Goal: Task Accomplishment & Management: Complete application form

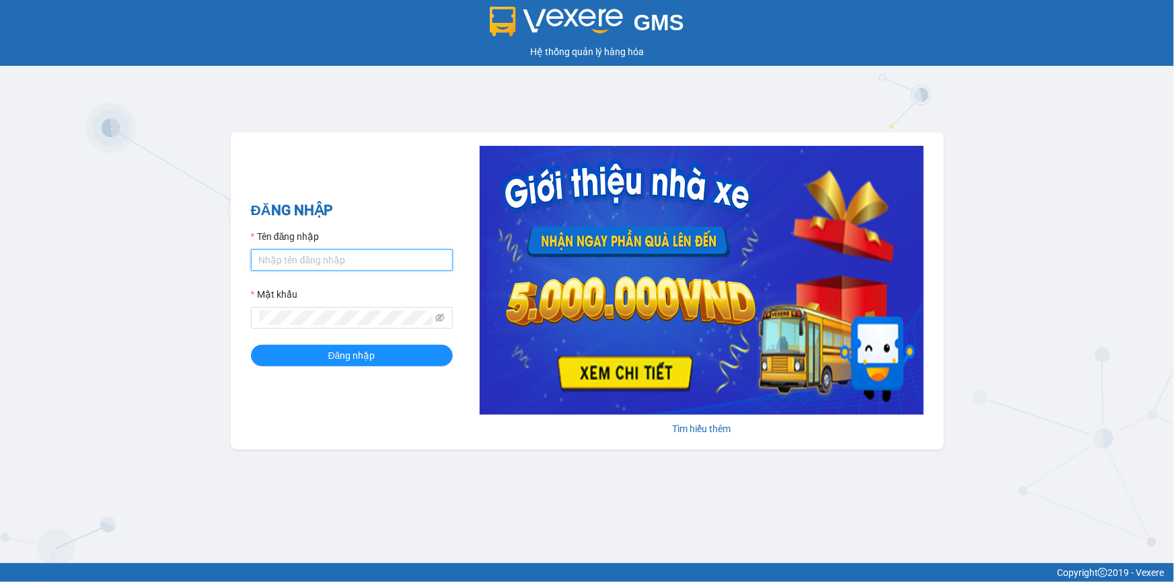
click at [316, 261] on input "Tên đăng nhập" at bounding box center [352, 261] width 202 height 22
type input "ngocbao.namhailimo"
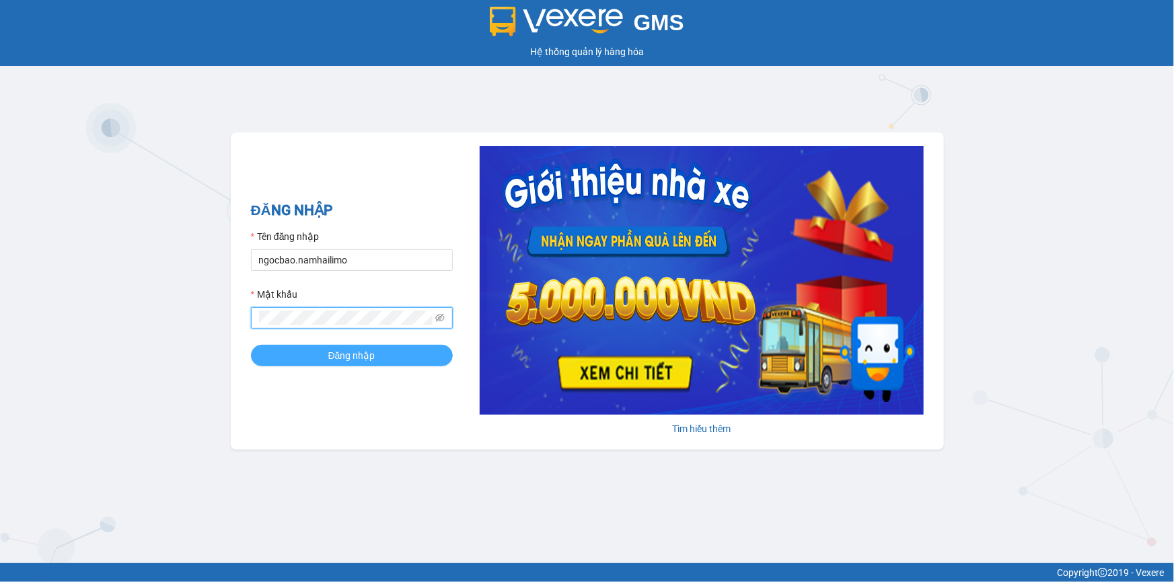
click at [251, 345] on button "Đăng nhập" at bounding box center [352, 356] width 202 height 22
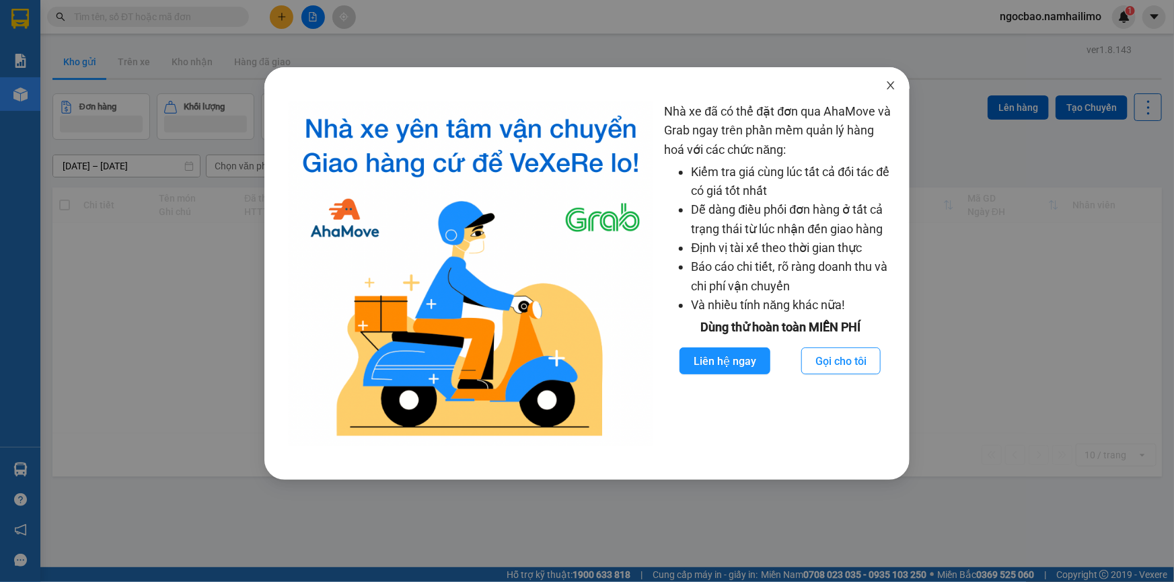
click at [890, 85] on icon "close" at bounding box center [890, 85] width 11 height 11
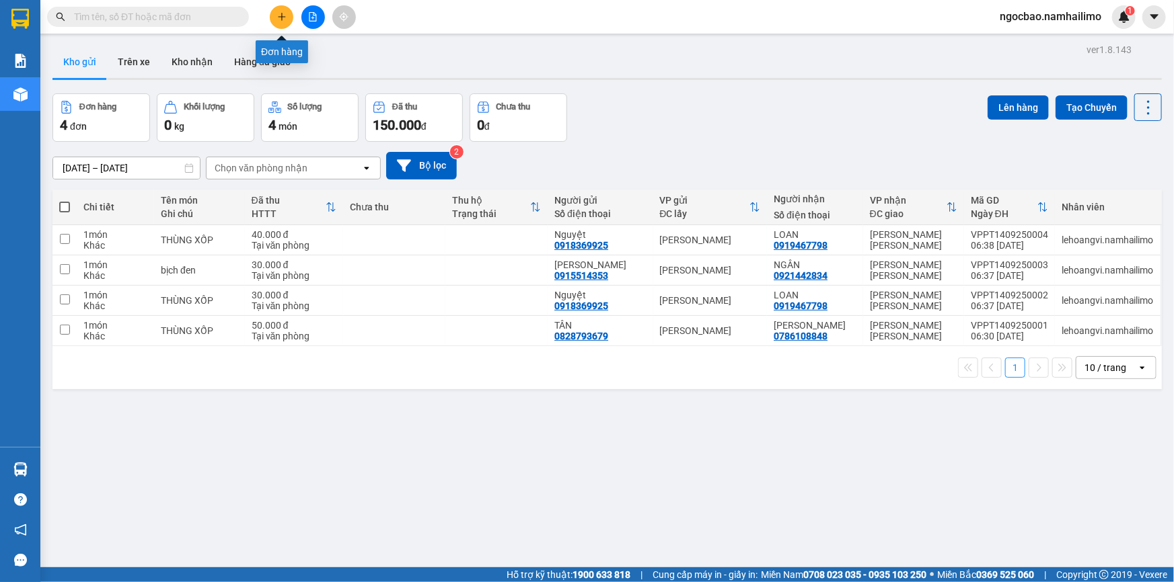
click at [289, 14] on button at bounding box center [282, 17] width 24 height 24
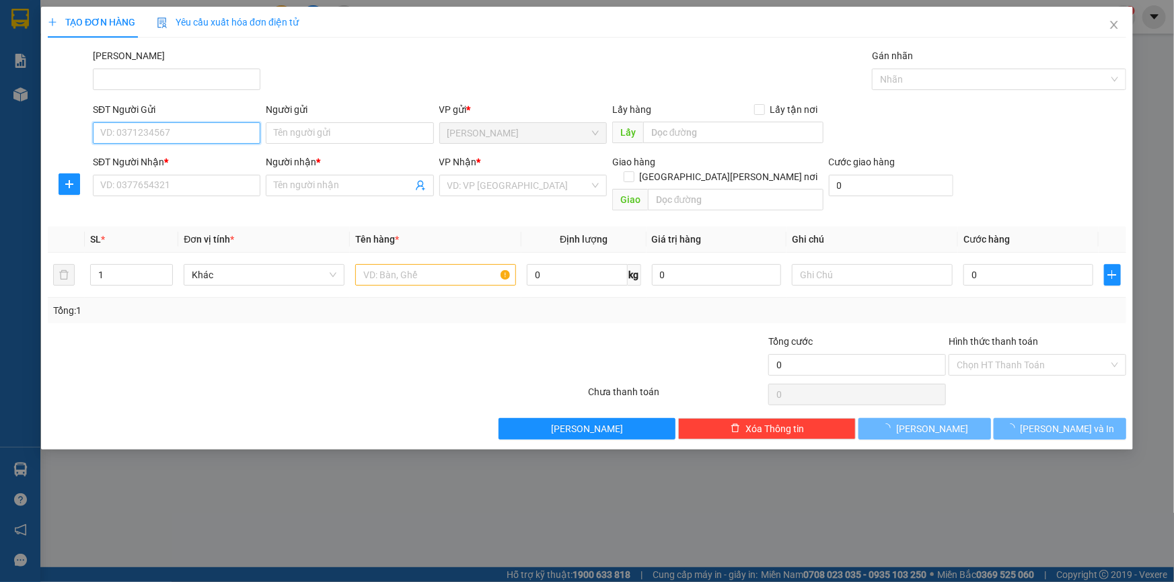
click at [176, 134] on input "SĐT Người Gửi" at bounding box center [176, 133] width 167 height 22
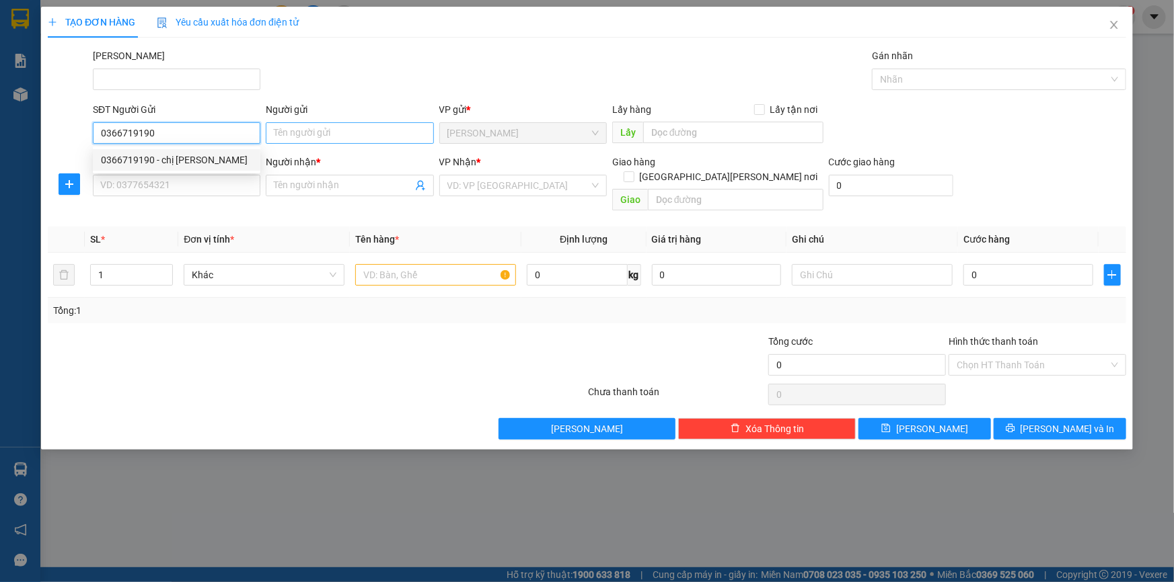
type input "0366719190"
click at [284, 135] on input "Người gửi" at bounding box center [349, 133] width 167 height 22
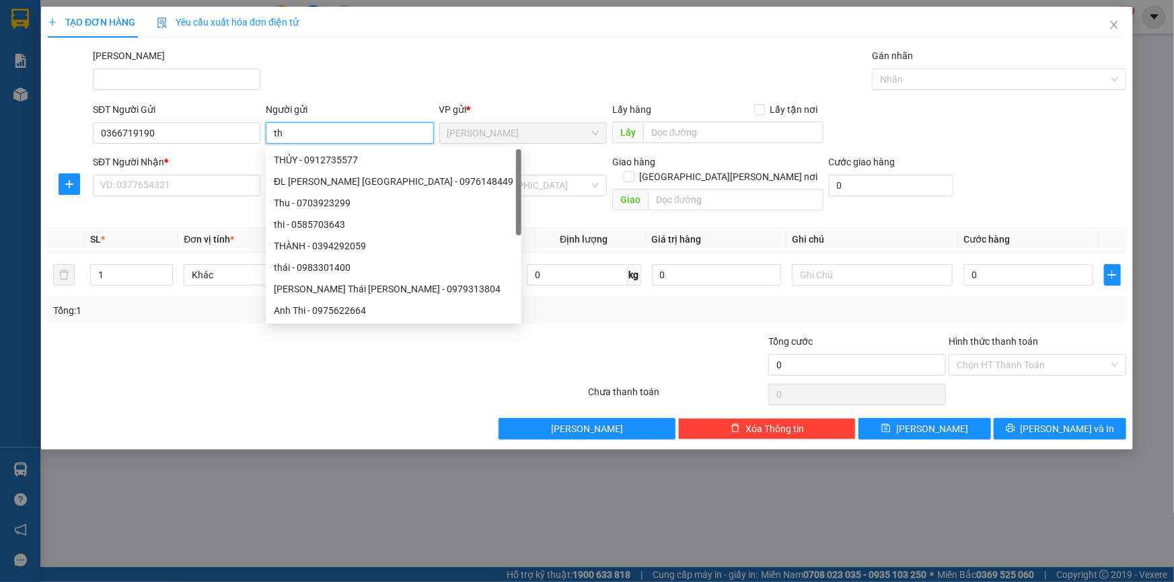
type input "t"
type input "hồng"
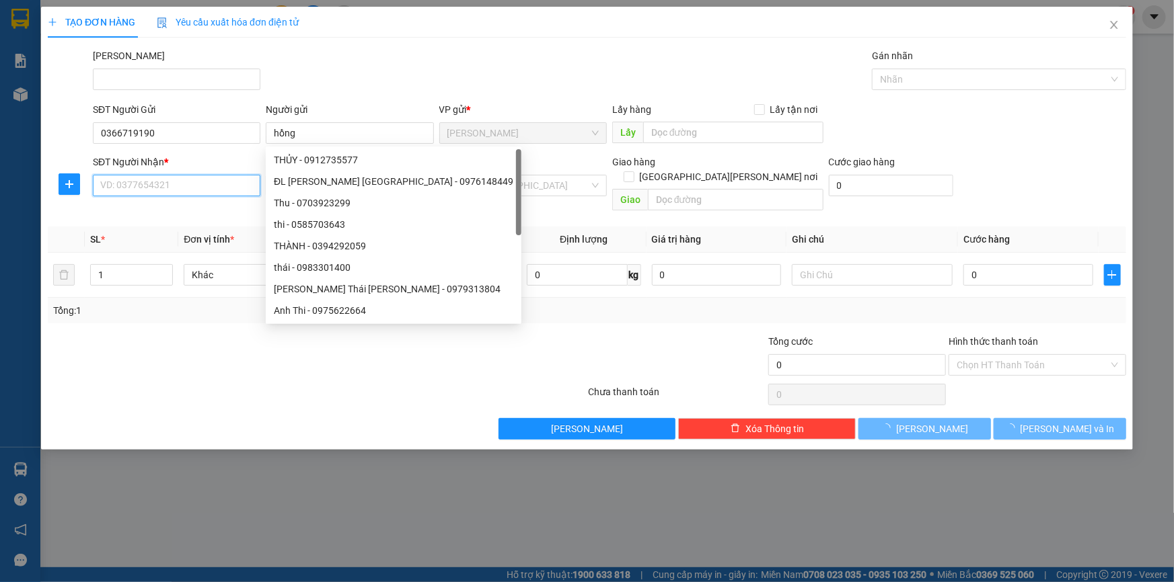
click at [189, 190] on input "SĐT Người Nhận *" at bounding box center [176, 186] width 167 height 22
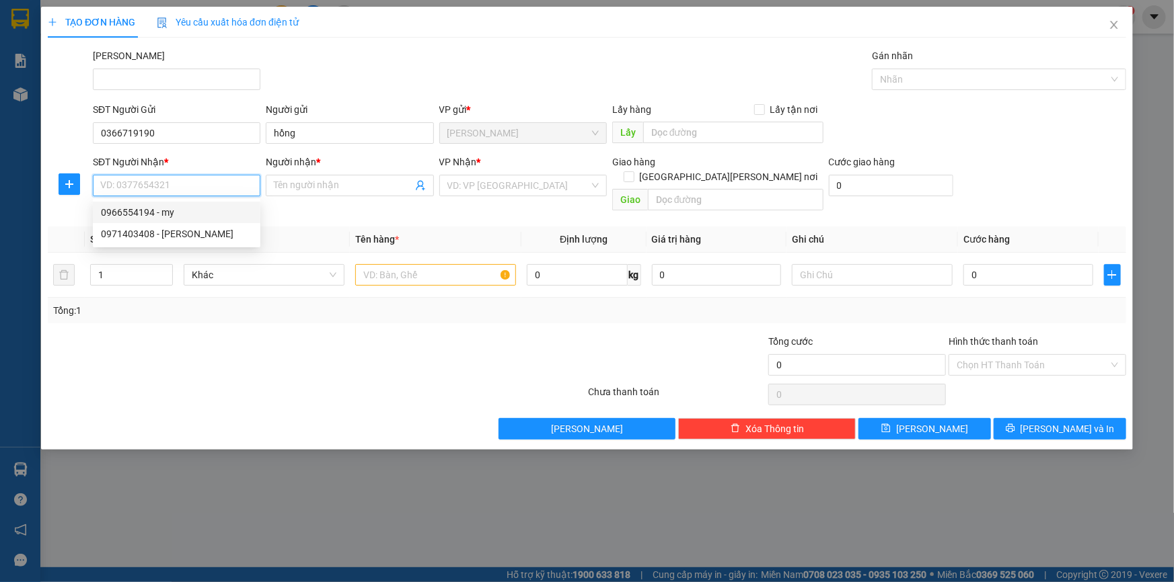
click at [191, 215] on div "0966554194 - my" at bounding box center [176, 212] width 151 height 15
type input "0966554194"
type input "my"
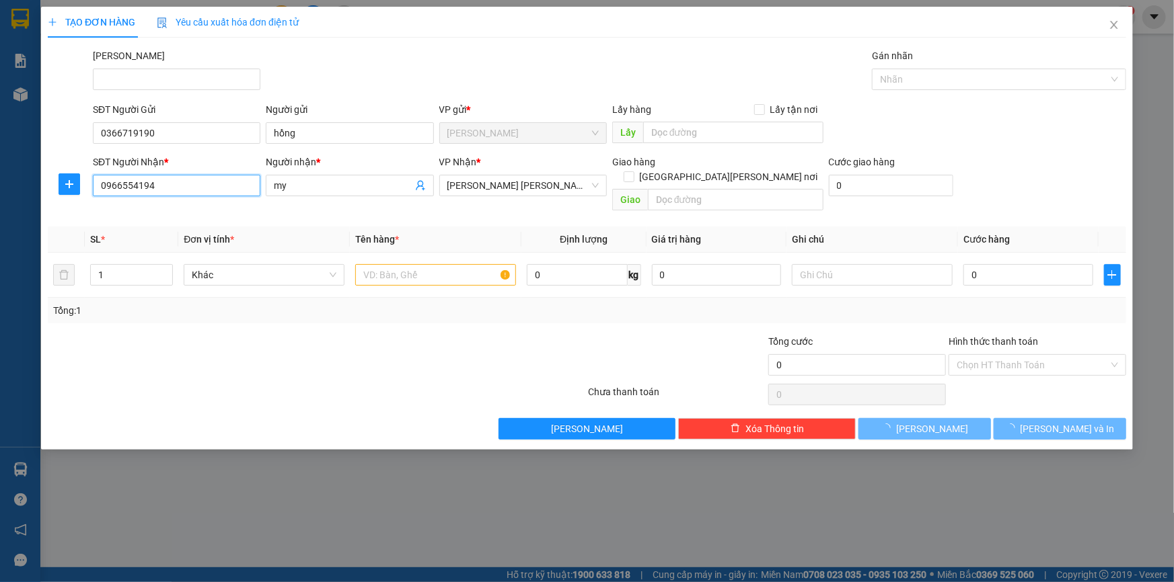
type input "40.000"
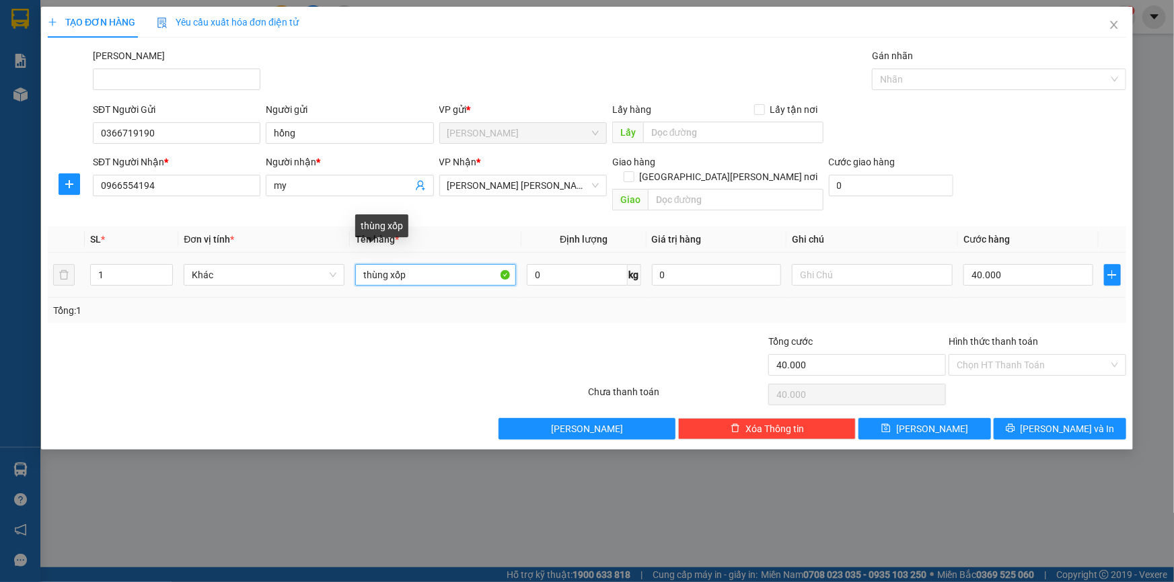
drag, startPoint x: 413, startPoint y: 259, endPoint x: 352, endPoint y: 253, distance: 60.8
click at [357, 264] on input "thùng xốp" at bounding box center [435, 275] width 161 height 22
type input "k"
type input "kieenk đen đồ ăn"
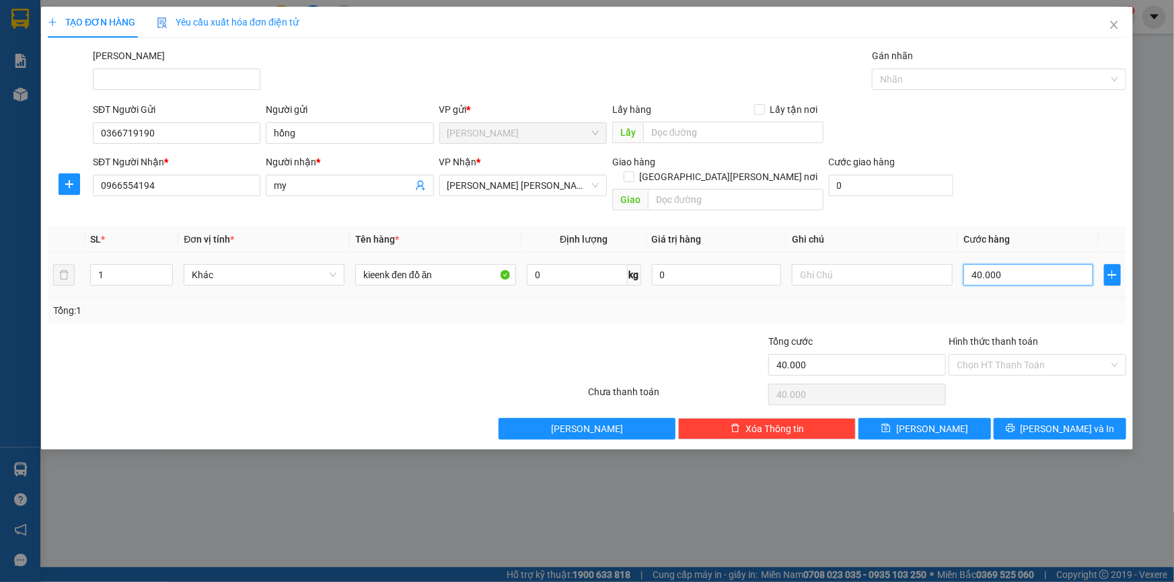
type input "5"
type input "50"
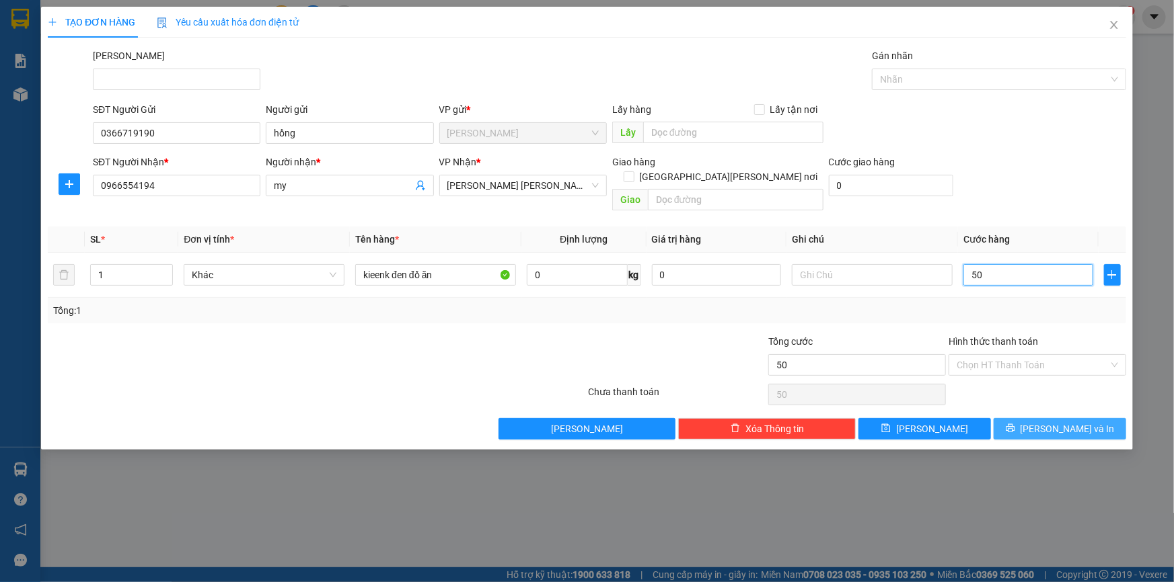
type input "50"
type input "50.000"
click at [1015, 424] on icon "printer" at bounding box center [1009, 428] width 9 height 9
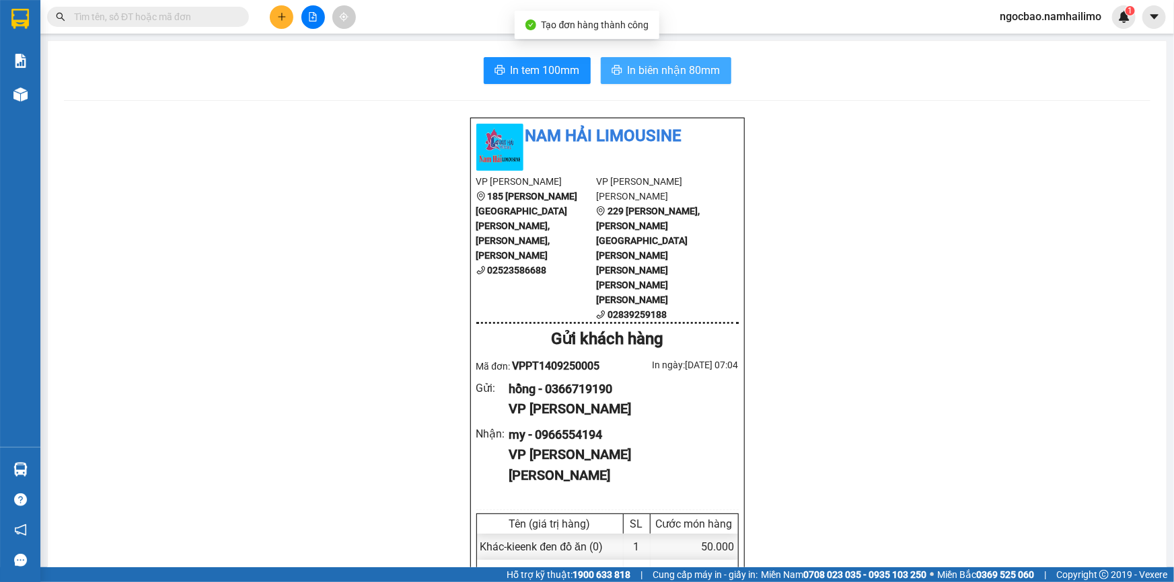
click at [617, 66] on icon "printer" at bounding box center [616, 70] width 11 height 11
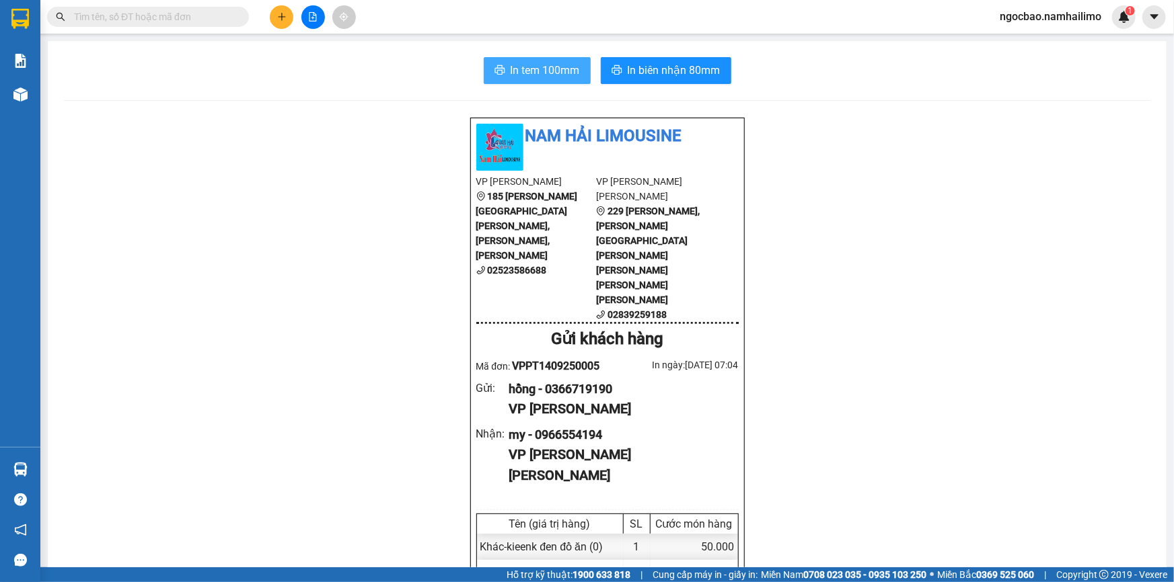
click at [526, 76] on span "In tem 100mm" at bounding box center [544, 70] width 69 height 17
click at [537, 67] on span "In tem 100mm" at bounding box center [544, 70] width 69 height 17
click at [202, 13] on input "text" at bounding box center [153, 16] width 159 height 15
type input "d"
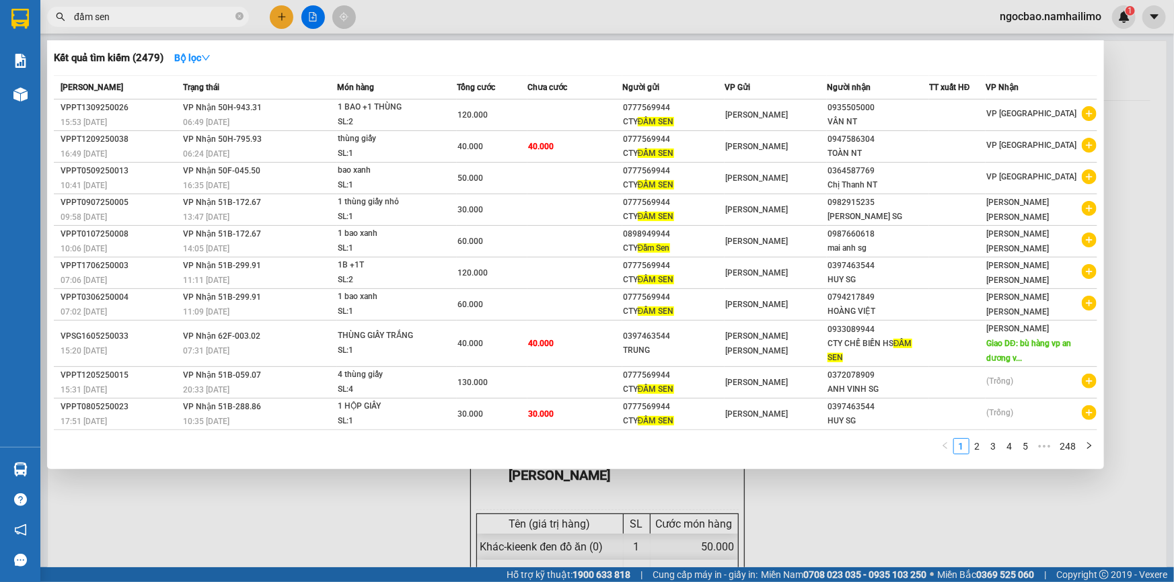
type input "đầm sen"
click at [1128, 54] on div at bounding box center [587, 291] width 1174 height 582
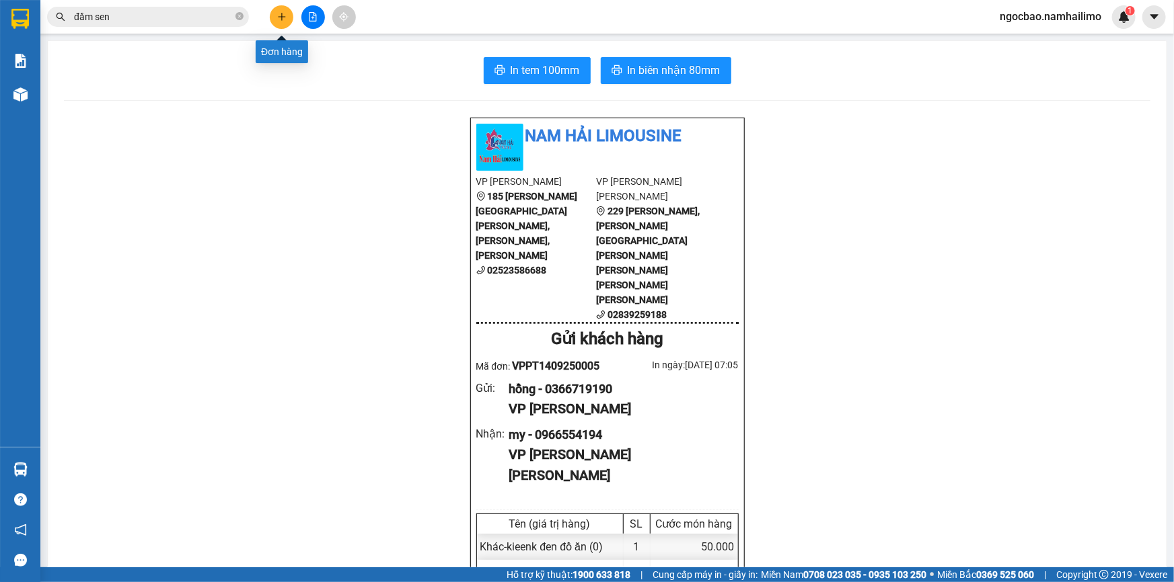
click at [278, 20] on icon "plus" at bounding box center [281, 16] width 9 height 9
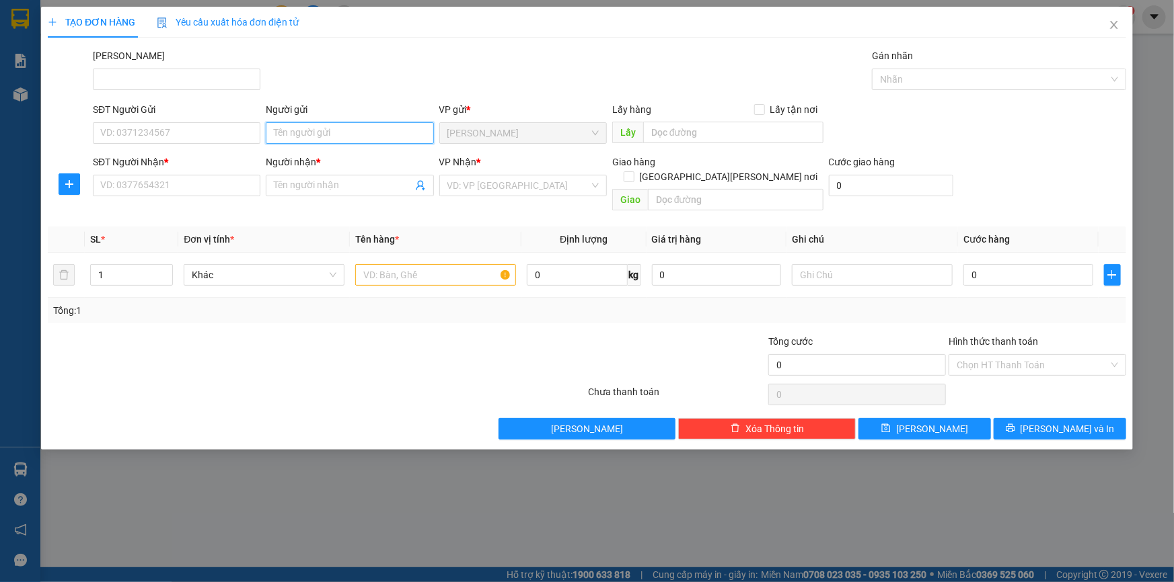
click at [308, 137] on input "Người gửi" at bounding box center [349, 133] width 167 height 22
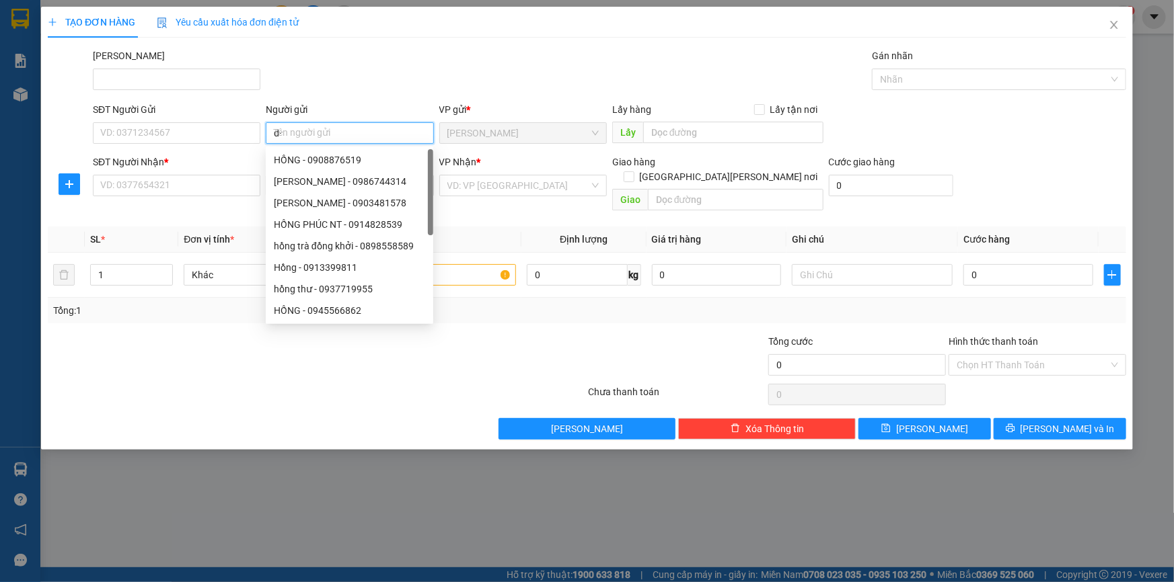
type input "d"
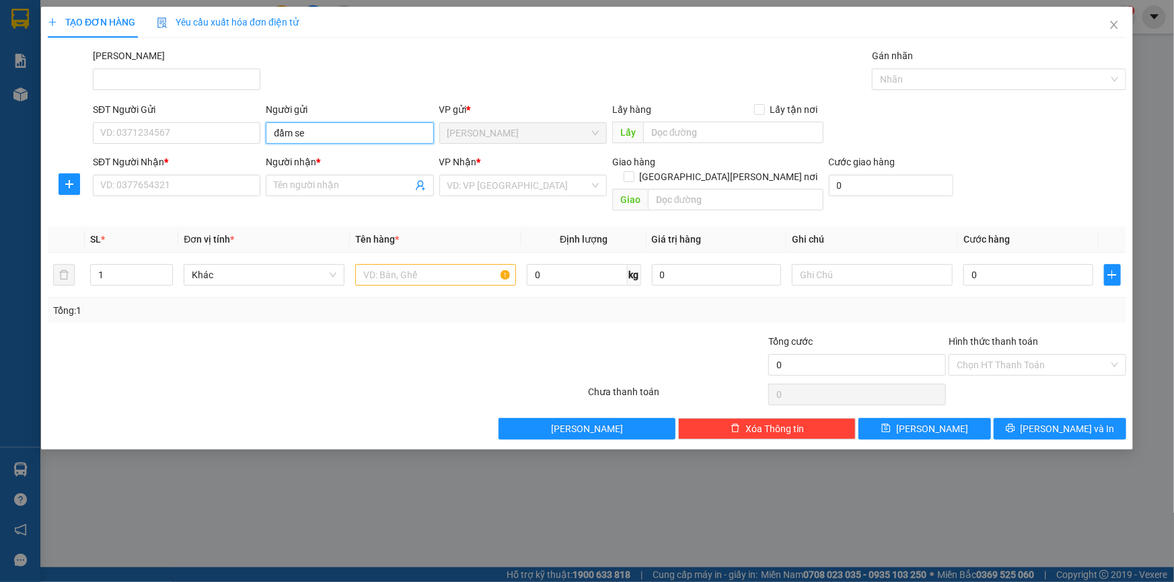
type input "đầm sen"
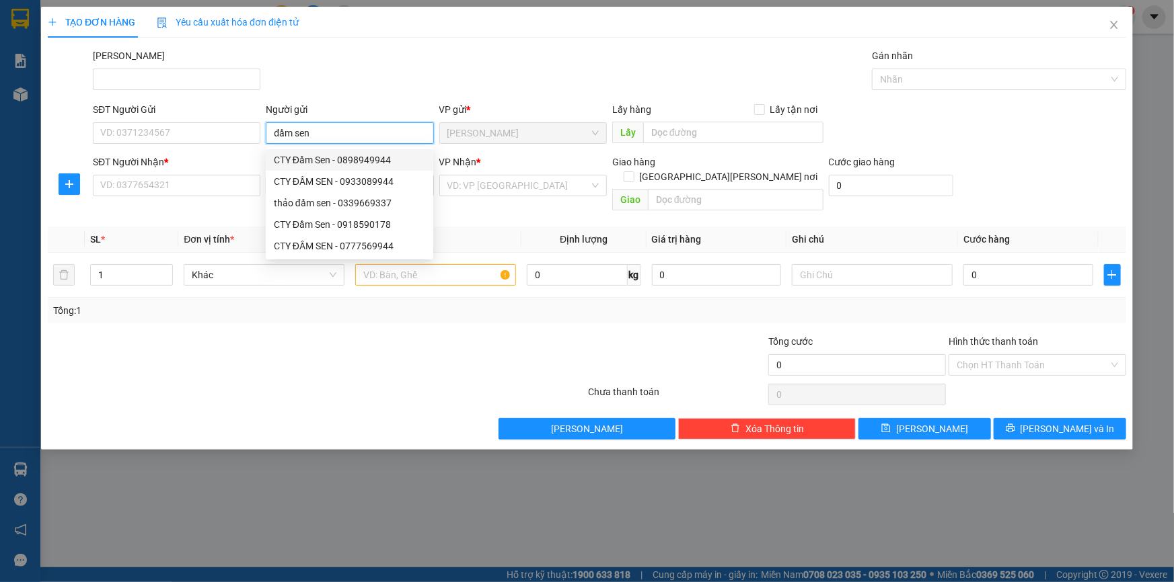
click at [323, 161] on div "CTY Đầm Sen - 0898949944" at bounding box center [349, 160] width 151 height 15
type input "0898949944"
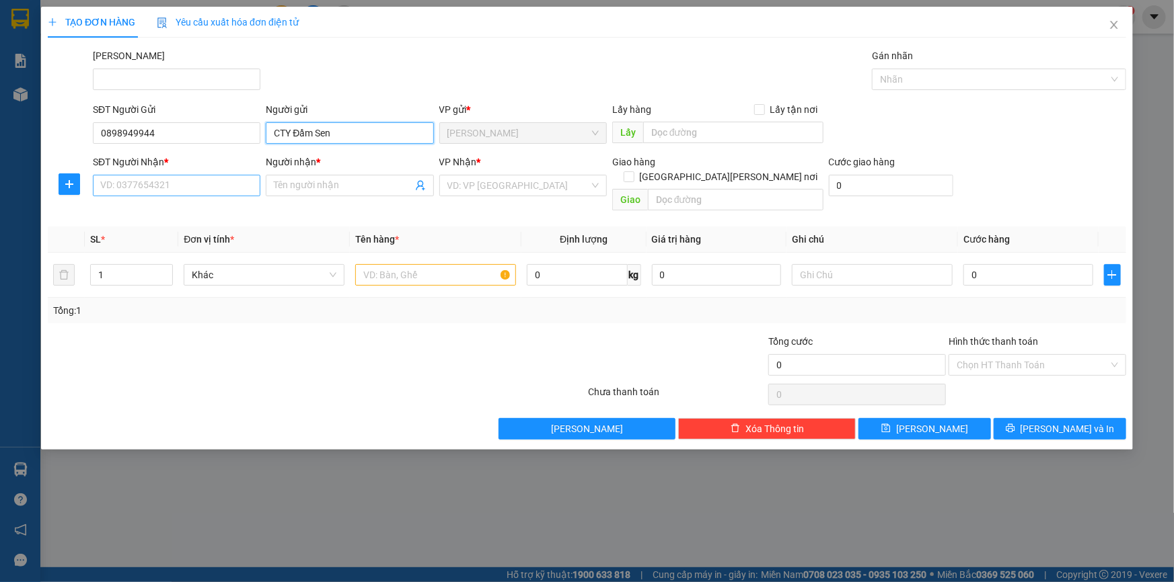
type input "CTY Đầm Sen"
click at [142, 191] on input "SĐT Người Nhận *" at bounding box center [176, 186] width 167 height 22
type input "0933232303"
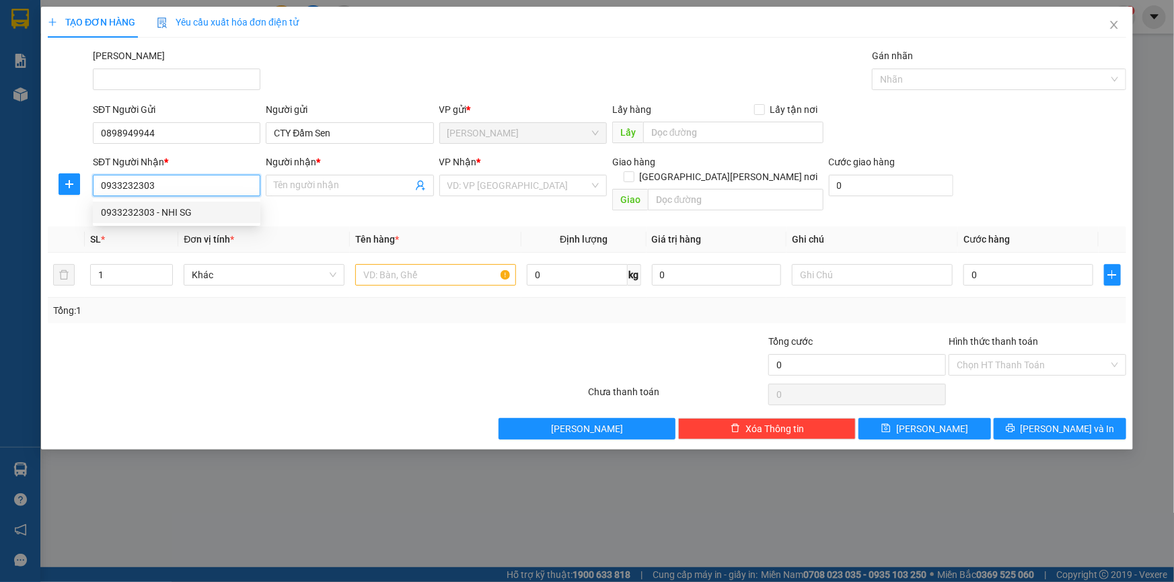
click at [184, 215] on div "0933232303 - NHI SG" at bounding box center [176, 212] width 151 height 15
type input "NHI SG"
type input "50.000"
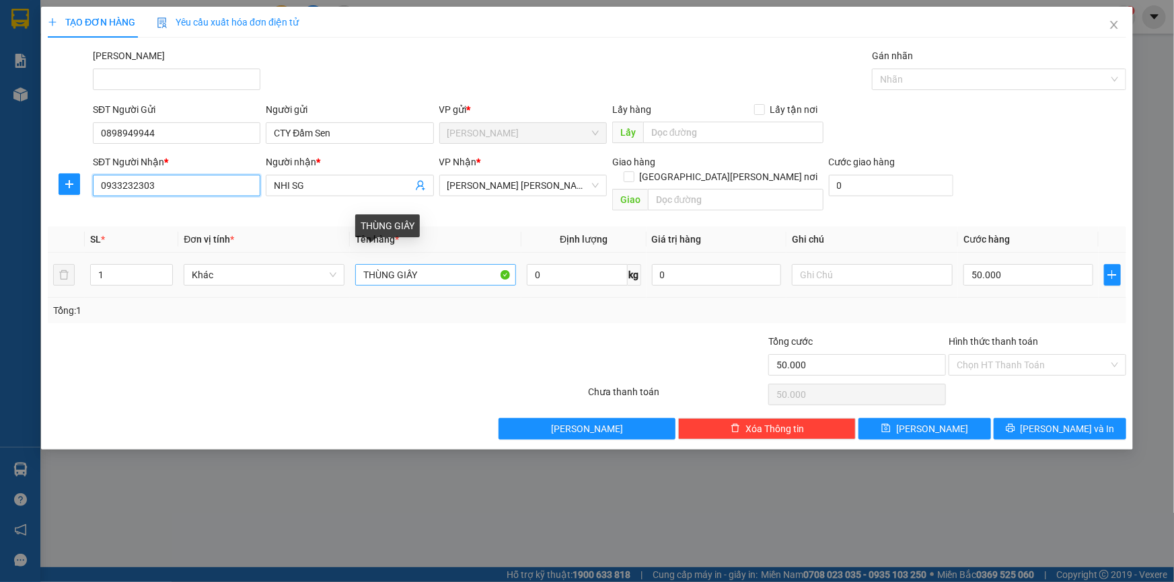
type input "0933232303"
drag, startPoint x: 432, startPoint y: 260, endPoint x: 356, endPoint y: 261, distance: 75.3
click at [358, 264] on input "THÙNG GIẤY" at bounding box center [435, 275] width 161 height 22
type input "bao xanh"
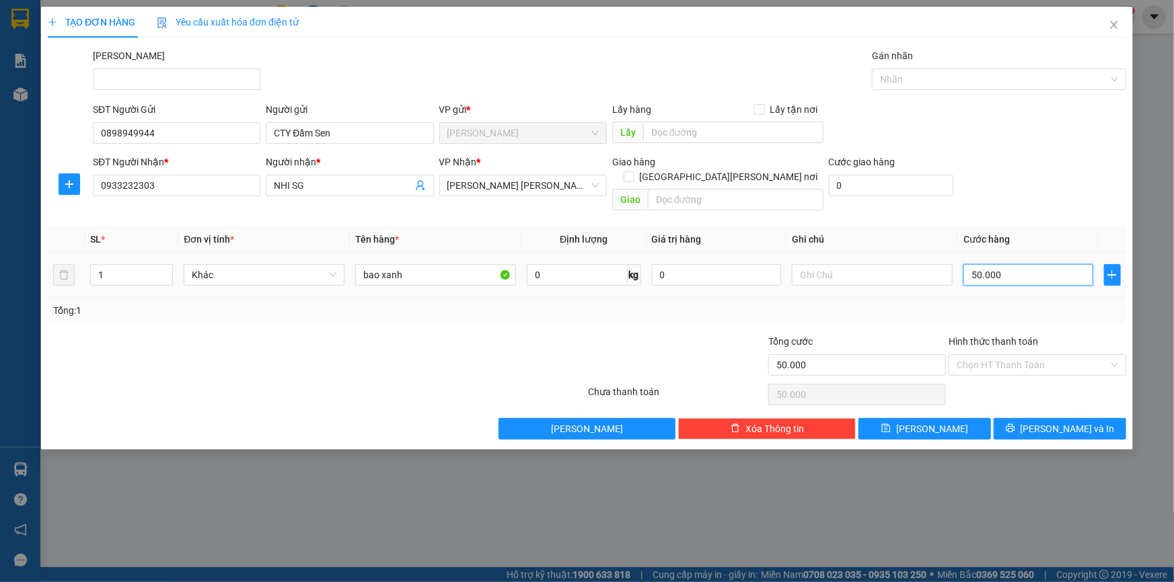
click at [1018, 264] on input "50.000" at bounding box center [1028, 275] width 130 height 22
type input "7"
type input "70"
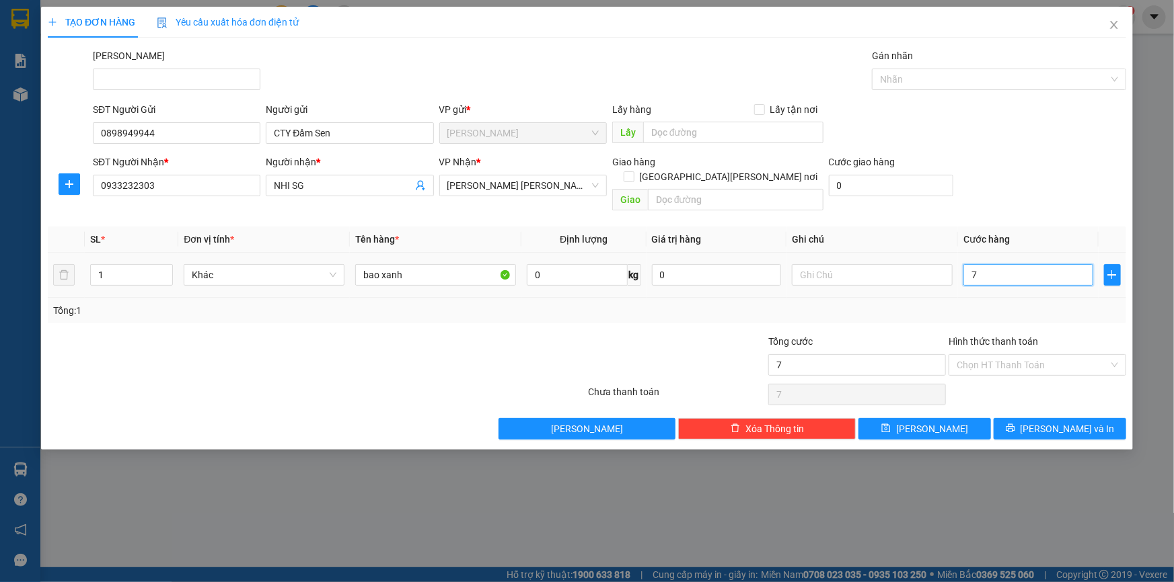
type input "70"
type input "70.000"
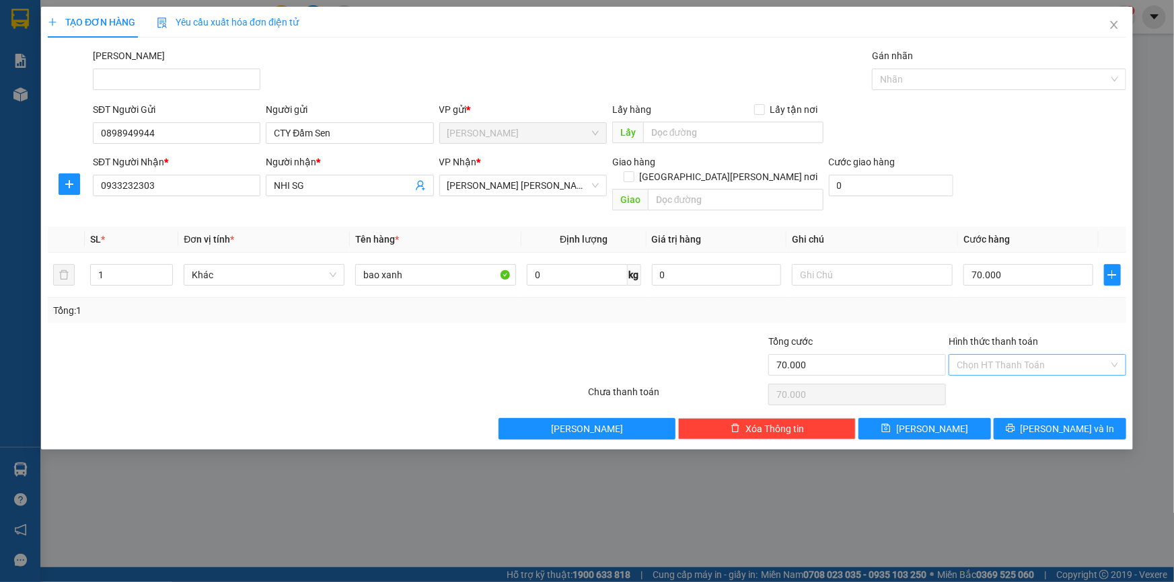
click at [998, 355] on input "Hình thức thanh toán" at bounding box center [1032, 365] width 152 height 20
click at [1011, 377] on div "Tại văn phòng" at bounding box center [1036, 376] width 161 height 15
type input "0"
click at [1103, 418] on button "[PERSON_NAME] và In" at bounding box center [1059, 429] width 132 height 22
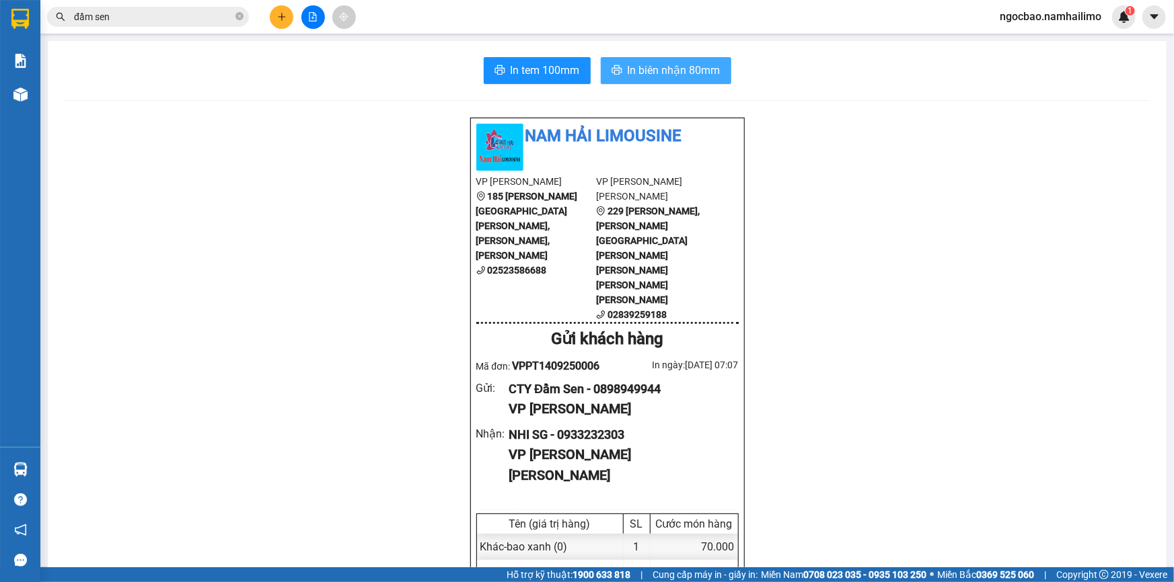
click at [640, 65] on span "In biên nhận 80mm" at bounding box center [673, 70] width 93 height 17
drag, startPoint x: 525, startPoint y: 66, endPoint x: 528, endPoint y: 52, distance: 14.5
click at [527, 62] on span "In tem 100mm" at bounding box center [544, 70] width 69 height 17
click at [278, 13] on icon "plus" at bounding box center [281, 16] width 9 height 9
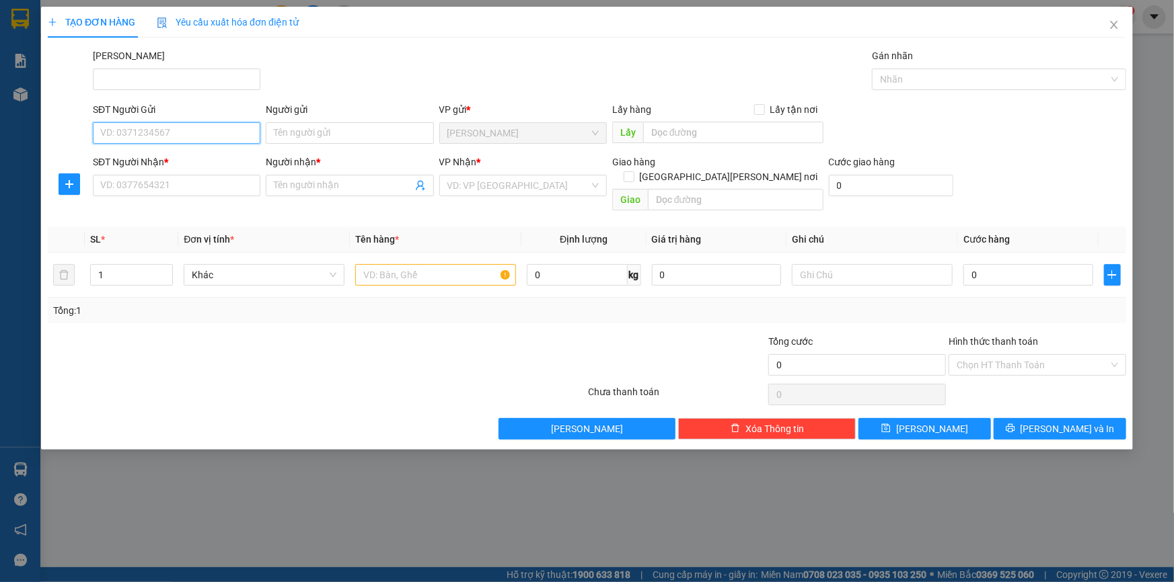
click at [208, 136] on input "SĐT Người Gửi" at bounding box center [176, 133] width 167 height 22
type input "0938487068"
click at [201, 160] on div "0938487068 - [PERSON_NAME]" at bounding box center [176, 160] width 151 height 15
type input "Trinh"
type input "0853701940"
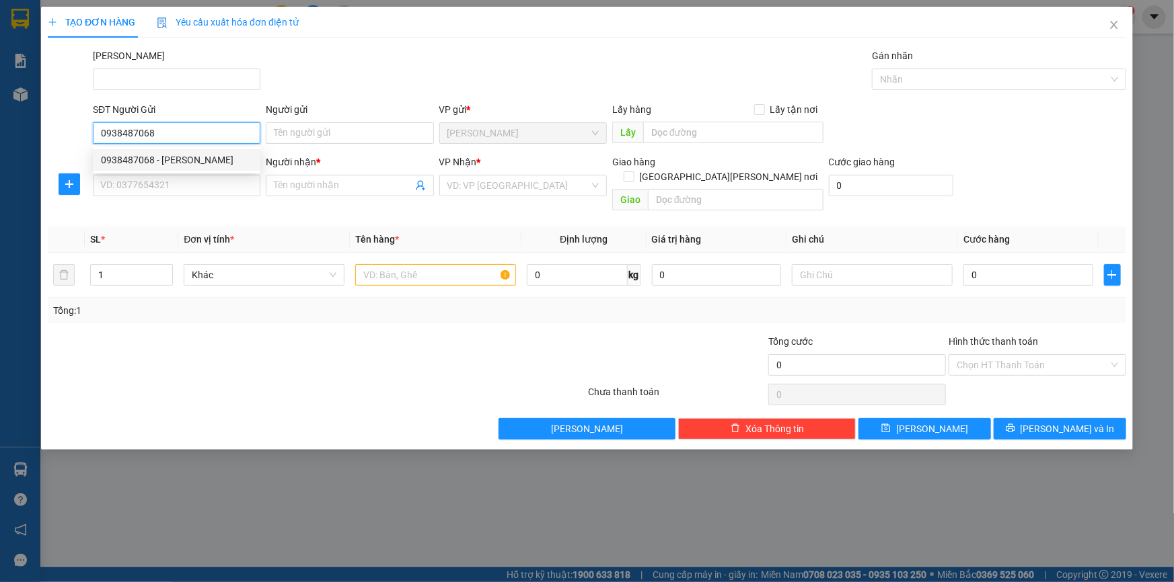
type input "ĐĂNG"
type input "229 PNL"
type input "30.000"
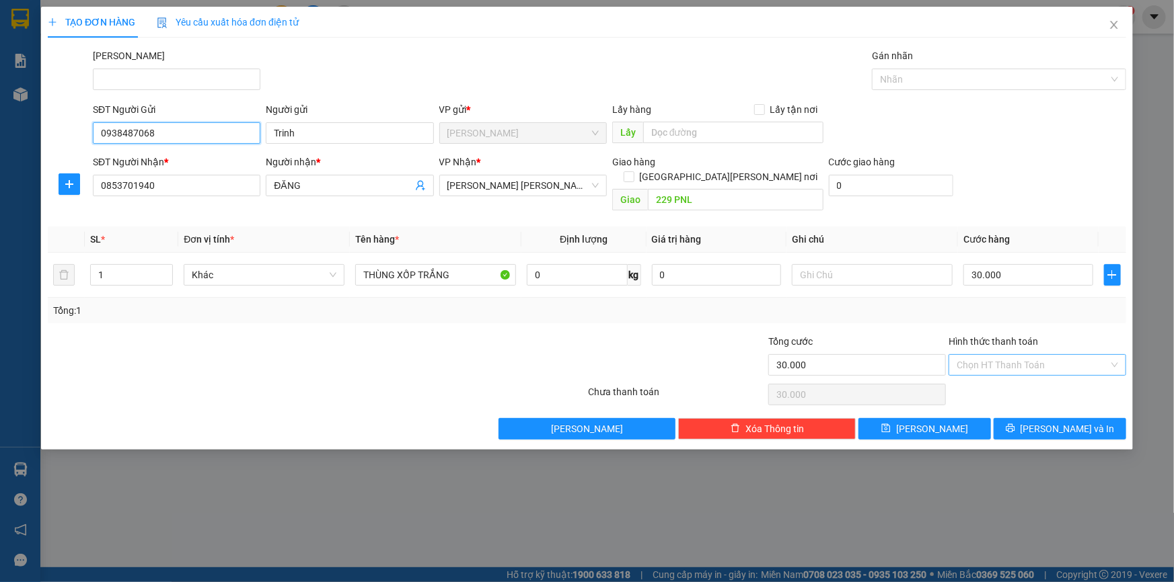
type input "0938487068"
click at [1029, 355] on input "Hình thức thanh toán" at bounding box center [1032, 365] width 152 height 20
click at [993, 371] on div "Tại văn phòng" at bounding box center [1036, 376] width 161 height 15
type input "0"
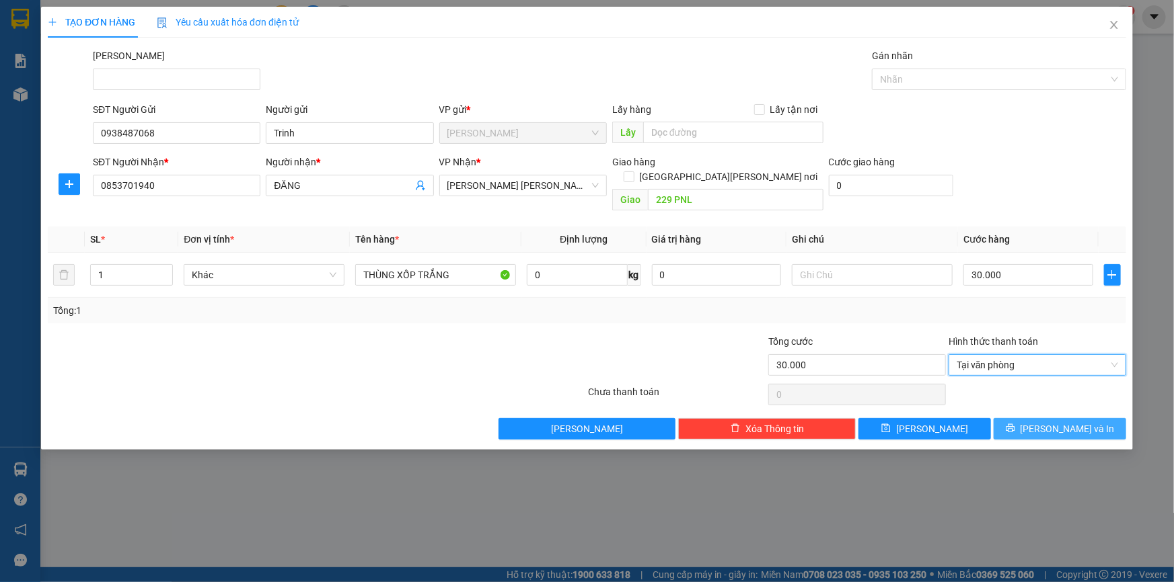
click at [1065, 424] on button "[PERSON_NAME] và In" at bounding box center [1059, 429] width 132 height 22
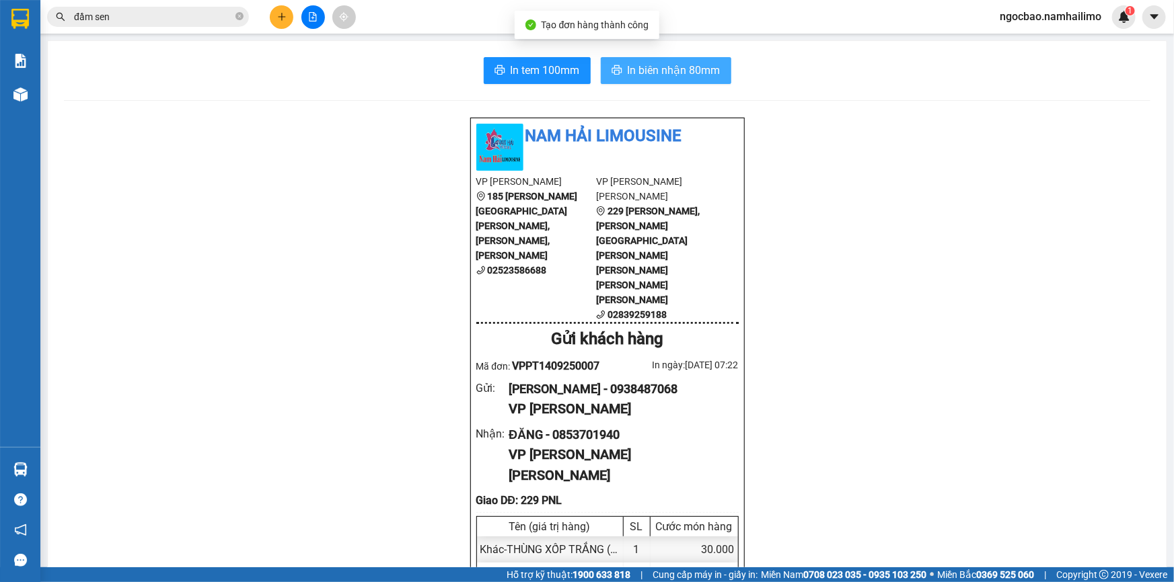
click at [646, 73] on span "In biên nhận 80mm" at bounding box center [673, 70] width 93 height 17
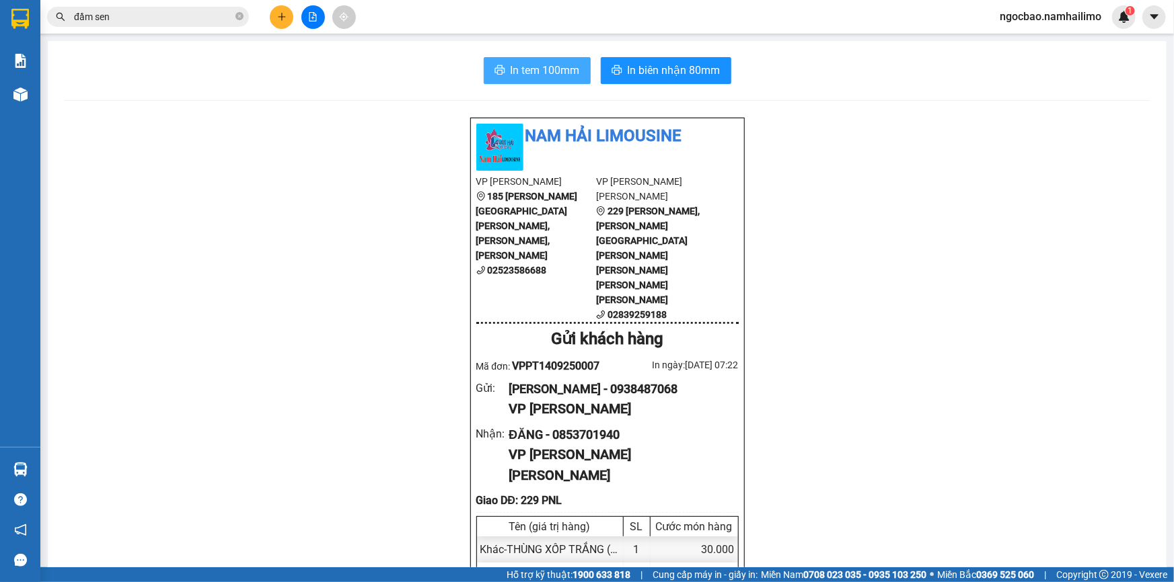
click at [548, 73] on span "In tem 100mm" at bounding box center [544, 70] width 69 height 17
click at [283, 20] on icon "plus" at bounding box center [281, 16] width 9 height 9
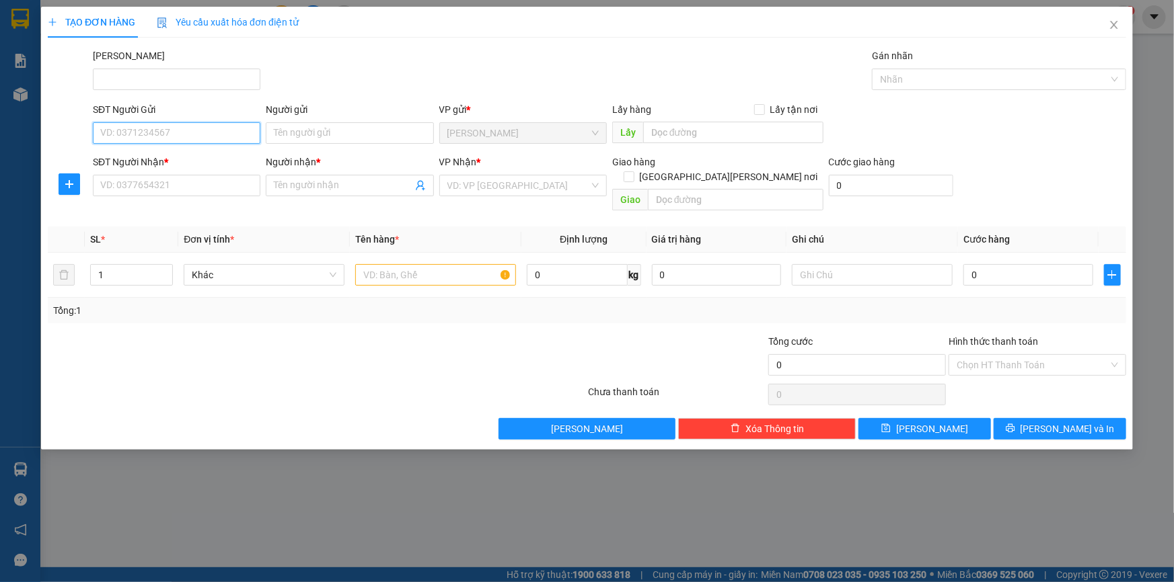
click at [193, 135] on input "SĐT Người Gửi" at bounding box center [176, 133] width 167 height 22
type input "0945471708"
click at [199, 161] on div "0945471708 - c [PERSON_NAME]" at bounding box center [176, 160] width 151 height 15
type input "c nhiên"
type input "0917189801"
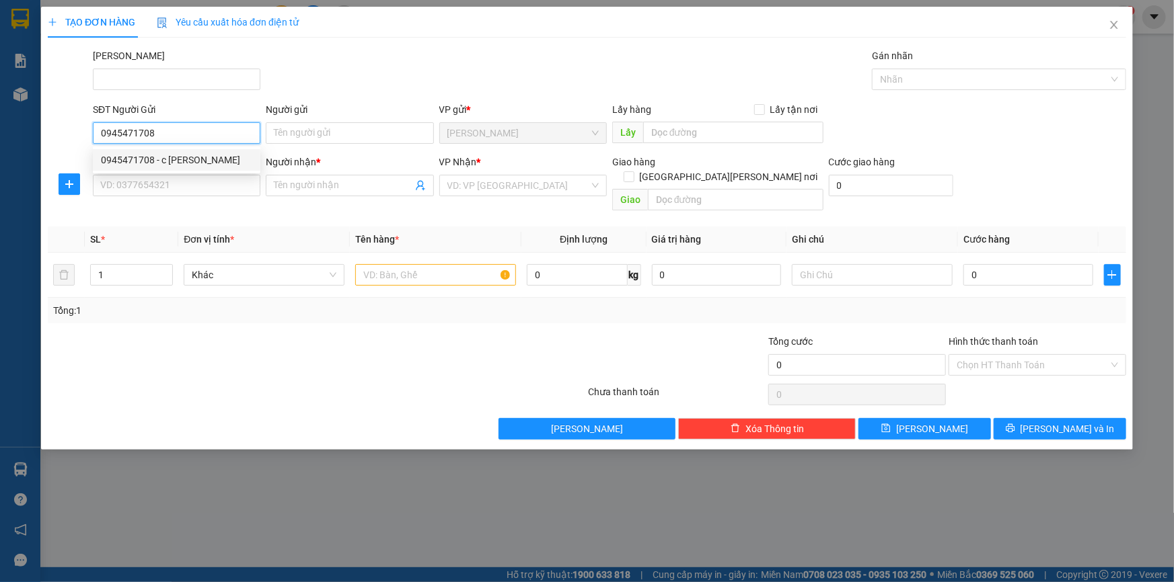
type input "CÔ TUYẾT"
type input "30.000"
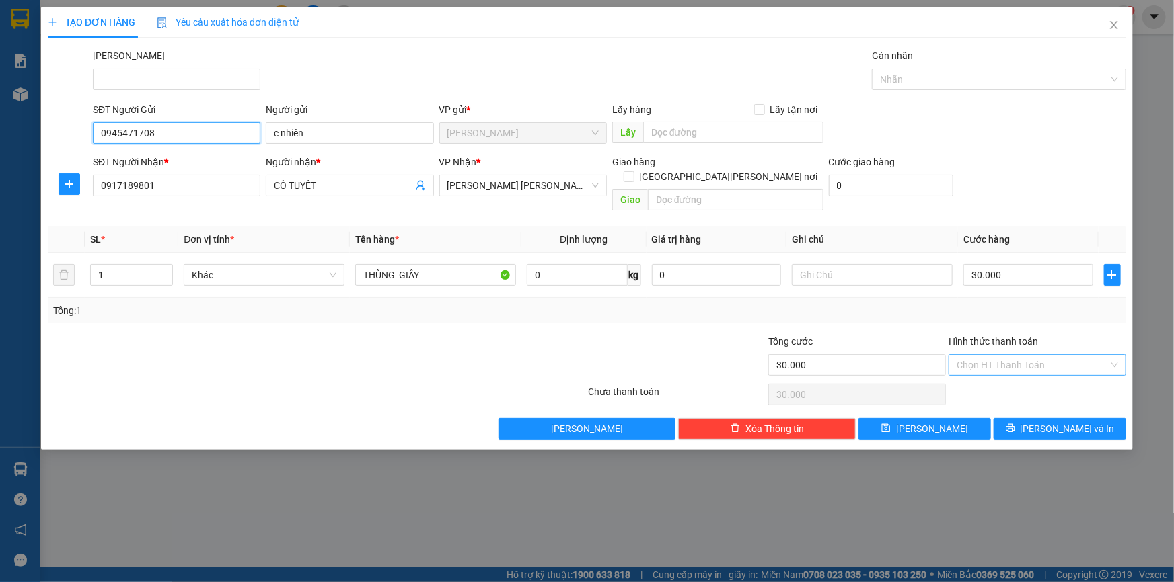
type input "0945471708"
drag, startPoint x: 991, startPoint y: 352, endPoint x: 991, endPoint y: 360, distance: 8.8
click at [991, 355] on input "Hình thức thanh toán" at bounding box center [1032, 365] width 152 height 20
click at [989, 379] on div "Tại văn phòng" at bounding box center [1036, 376] width 161 height 15
type input "0"
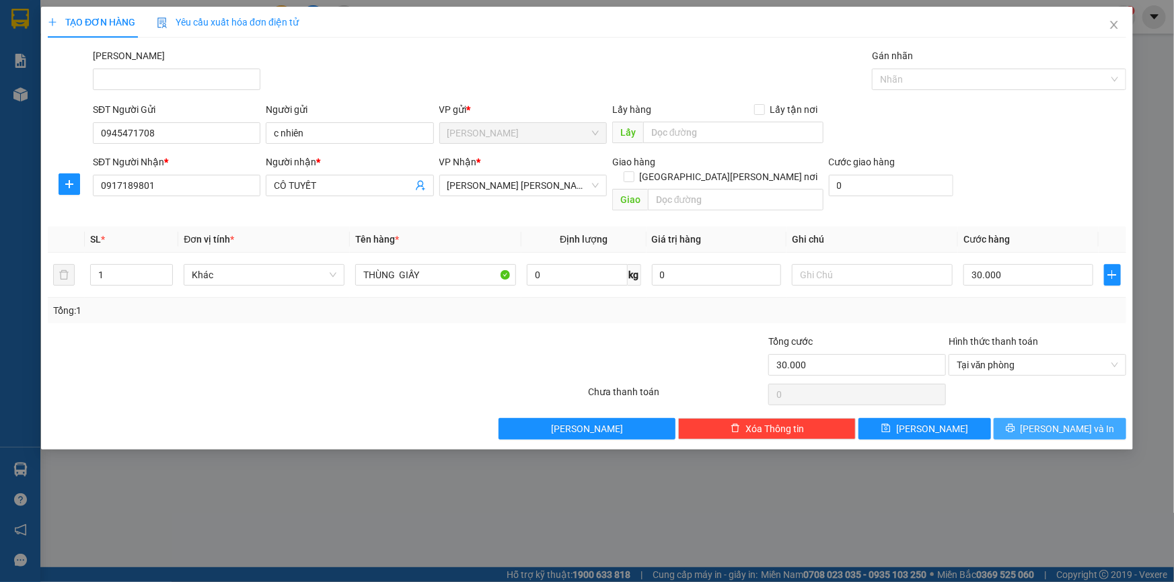
click at [1041, 418] on button "[PERSON_NAME] và In" at bounding box center [1059, 429] width 132 height 22
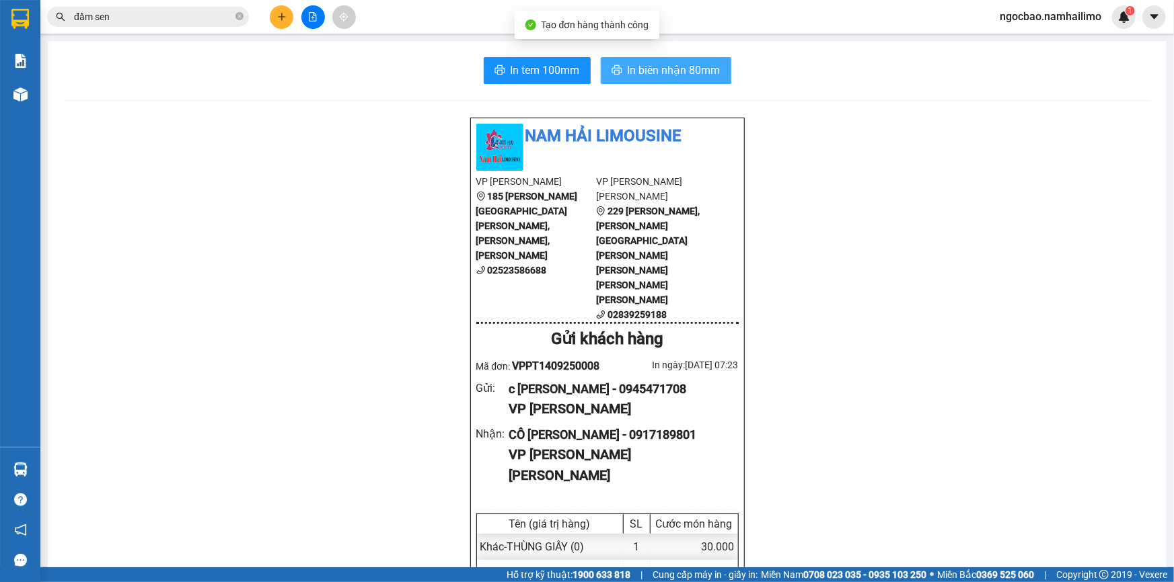
drag, startPoint x: 658, startPoint y: 68, endPoint x: 667, endPoint y: 64, distance: 9.6
click at [658, 67] on span "In biên nhận 80mm" at bounding box center [673, 70] width 93 height 17
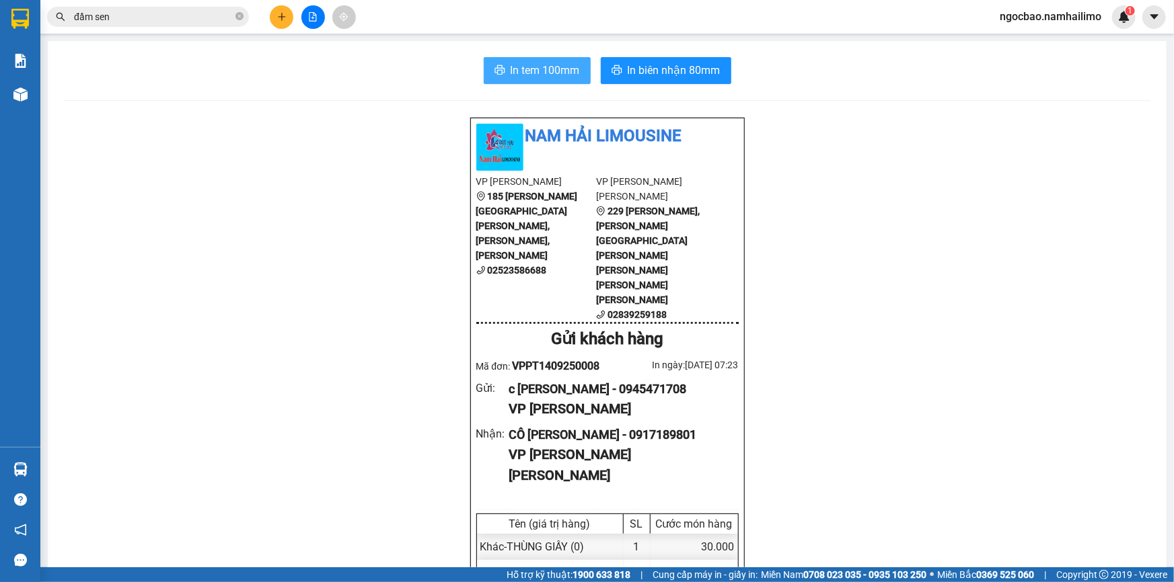
click at [544, 73] on span "In tem 100mm" at bounding box center [544, 70] width 69 height 17
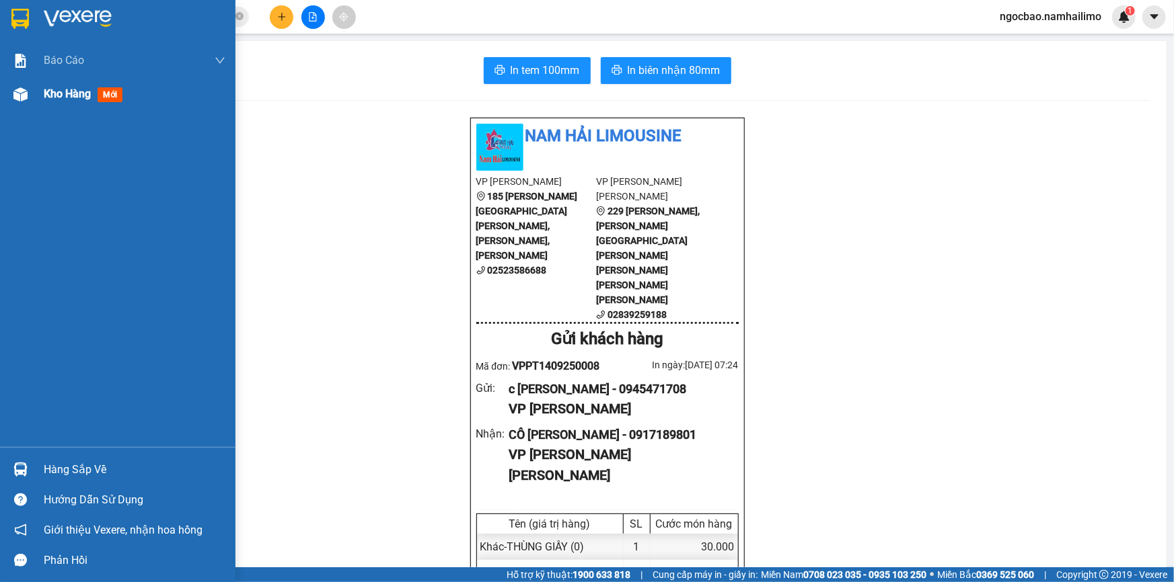
click at [49, 100] on span "Kho hàng" at bounding box center [67, 93] width 47 height 13
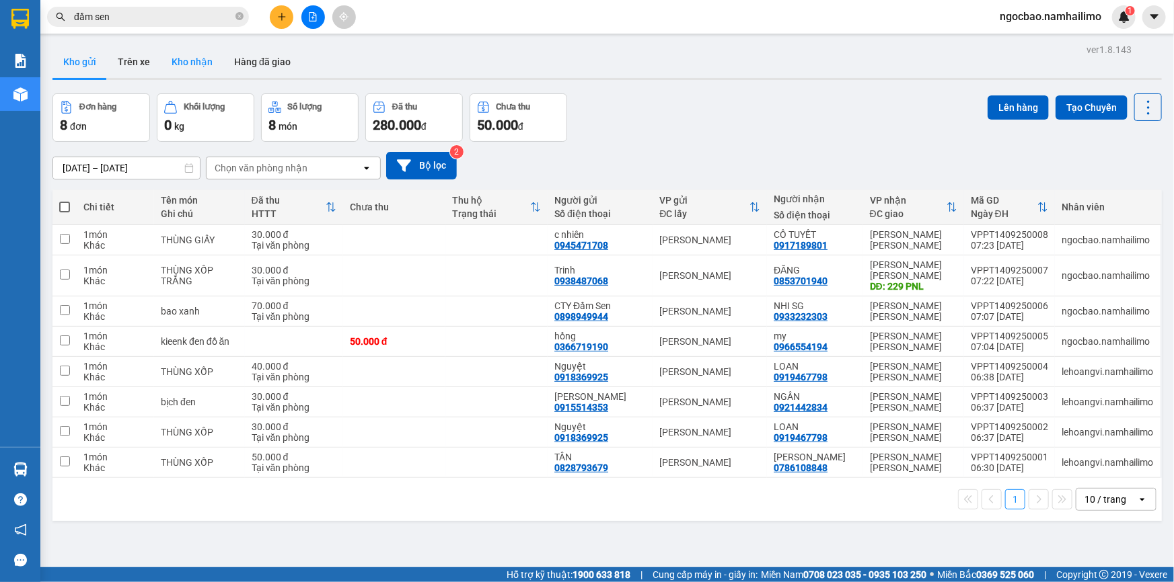
click at [191, 61] on button "Kho nhận" at bounding box center [192, 62] width 63 height 32
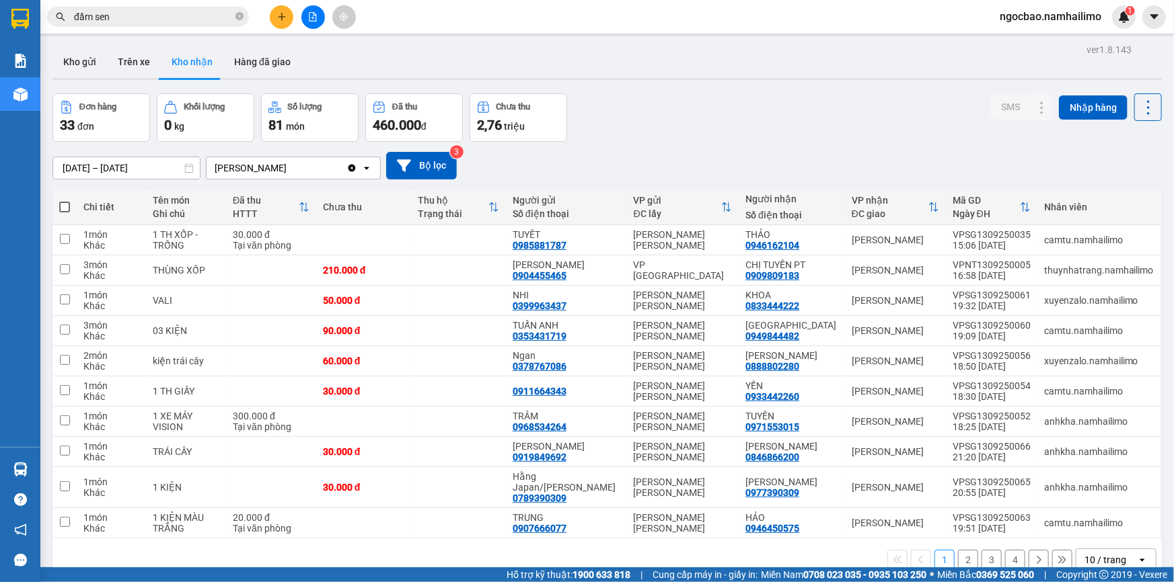
click at [958, 550] on button "2" at bounding box center [968, 560] width 20 height 20
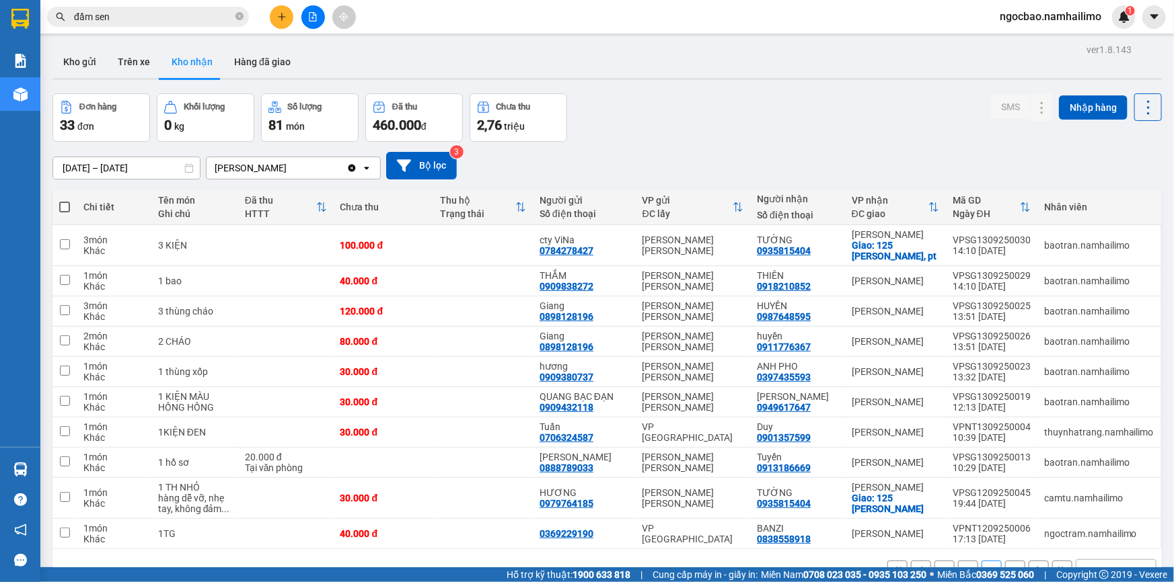
click at [1009, 561] on button "4" at bounding box center [1015, 571] width 20 height 20
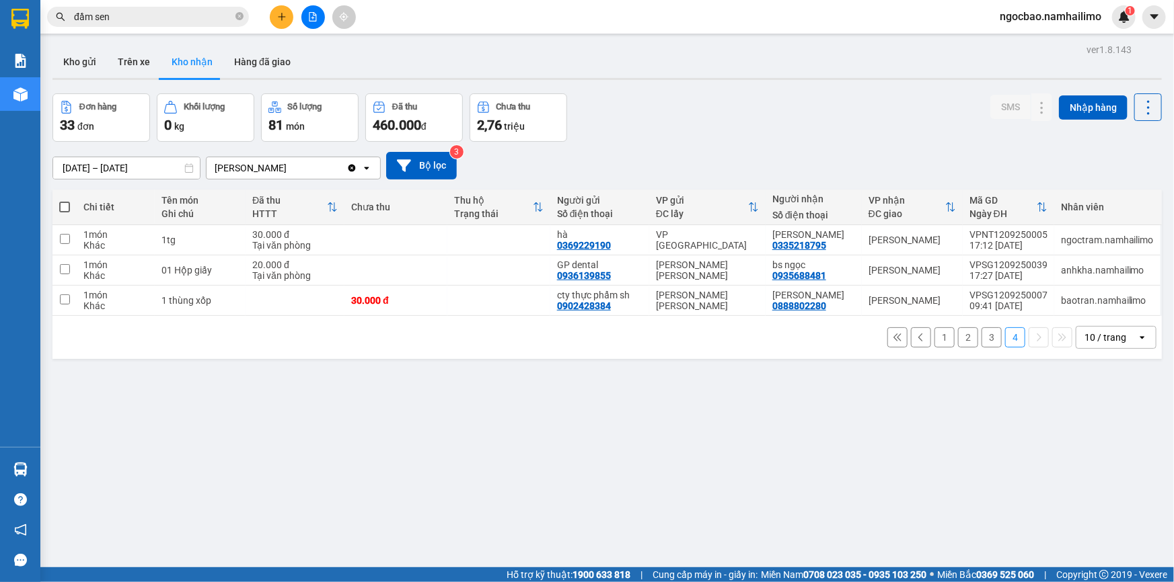
click at [934, 328] on button "1" at bounding box center [944, 338] width 20 height 20
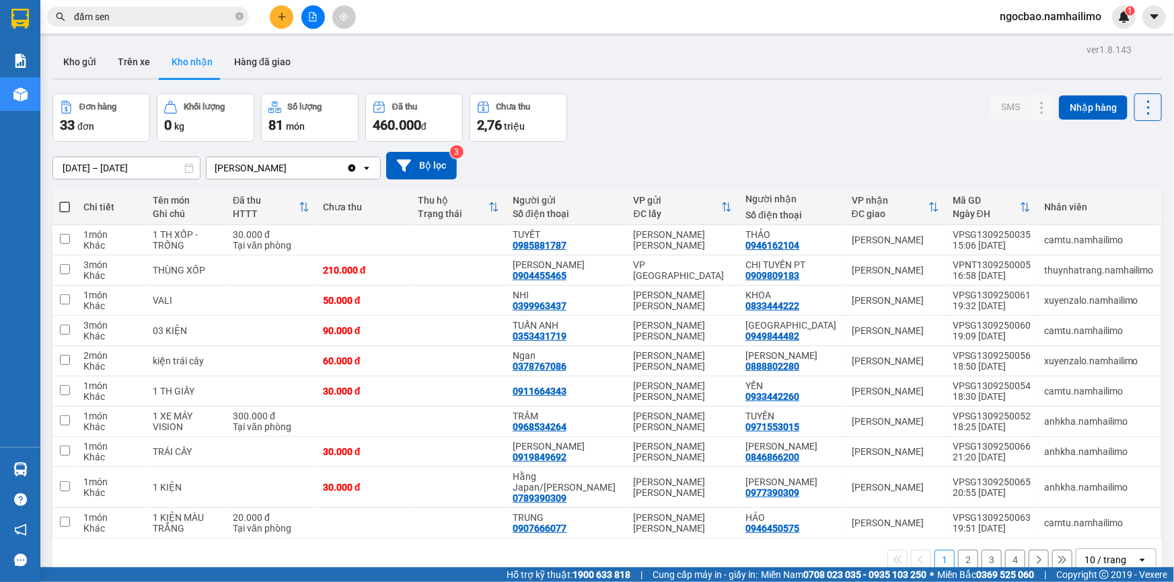
click at [958, 558] on button "2" at bounding box center [968, 560] width 20 height 20
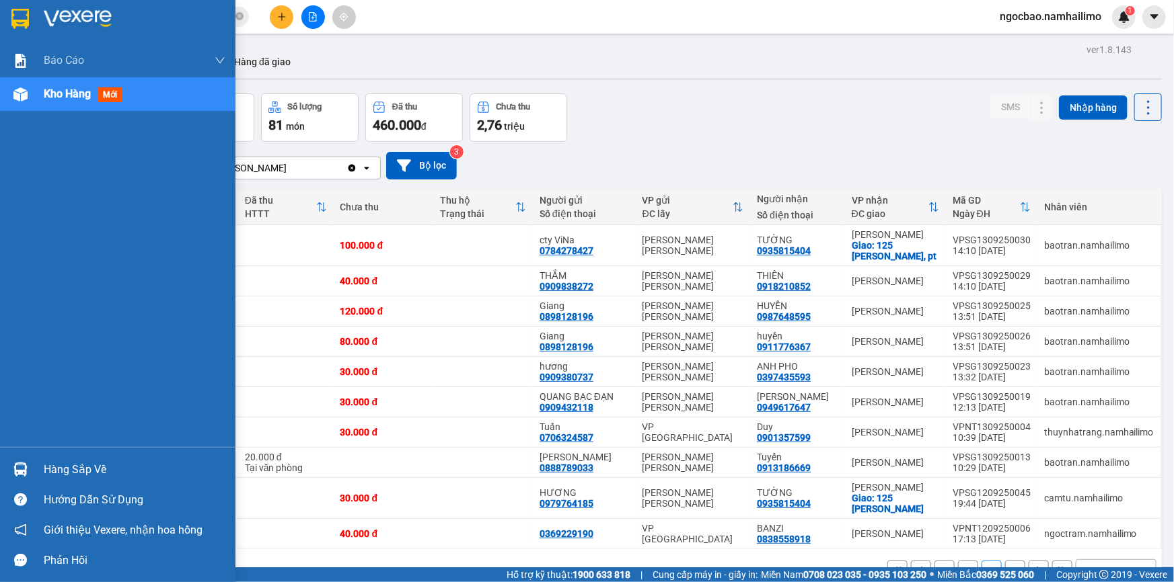
click at [71, 96] on span "Kho hàng" at bounding box center [67, 93] width 47 height 13
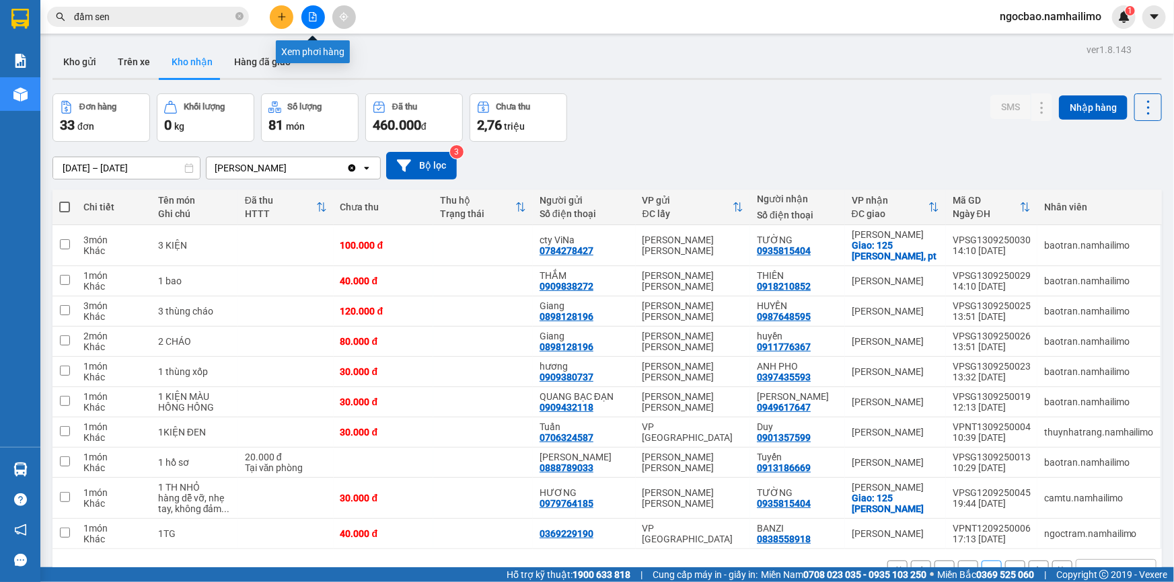
click at [312, 17] on icon "file-add" at bounding box center [312, 16] width 7 height 9
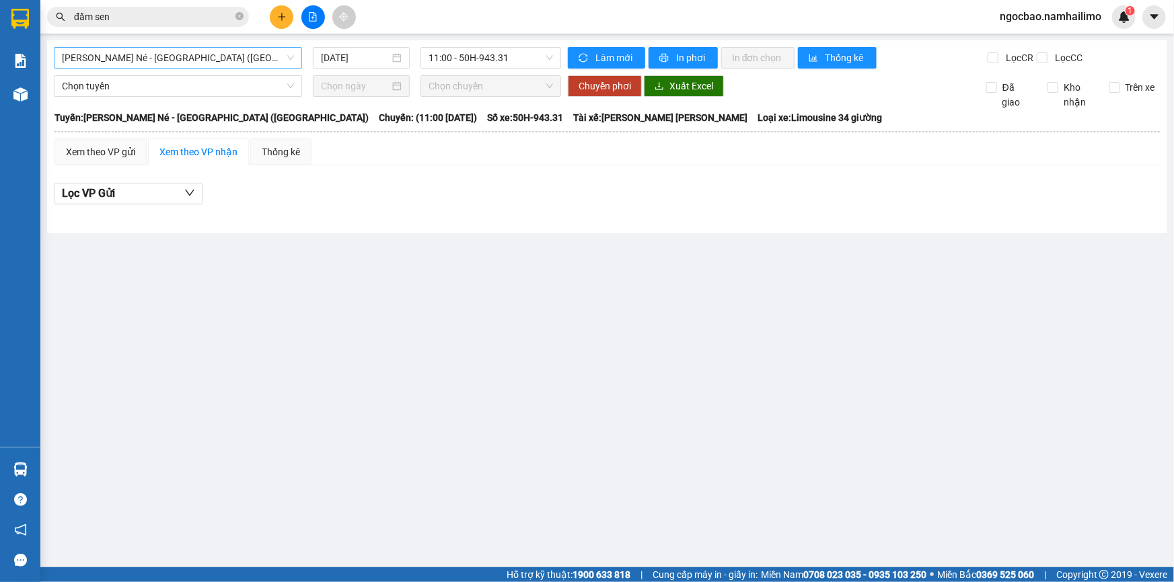
click at [295, 60] on div "[PERSON_NAME] Né - [GEOGRAPHIC_DATA] ([GEOGRAPHIC_DATA])" at bounding box center [178, 58] width 248 height 22
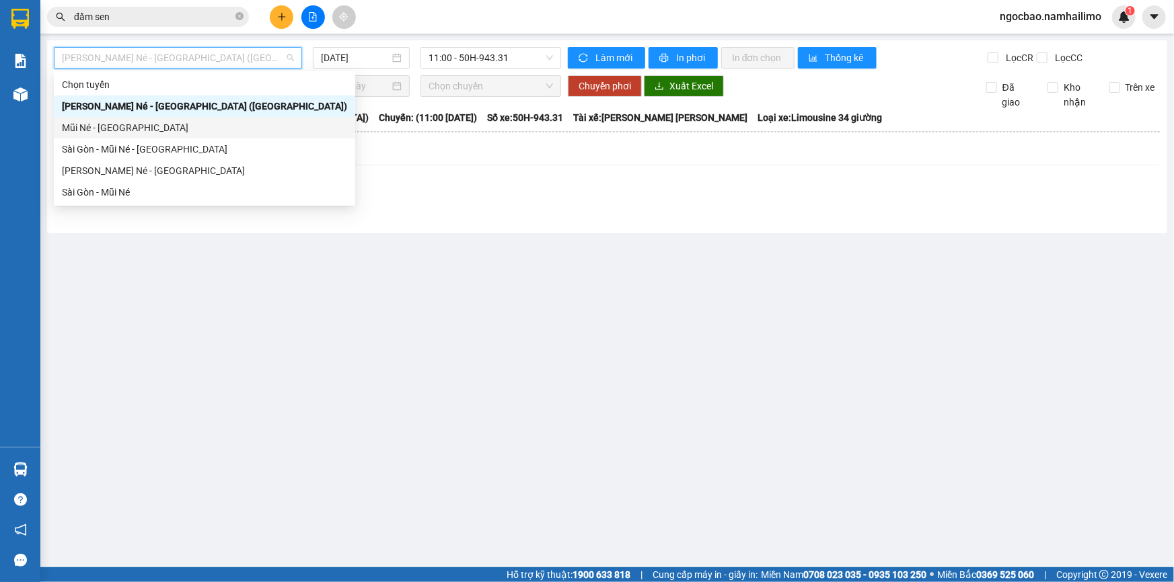
click at [125, 130] on div "Mũi Né - [GEOGRAPHIC_DATA]" at bounding box center [204, 127] width 285 height 15
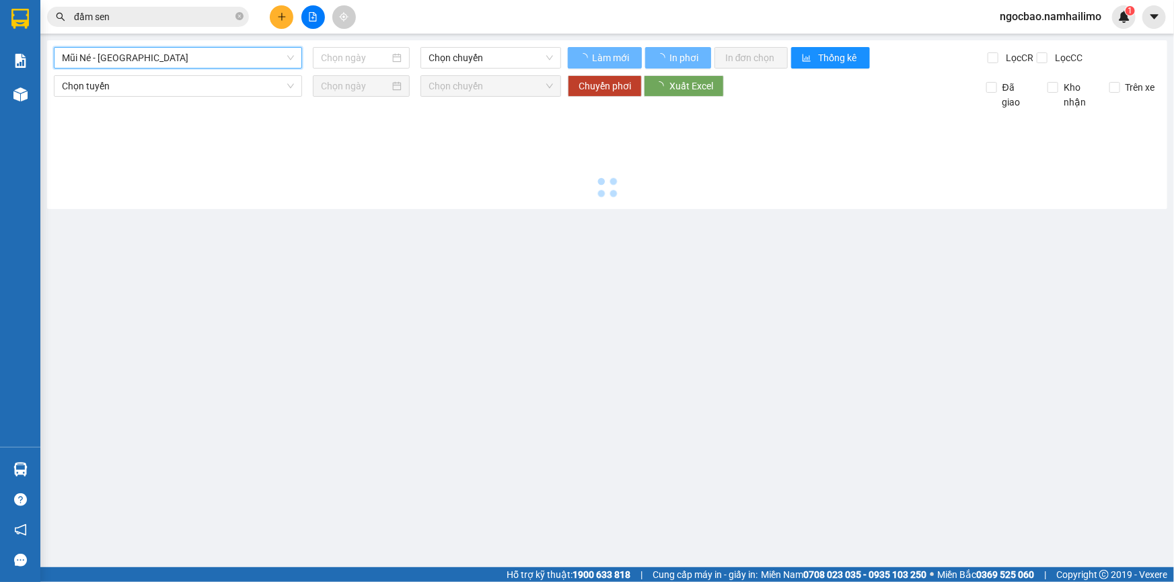
type input "[DATE]"
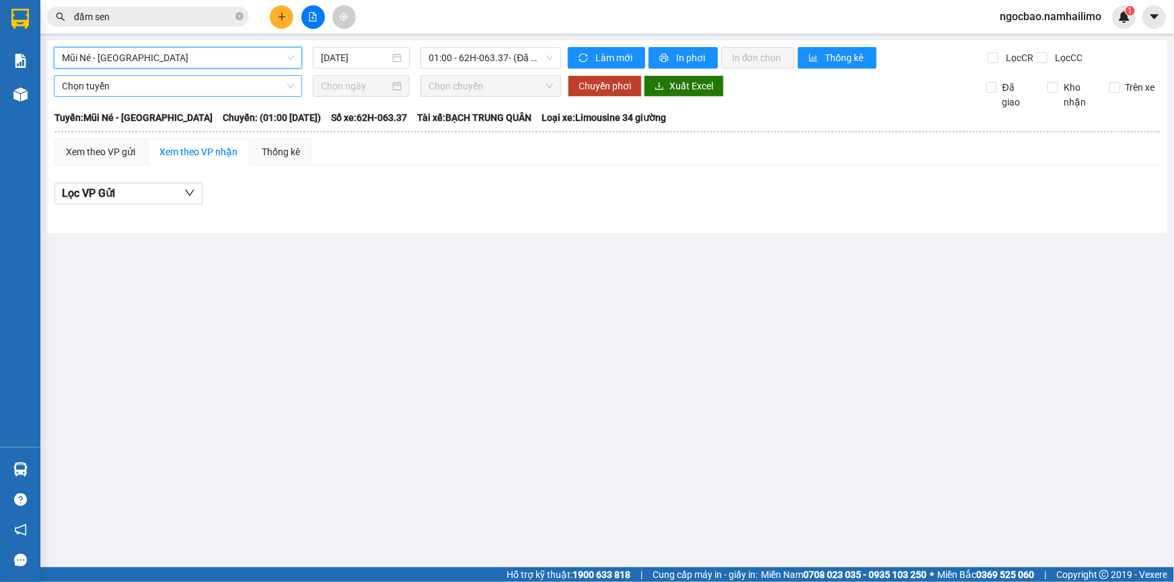
click at [240, 94] on span "Chọn tuyến" at bounding box center [178, 86] width 232 height 20
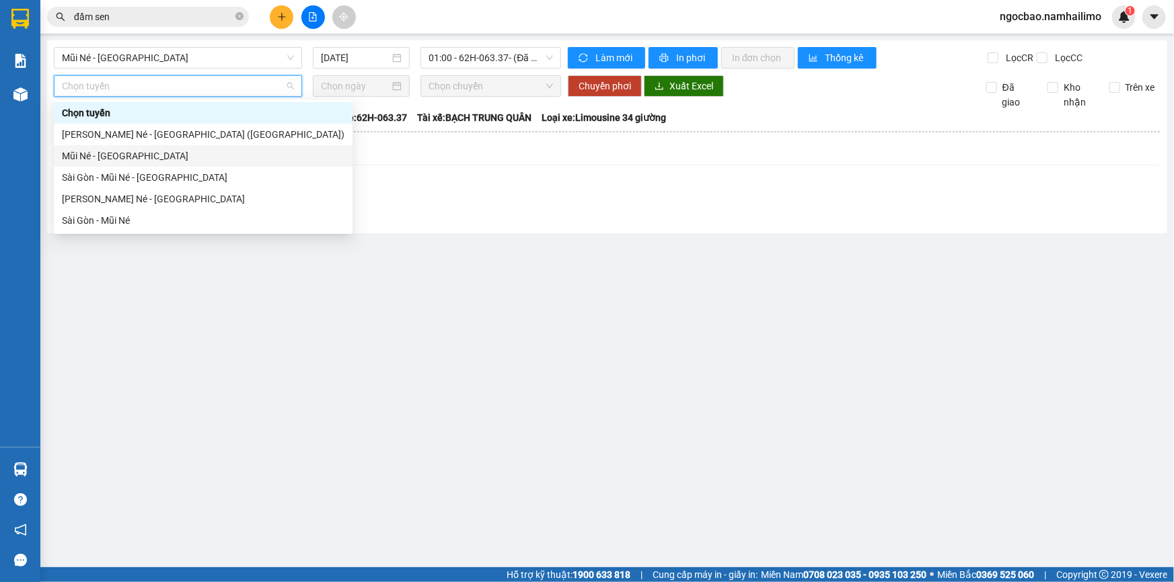
click at [128, 160] on div "Mũi Né - [GEOGRAPHIC_DATA]" at bounding box center [203, 156] width 282 height 15
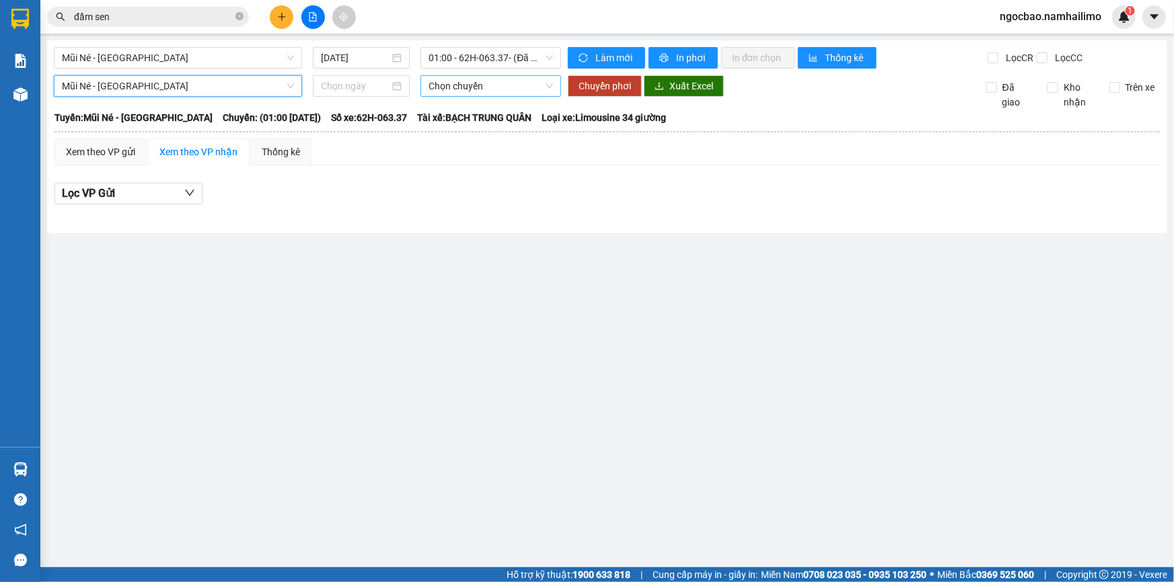
click at [552, 89] on span "Chọn chuyến" at bounding box center [490, 86] width 124 height 20
drag, startPoint x: 552, startPoint y: 89, endPoint x: 544, endPoint y: 73, distance: 18.0
click at [552, 89] on span "Chọn chuyến" at bounding box center [490, 86] width 124 height 20
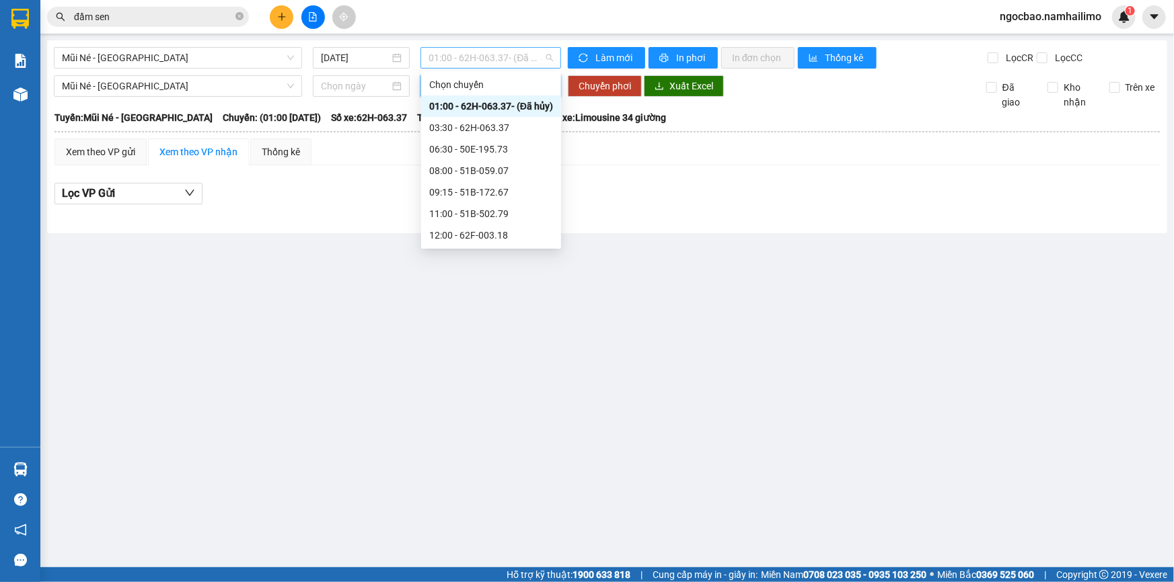
click at [541, 58] on span "01:00 - 62H-063.37 - (Đã [PERSON_NAME])" at bounding box center [490, 58] width 124 height 20
click at [494, 149] on div "06:30 - 50E-195.73" at bounding box center [491, 149] width 124 height 15
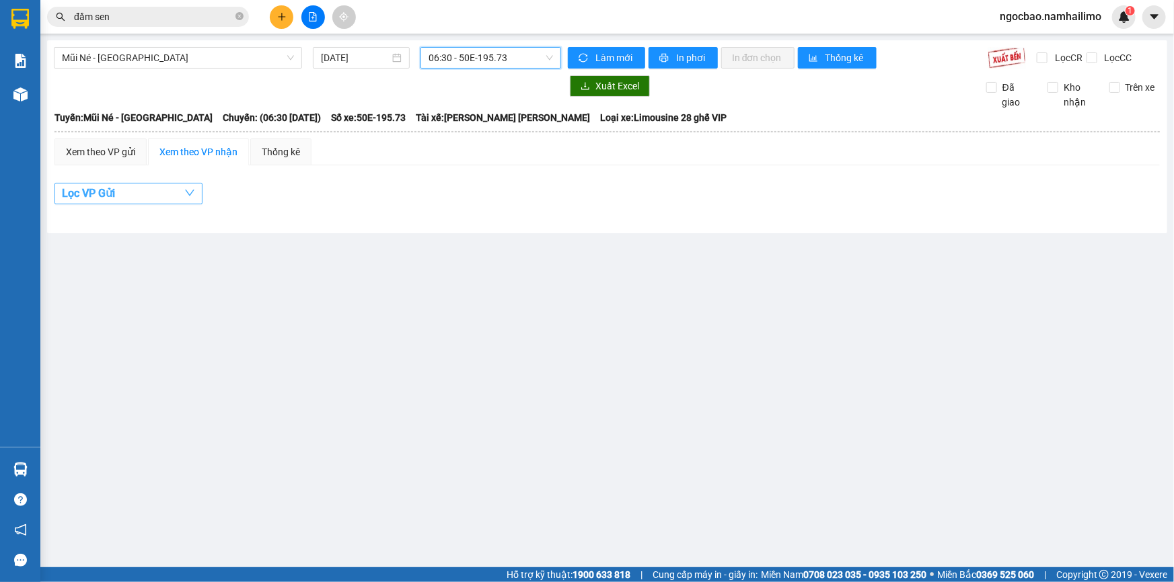
click at [190, 194] on icon "down" at bounding box center [189, 193] width 11 height 11
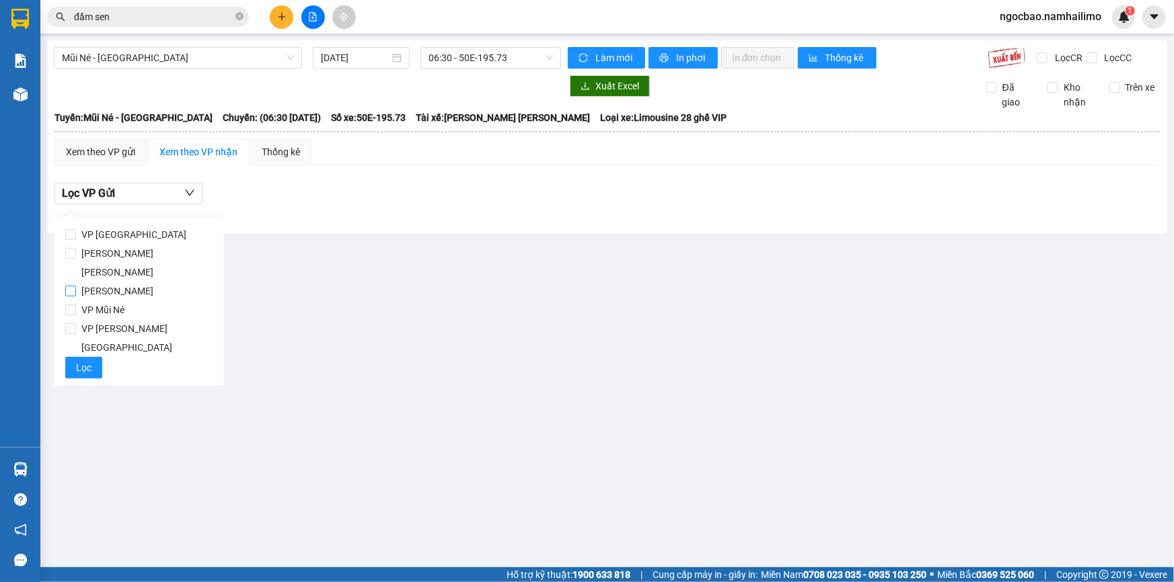
click at [138, 282] on span "[PERSON_NAME]" at bounding box center [117, 291] width 83 height 19
click at [76, 286] on input "[PERSON_NAME]" at bounding box center [70, 291] width 11 height 11
checkbox input "true"
click at [73, 253] on input "[PERSON_NAME] [PERSON_NAME]" at bounding box center [70, 253] width 11 height 11
drag, startPoint x: 69, startPoint y: 268, endPoint x: 85, endPoint y: 279, distance: 19.4
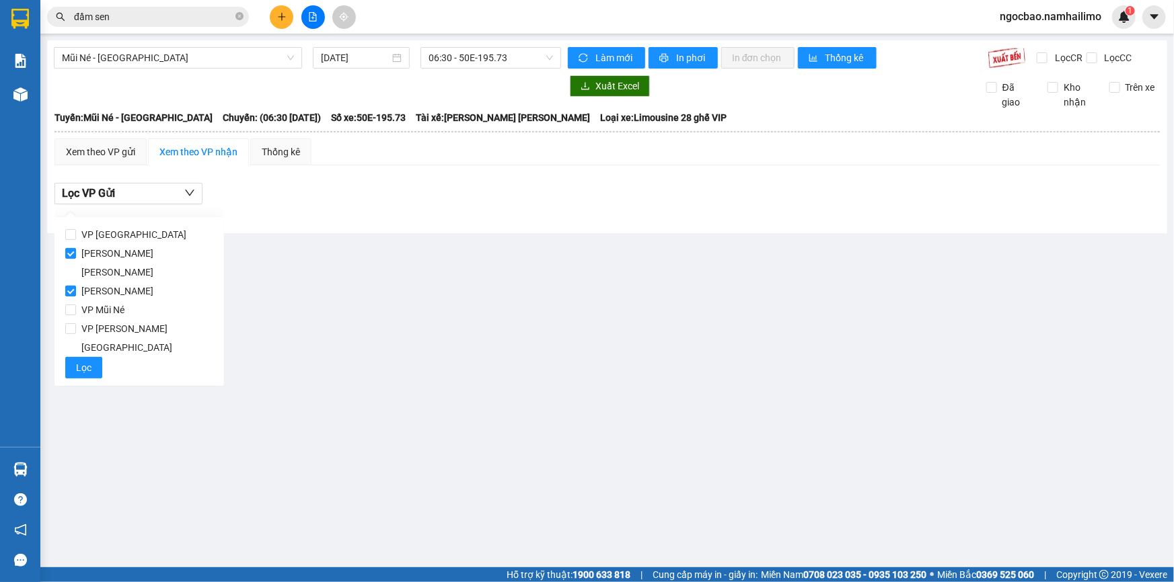
click at [69, 286] on input "[PERSON_NAME]" at bounding box center [70, 291] width 11 height 11
click at [191, 195] on icon "down" at bounding box center [189, 193] width 11 height 11
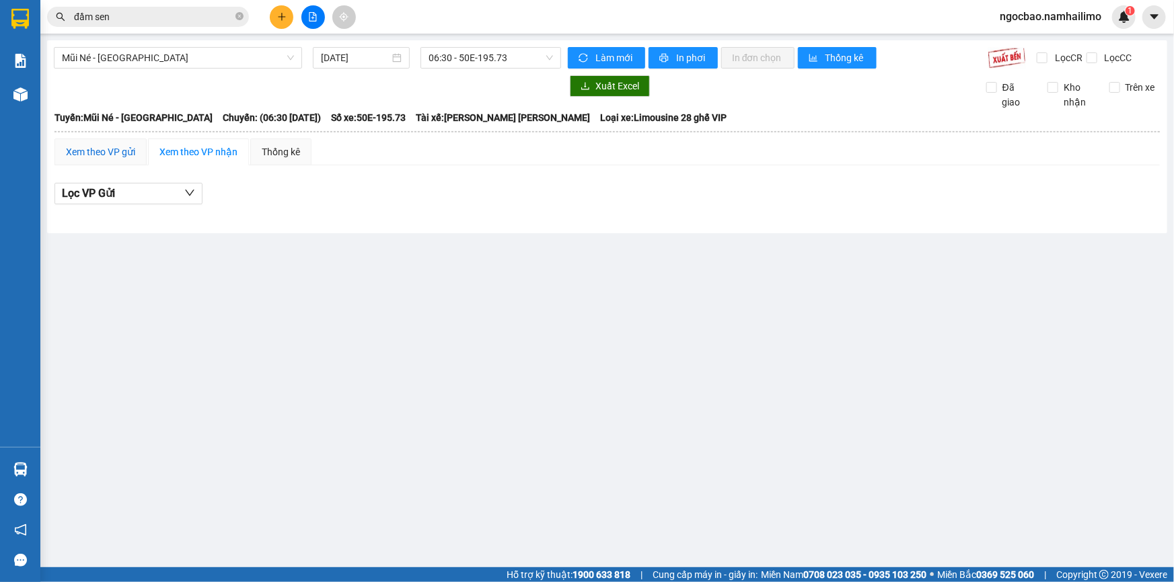
click at [118, 157] on div "Xem theo VP gửi" at bounding box center [100, 152] width 69 height 15
click at [118, 191] on span "Lọc VP nhận" at bounding box center [92, 193] width 61 height 17
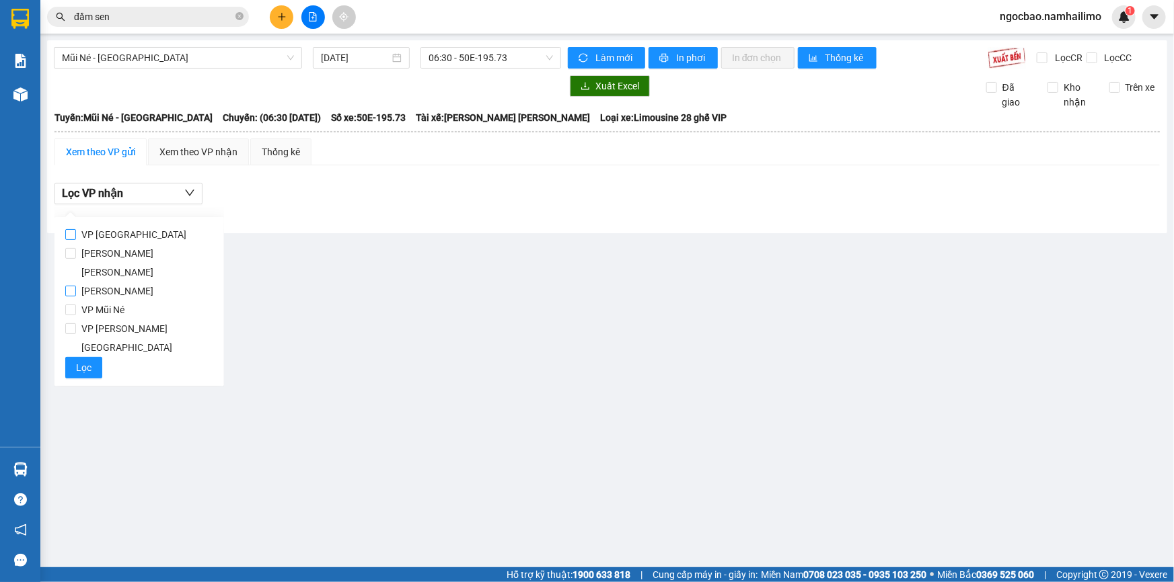
drag, startPoint x: 71, startPoint y: 272, endPoint x: 155, endPoint y: 234, distance: 92.4
click at [73, 286] on input "[PERSON_NAME]" at bounding box center [70, 291] width 11 height 11
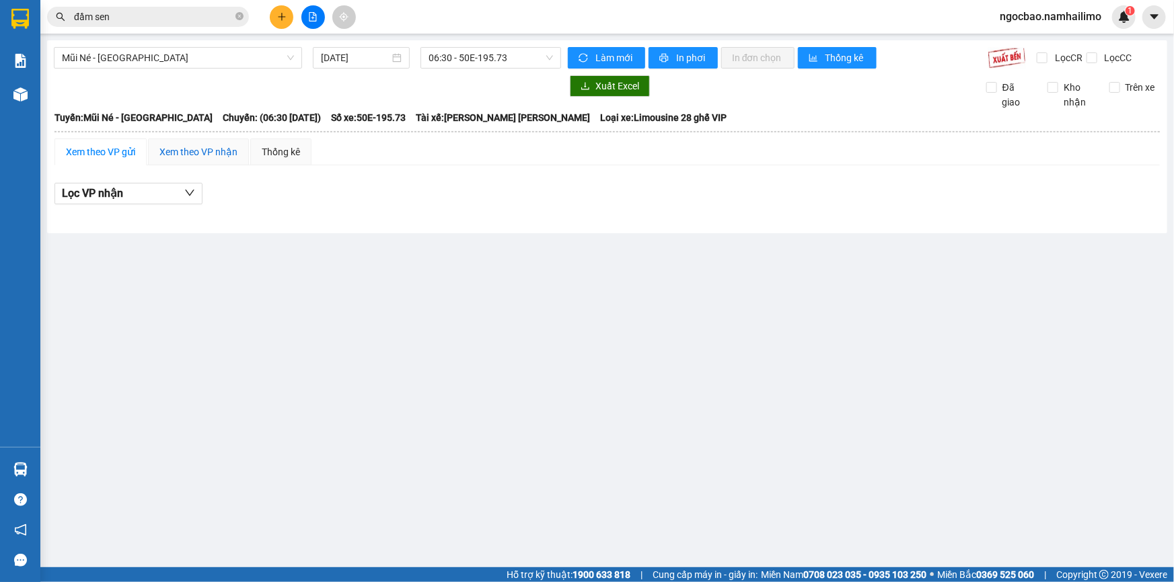
click at [209, 157] on div "Xem theo VP nhận" at bounding box center [198, 152] width 78 height 15
click at [211, 155] on div "Xem theo VP nhận" at bounding box center [198, 152] width 78 height 15
click at [186, 193] on icon "down" at bounding box center [189, 193] width 11 height 11
click at [262, 227] on div "Mũi Né - [GEOGRAPHIC_DATA] [DATE] 06:30 - 50E-195.73 [PERSON_NAME] mới In phơi …" at bounding box center [607, 136] width 1120 height 193
click at [284, 152] on div "Thống kê" at bounding box center [281, 152] width 38 height 15
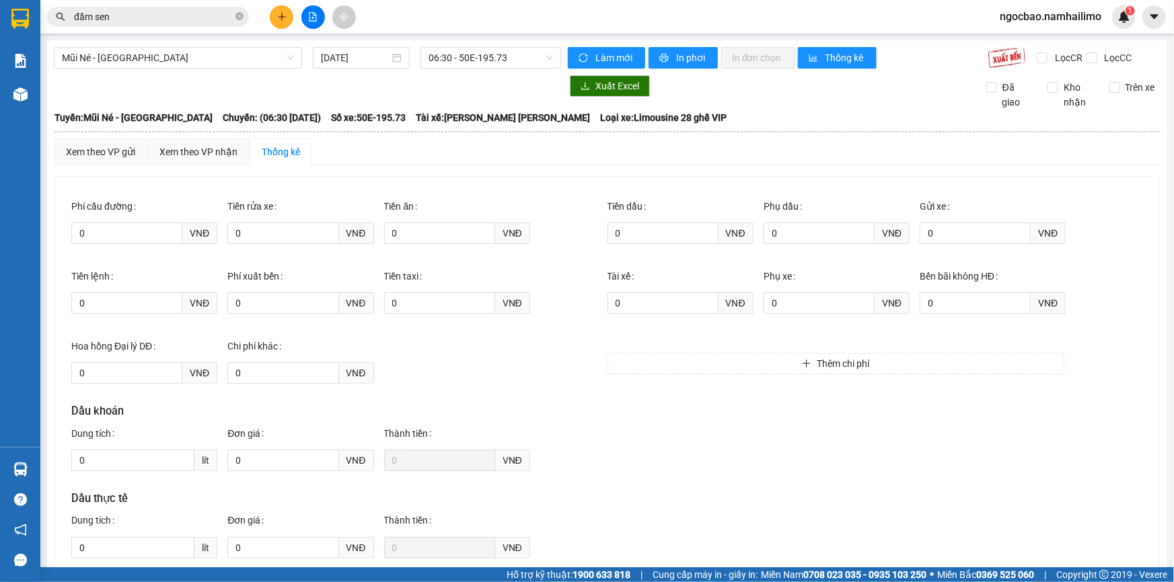
click at [276, 149] on div "Thống kê" at bounding box center [281, 152] width 38 height 15
click at [621, 52] on span "Làm mới" at bounding box center [614, 57] width 39 height 15
click at [211, 151] on div "Xem theo VP nhận" at bounding box center [198, 152] width 78 height 15
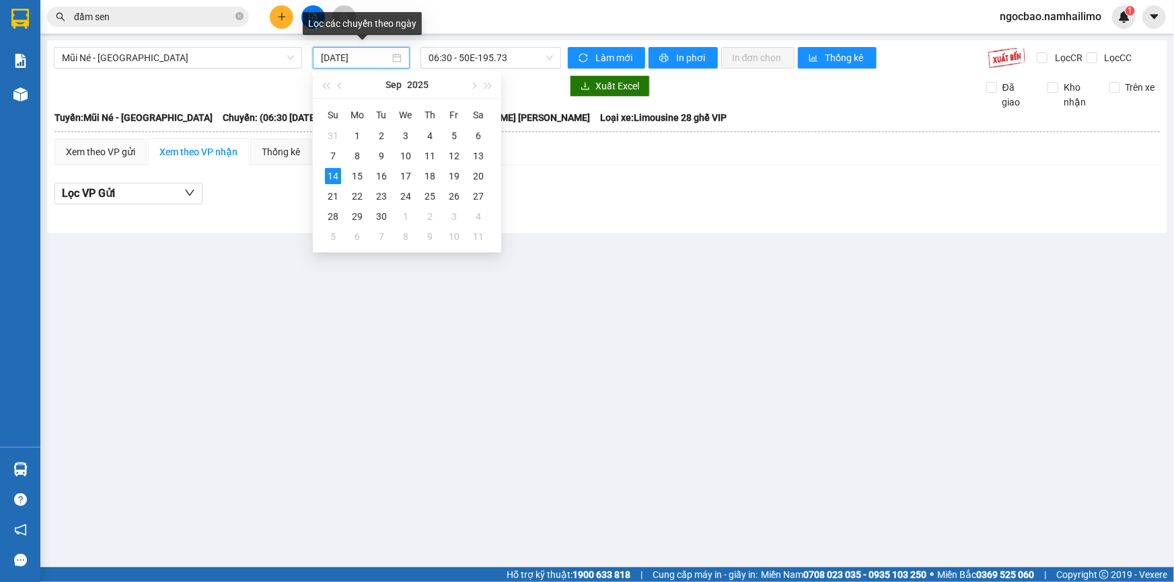
click at [365, 61] on input "[DATE]" at bounding box center [355, 57] width 69 height 15
type input "[DATE]"
click at [326, 176] on div "14" at bounding box center [333, 176] width 16 height 16
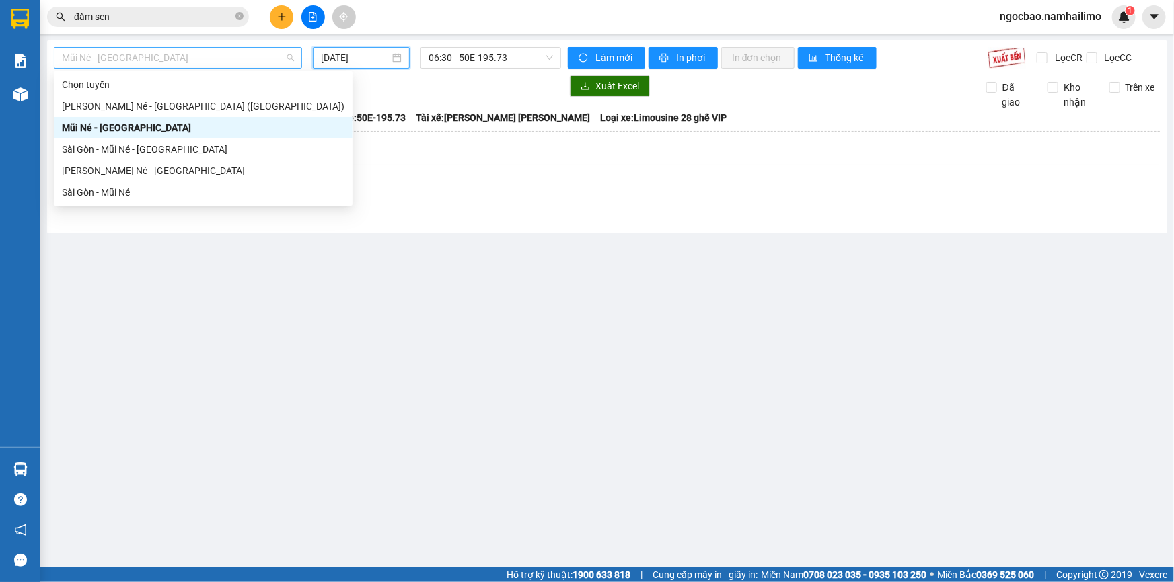
click at [295, 55] on div "Mũi Né - [GEOGRAPHIC_DATA]" at bounding box center [178, 58] width 248 height 22
click at [291, 56] on span "Mũi Né - [GEOGRAPHIC_DATA]" at bounding box center [178, 58] width 232 height 20
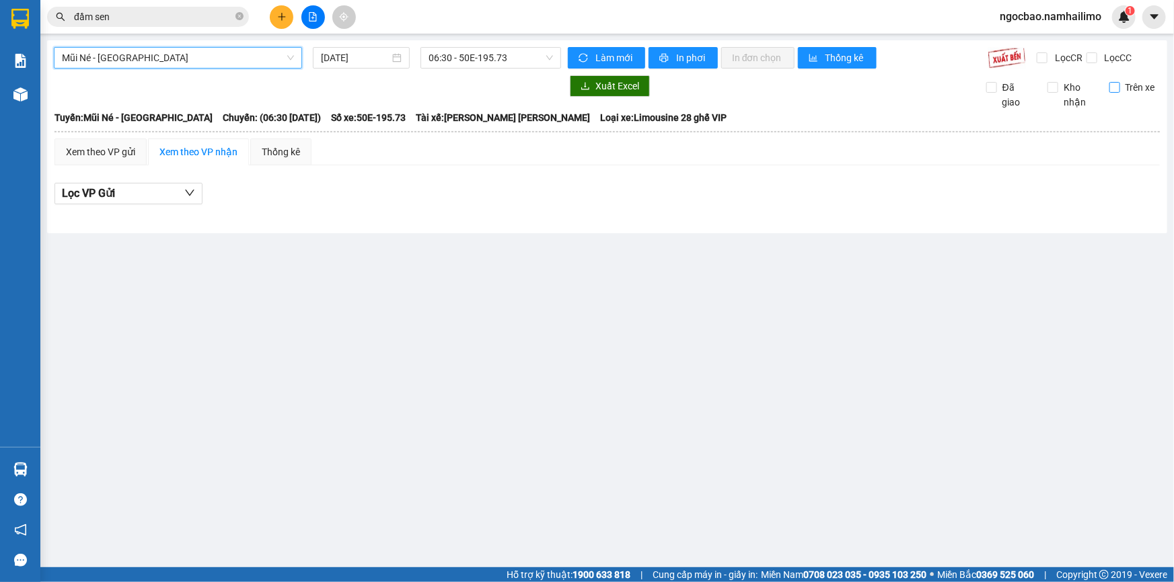
click at [1114, 87] on input "Trên xe" at bounding box center [1114, 87] width 11 height 11
checkbox input "false"
click at [591, 61] on button "Làm mới" at bounding box center [606, 58] width 77 height 22
click at [241, 17] on icon "close-circle" at bounding box center [239, 16] width 8 height 8
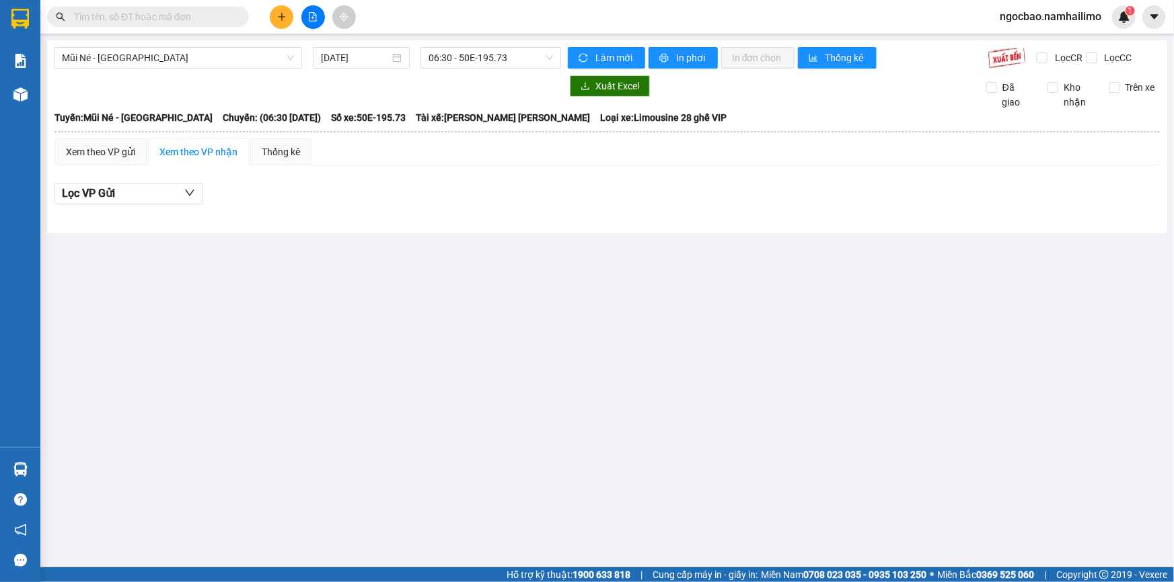
click at [162, 20] on input "text" at bounding box center [153, 16] width 159 height 15
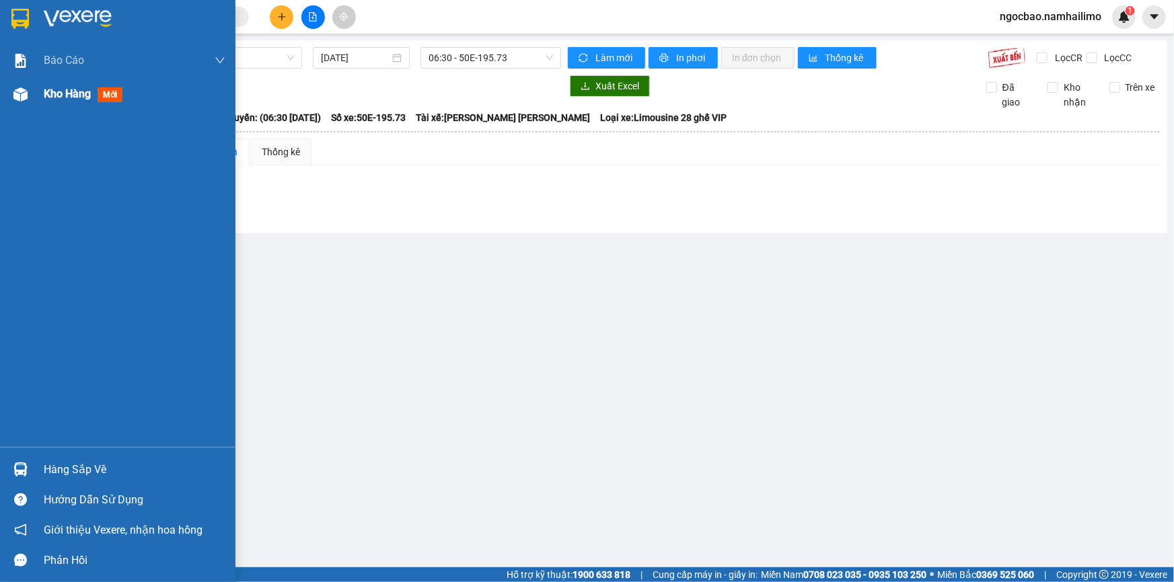
click at [32, 91] on div "Kho hàng mới" at bounding box center [117, 94] width 235 height 34
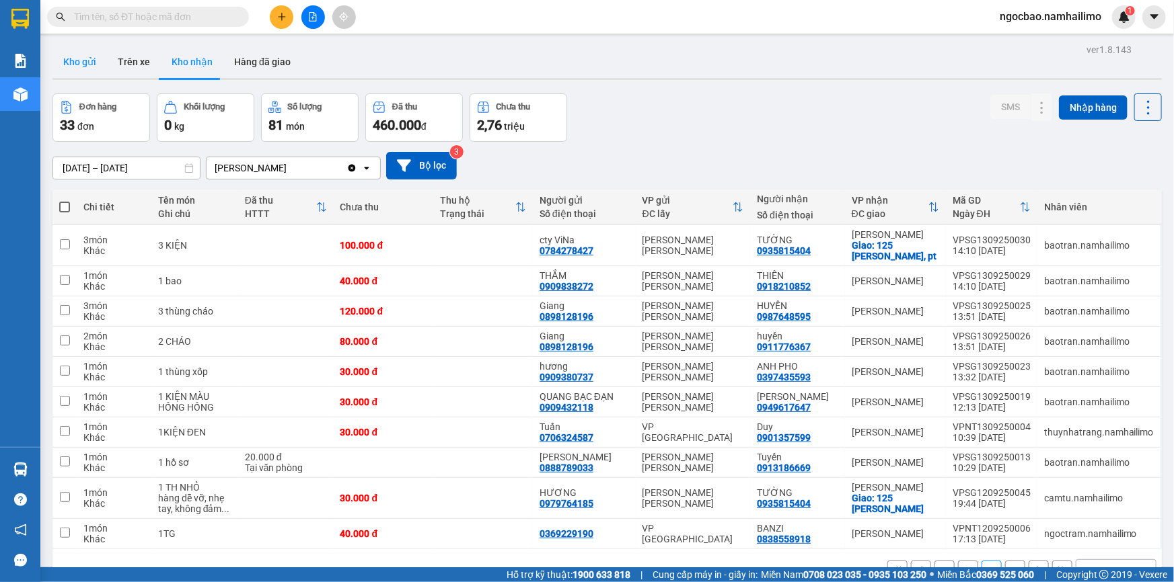
click at [81, 61] on button "Kho gửi" at bounding box center [79, 62] width 54 height 32
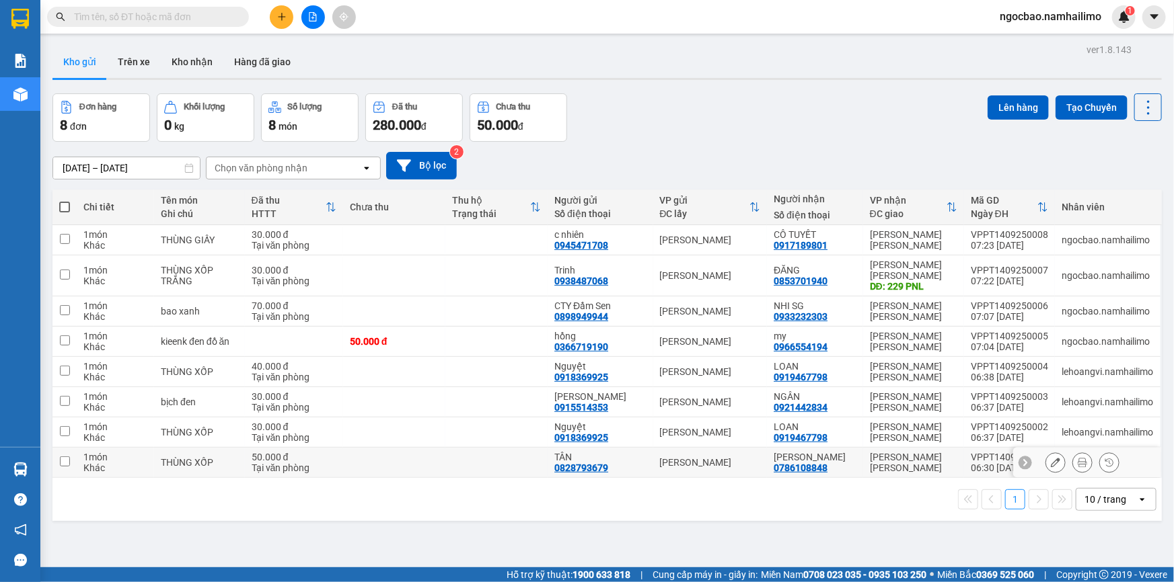
drag, startPoint x: 65, startPoint y: 449, endPoint x: 70, endPoint y: 441, distance: 9.3
click at [69, 448] on td at bounding box center [64, 463] width 24 height 30
checkbox input "true"
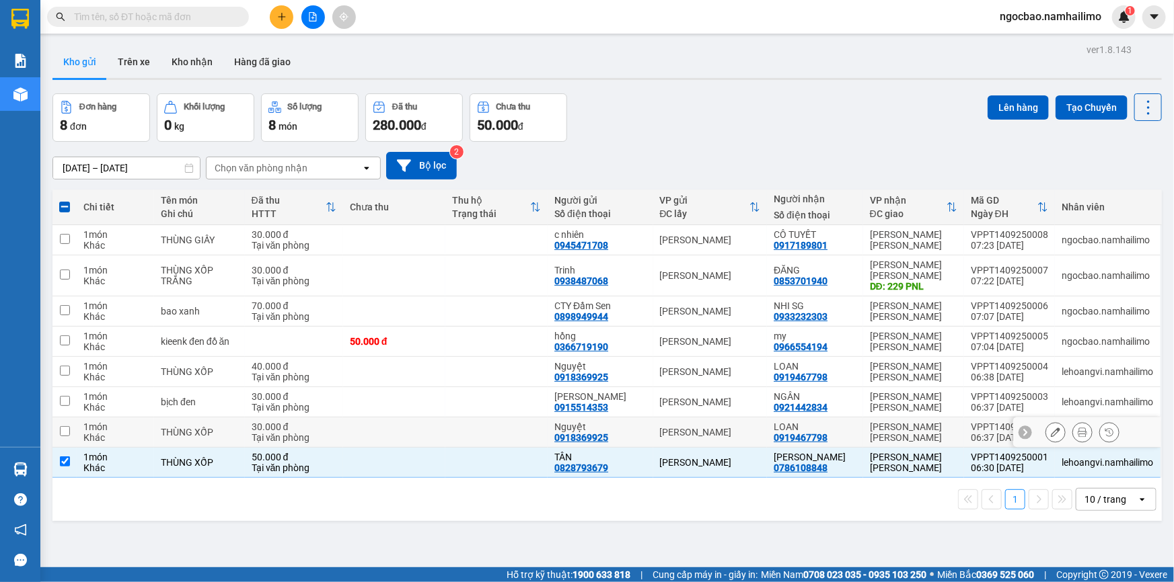
drag, startPoint x: 67, startPoint y: 423, endPoint x: 63, endPoint y: 389, distance: 34.6
click at [67, 426] on input "checkbox" at bounding box center [65, 431] width 10 height 10
checkbox input "true"
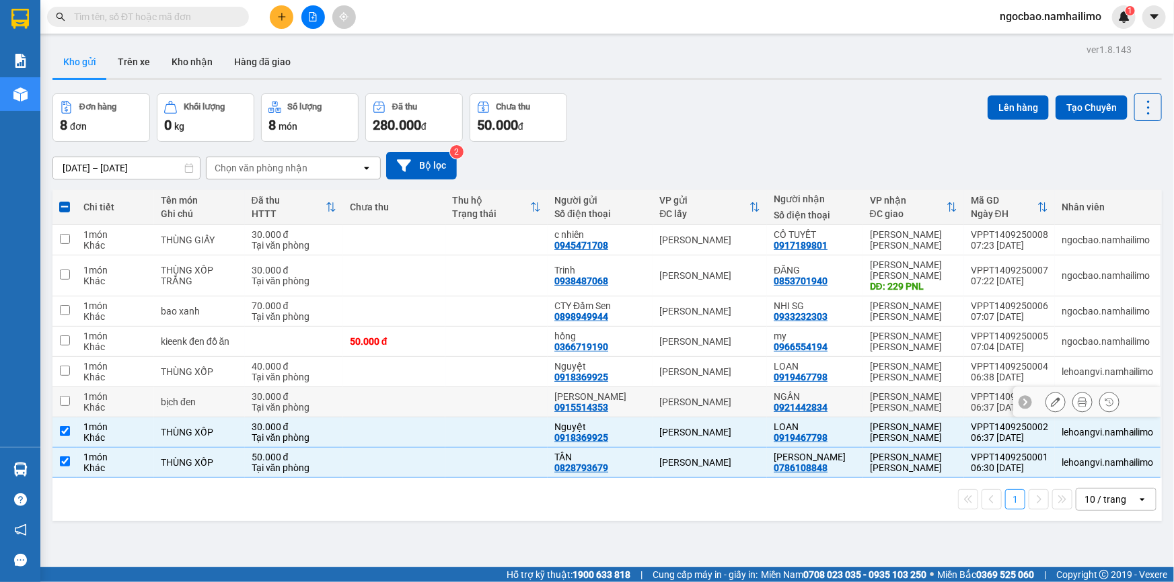
drag, startPoint x: 61, startPoint y: 384, endPoint x: 63, endPoint y: 373, distance: 10.9
click at [61, 396] on input "checkbox" at bounding box center [65, 401] width 10 height 10
checkbox input "true"
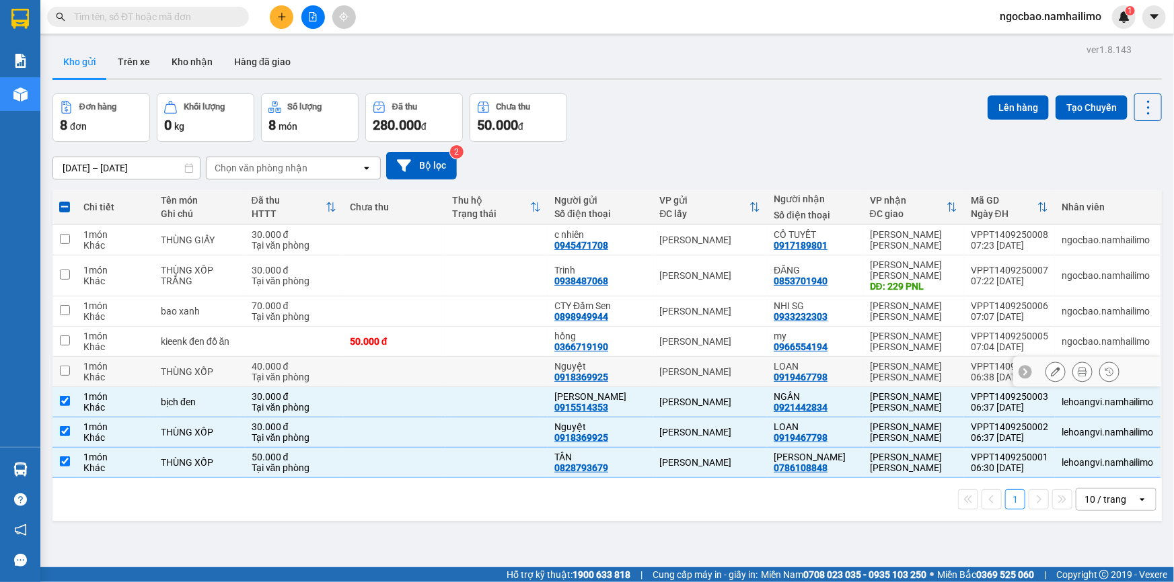
click at [61, 366] on input "checkbox" at bounding box center [65, 371] width 10 height 10
checkbox input "true"
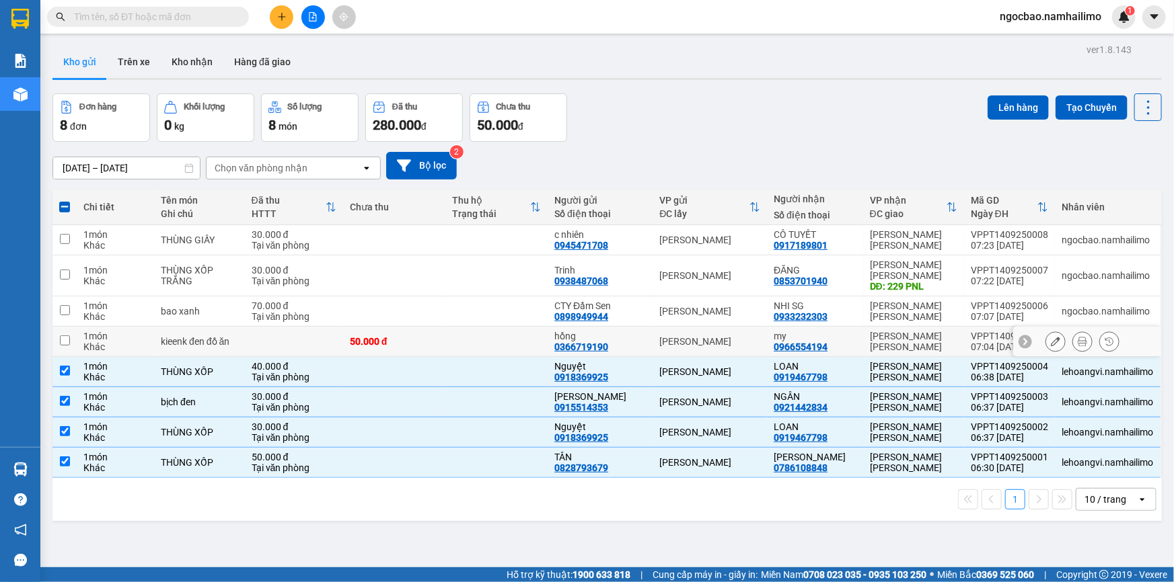
click at [67, 336] on input "checkbox" at bounding box center [65, 341] width 10 height 10
checkbox input "true"
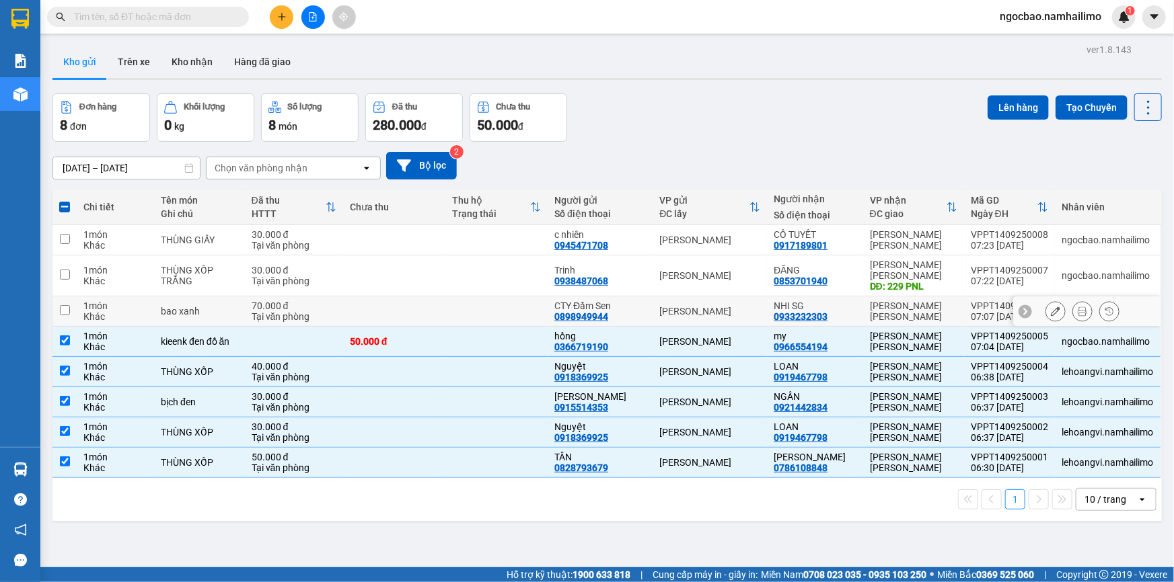
click at [65, 305] on input "checkbox" at bounding box center [65, 310] width 10 height 10
checkbox input "true"
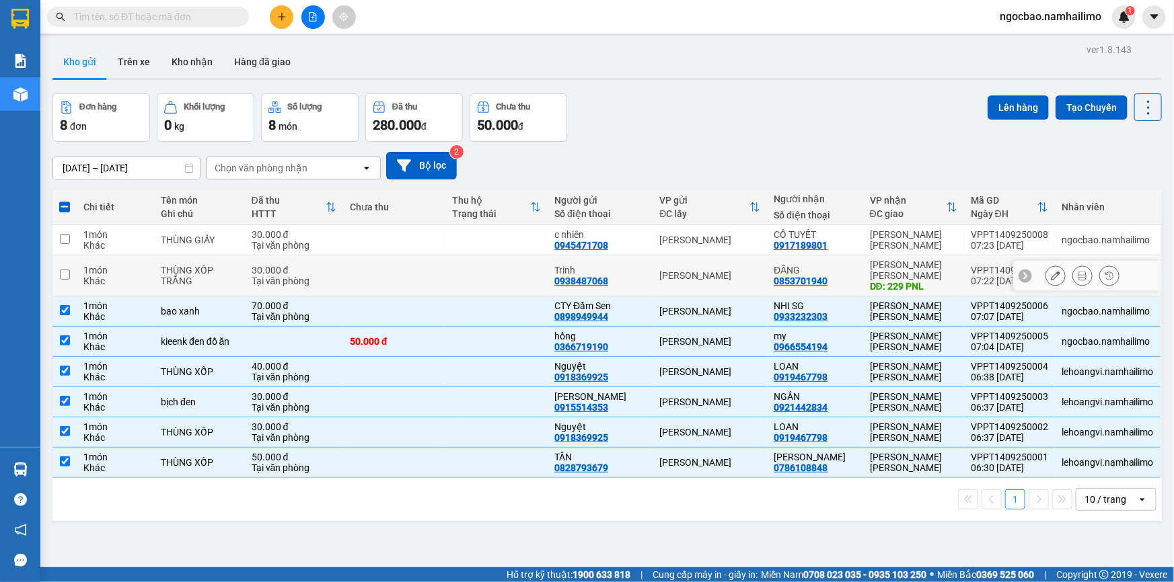
drag, startPoint x: 65, startPoint y: 269, endPoint x: 69, endPoint y: 241, distance: 28.5
click at [65, 270] on input "checkbox" at bounding box center [65, 275] width 10 height 10
checkbox input "true"
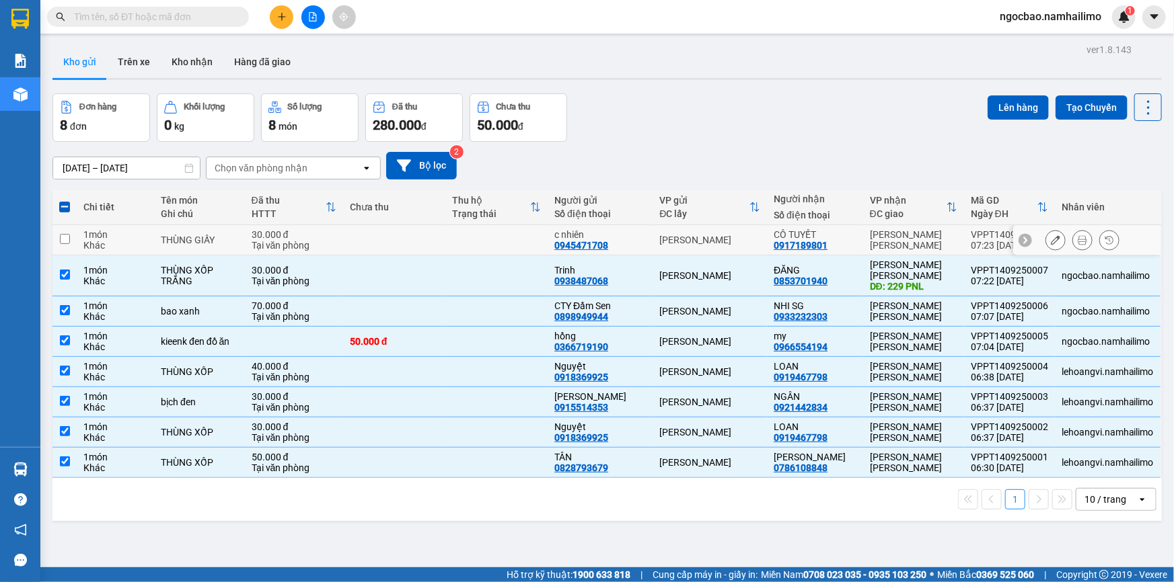
click at [67, 235] on input "checkbox" at bounding box center [65, 239] width 10 height 10
checkbox input "true"
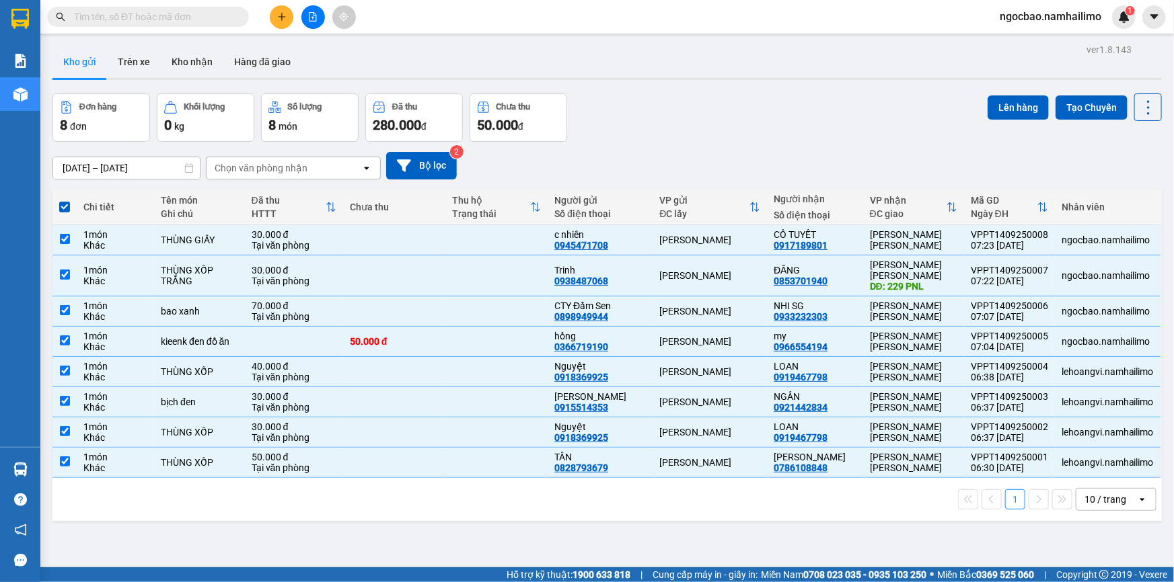
click at [143, 165] on input "[DATE] – [DATE]" at bounding box center [126, 168] width 147 height 22
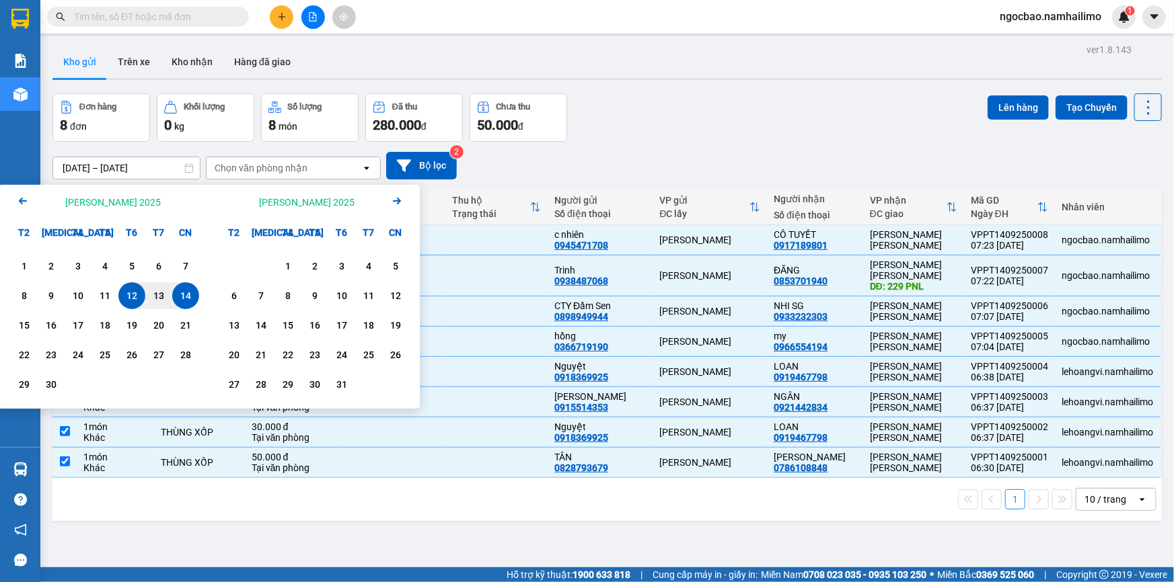
click at [186, 296] on div "14" at bounding box center [185, 296] width 19 height 16
type input "[DATE] – / /"
click at [276, 169] on div "Chọn văn phòng nhận" at bounding box center [261, 167] width 93 height 13
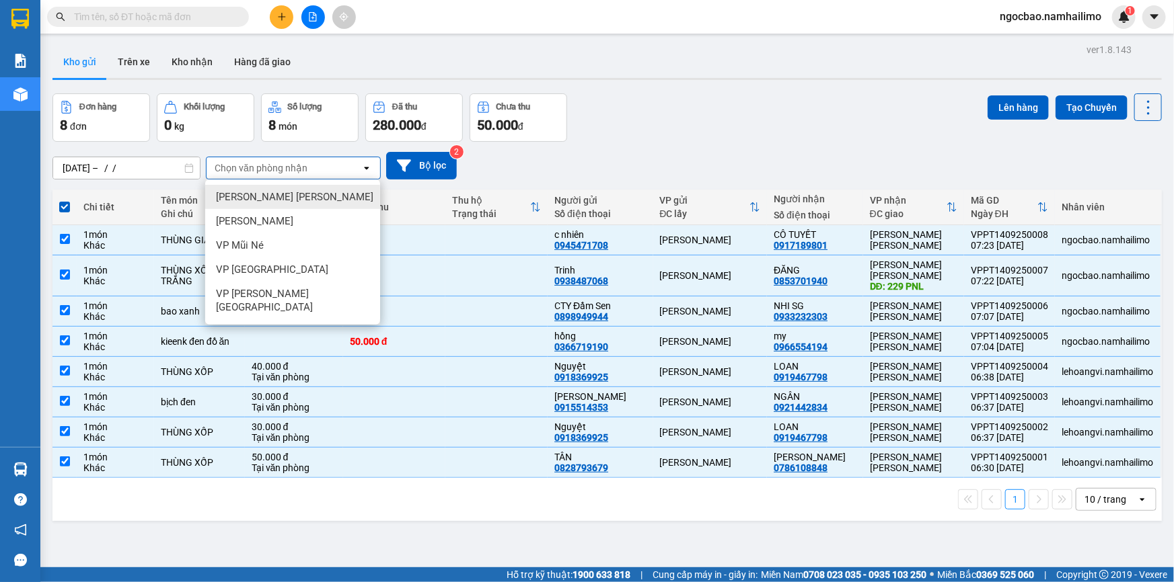
click at [273, 199] on span "[PERSON_NAME] [PERSON_NAME]" at bounding box center [294, 196] width 157 height 13
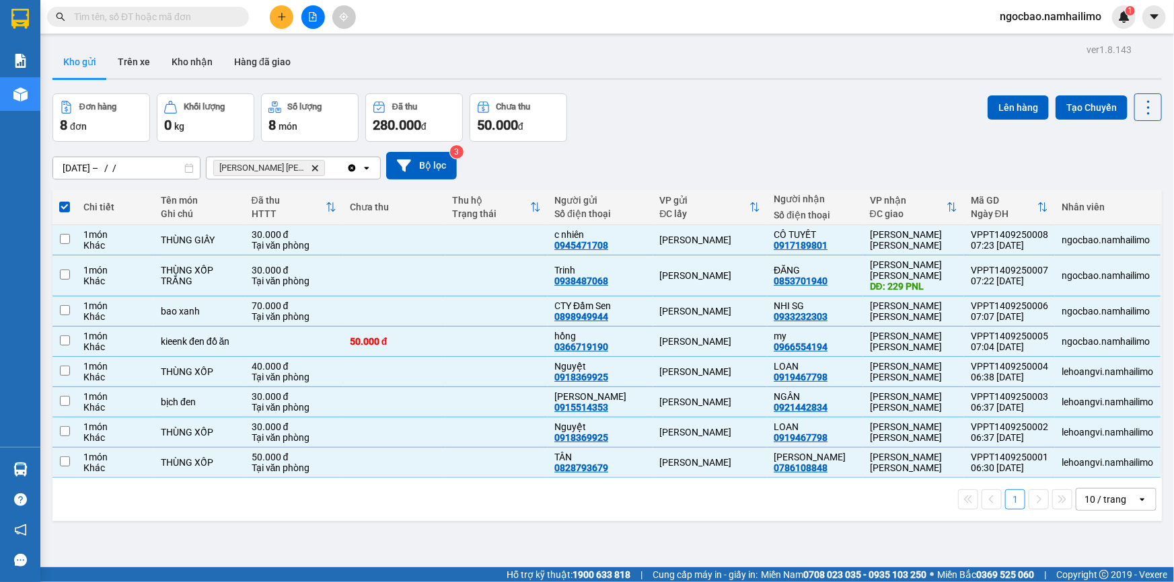
checkbox input "false"
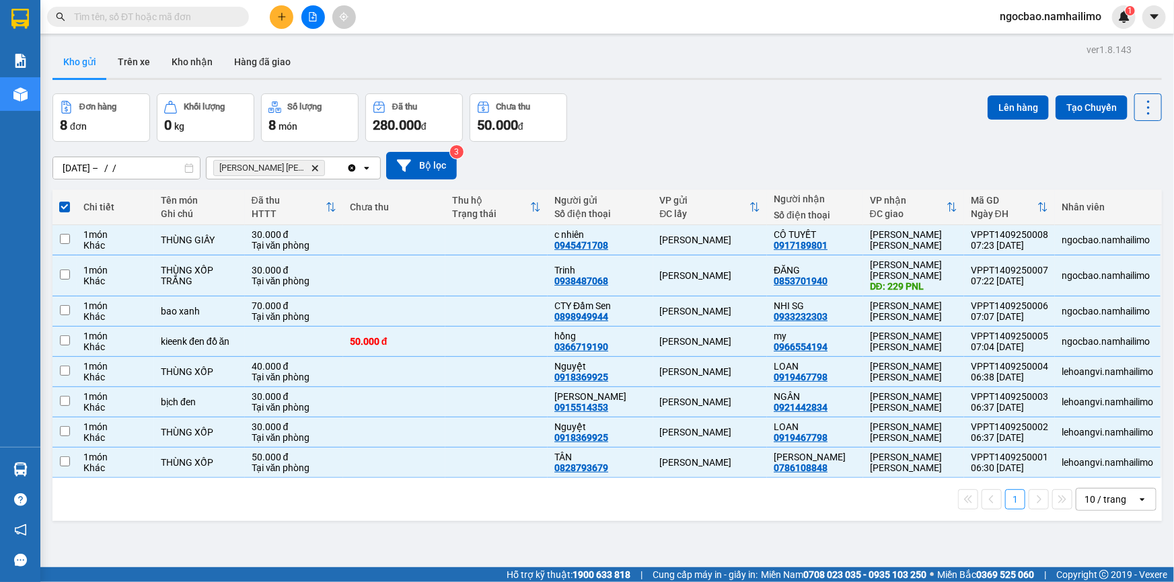
checkbox input "false"
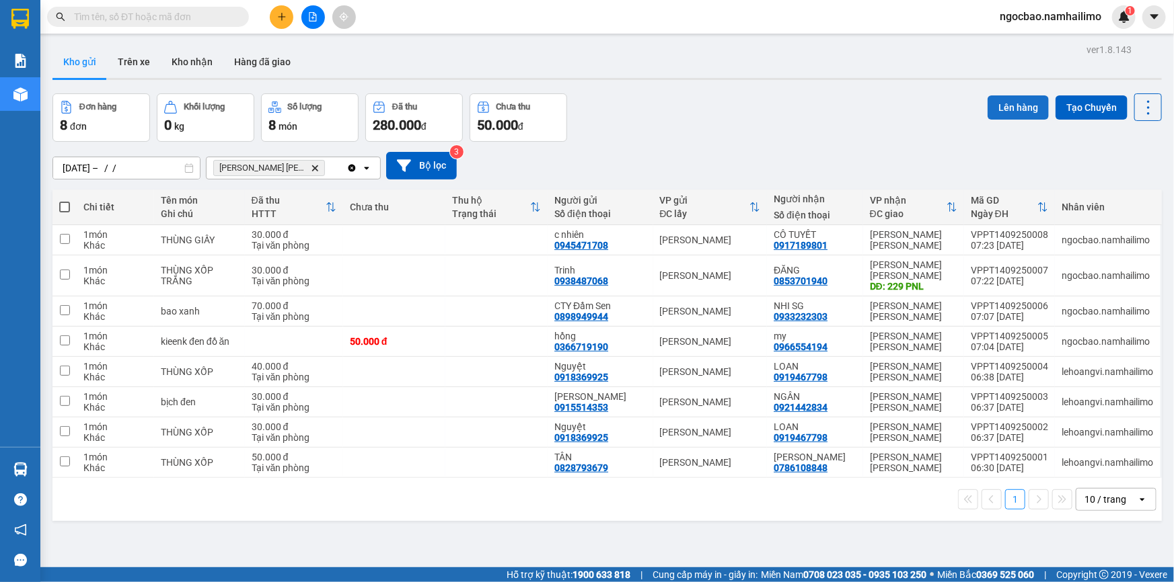
click at [1023, 105] on button "Lên hàng" at bounding box center [1017, 108] width 61 height 24
drag, startPoint x: 67, startPoint y: 451, endPoint x: 68, endPoint y: 432, distance: 18.9
click at [67, 457] on input "checkbox" at bounding box center [65, 462] width 10 height 10
checkbox input "true"
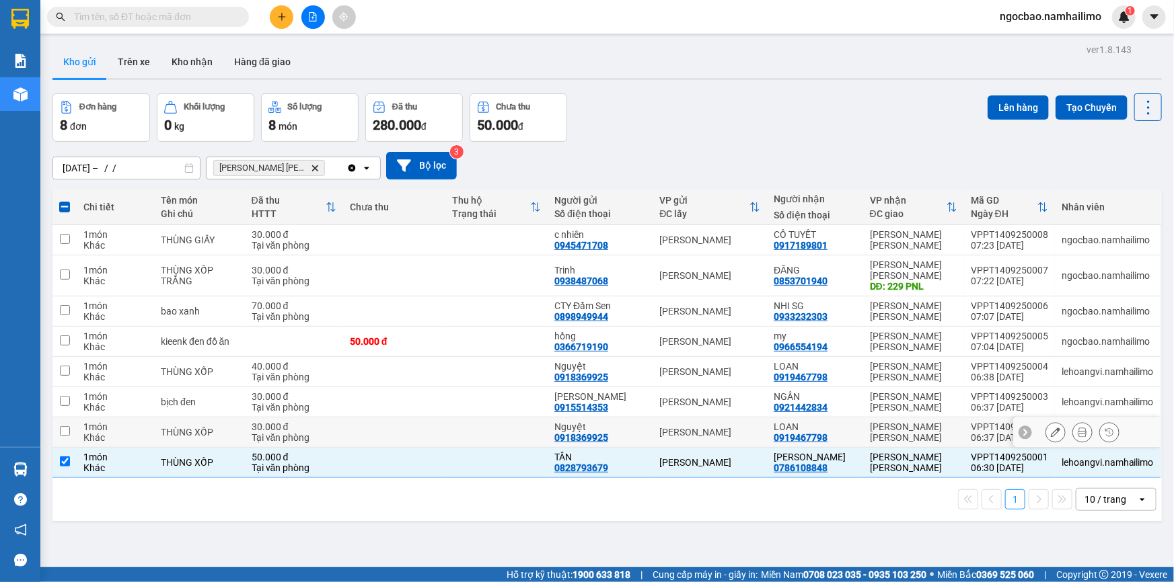
drag, startPoint x: 68, startPoint y: 426, endPoint x: 62, endPoint y: 397, distance: 30.2
click at [65, 418] on td at bounding box center [64, 433] width 24 height 30
checkbox input "true"
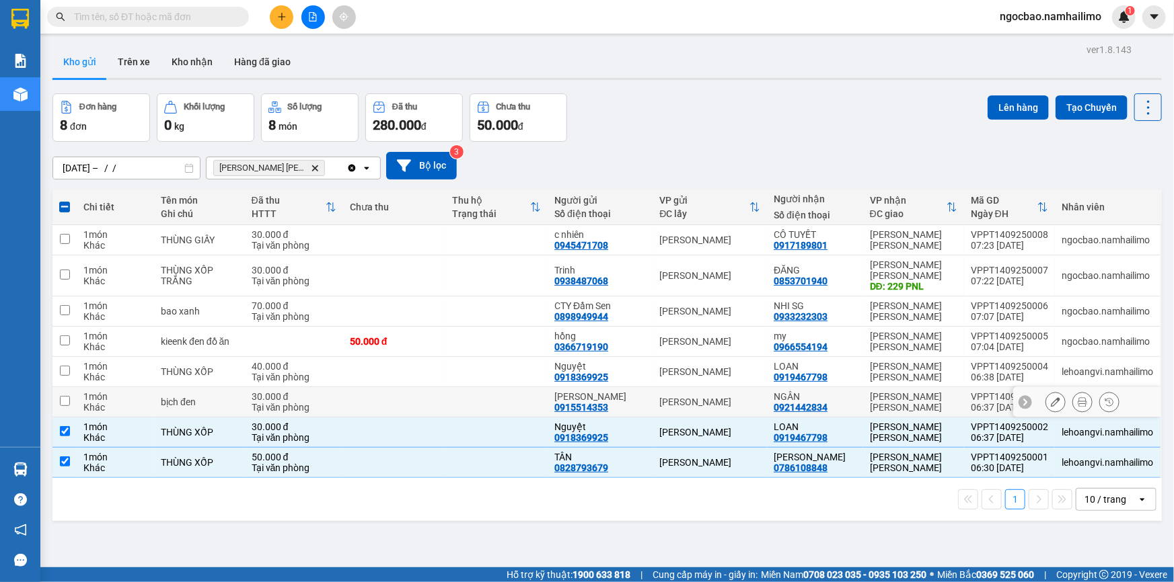
drag, startPoint x: 61, startPoint y: 393, endPoint x: 62, endPoint y: 369, distance: 24.2
click at [63, 396] on input "checkbox" at bounding box center [65, 401] width 10 height 10
checkbox input "true"
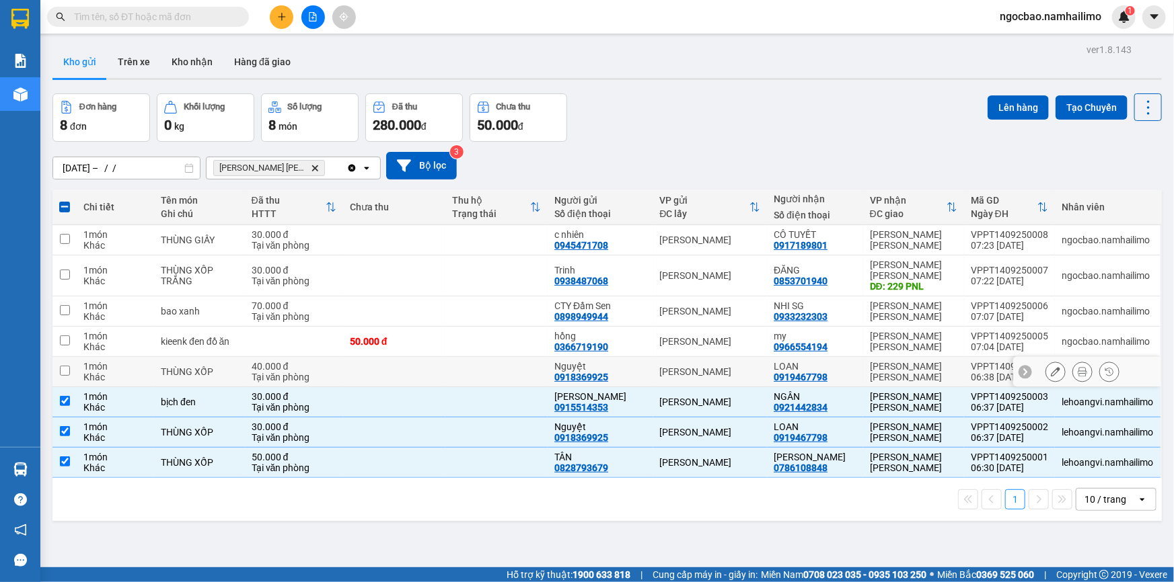
drag, startPoint x: 61, startPoint y: 361, endPoint x: 65, endPoint y: 341, distance: 20.5
click at [62, 366] on input "checkbox" at bounding box center [65, 371] width 10 height 10
checkbox input "true"
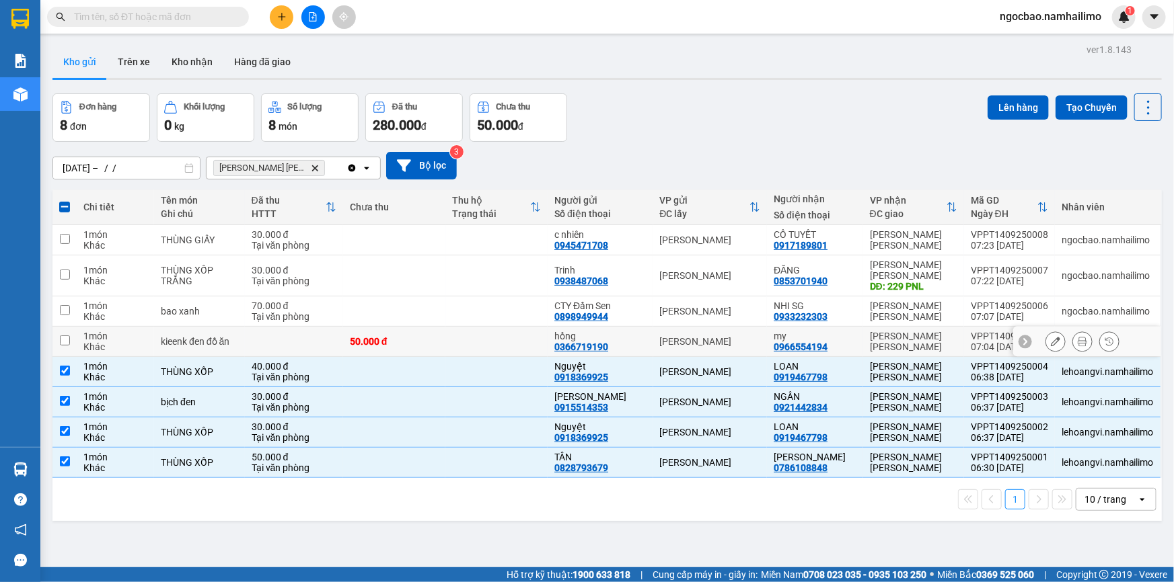
click at [63, 336] on input "checkbox" at bounding box center [65, 341] width 10 height 10
checkbox input "true"
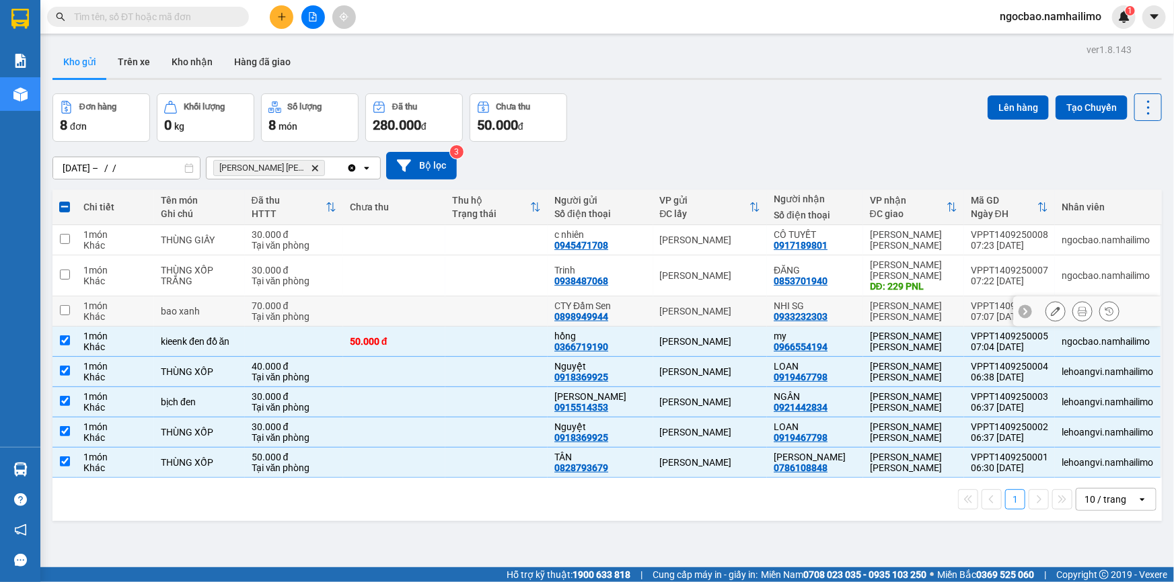
drag, startPoint x: 67, startPoint y: 301, endPoint x: 63, endPoint y: 288, distance: 13.2
click at [66, 305] on input "checkbox" at bounding box center [65, 310] width 10 height 10
checkbox input "true"
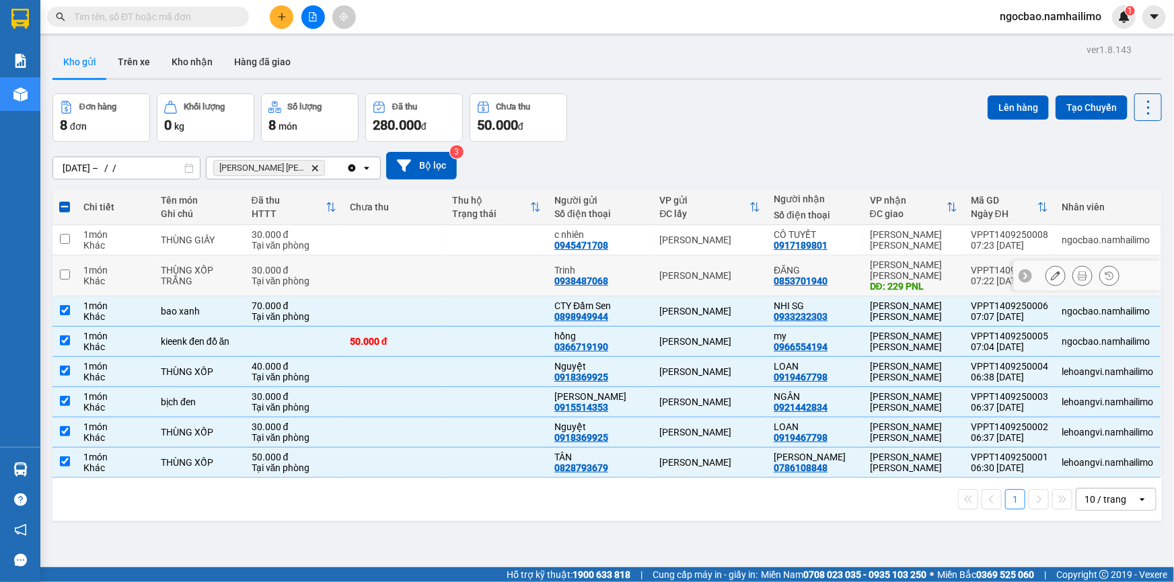
drag, startPoint x: 64, startPoint y: 266, endPoint x: 70, endPoint y: 252, distance: 15.4
click at [66, 270] on input "checkbox" at bounding box center [65, 275] width 10 height 10
checkbox input "true"
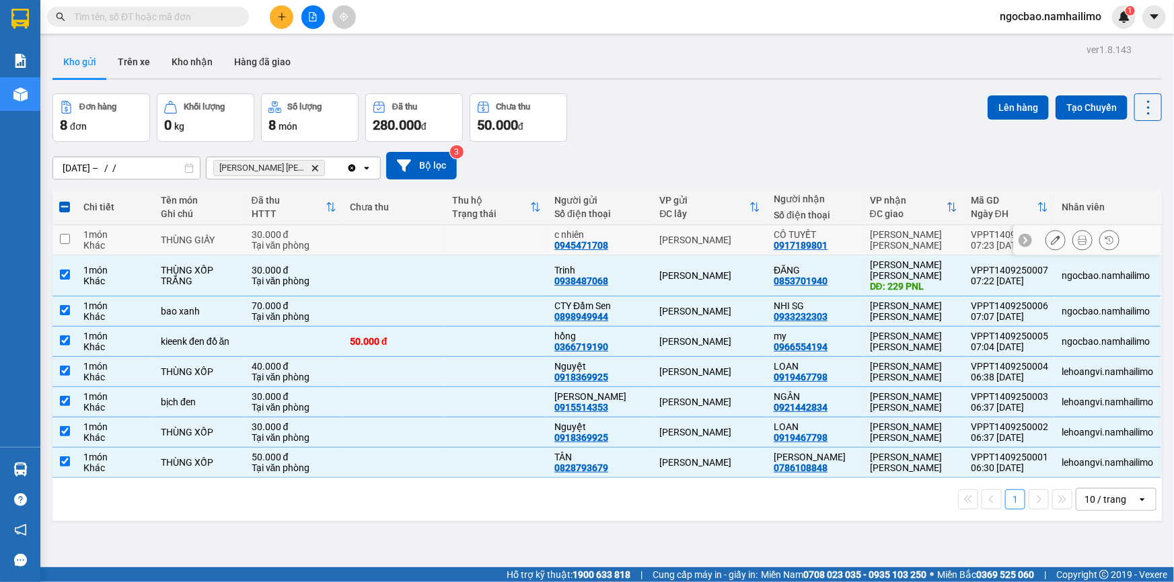
click at [73, 237] on td at bounding box center [64, 240] width 24 height 30
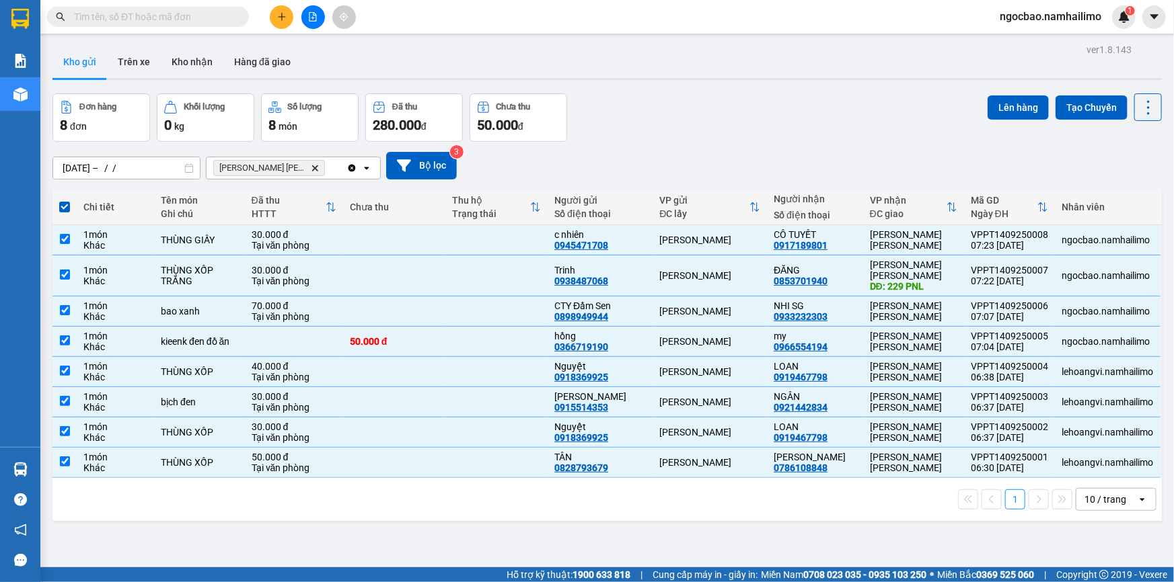
click at [366, 166] on icon "open" at bounding box center [366, 168] width 11 height 11
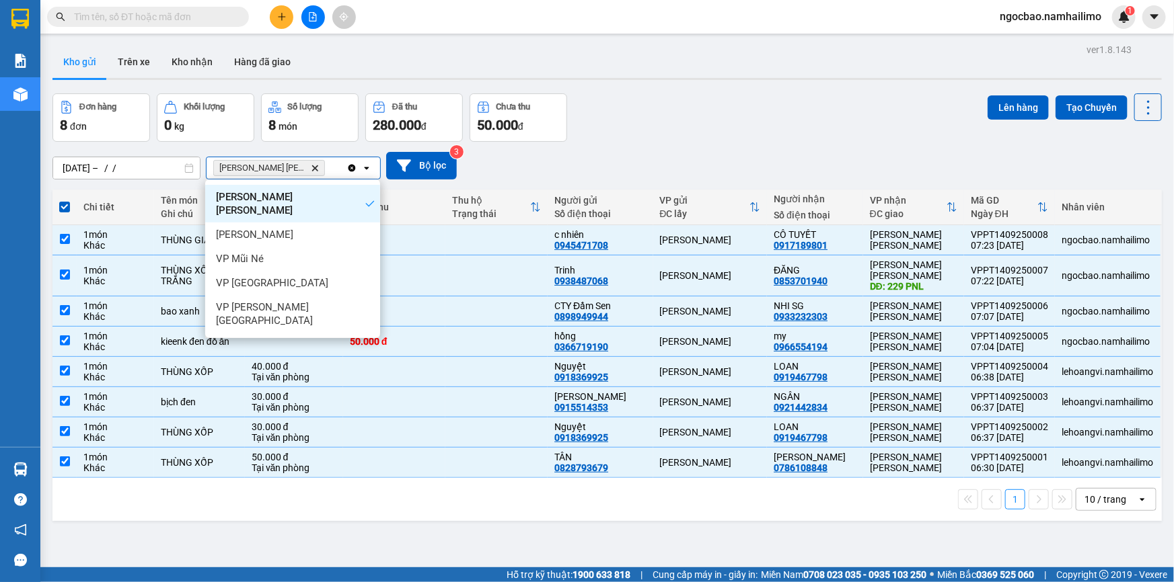
click at [309, 199] on div "[PERSON_NAME] [PERSON_NAME]" at bounding box center [292, 204] width 175 height 38
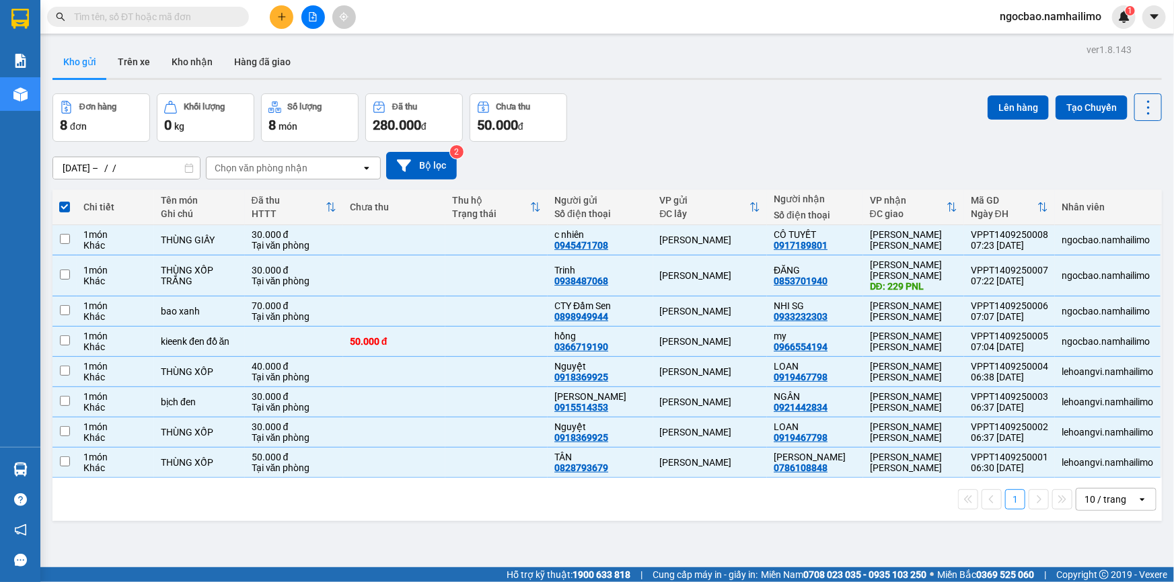
checkbox input "false"
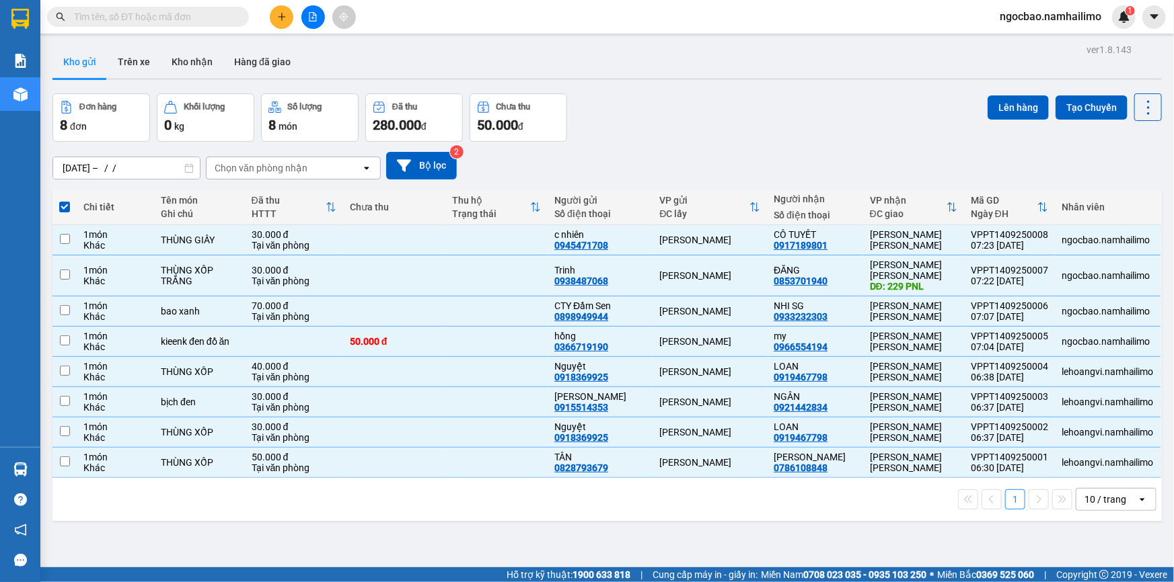
checkbox input "false"
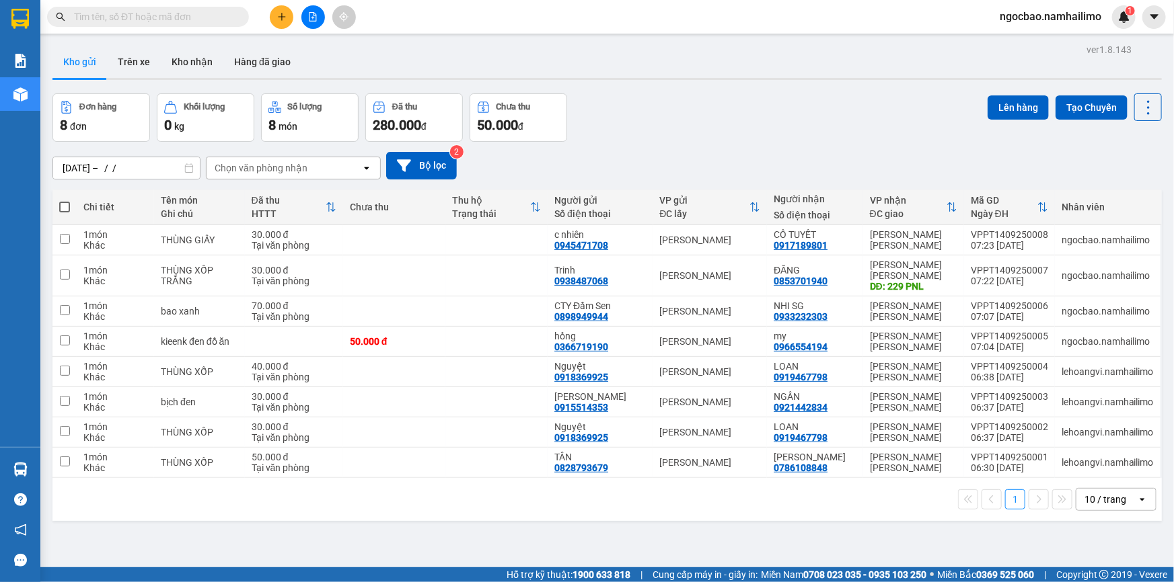
click at [61, 204] on span at bounding box center [64, 207] width 11 height 11
click at [65, 200] on input "checkbox" at bounding box center [65, 200] width 0 height 0
checkbox input "true"
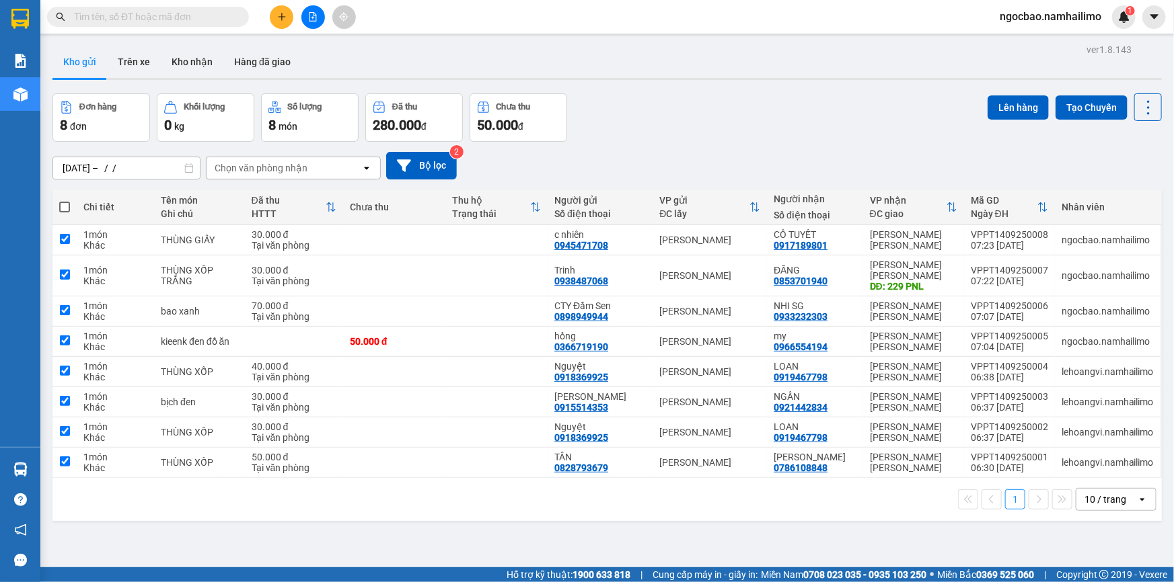
checkbox input "true"
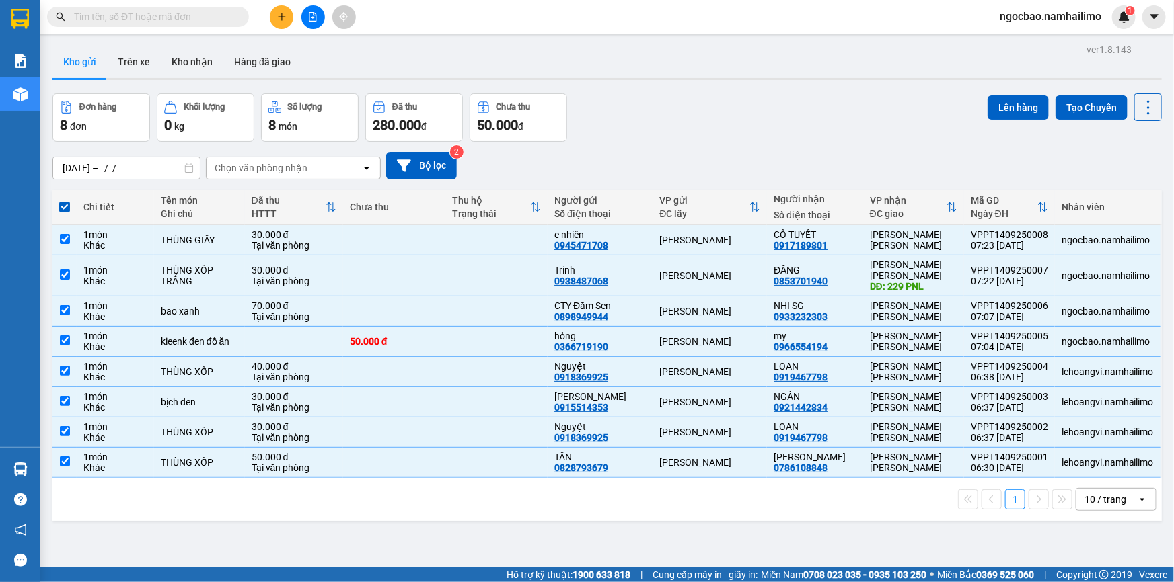
click at [364, 167] on icon "open" at bounding box center [366, 168] width 11 height 11
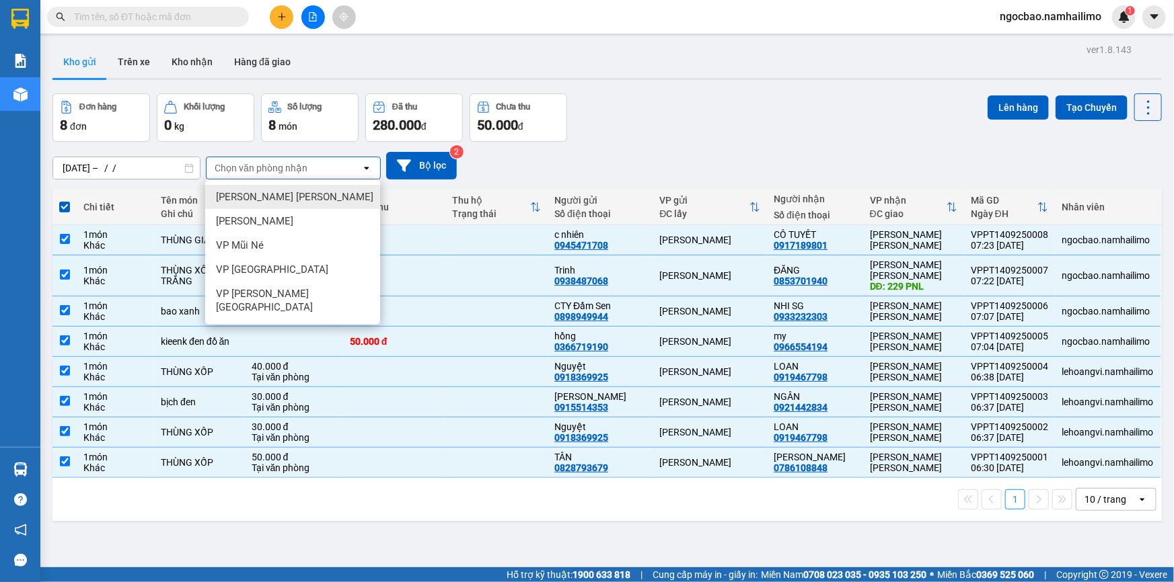
drag, startPoint x: 282, startPoint y: 193, endPoint x: 286, endPoint y: 183, distance: 10.6
click at [282, 193] on span "[PERSON_NAME] [PERSON_NAME]" at bounding box center [294, 196] width 157 height 13
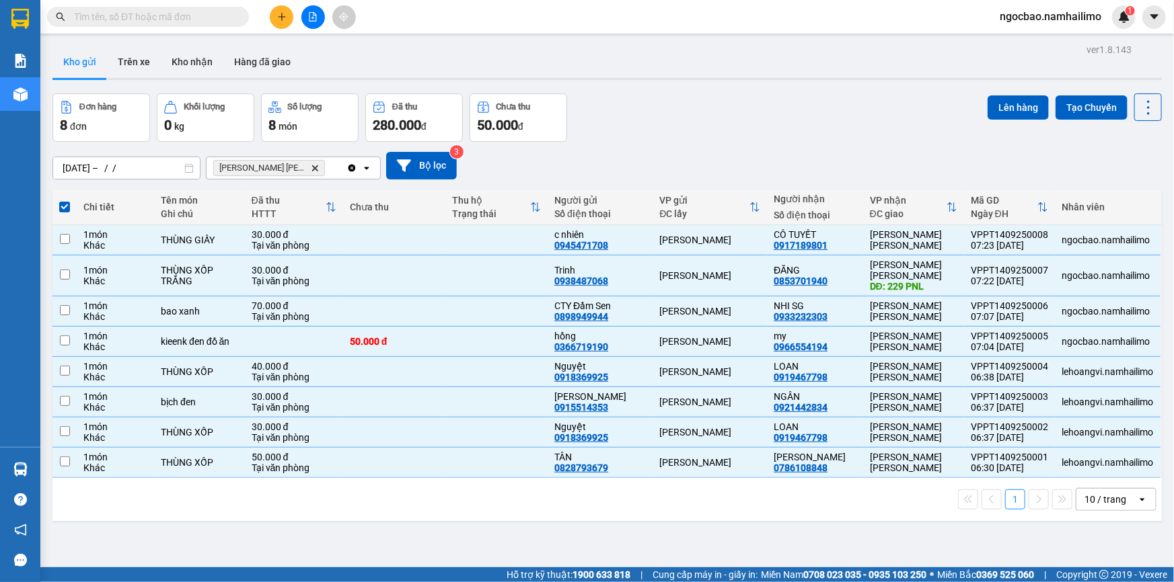
checkbox input "false"
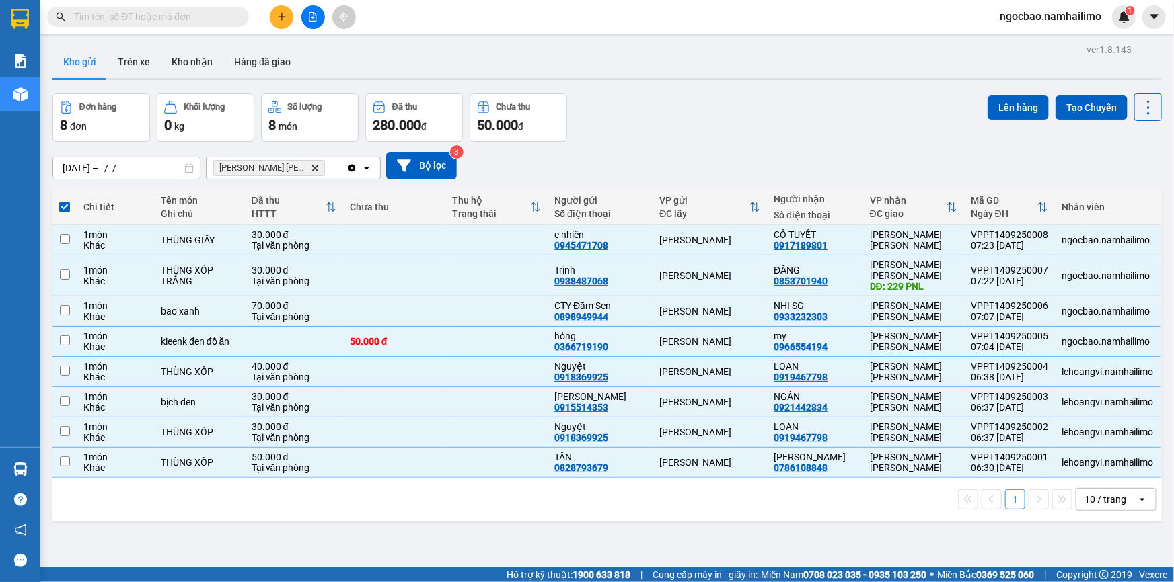
checkbox input "false"
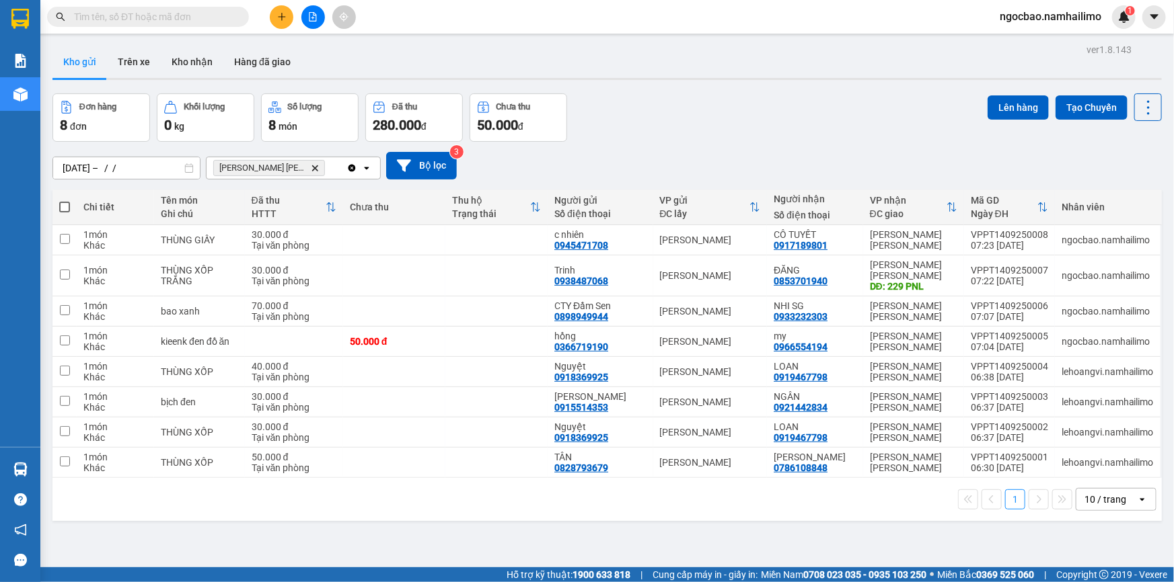
click at [188, 168] on icon at bounding box center [188, 167] width 9 height 9
click at [64, 206] on span at bounding box center [64, 207] width 11 height 11
click at [65, 200] on input "checkbox" at bounding box center [65, 200] width 0 height 0
checkbox input "true"
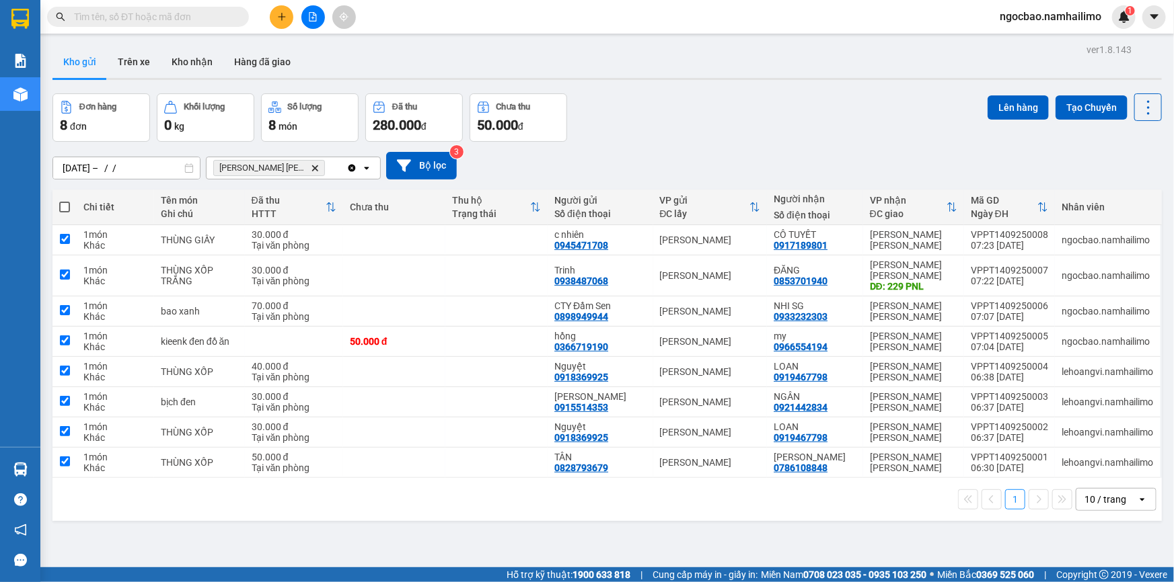
checkbox input "true"
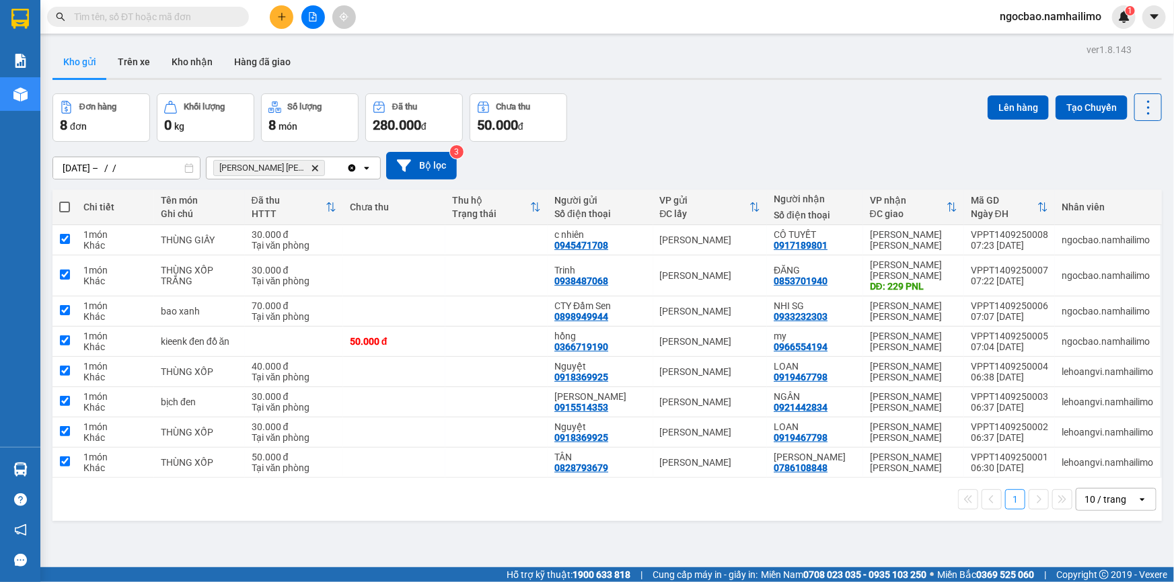
checkbox input "true"
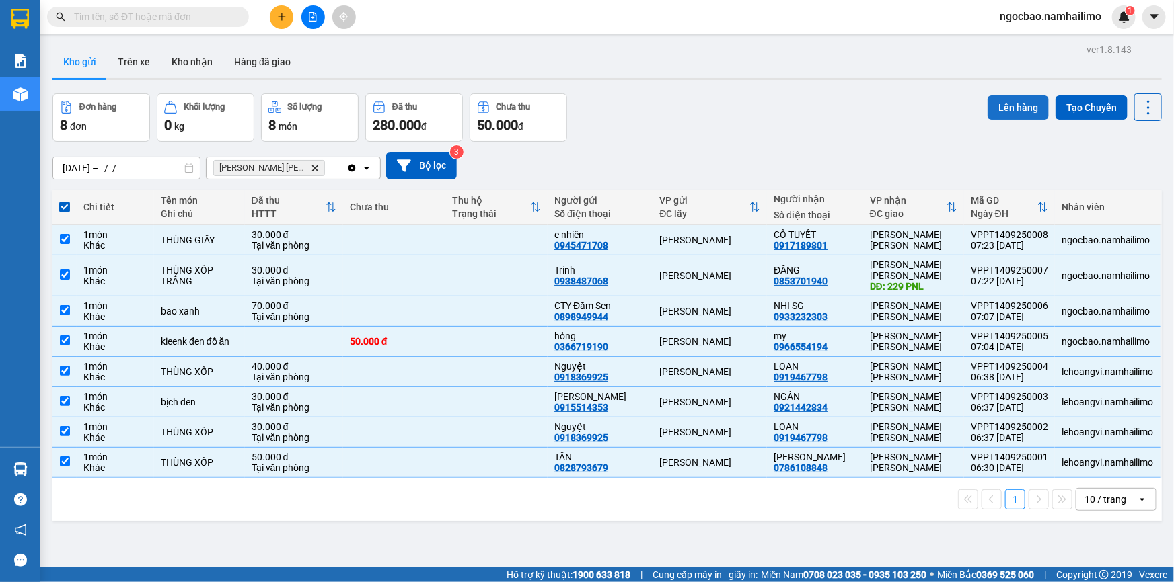
click at [1012, 110] on button "Lên hàng" at bounding box center [1017, 108] width 61 height 24
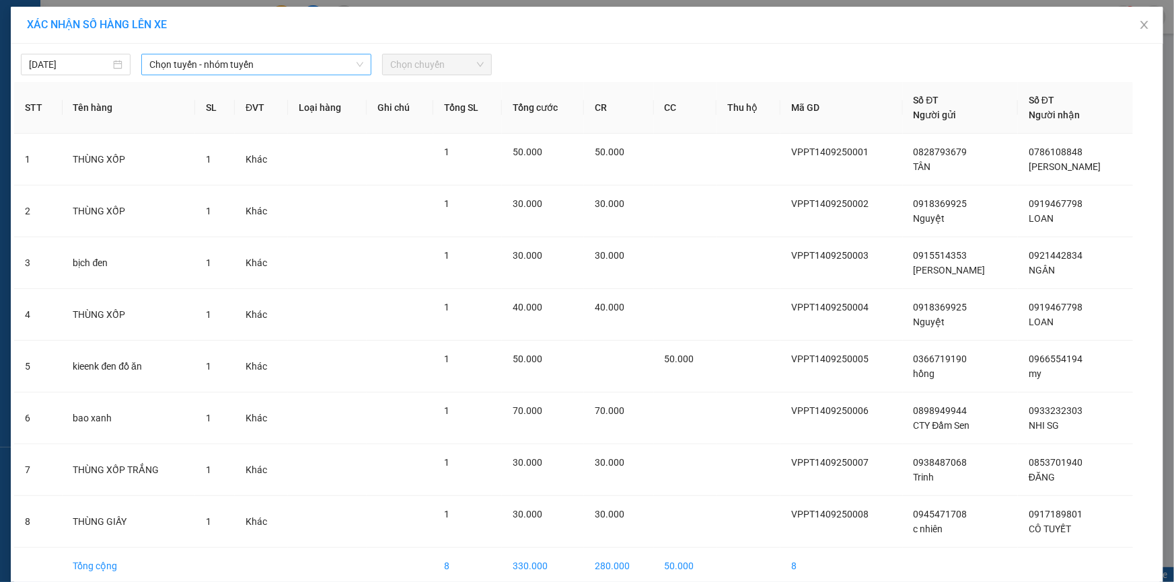
click at [356, 61] on icon "down" at bounding box center [360, 65] width 8 height 8
click at [356, 65] on icon "down" at bounding box center [360, 65] width 8 height 8
click at [114, 63] on div "[DATE]" at bounding box center [75, 64] width 93 height 15
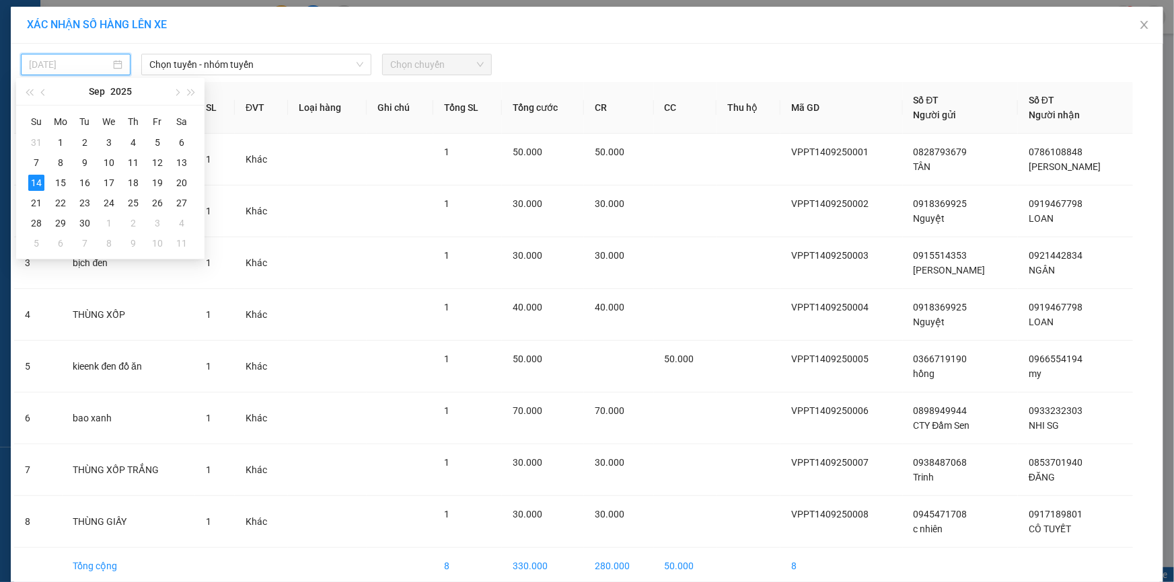
type input "[DATE]"
click at [32, 182] on div "14" at bounding box center [36, 183] width 16 height 16
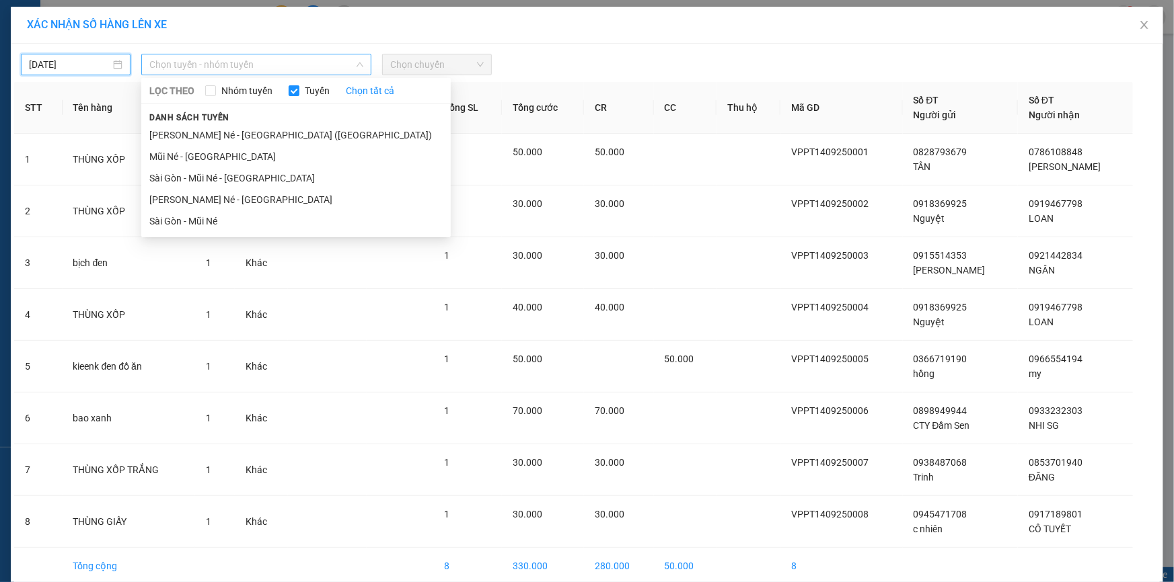
click at [171, 63] on span "Chọn tuyến - nhóm tuyến" at bounding box center [256, 64] width 214 height 20
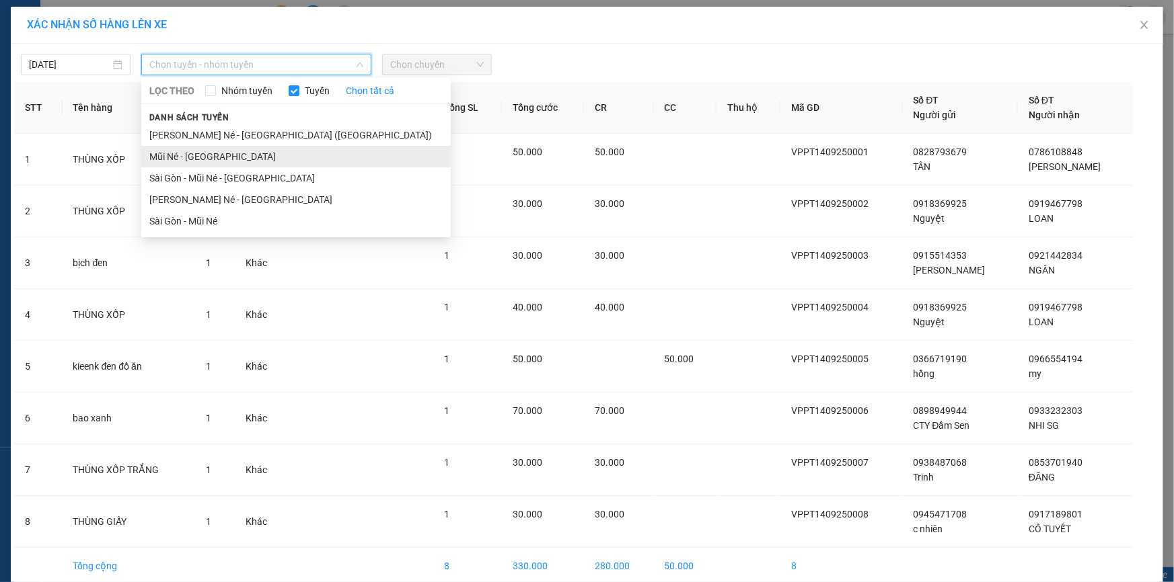
click at [195, 154] on li "Mũi Né - [GEOGRAPHIC_DATA]" at bounding box center [295, 157] width 309 height 22
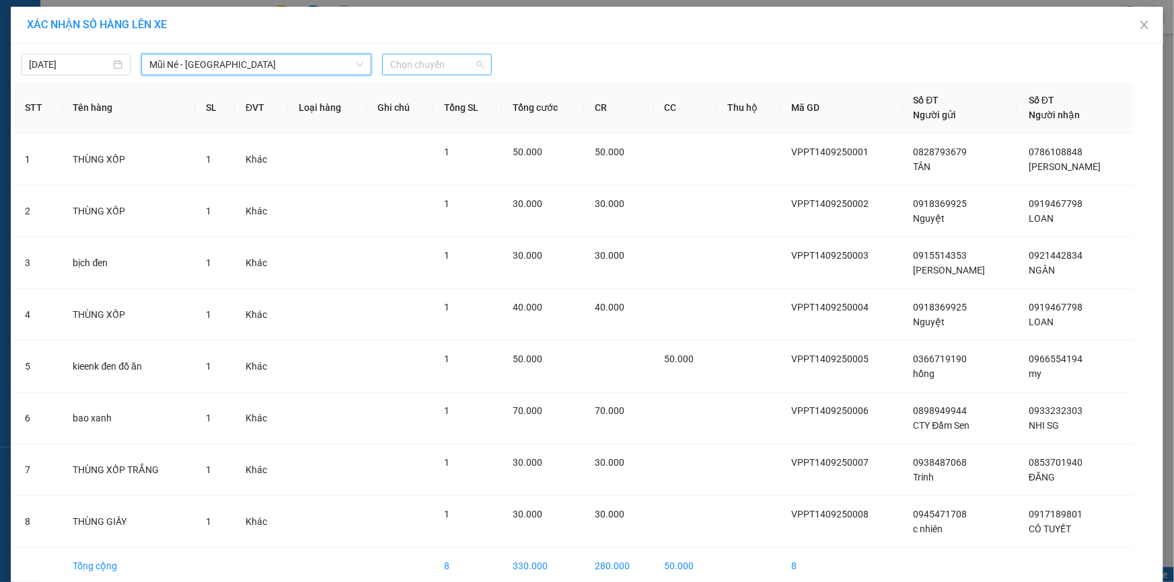
click at [412, 69] on span "Chọn chuyến" at bounding box center [436, 64] width 93 height 20
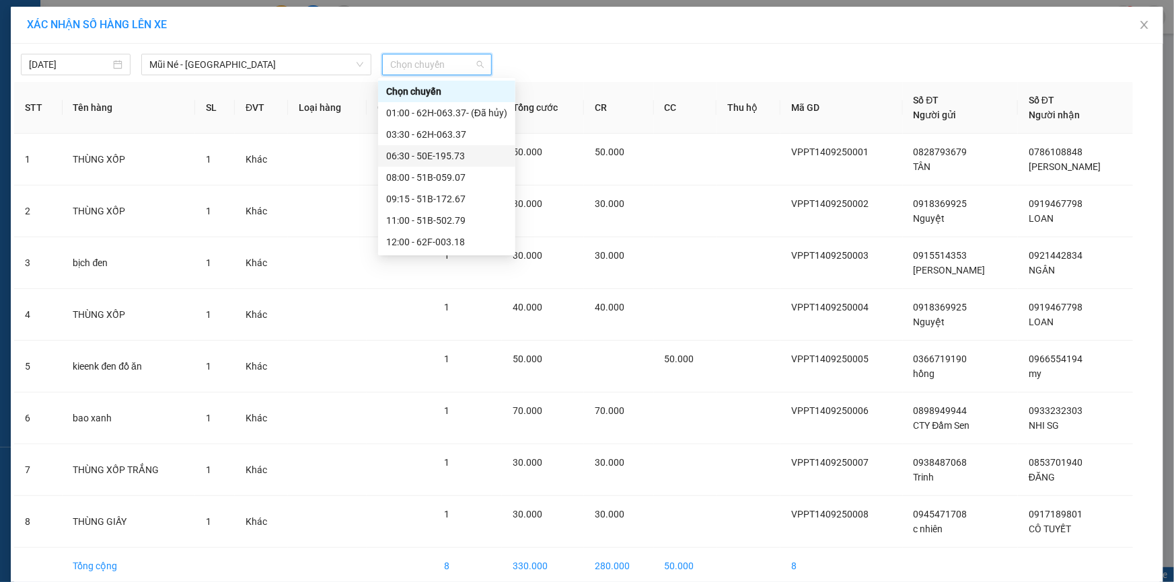
click at [417, 149] on div "06:30 - 50E-195.73" at bounding box center [446, 156] width 121 height 15
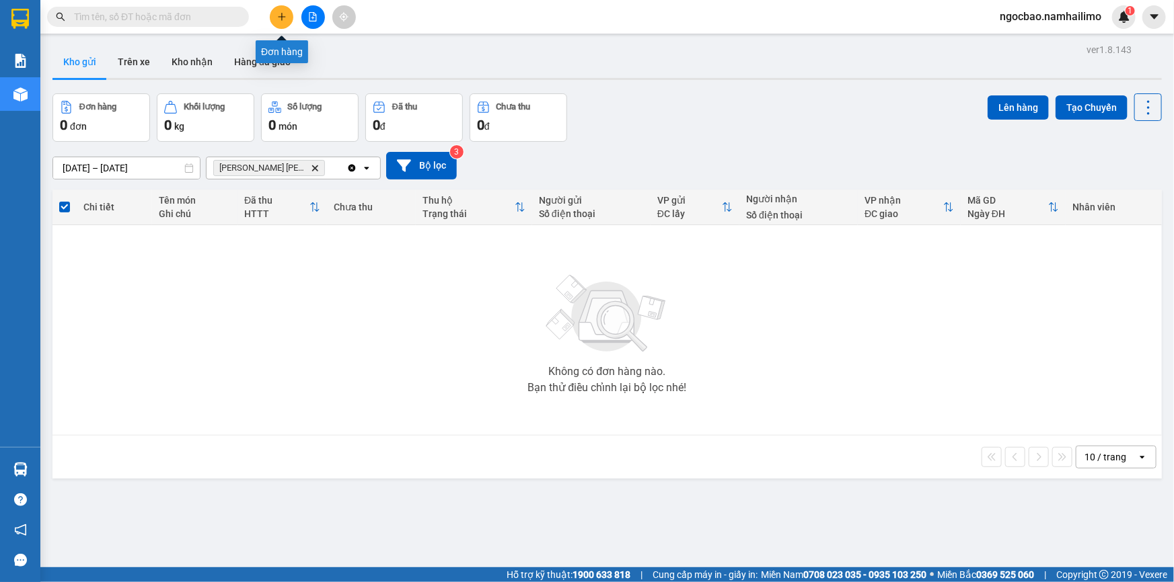
click at [287, 17] on button at bounding box center [282, 17] width 24 height 24
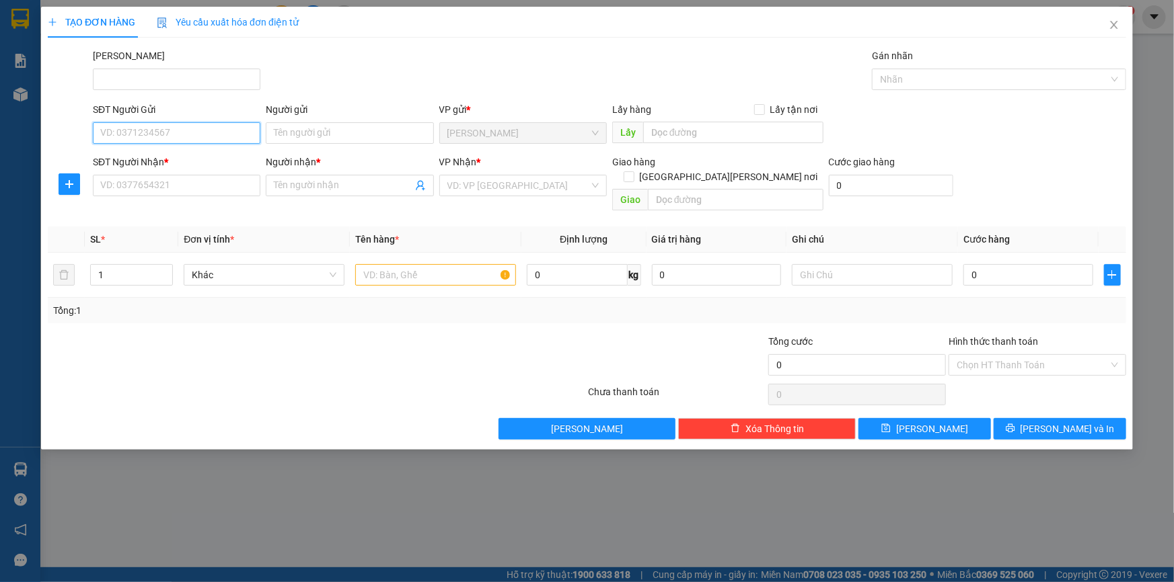
click at [200, 135] on input "SĐT Người Gửi" at bounding box center [176, 133] width 167 height 22
click at [233, 187] on input "SĐT Người Nhận *" at bounding box center [176, 186] width 167 height 22
type input "0363459563"
click at [350, 186] on input "Người nhận *" at bounding box center [343, 185] width 138 height 15
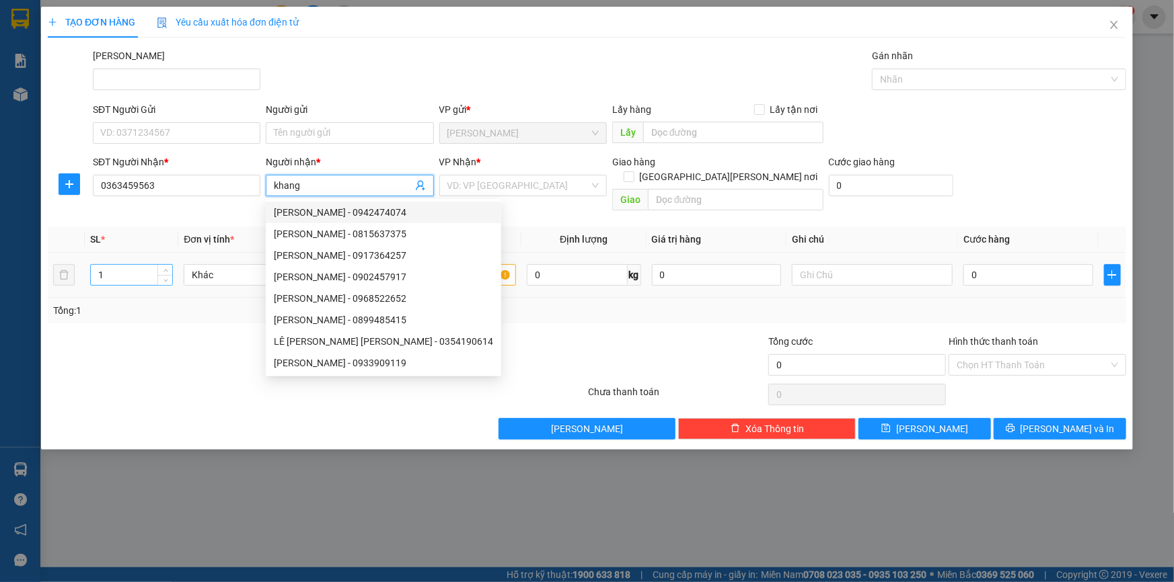
type input "khang"
click at [133, 265] on input "1" at bounding box center [131, 275] width 81 height 20
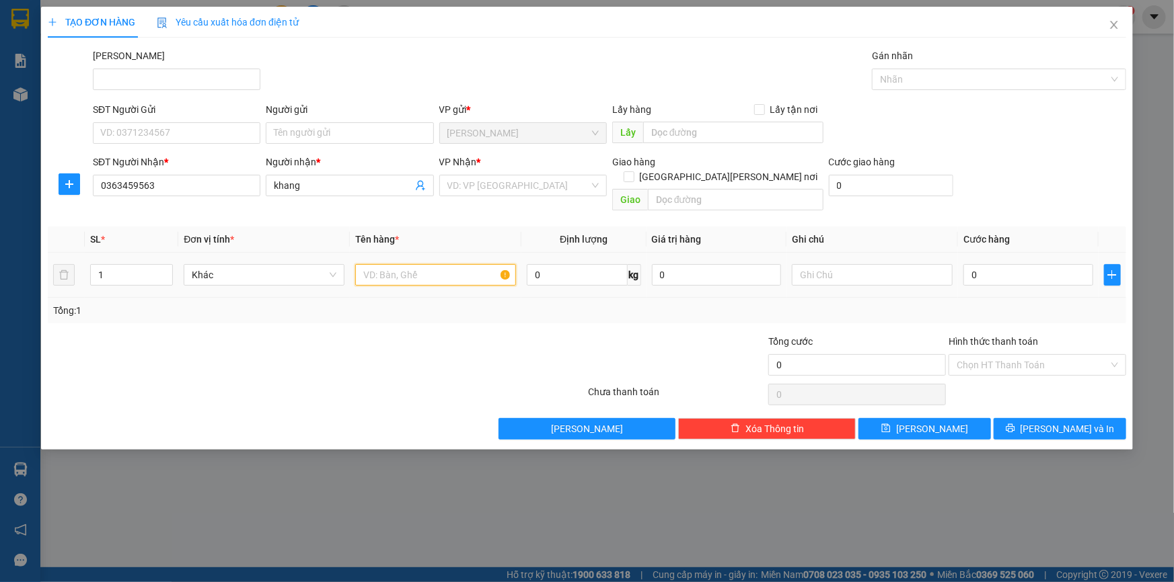
click at [402, 264] on input "text" at bounding box center [435, 275] width 161 height 22
type input "xe máy + tủ"
click at [1038, 264] on input "0" at bounding box center [1028, 275] width 130 height 22
type input "3"
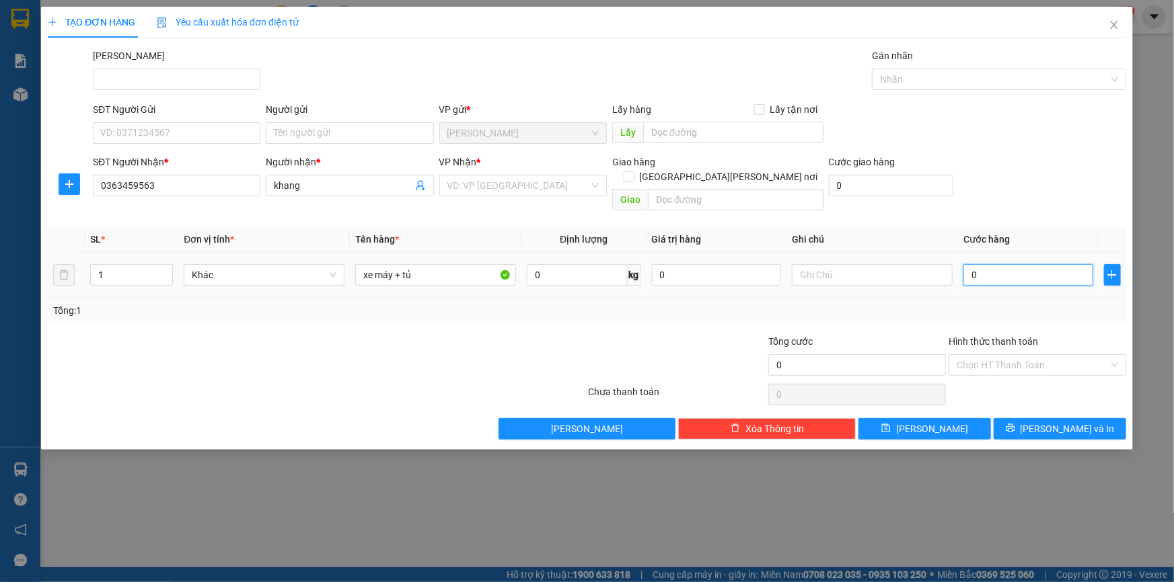
type input "3"
type input "30"
type input "300"
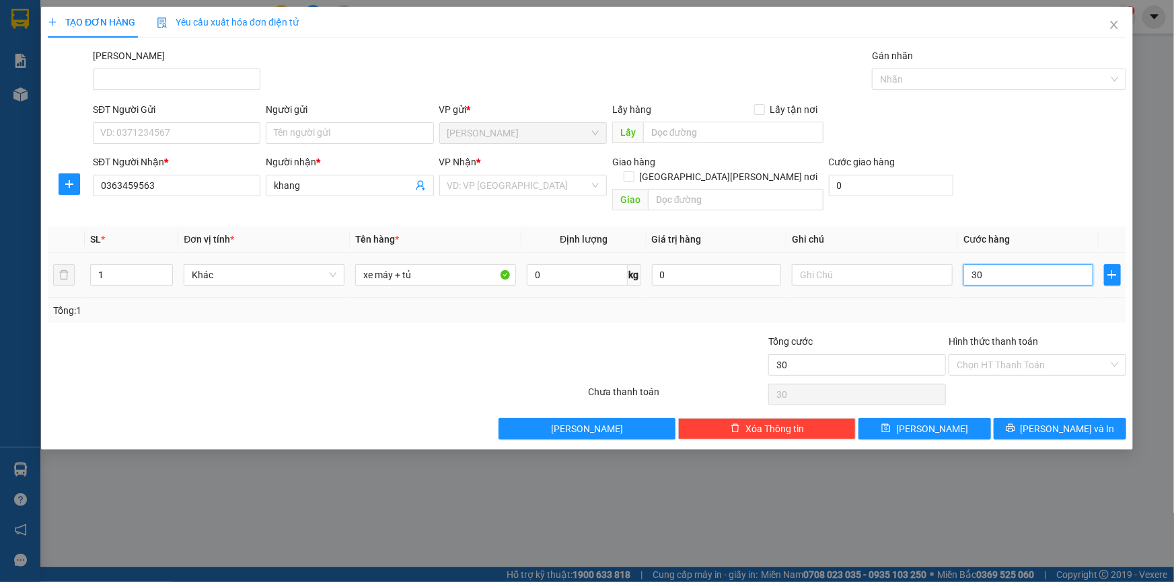
type input "300"
type input "300.000"
click at [1077, 355] on input "Hình thức thanh toán" at bounding box center [1032, 365] width 152 height 20
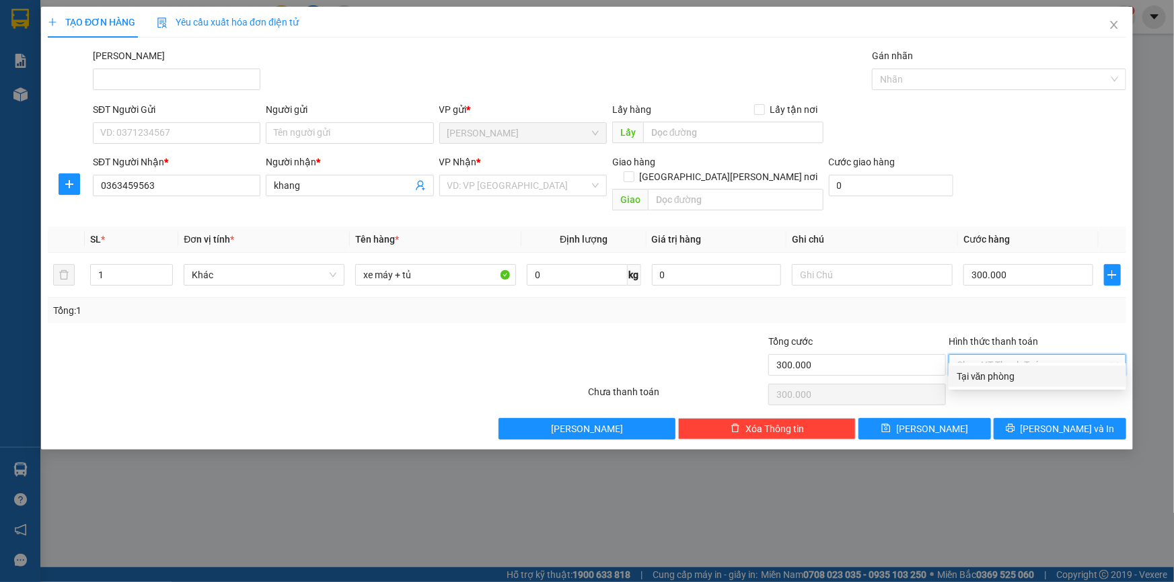
click at [1050, 377] on div "Tại văn phòng" at bounding box center [1036, 376] width 161 height 15
type input "0"
click at [1015, 424] on icon "printer" at bounding box center [1009, 428] width 9 height 9
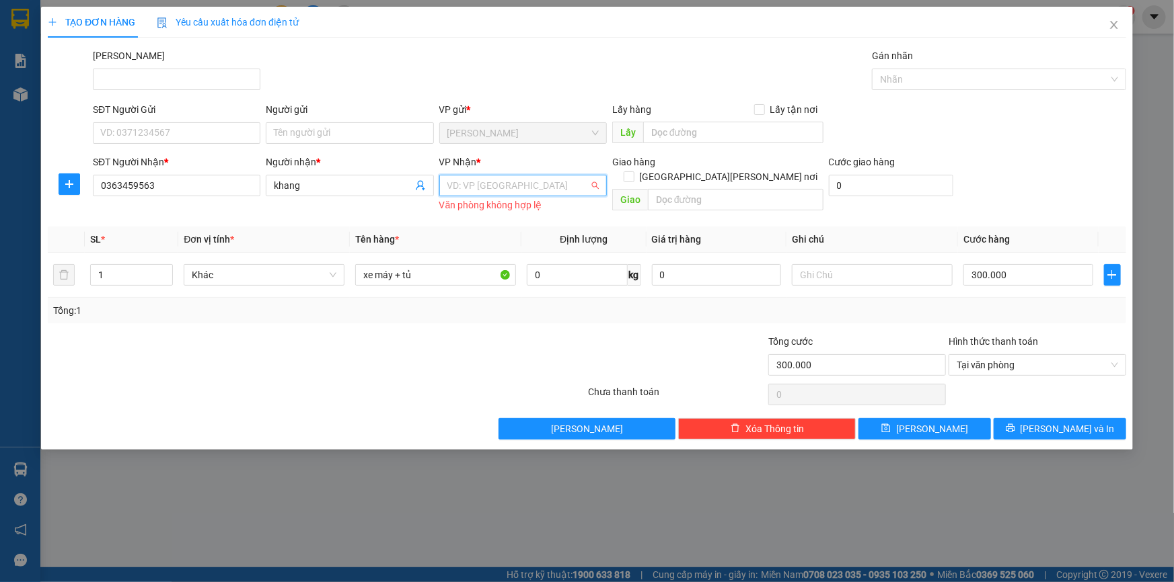
click at [506, 191] on input "search" at bounding box center [518, 186] width 142 height 20
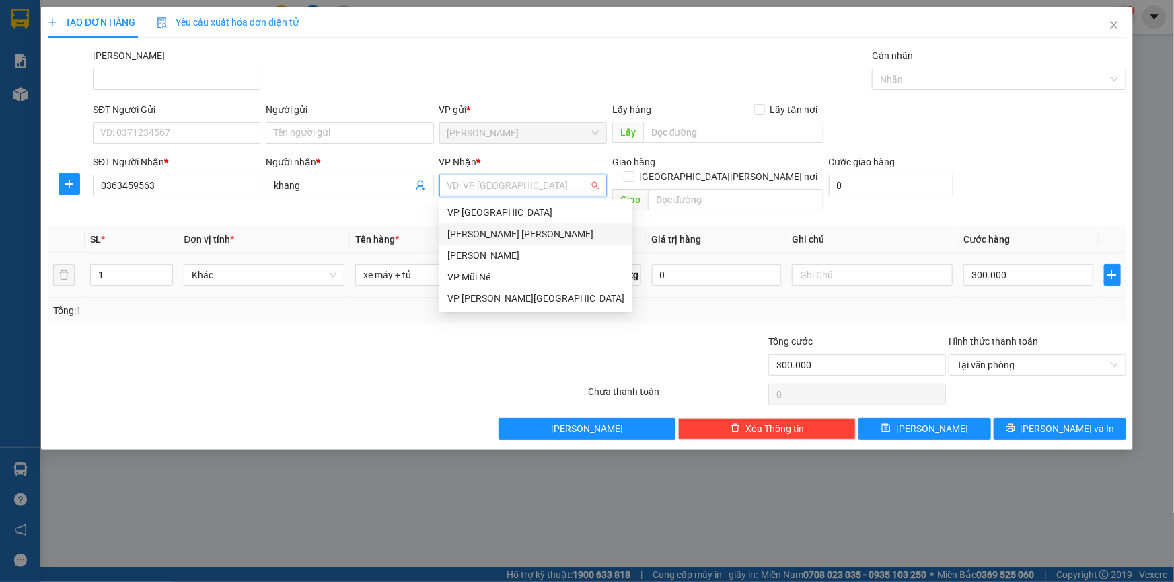
drag, startPoint x: 487, startPoint y: 230, endPoint x: 535, endPoint y: 272, distance: 63.9
click at [488, 231] on div "[PERSON_NAME] [PERSON_NAME]" at bounding box center [535, 234] width 177 height 15
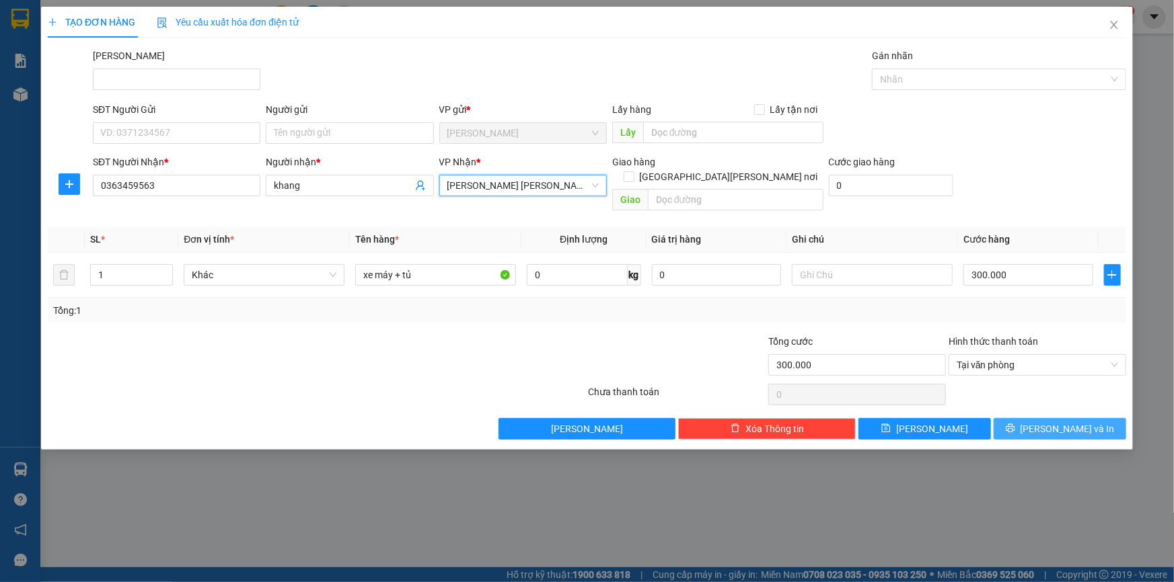
click at [1088, 418] on button "[PERSON_NAME] và In" at bounding box center [1059, 429] width 132 height 22
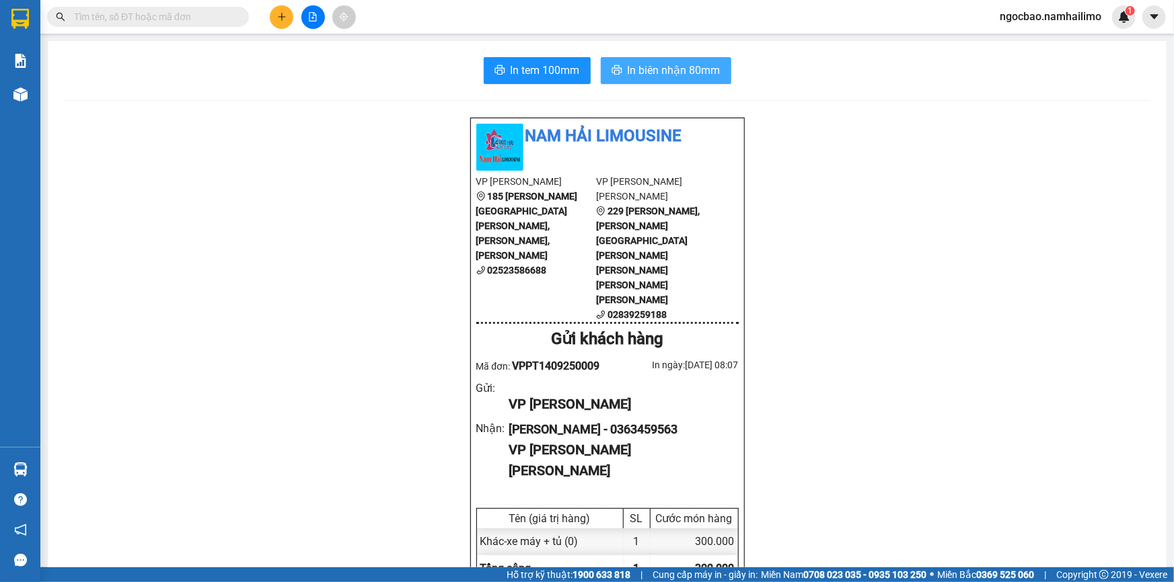
click at [652, 73] on span "In biên nhận 80mm" at bounding box center [673, 70] width 93 height 17
click at [553, 68] on span "In tem 100mm" at bounding box center [544, 70] width 69 height 17
click at [529, 67] on span "In tem 100mm" at bounding box center [544, 70] width 69 height 17
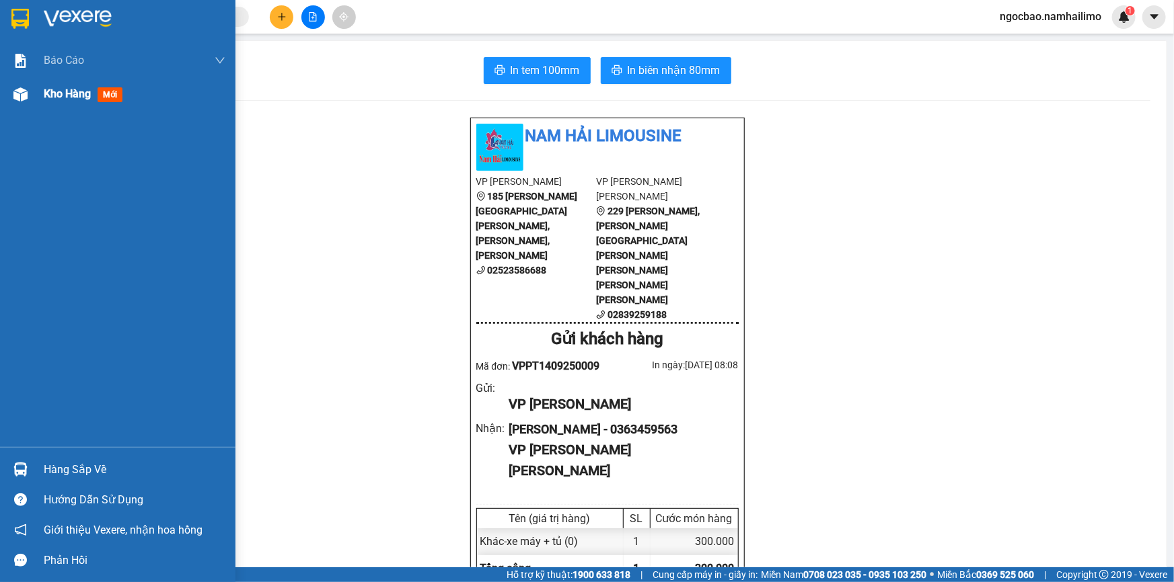
click at [48, 94] on span "Kho hàng" at bounding box center [67, 93] width 47 height 13
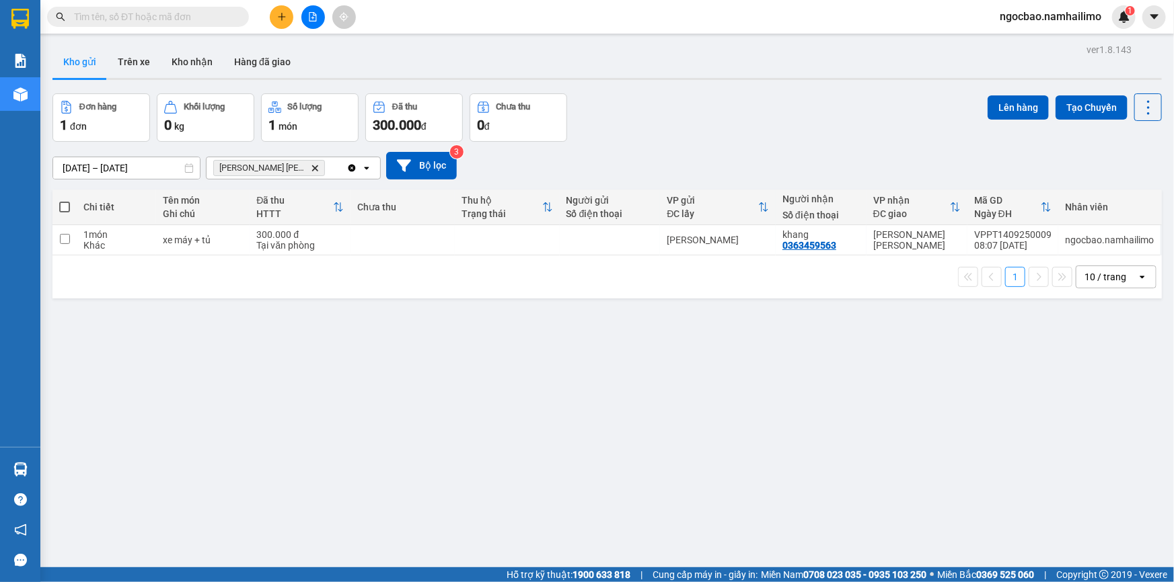
click at [86, 59] on button "Kho gửi" at bounding box center [79, 62] width 54 height 32
click at [1051, 241] on icon at bounding box center [1055, 239] width 9 height 9
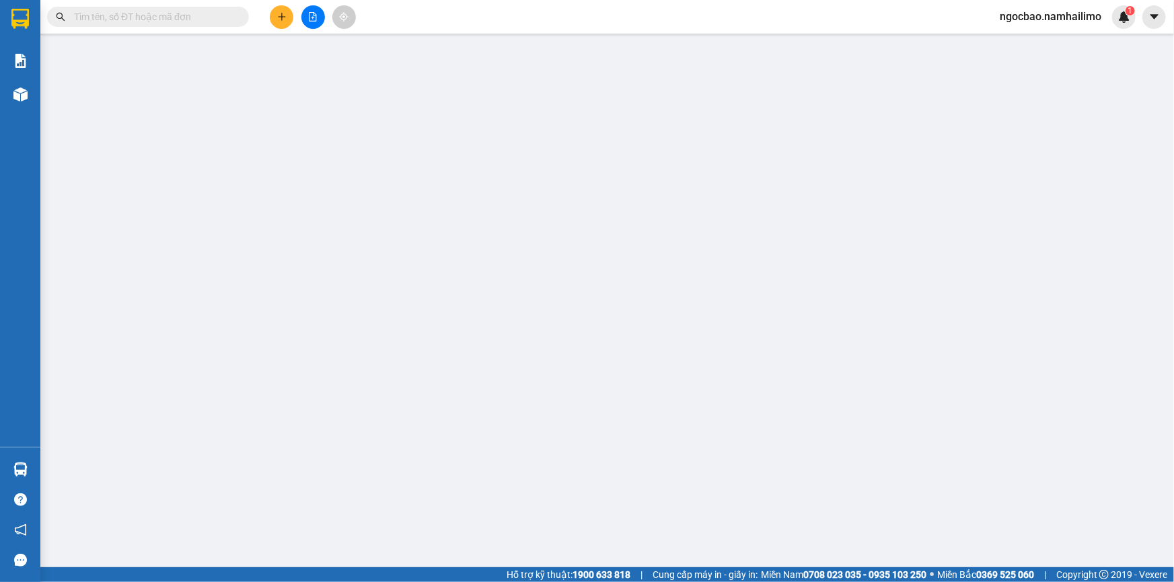
type input "0363459563"
type input "300.000"
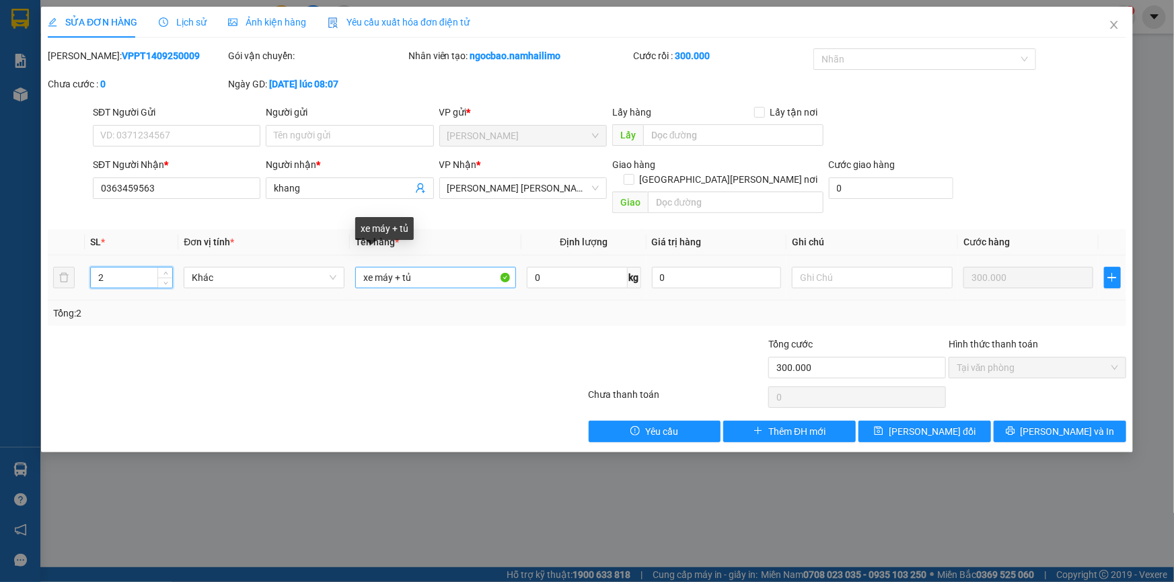
type input "2"
click at [438, 267] on input "xe máy + tủ" at bounding box center [435, 278] width 161 height 22
type input "xe máy + tủ [PERSON_NAME]"
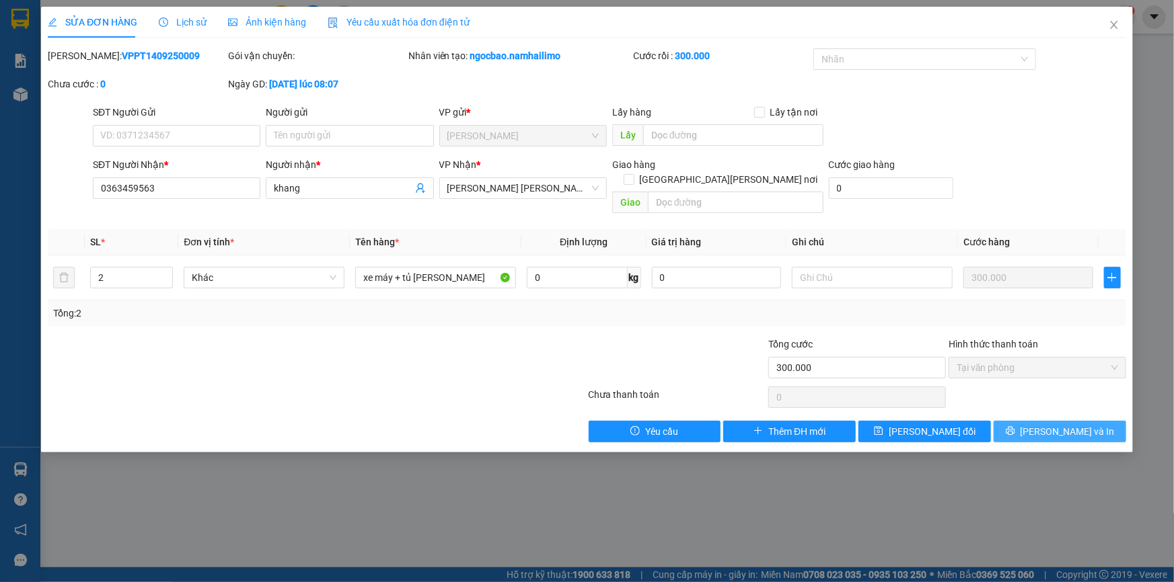
click at [1092, 421] on button "[PERSON_NAME] và In" at bounding box center [1059, 432] width 132 height 22
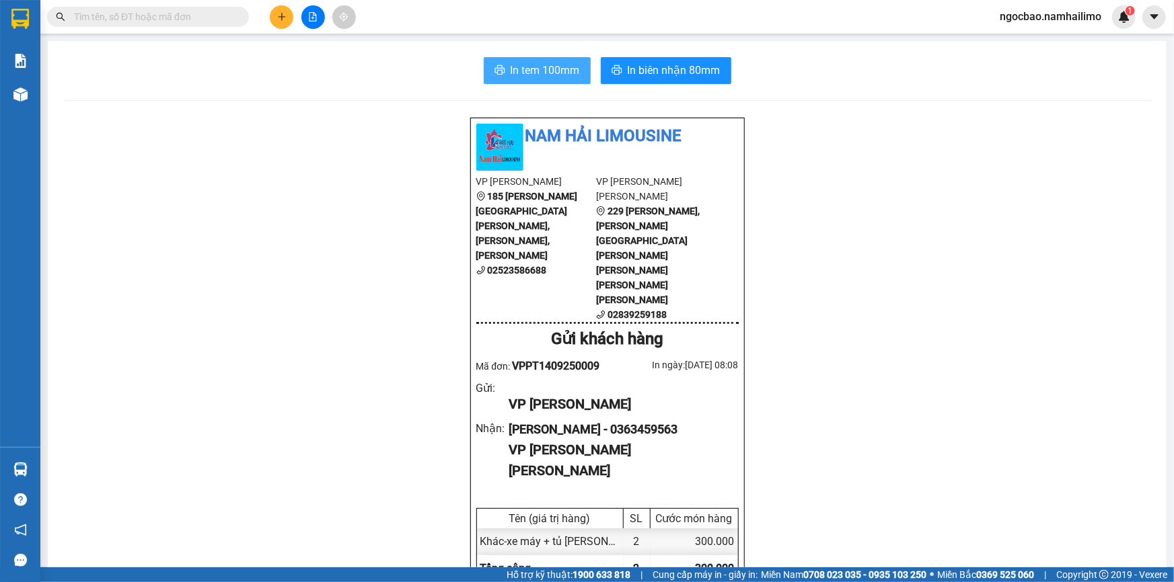
click at [556, 71] on span "In tem 100mm" at bounding box center [544, 70] width 69 height 17
click at [287, 14] on button at bounding box center [282, 17] width 24 height 24
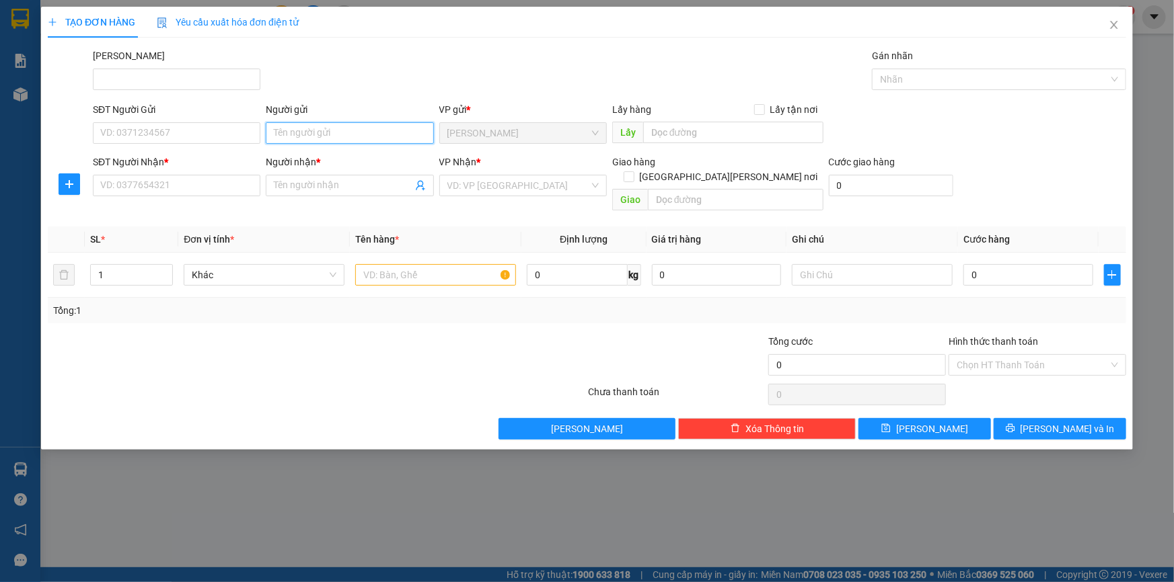
click at [289, 132] on input "Người gửi" at bounding box center [349, 133] width 167 height 22
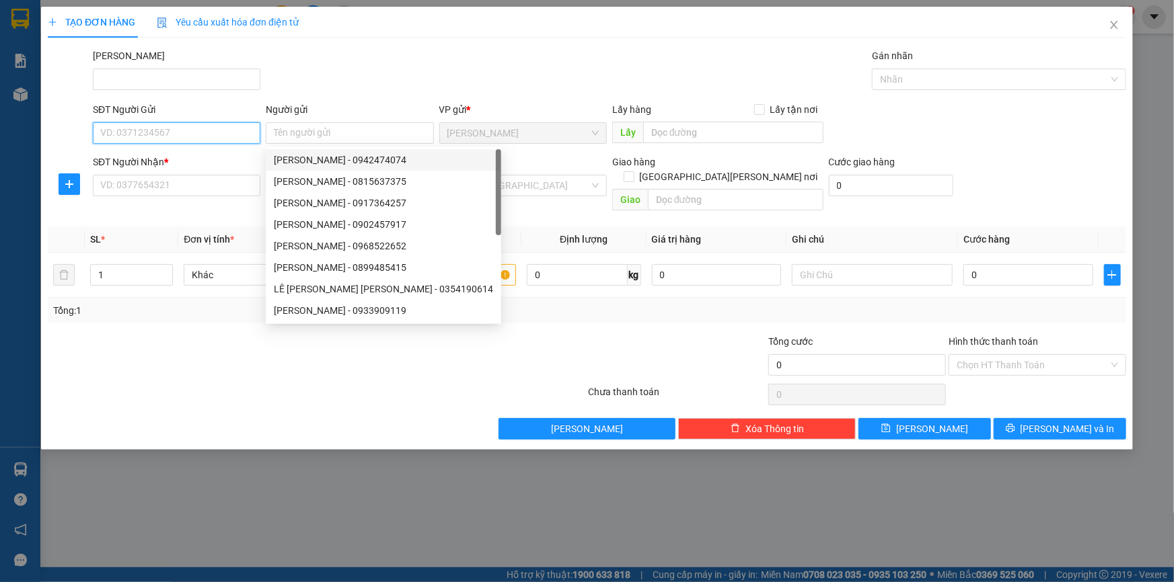
click at [200, 130] on input "SĐT Người Gửi" at bounding box center [176, 133] width 167 height 22
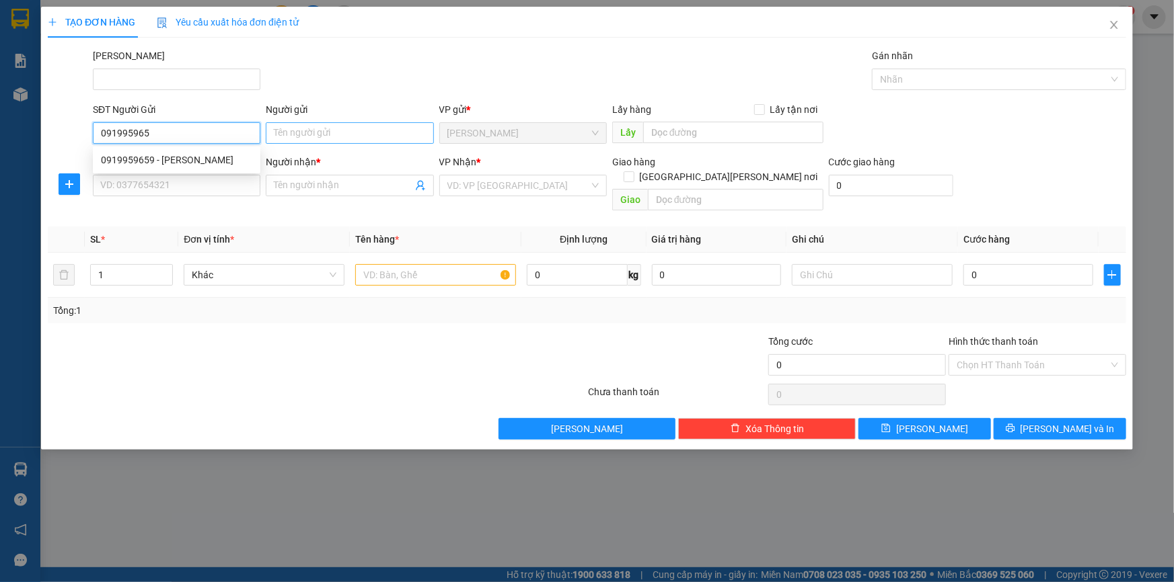
type input "0919959659"
click at [150, 157] on div "0919959659 - [PERSON_NAME]" at bounding box center [176, 160] width 151 height 15
type input "CHÂU"
type input "0918204657"
type input "YẾN"
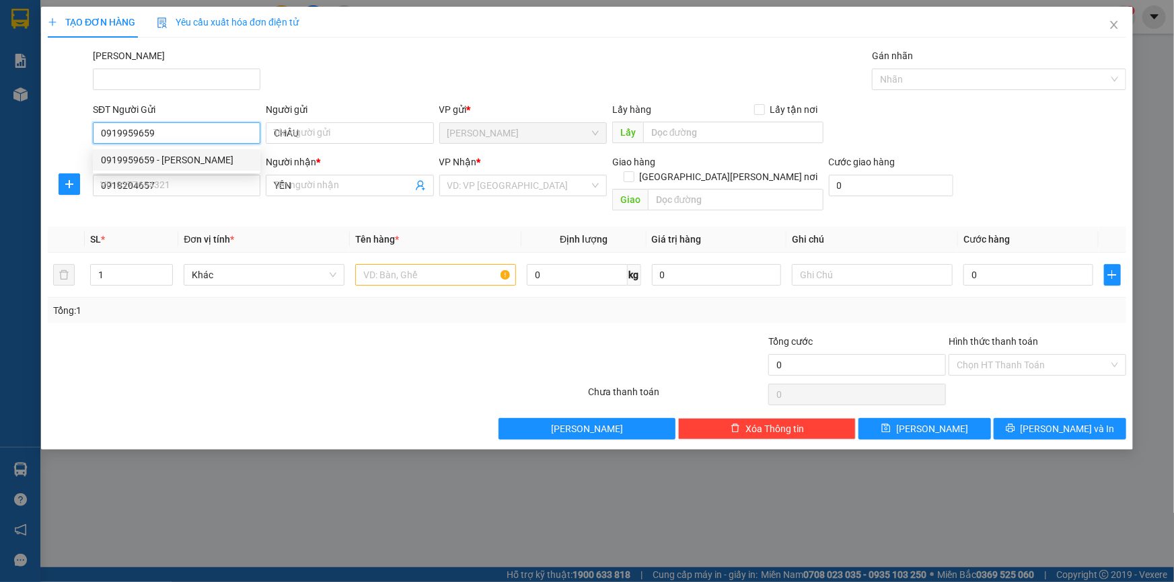
type input "80.000"
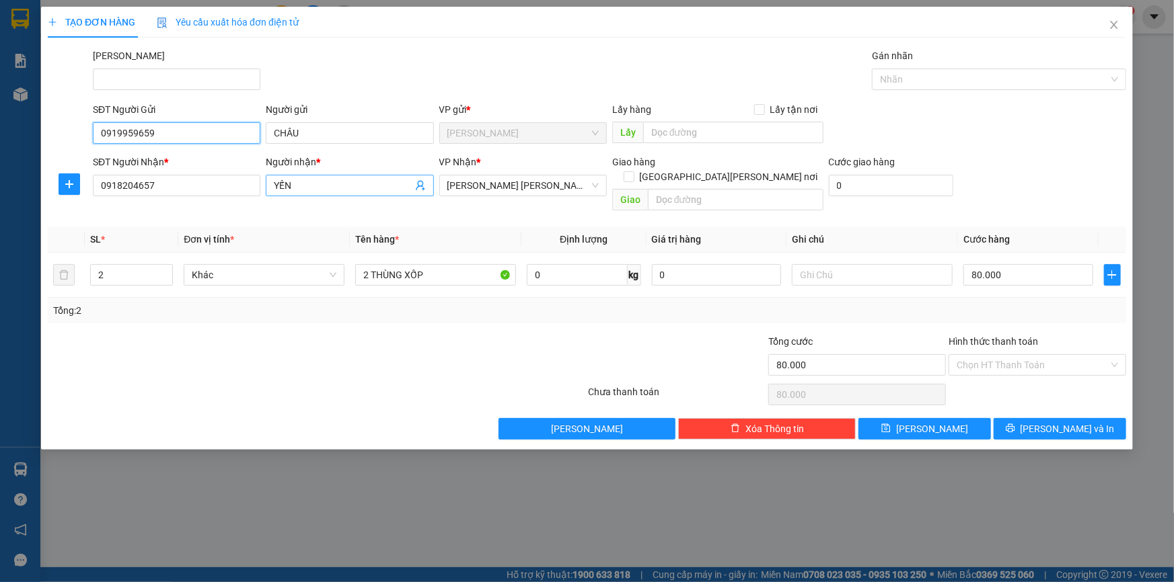
type input "0919959659"
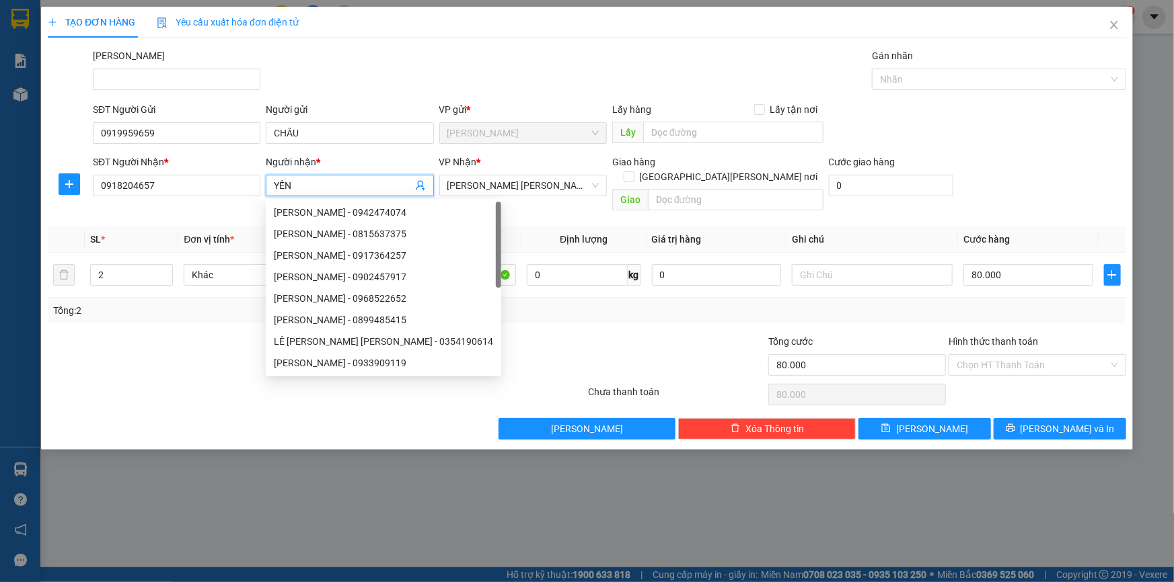
drag, startPoint x: 282, startPoint y: 188, endPoint x: 263, endPoint y: 189, distance: 19.5
click at [269, 190] on span "YẾN" at bounding box center [349, 186] width 167 height 22
type input "g"
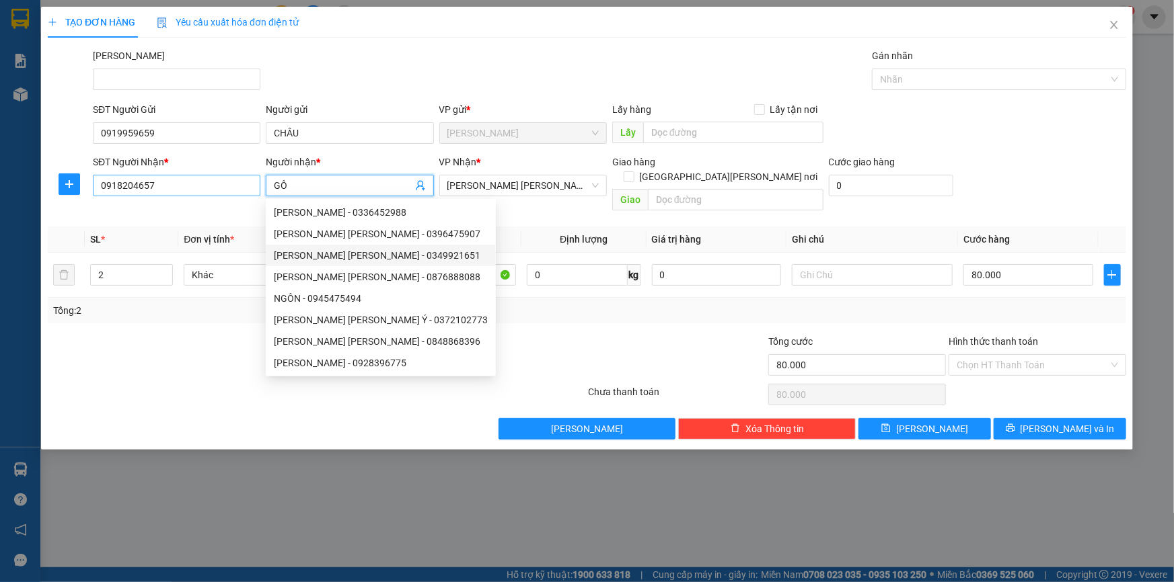
type input "GÔ"
click at [188, 186] on input "0918204657" at bounding box center [176, 186] width 167 height 22
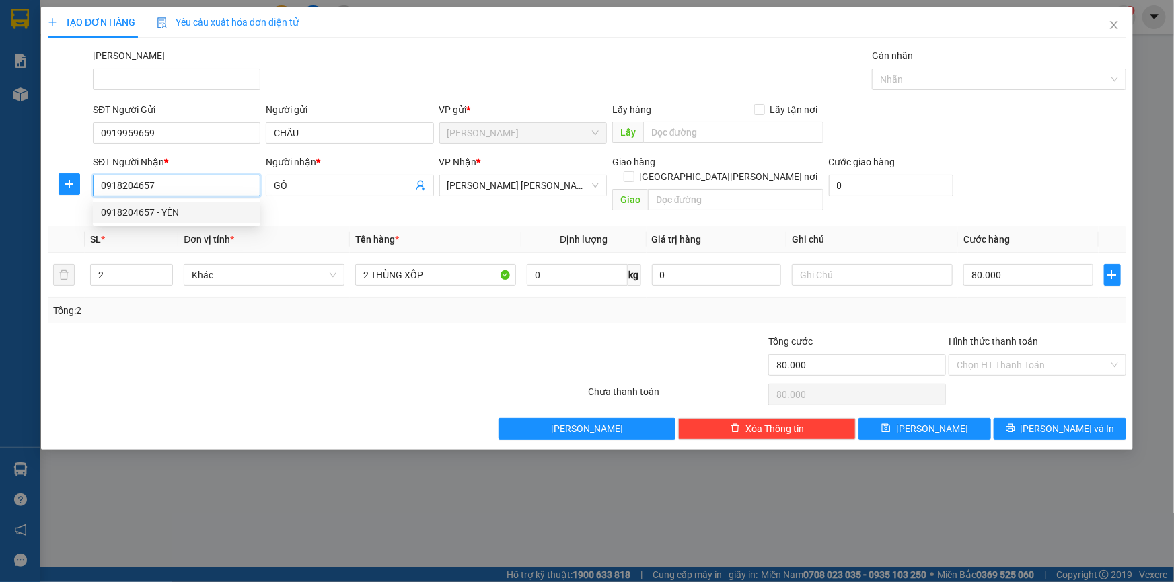
drag, startPoint x: 137, startPoint y: 187, endPoint x: 99, endPoint y: 190, distance: 38.4
click at [98, 190] on input "0918204657" at bounding box center [176, 186] width 167 height 22
click at [320, 179] on input "GÔ" at bounding box center [343, 185] width 138 height 15
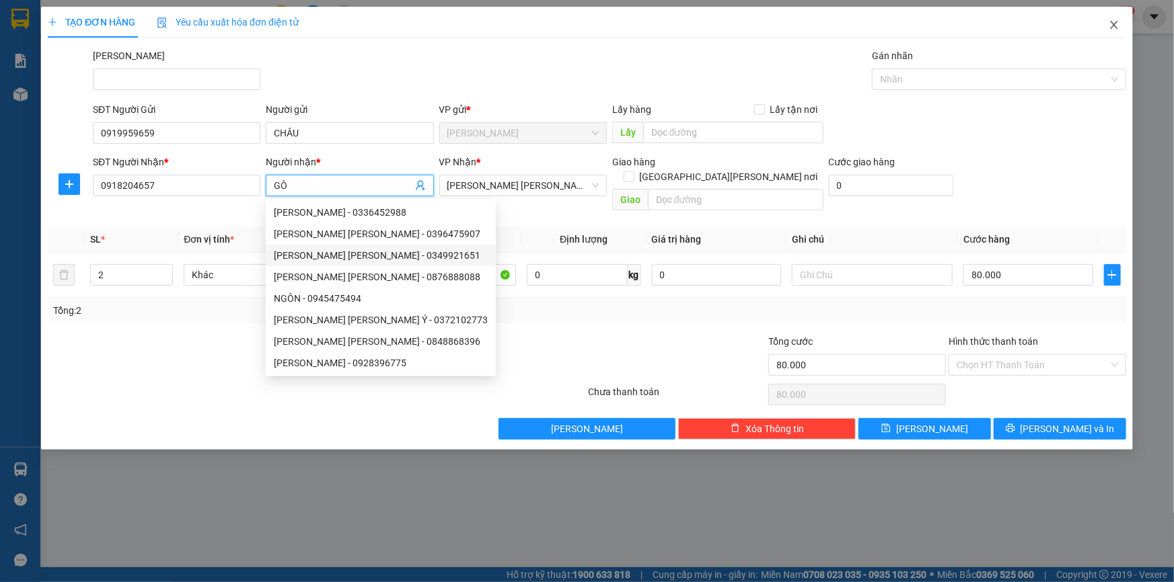
click at [1110, 28] on icon "close" at bounding box center [1113, 25] width 11 height 11
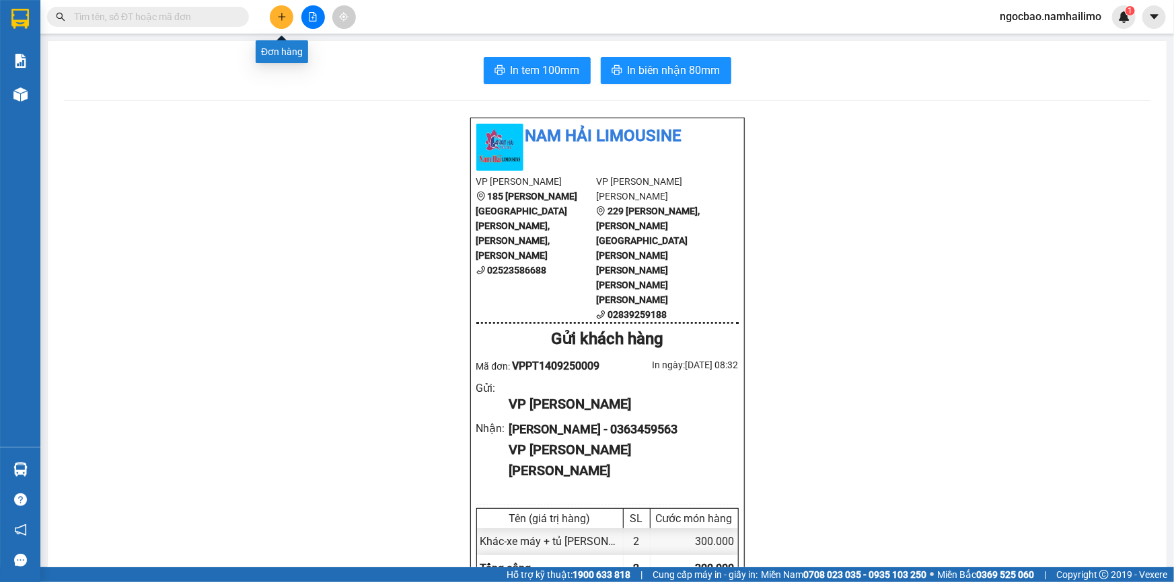
click at [288, 19] on button at bounding box center [282, 17] width 24 height 24
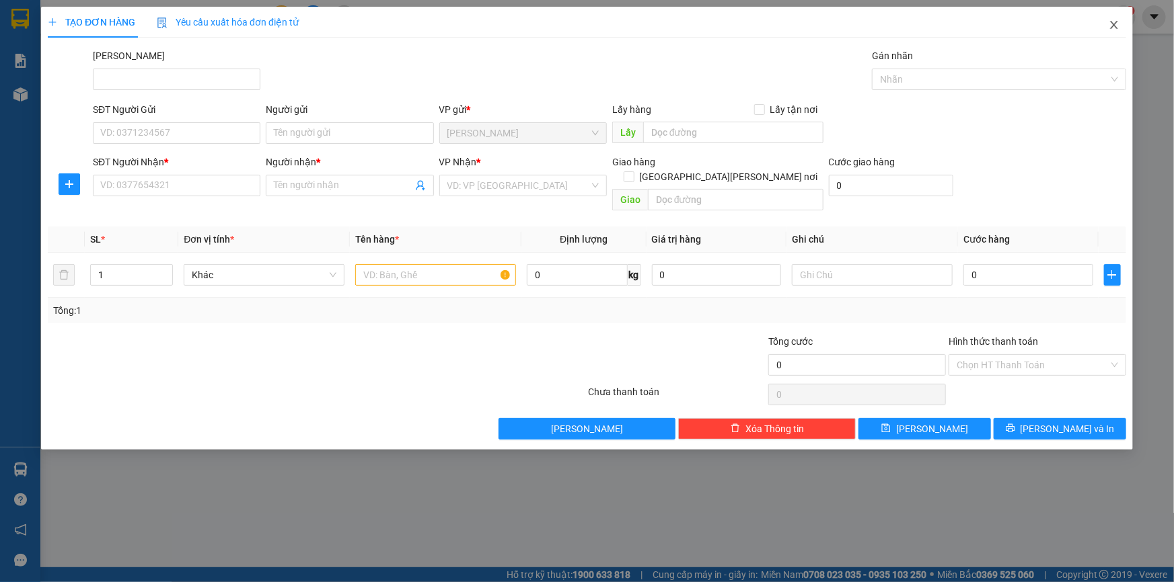
click at [1109, 26] on icon "close" at bounding box center [1113, 25] width 11 height 11
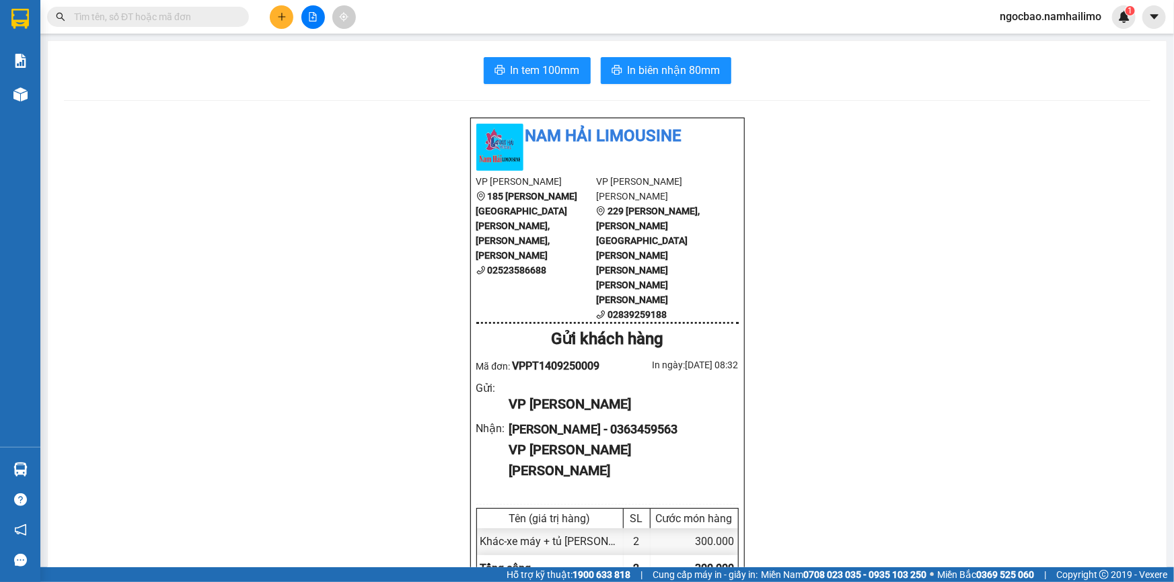
click at [121, 13] on input "text" at bounding box center [153, 16] width 159 height 15
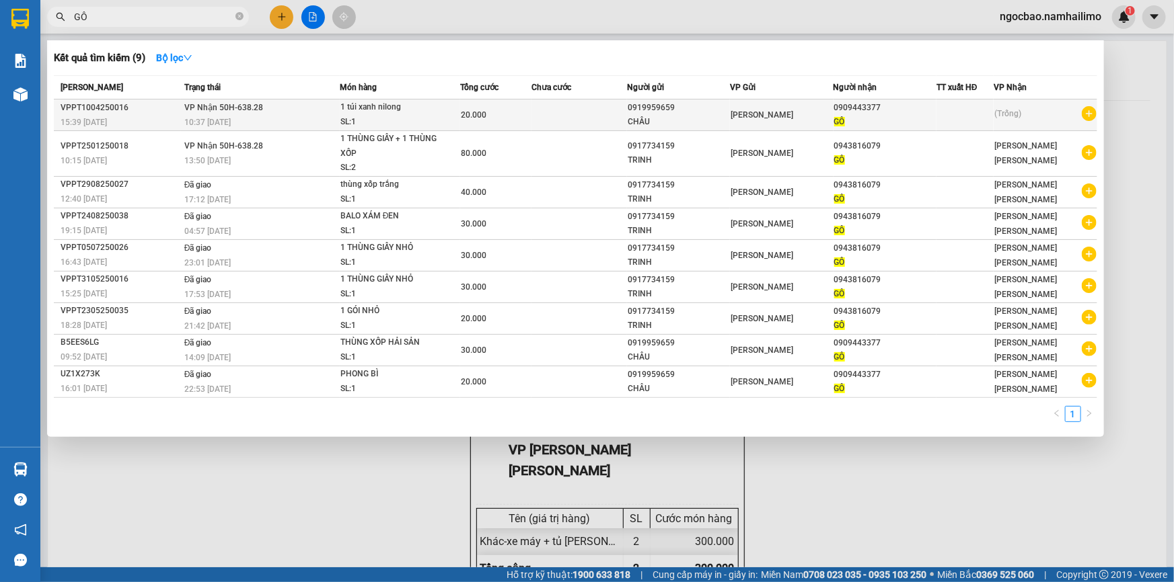
type input "GÔ"
click at [1086, 112] on icon "plus-circle" at bounding box center [1088, 113] width 15 height 15
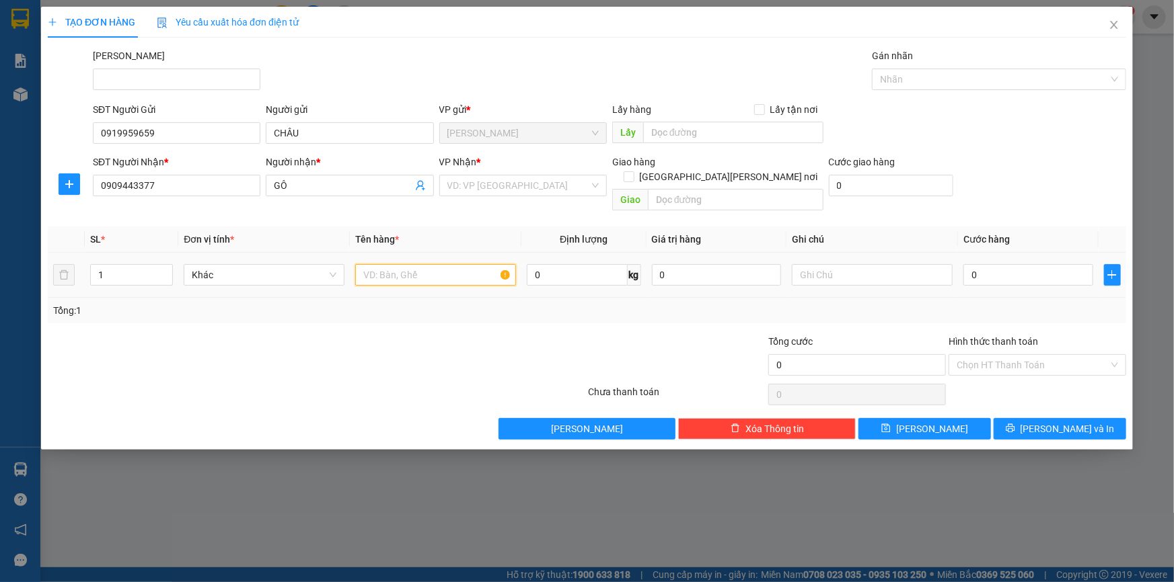
click at [411, 264] on input "text" at bounding box center [435, 275] width 161 height 22
type input "THÙNG XỐP"
click at [982, 266] on input "0" at bounding box center [1028, 275] width 130 height 22
type input "3"
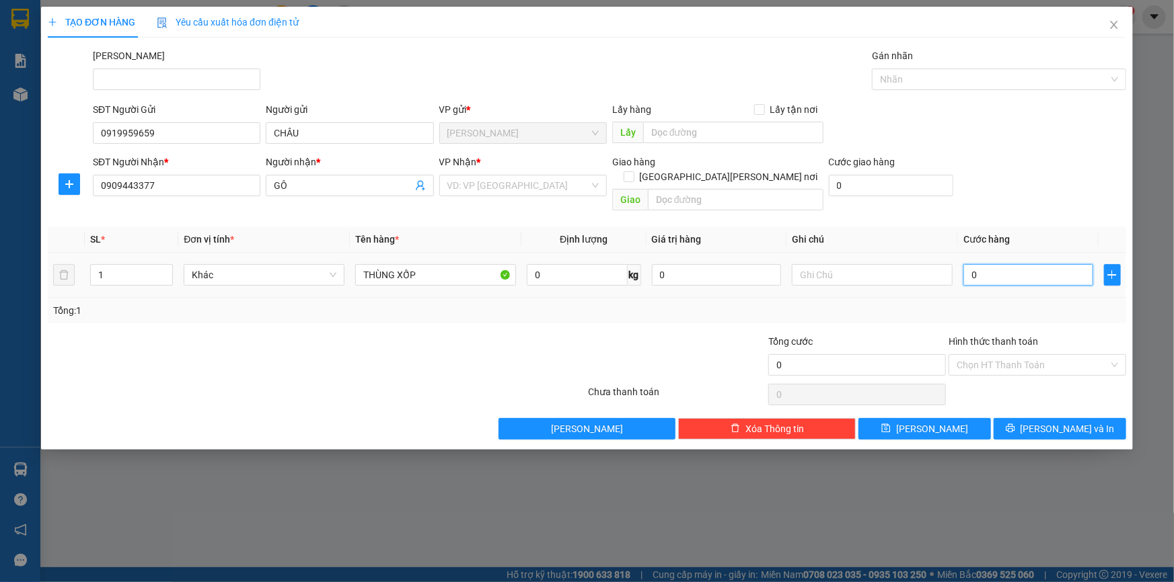
type input "3"
type input "30"
type input "30.000"
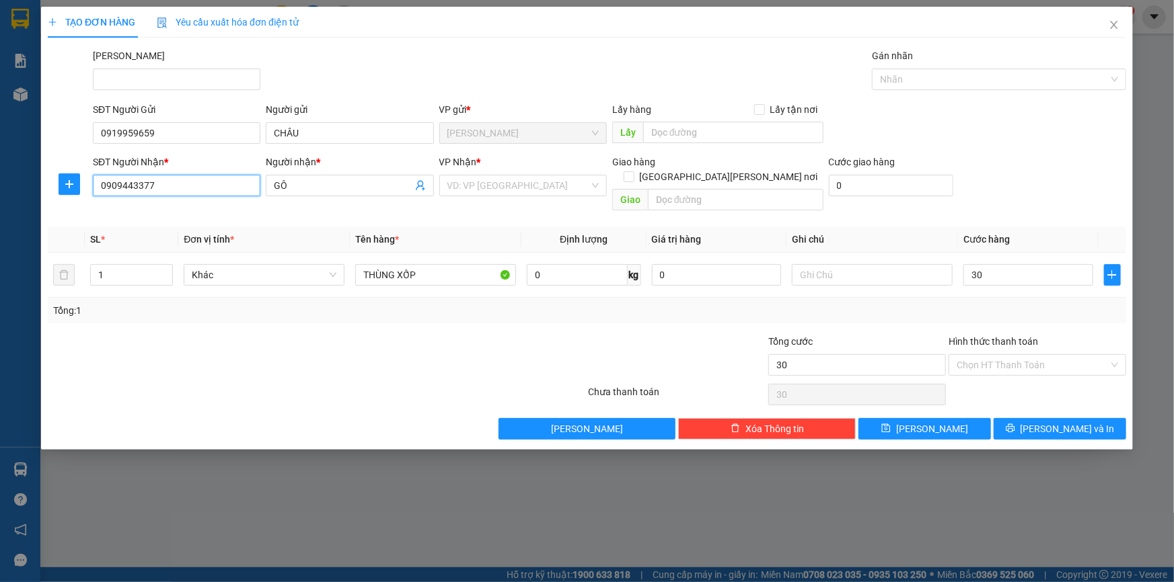
type input "30.000"
click at [196, 191] on input "0909443377" at bounding box center [176, 186] width 167 height 22
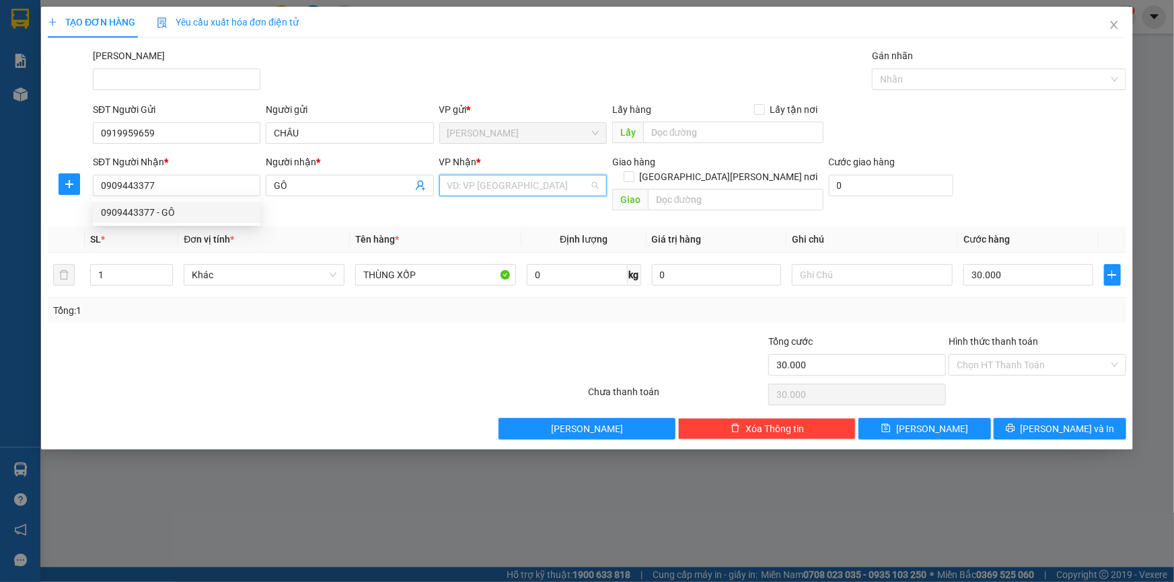
click at [532, 188] on input "search" at bounding box center [518, 186] width 142 height 20
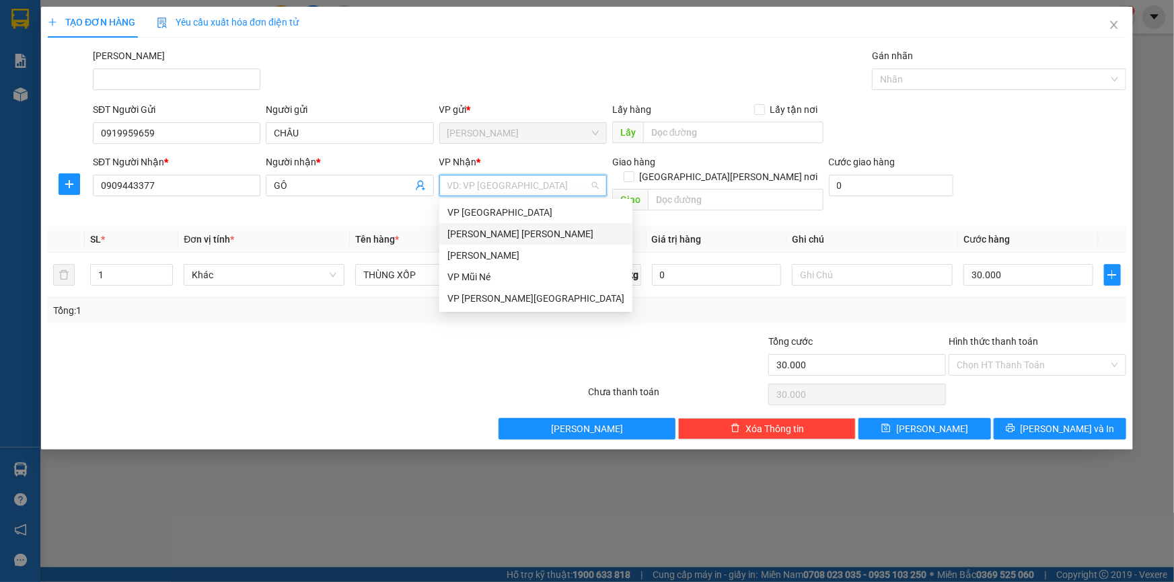
click at [486, 235] on div "[PERSON_NAME] [PERSON_NAME]" at bounding box center [535, 234] width 177 height 15
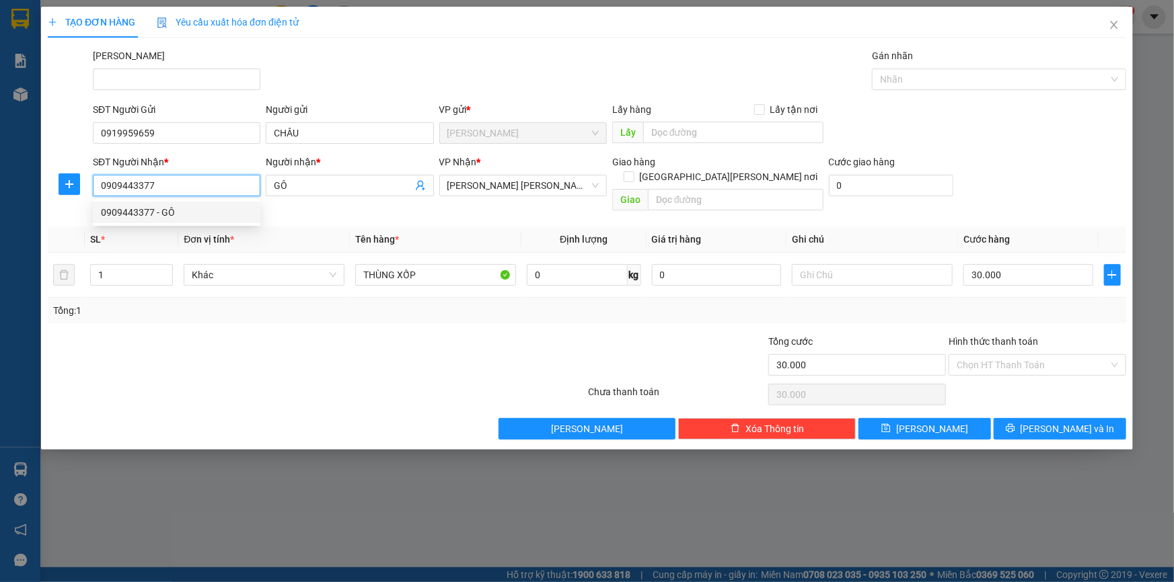
drag, startPoint x: 192, startPoint y: 187, endPoint x: 80, endPoint y: 183, distance: 112.4
click at [84, 185] on div "SĐT Người [PERSON_NAME] * 0909443377 Người [PERSON_NAME] * GÔ [PERSON_NAME] * […" at bounding box center [586, 186] width 1081 height 62
click at [251, 217] on div "0909443377 - GÔ" at bounding box center [176, 212] width 151 height 15
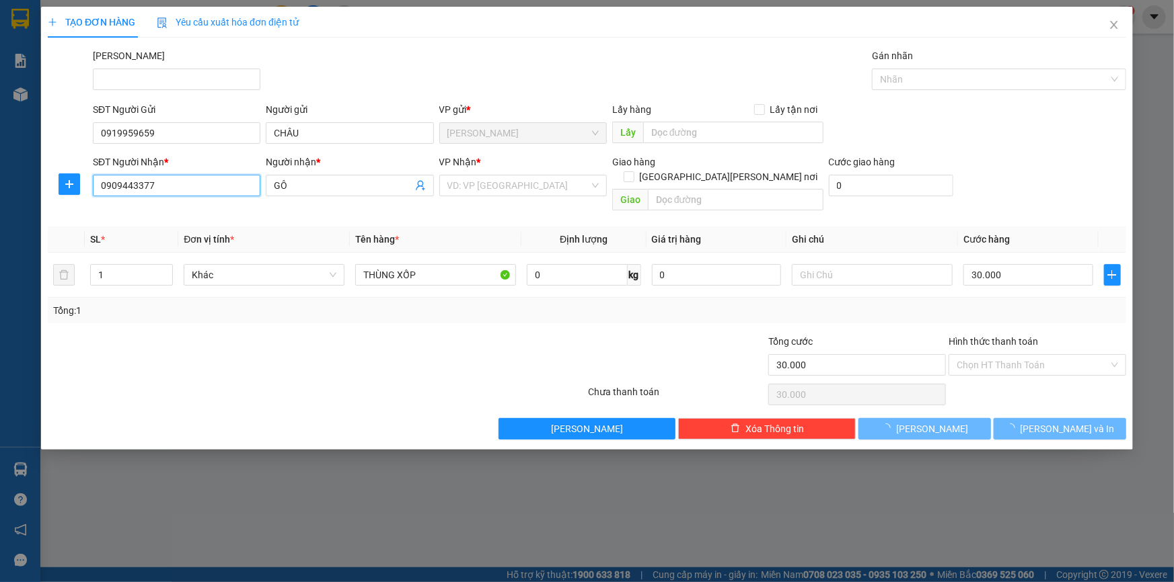
type input "20.000"
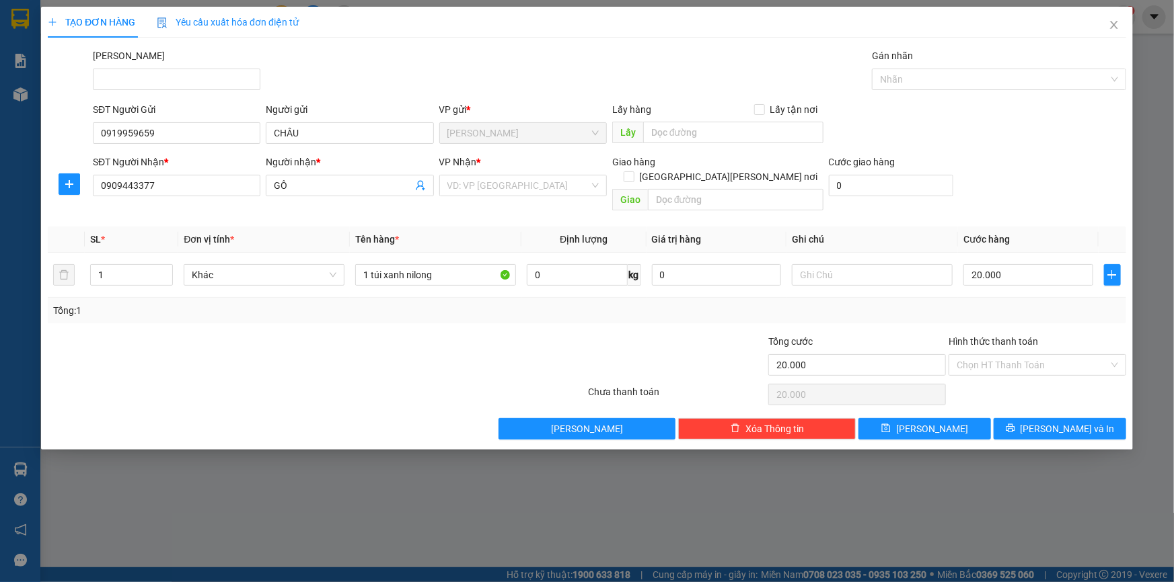
click at [289, 227] on th "Đơn vị tính *" at bounding box center [263, 240] width 171 height 26
drag, startPoint x: 445, startPoint y: 262, endPoint x: 353, endPoint y: 256, distance: 92.3
click at [354, 256] on td "1 túi xanh nilong" at bounding box center [435, 275] width 171 height 45
type input "THÙNG XỐP"
type input "3"
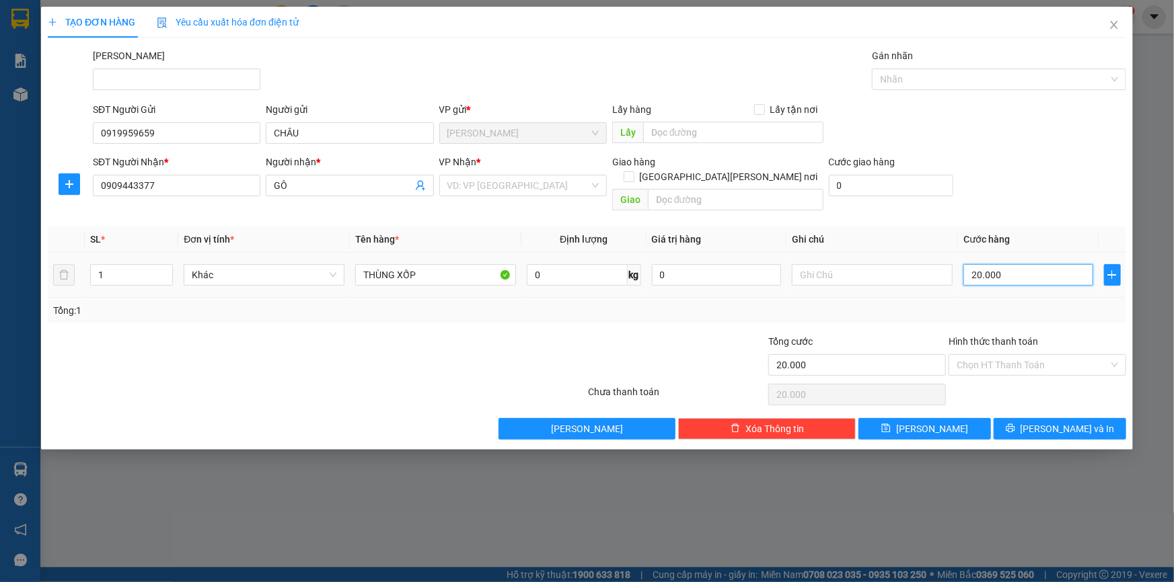
type input "3"
type input "30"
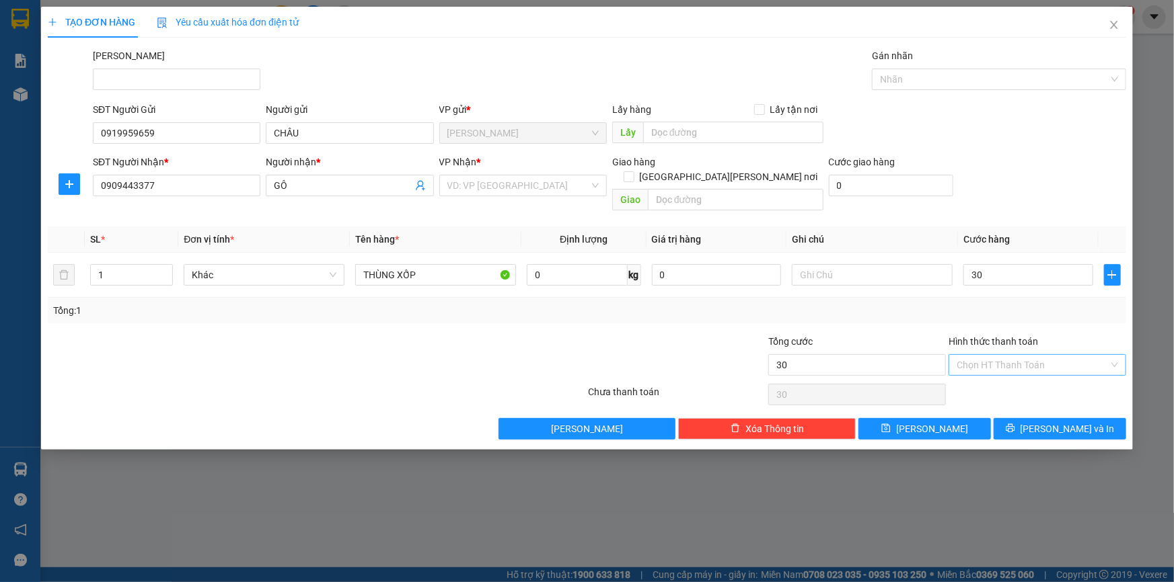
type input "30.000"
click at [1032, 355] on input "Hình thức thanh toán" at bounding box center [1032, 365] width 152 height 20
click at [1018, 378] on div "Tại văn phòng" at bounding box center [1036, 376] width 161 height 15
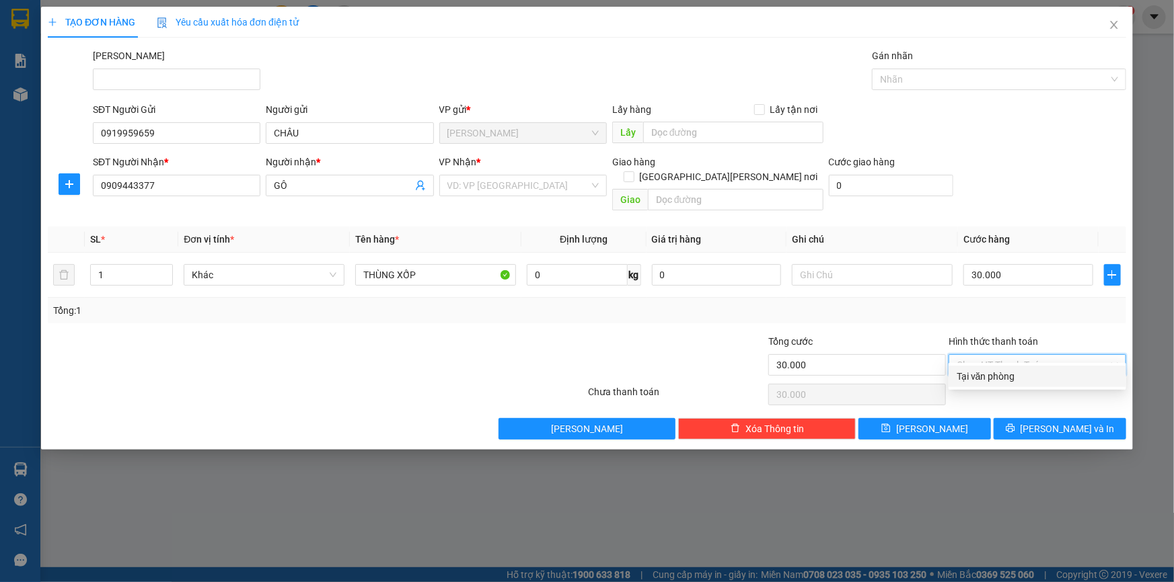
type input "0"
click at [1015, 424] on icon "printer" at bounding box center [1009, 428] width 9 height 9
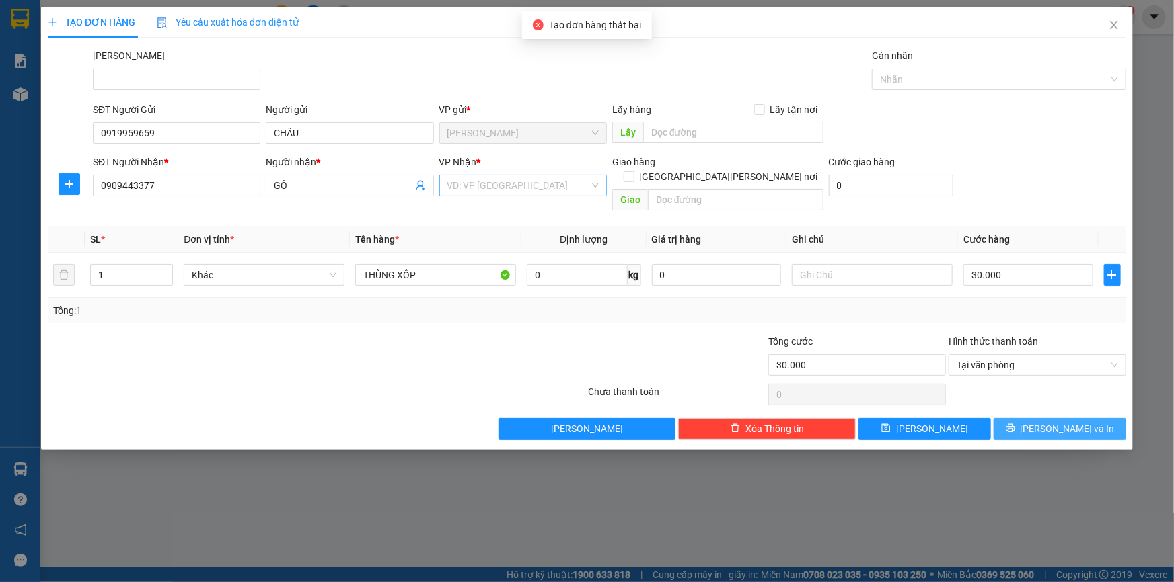
click at [531, 189] on input "search" at bounding box center [518, 186] width 142 height 20
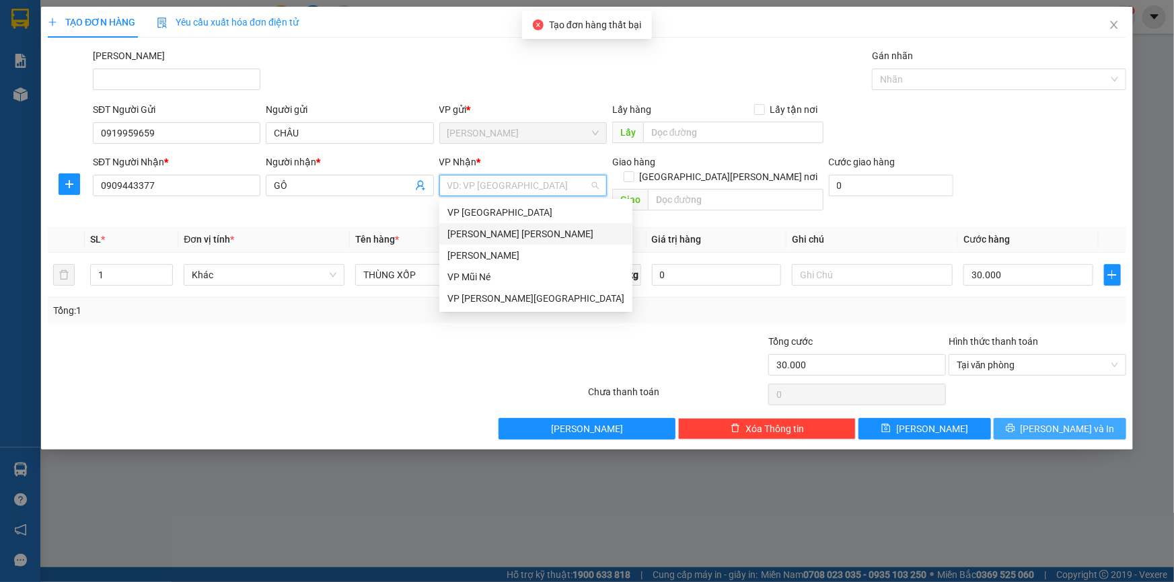
click at [511, 231] on div "[PERSON_NAME] [PERSON_NAME]" at bounding box center [535, 234] width 177 height 15
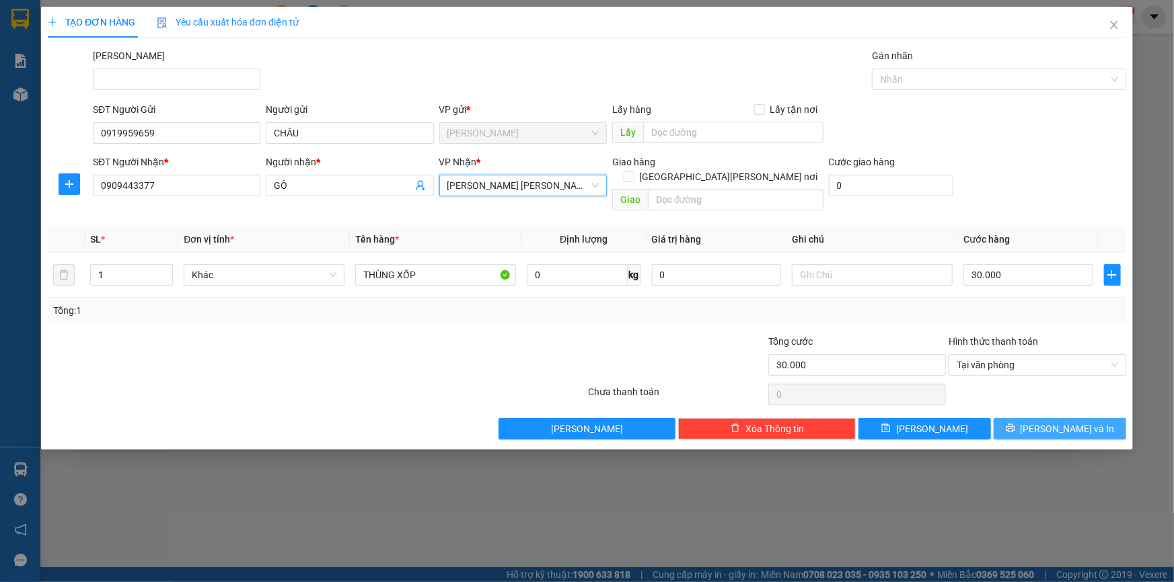
click at [1015, 424] on icon "printer" at bounding box center [1009, 428] width 9 height 9
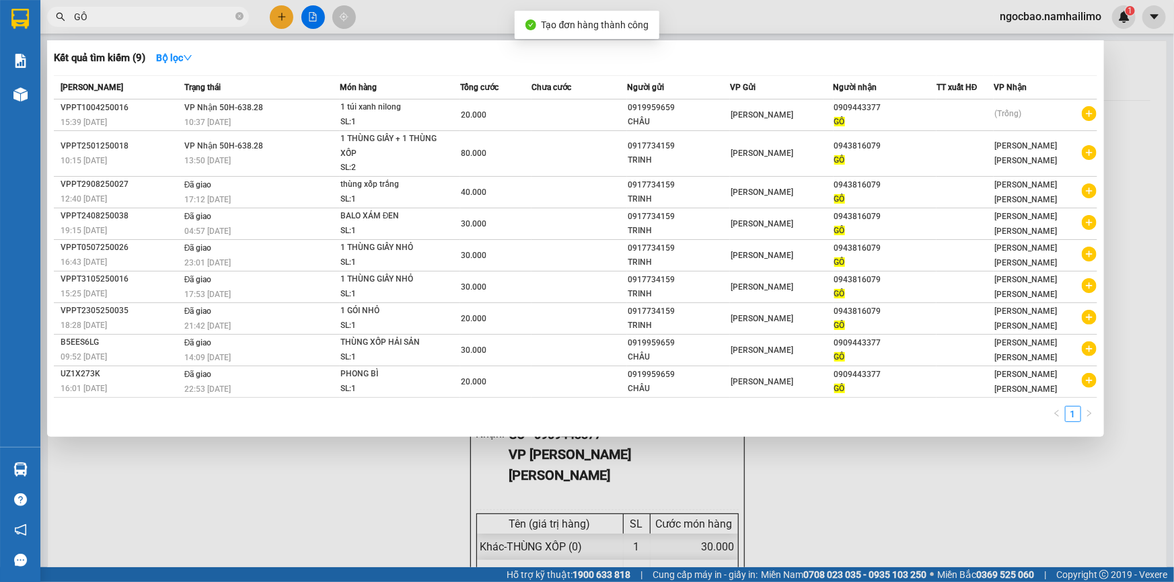
click at [1140, 76] on div at bounding box center [587, 291] width 1174 height 582
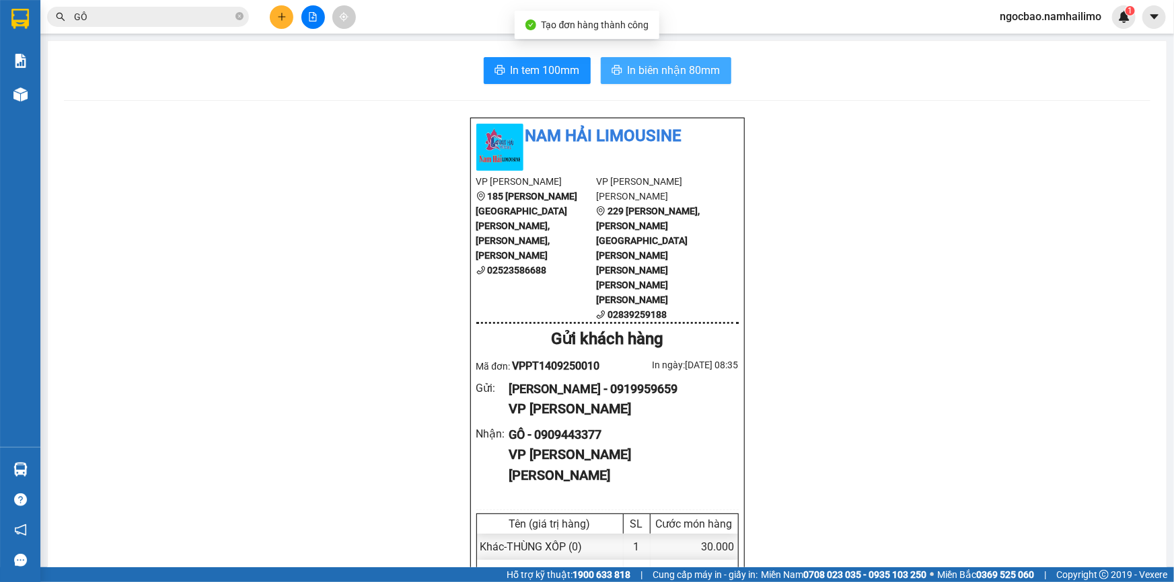
click at [685, 74] on span "In biên nhận 80mm" at bounding box center [673, 70] width 93 height 17
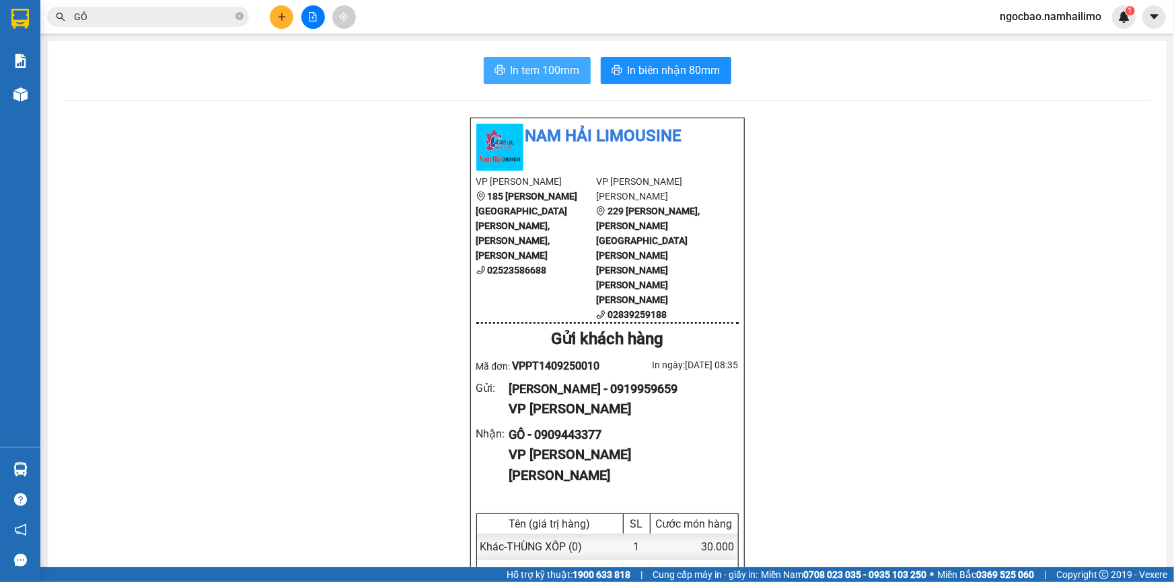
click at [498, 75] on span "printer" at bounding box center [499, 71] width 11 height 13
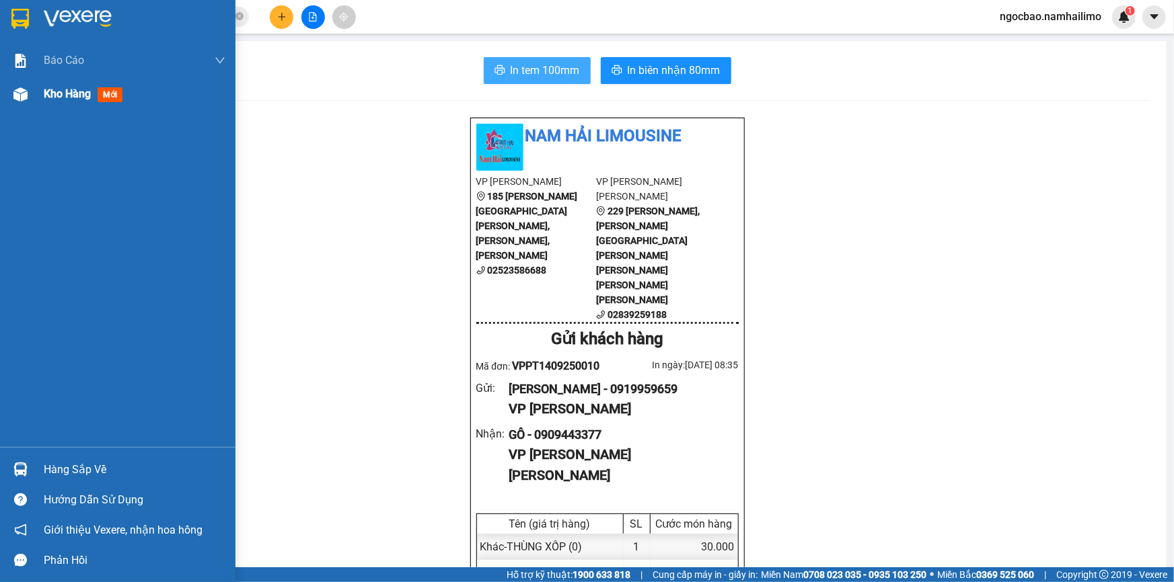
click at [58, 91] on span "Kho hàng" at bounding box center [67, 93] width 47 height 13
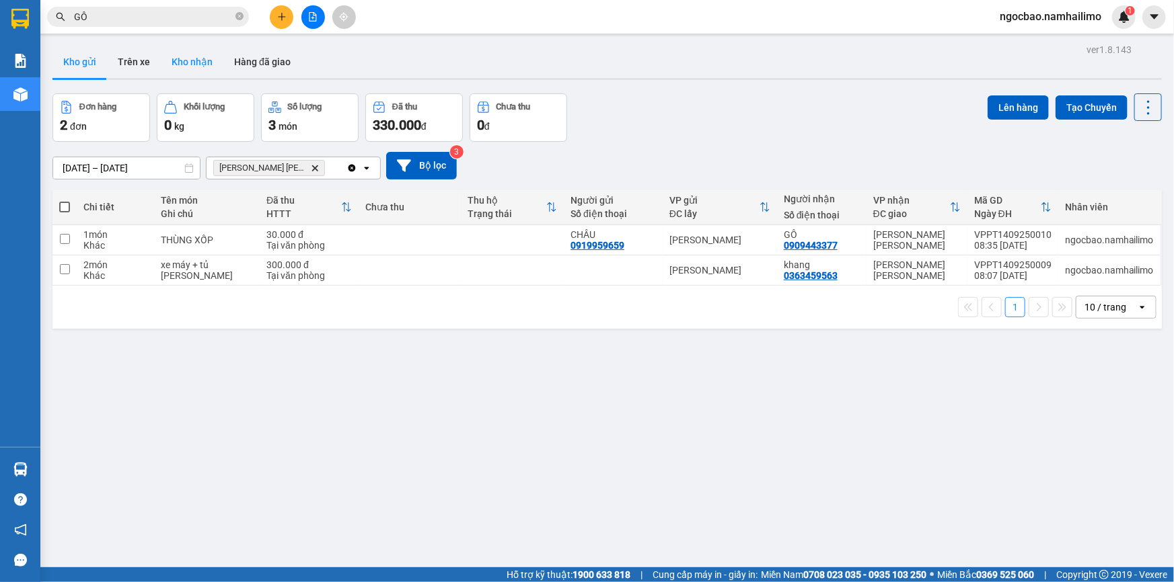
click at [190, 69] on button "Kho nhận" at bounding box center [192, 62] width 63 height 32
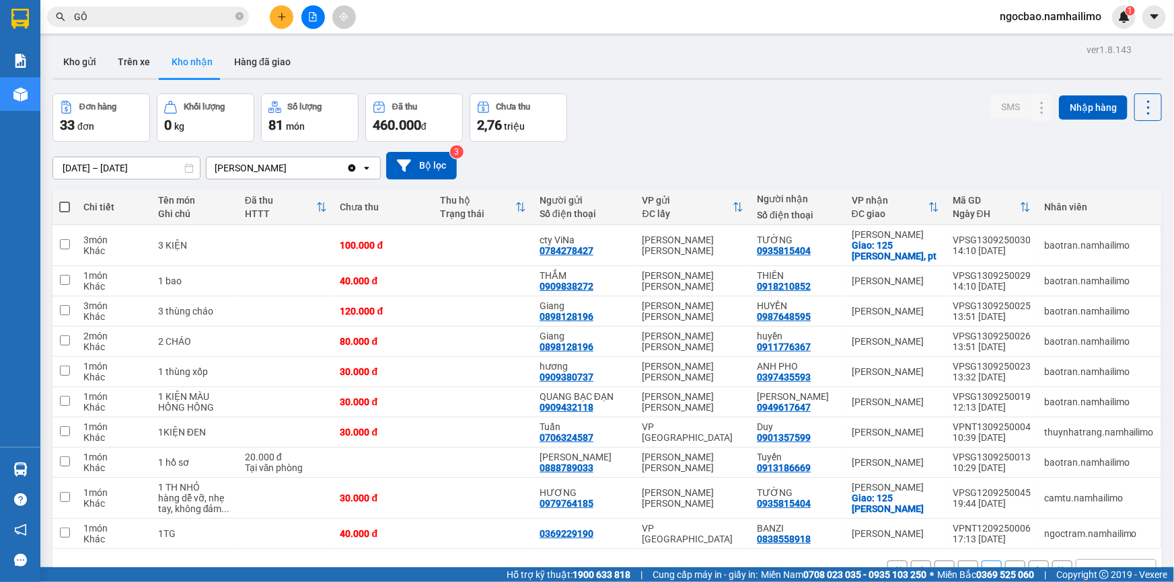
click at [934, 561] on button "1" at bounding box center [944, 571] width 20 height 20
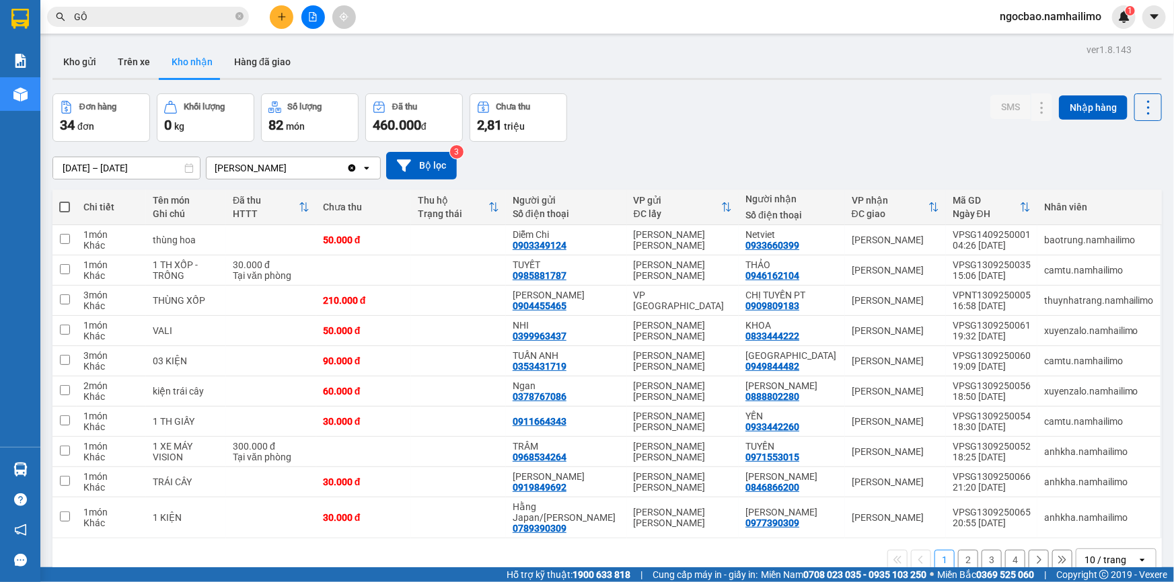
click at [964, 550] on button "2" at bounding box center [968, 560] width 20 height 20
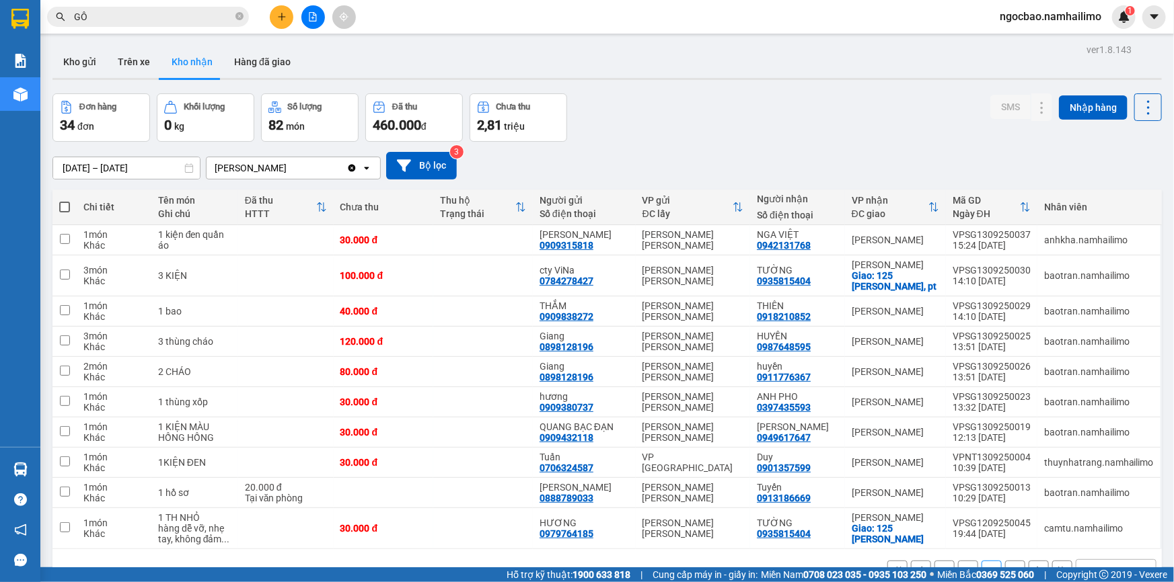
click at [1009, 561] on button "4" at bounding box center [1015, 571] width 20 height 20
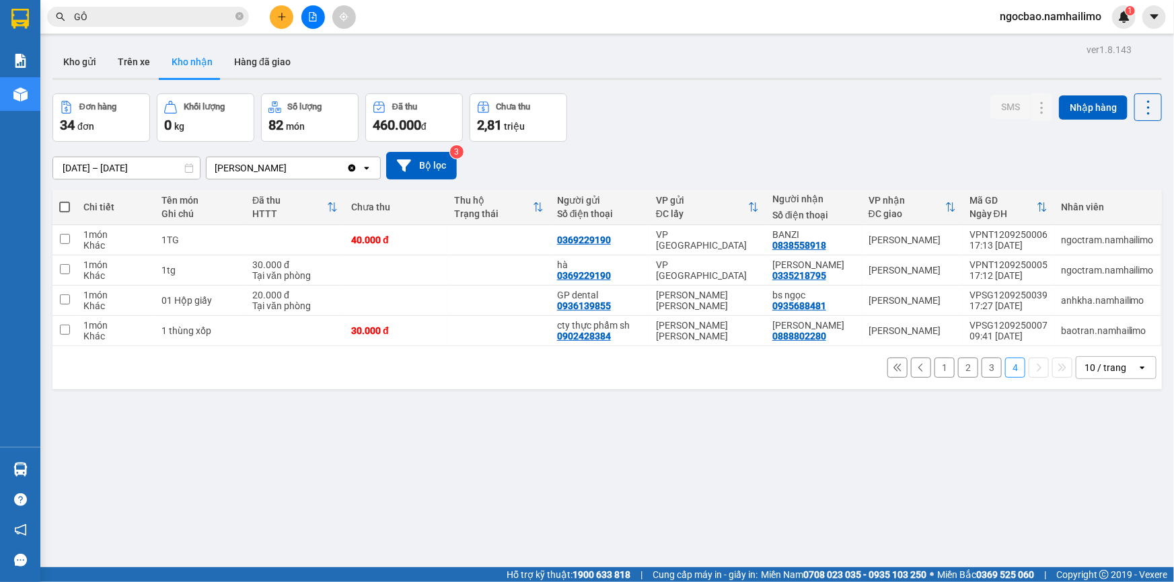
click at [937, 358] on button "1" at bounding box center [944, 368] width 20 height 20
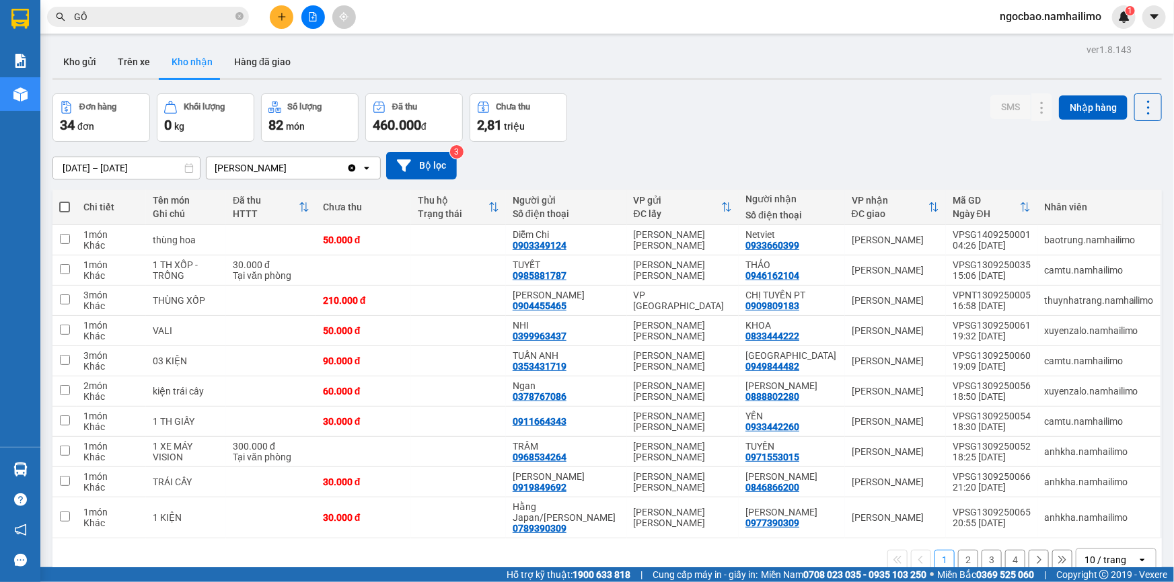
click at [962, 550] on button "2" at bounding box center [968, 560] width 20 height 20
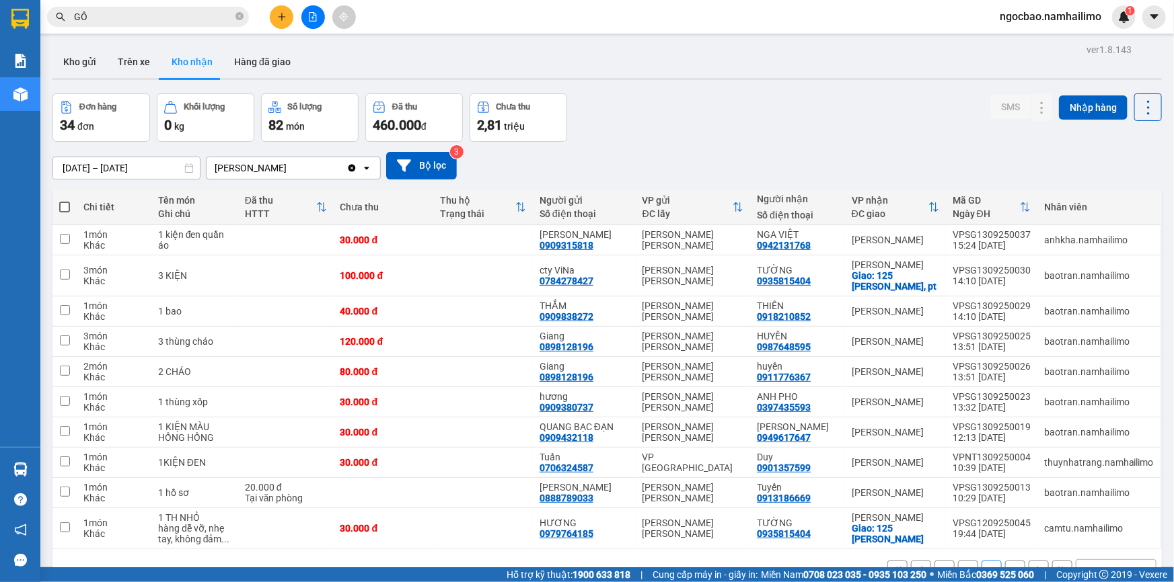
click at [1005, 561] on button "4" at bounding box center [1015, 571] width 20 height 20
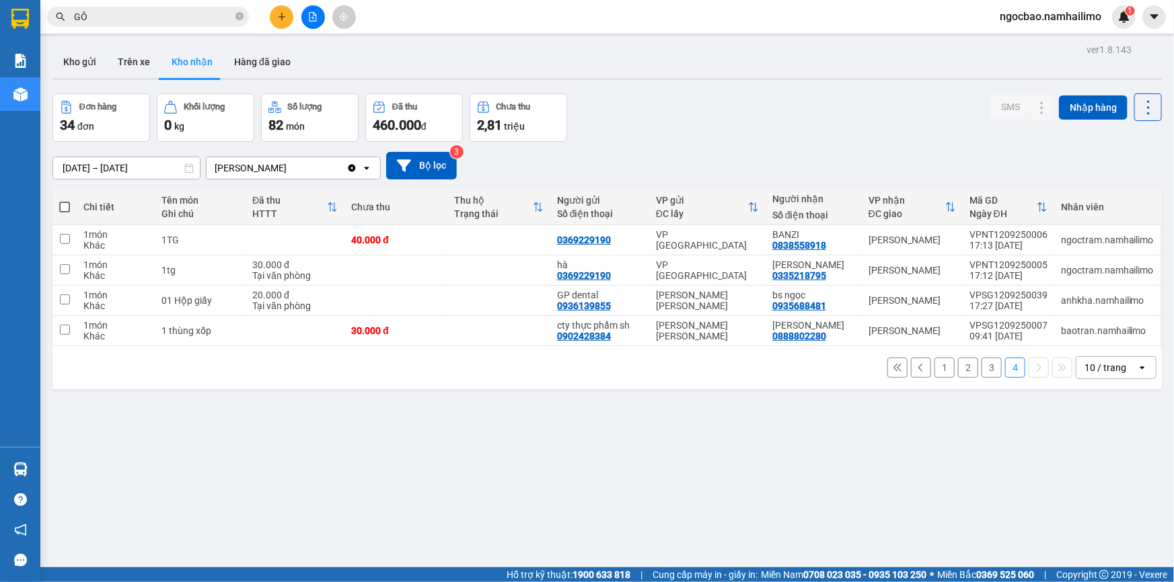
drag, startPoint x: 936, startPoint y: 373, endPoint x: 932, endPoint y: 362, distance: 11.5
click at [936, 372] on button "1" at bounding box center [944, 368] width 20 height 20
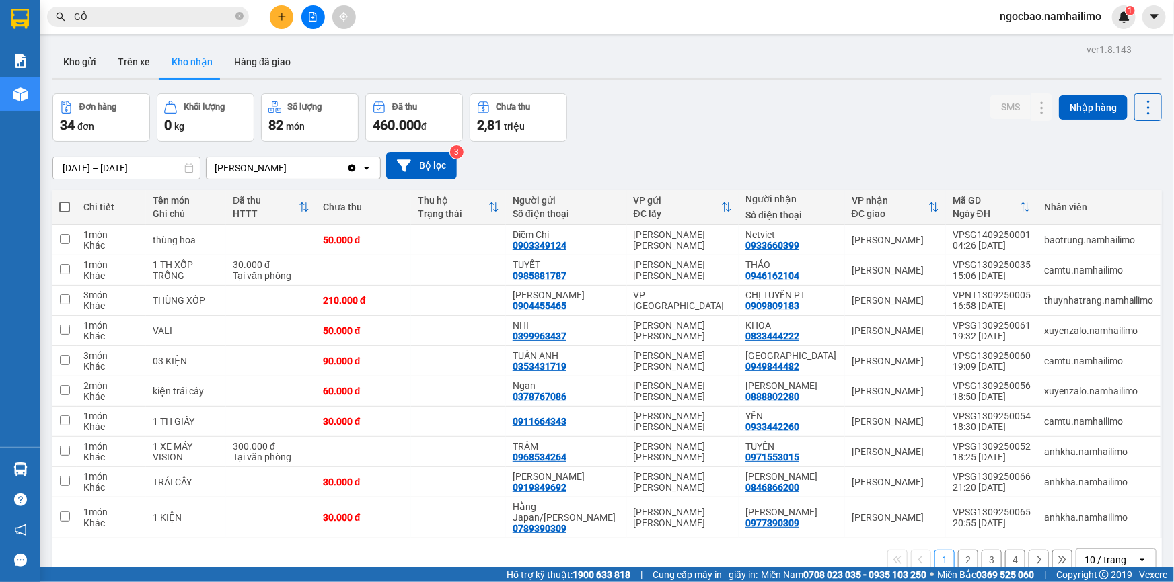
click at [958, 559] on button "2" at bounding box center [968, 560] width 20 height 20
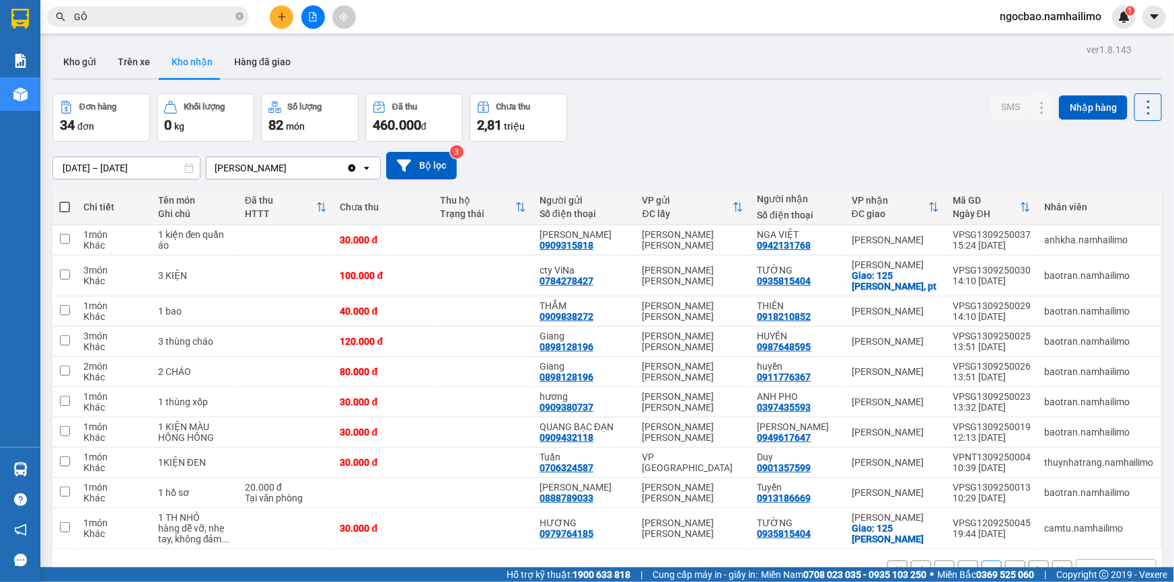
click at [1005, 561] on button "4" at bounding box center [1015, 571] width 20 height 20
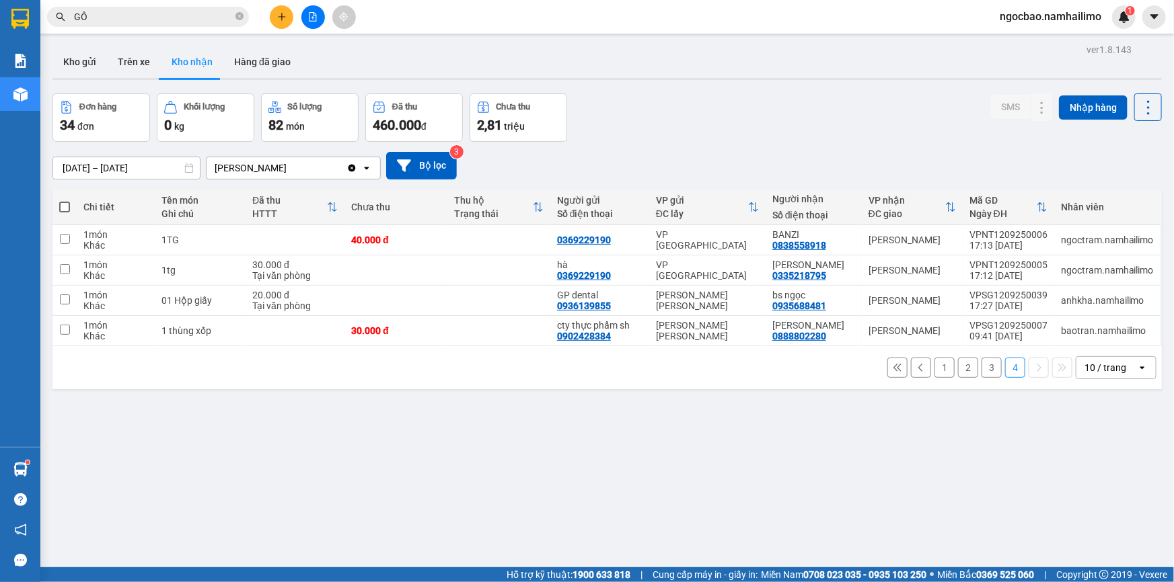
click at [934, 358] on button "1" at bounding box center [944, 368] width 20 height 20
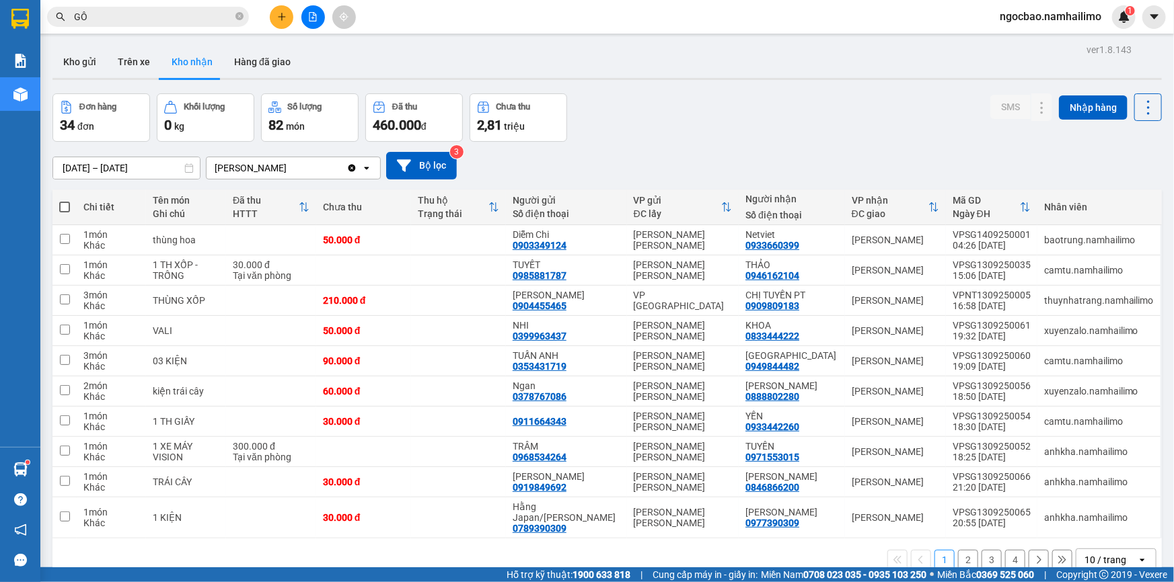
click at [961, 550] on button "2" at bounding box center [968, 560] width 20 height 20
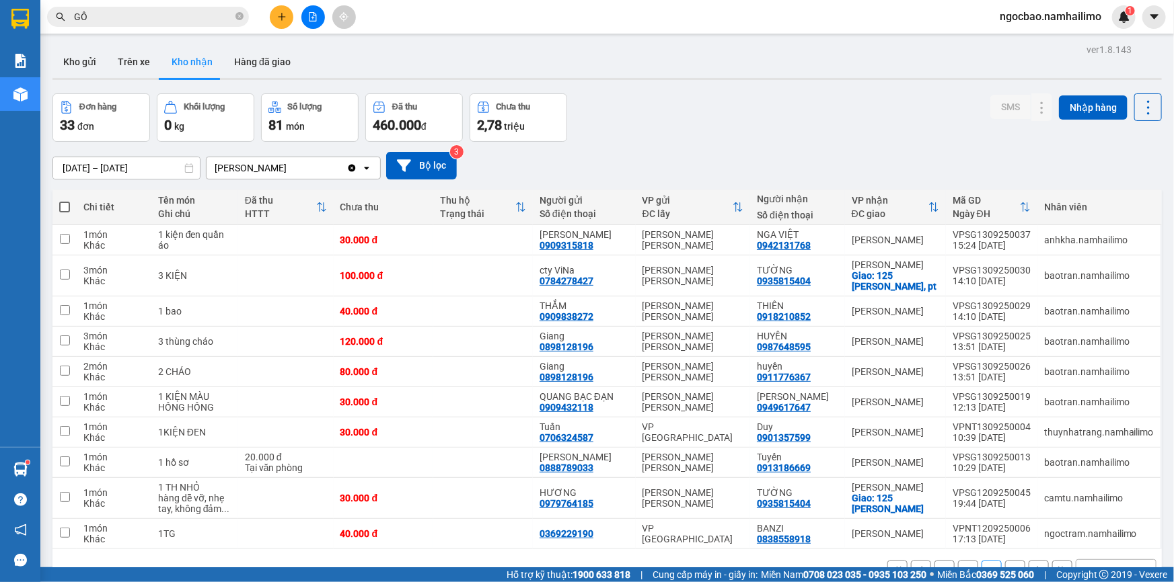
click at [934, 561] on button "1" at bounding box center [944, 571] width 20 height 20
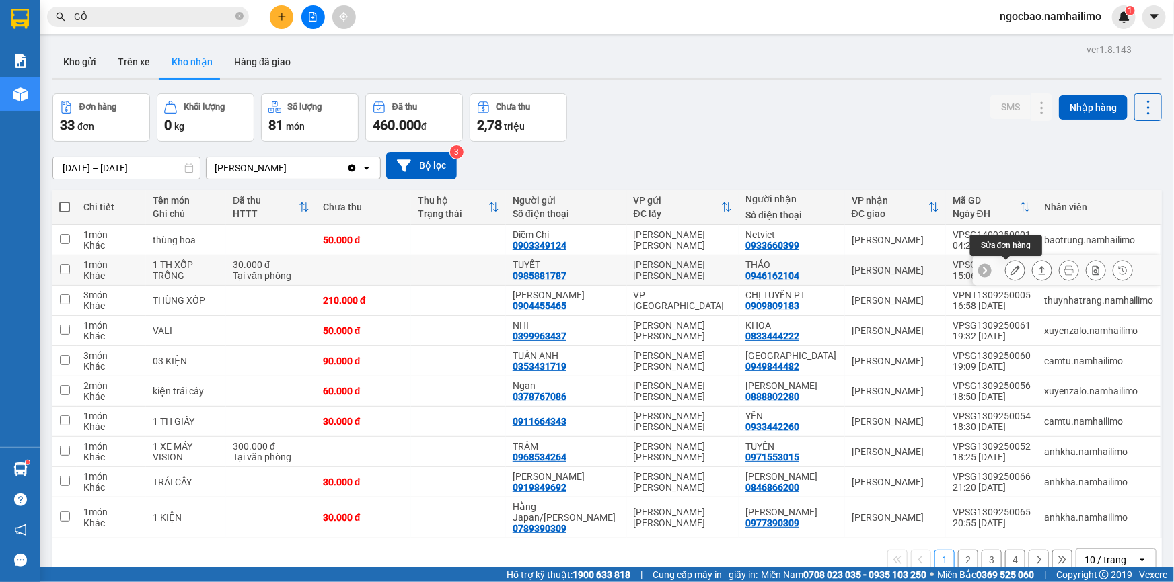
click at [1010, 266] on icon at bounding box center [1014, 270] width 9 height 9
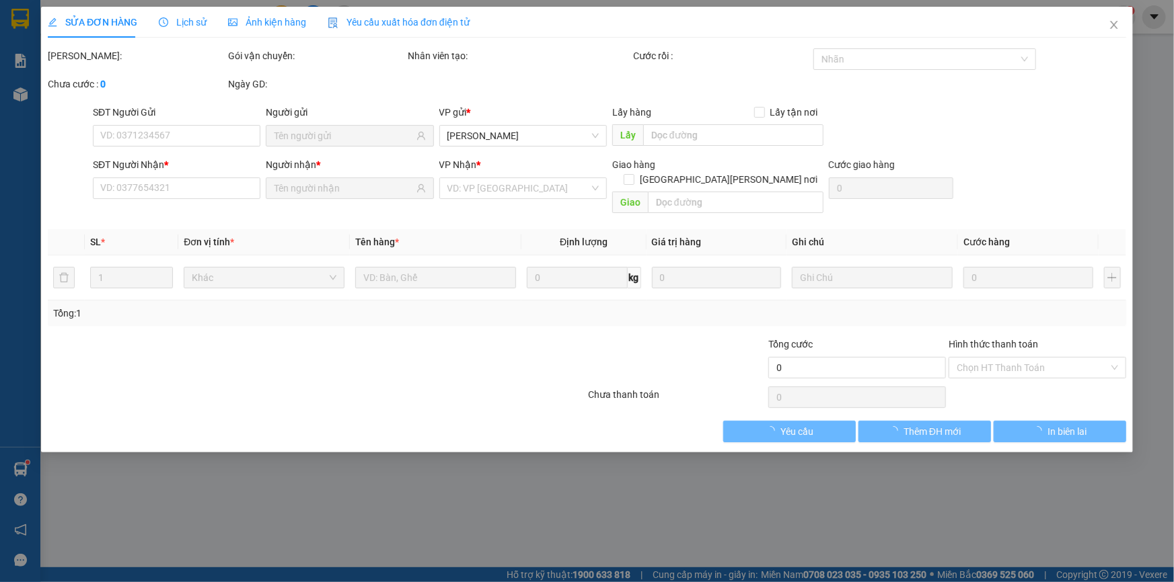
type input "0985881787"
type input "TUYẾT"
type input "0946162104"
type input "THẢO"
type input "30.000"
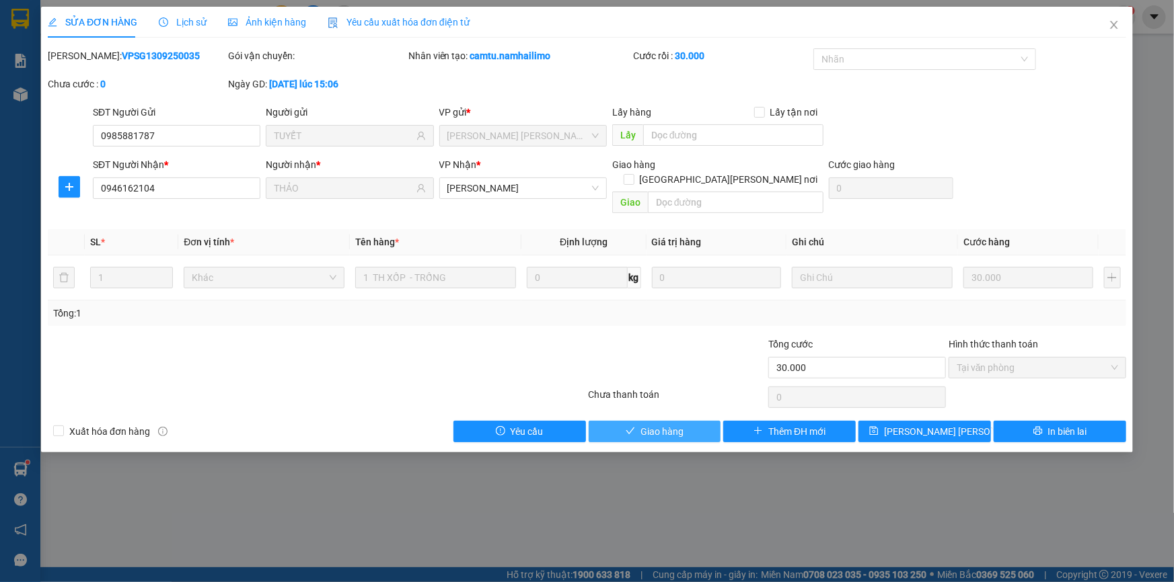
click at [662, 424] on span "Giao hàng" at bounding box center [661, 431] width 43 height 15
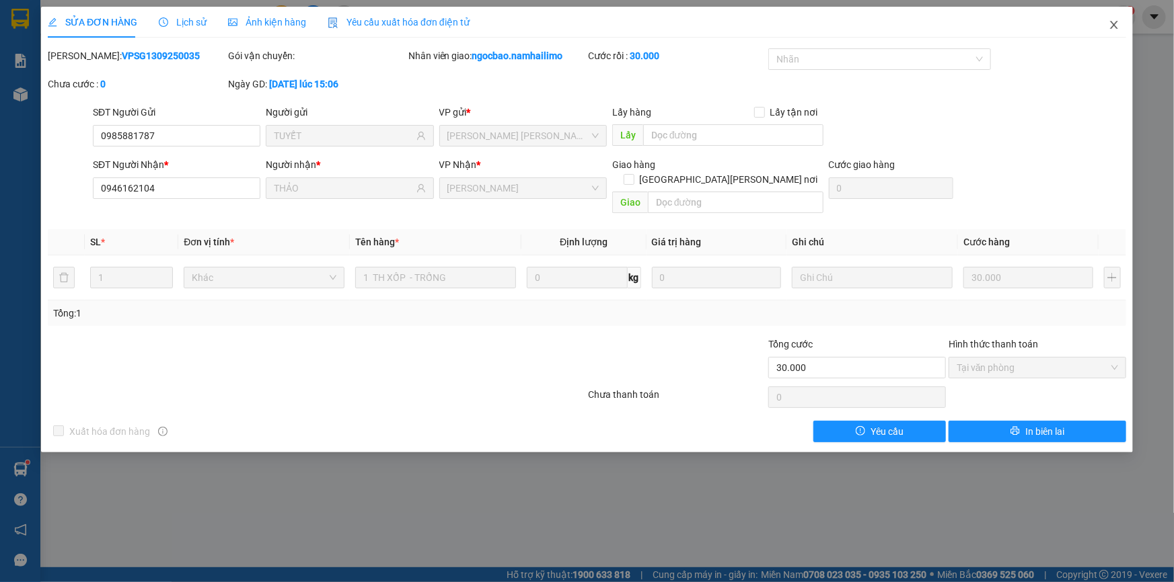
click at [1111, 24] on icon "close" at bounding box center [1113, 25] width 11 height 11
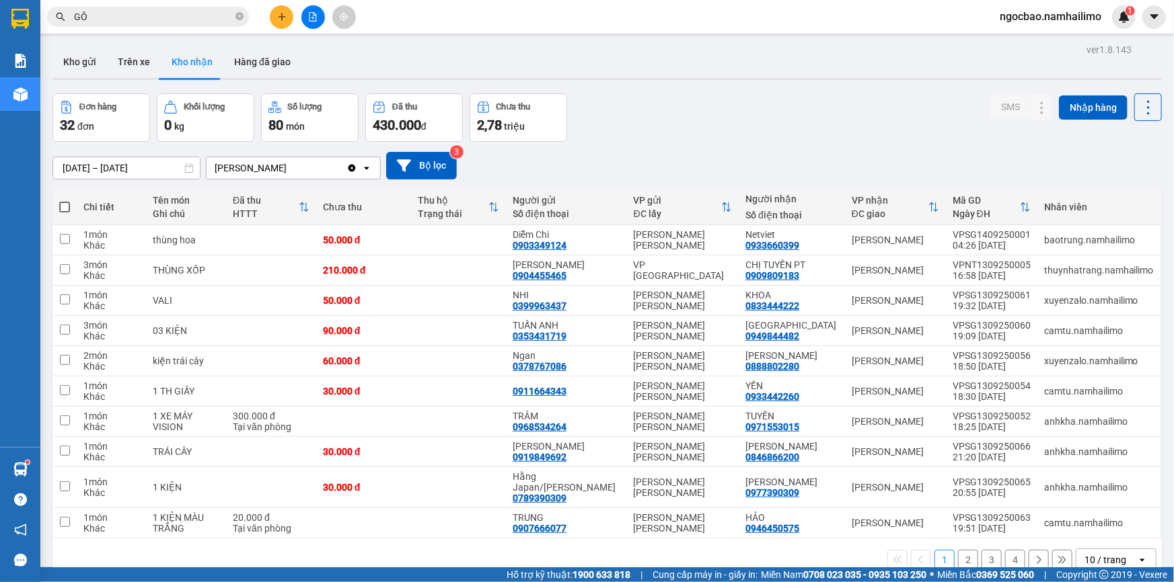
click at [958, 550] on button "2" at bounding box center [968, 560] width 20 height 20
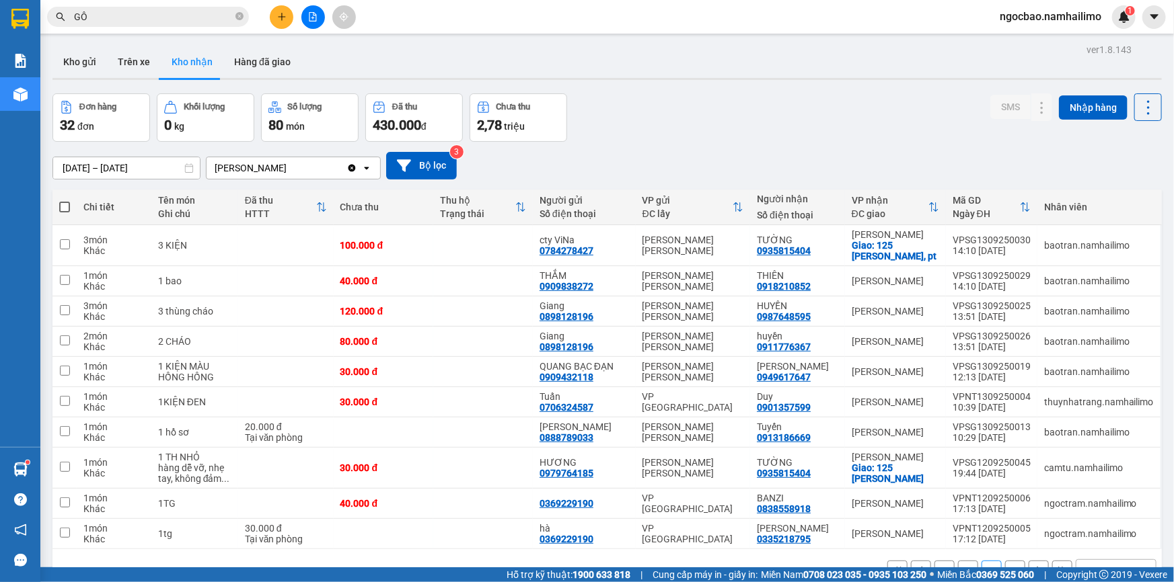
click at [1005, 561] on button "4" at bounding box center [1015, 571] width 20 height 20
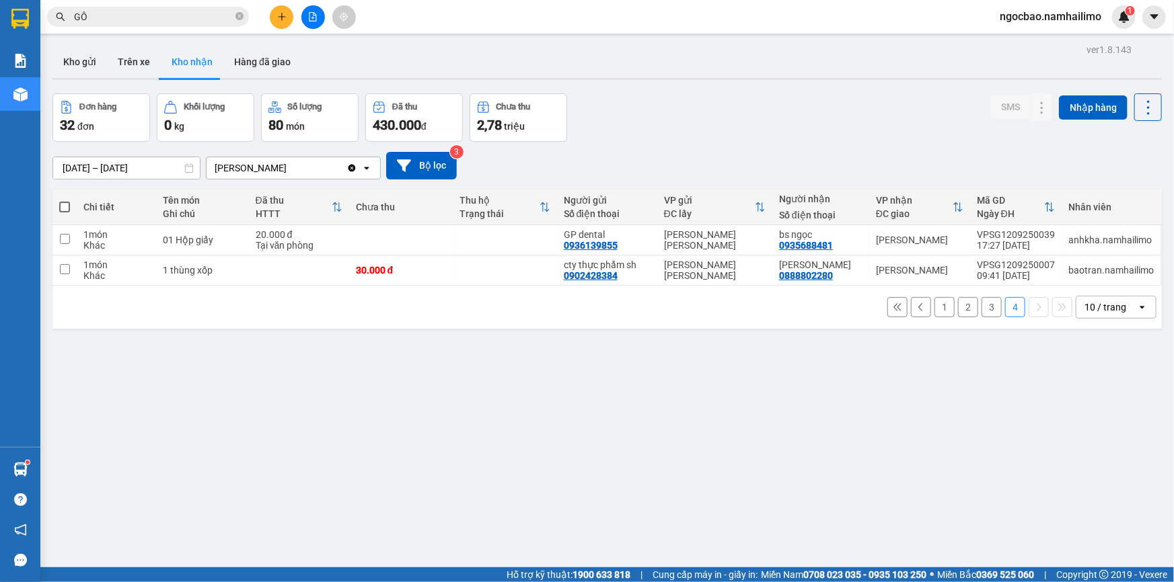
click at [940, 297] on button "1" at bounding box center [944, 307] width 20 height 20
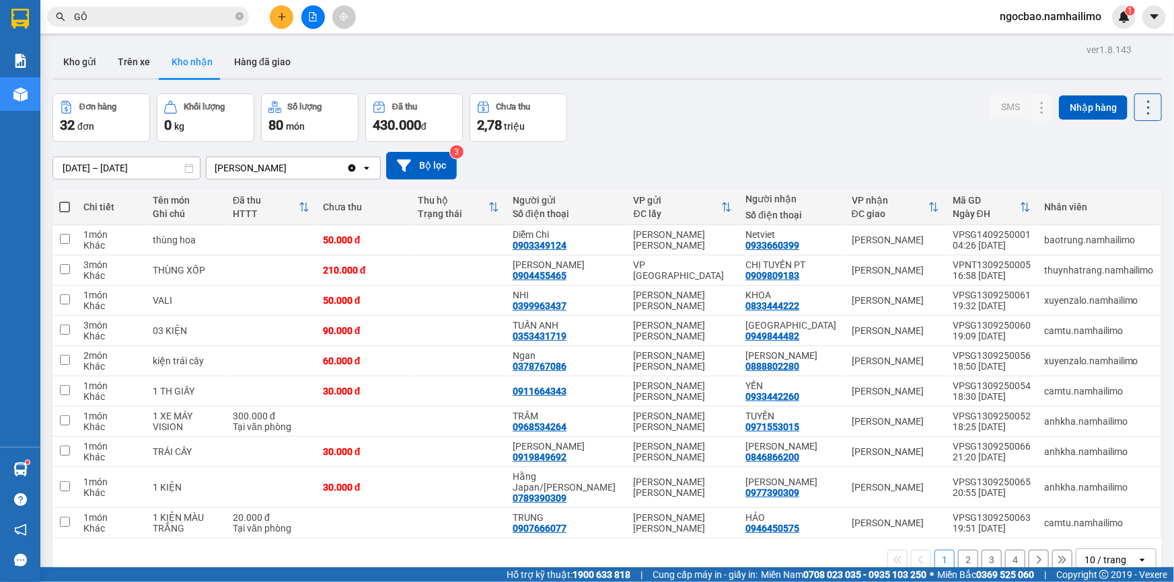
click at [964, 550] on button "2" at bounding box center [968, 560] width 20 height 20
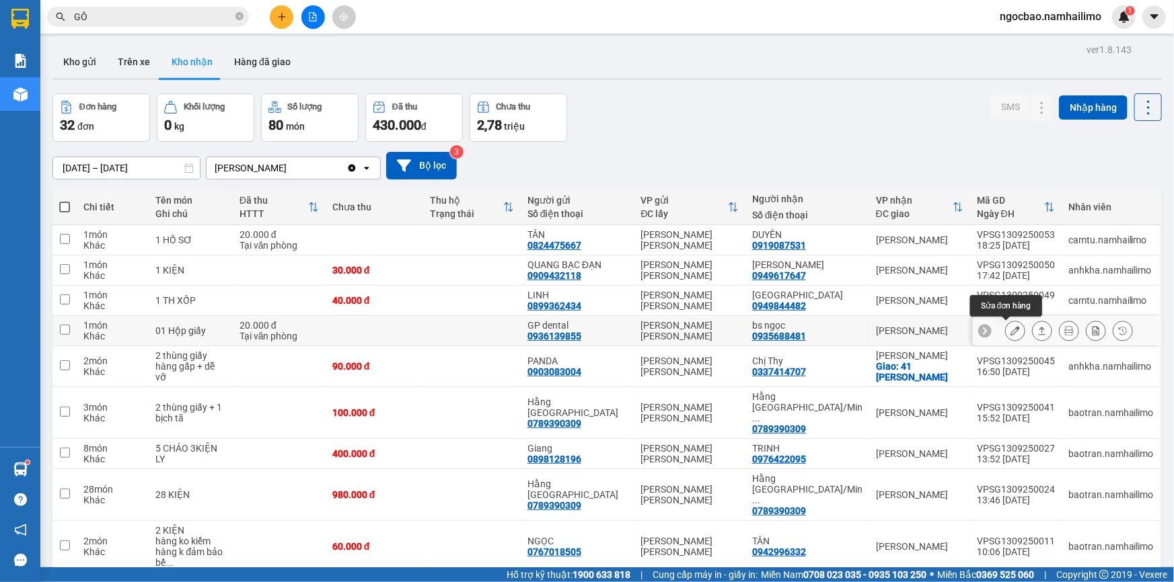
click at [1010, 326] on icon at bounding box center [1014, 330] width 9 height 9
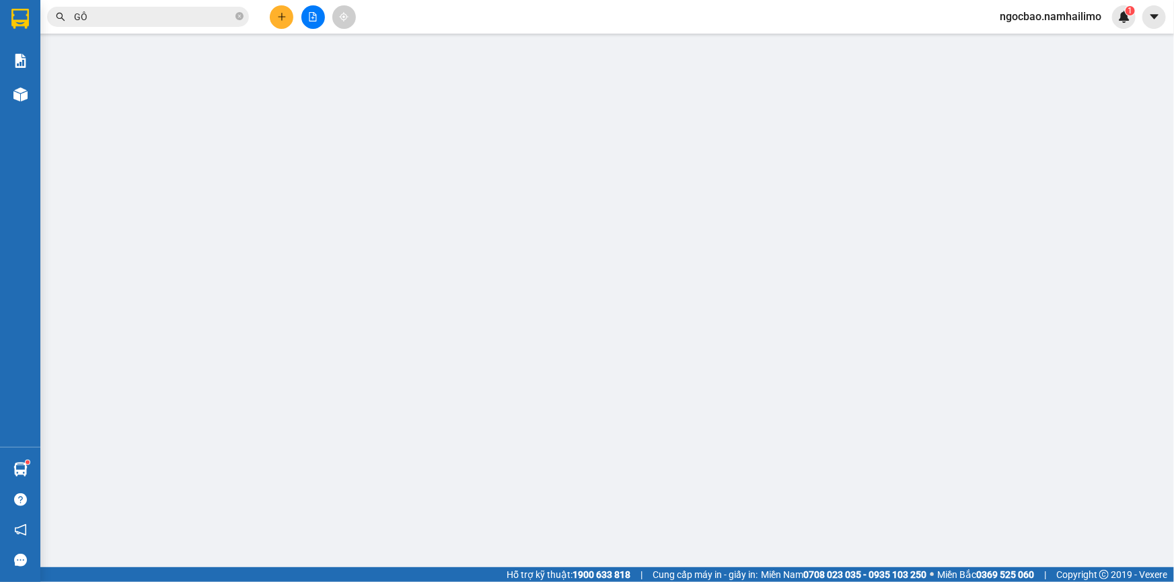
type input "0936139855"
type input "GP dental"
type input "0935688481"
type input "bs ngọc"
type input "20.000"
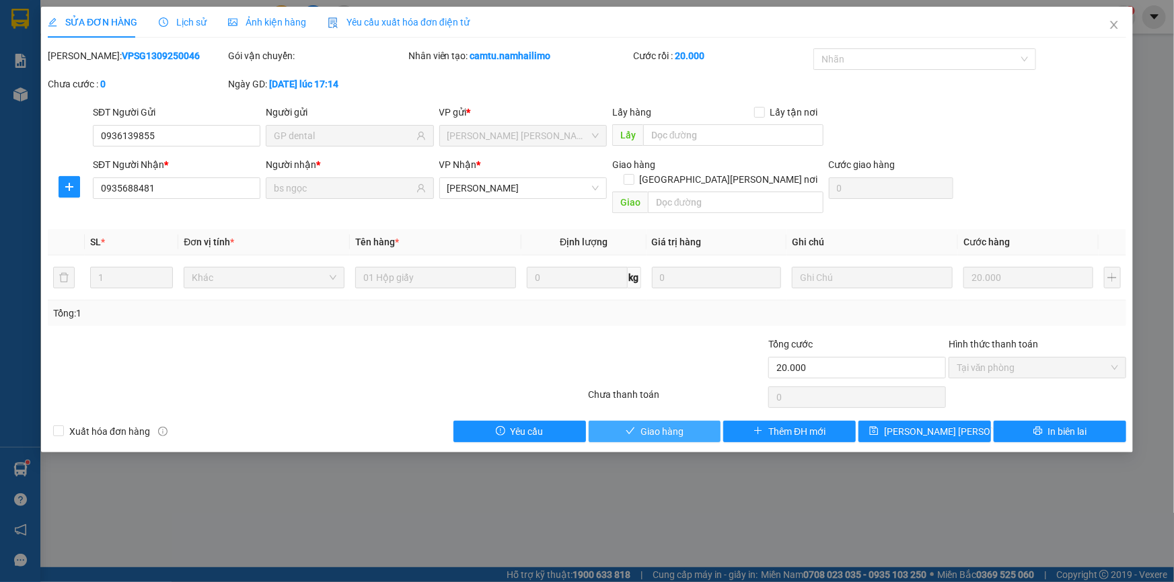
click at [670, 424] on span "Giao hàng" at bounding box center [661, 431] width 43 height 15
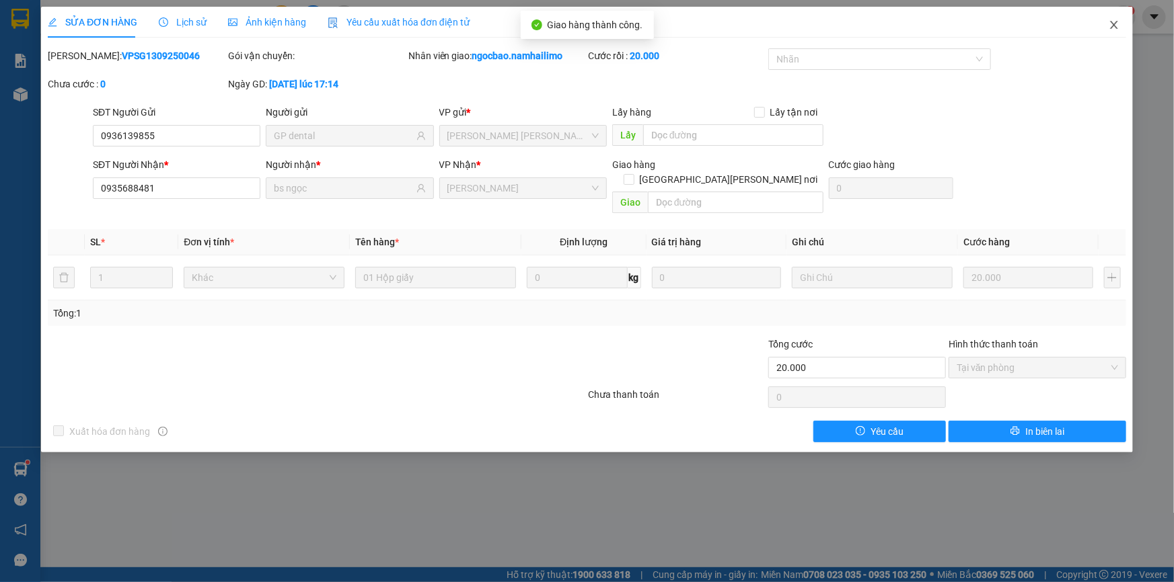
click at [1112, 22] on icon "close" at bounding box center [1113, 25] width 11 height 11
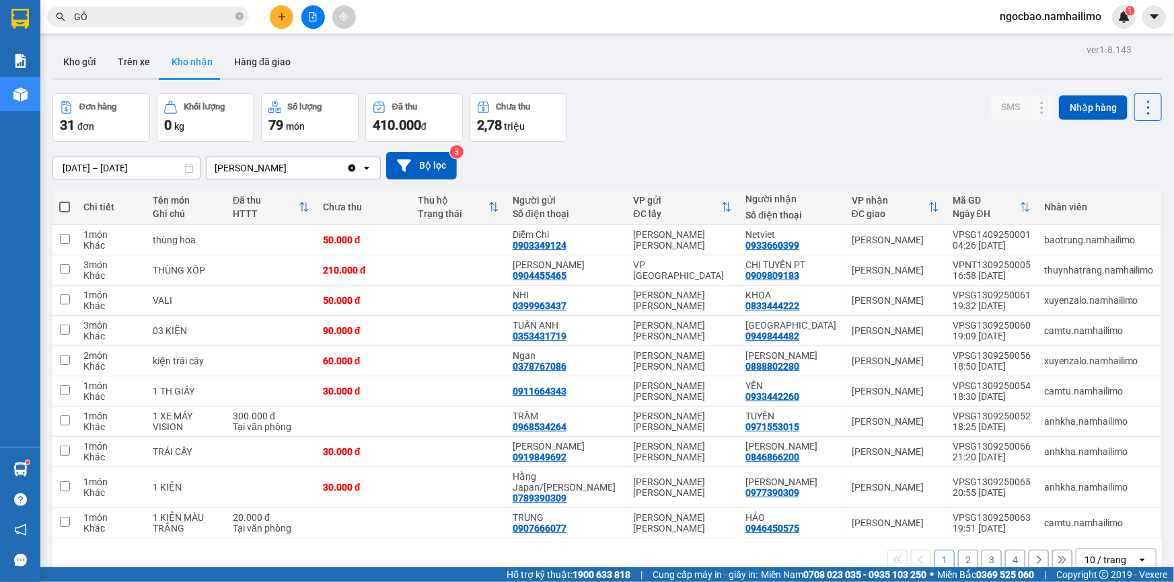
click at [989, 550] on button "3" at bounding box center [991, 560] width 20 height 20
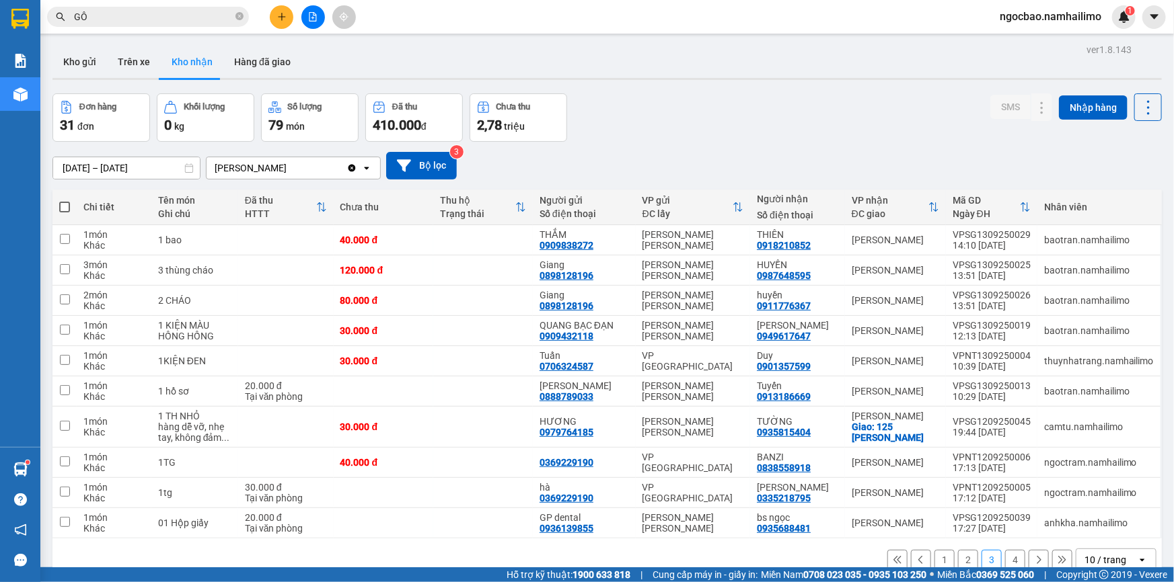
drag, startPoint x: 1009, startPoint y: 499, endPoint x: 989, endPoint y: 502, distance: 19.8
click at [1009, 550] on button "4" at bounding box center [1015, 560] width 20 height 20
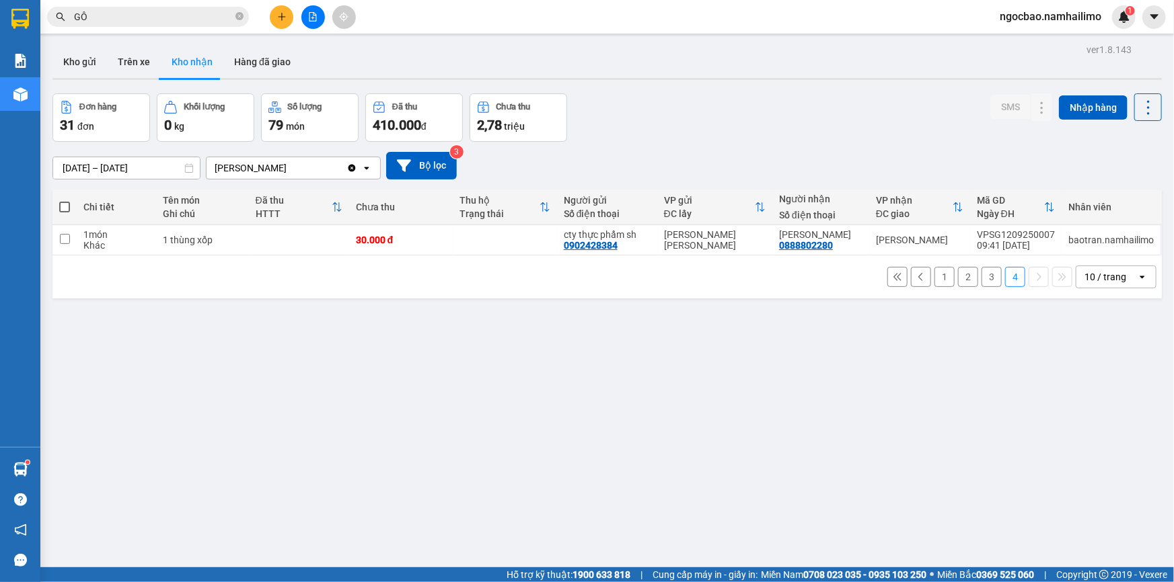
click at [934, 267] on button "1" at bounding box center [944, 277] width 20 height 20
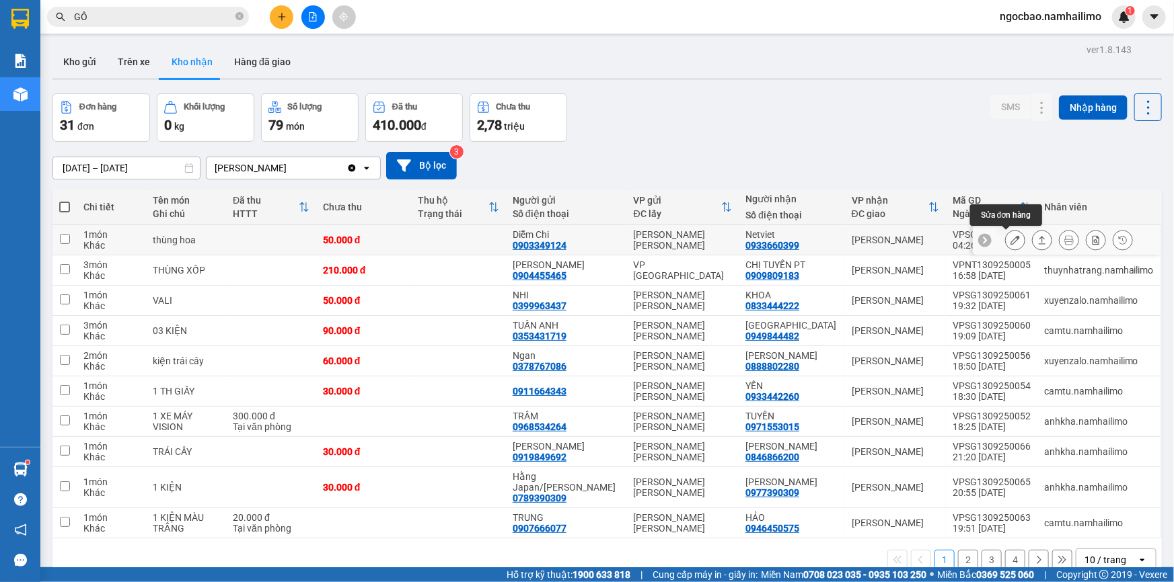
click at [1010, 235] on icon at bounding box center [1014, 239] width 9 height 9
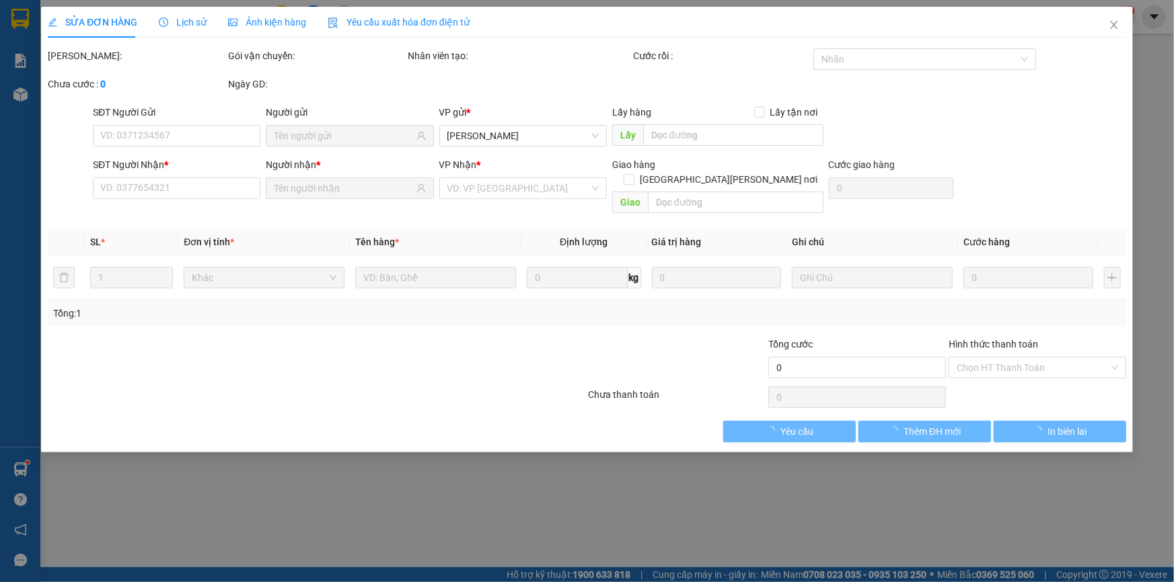
type input "0903349124"
type input "Diễm Chi"
type input "0933660399"
type input "Netviet"
type input "50.000"
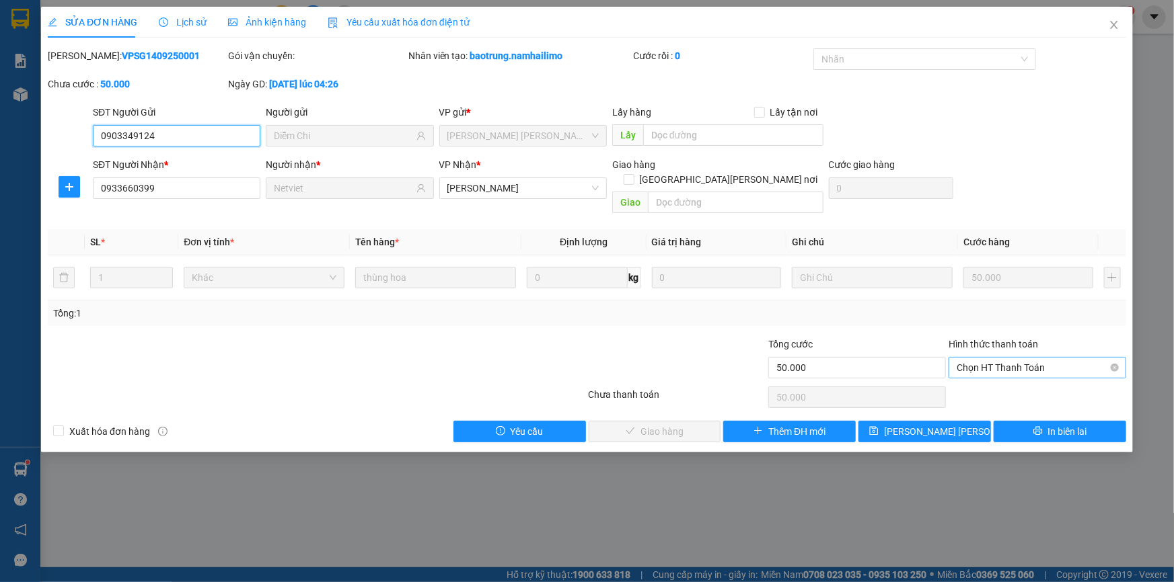
click at [1022, 358] on span "Chọn HT Thanh Toán" at bounding box center [1036, 368] width 161 height 20
click at [1002, 382] on div "Tại văn phòng" at bounding box center [1036, 379] width 161 height 15
type input "0"
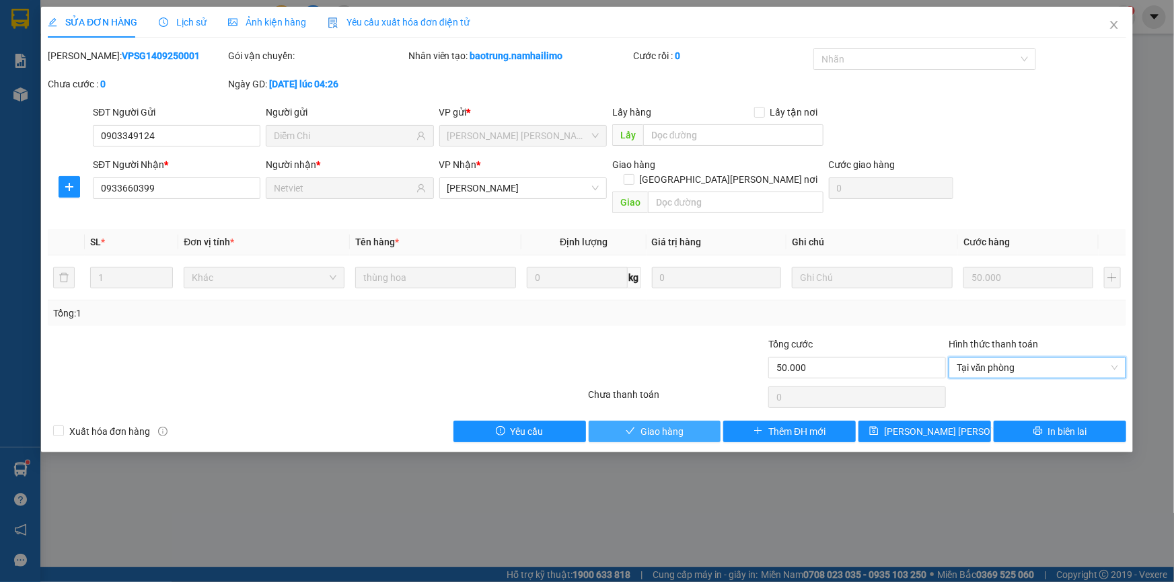
click at [685, 421] on button "Giao hàng" at bounding box center [654, 432] width 132 height 22
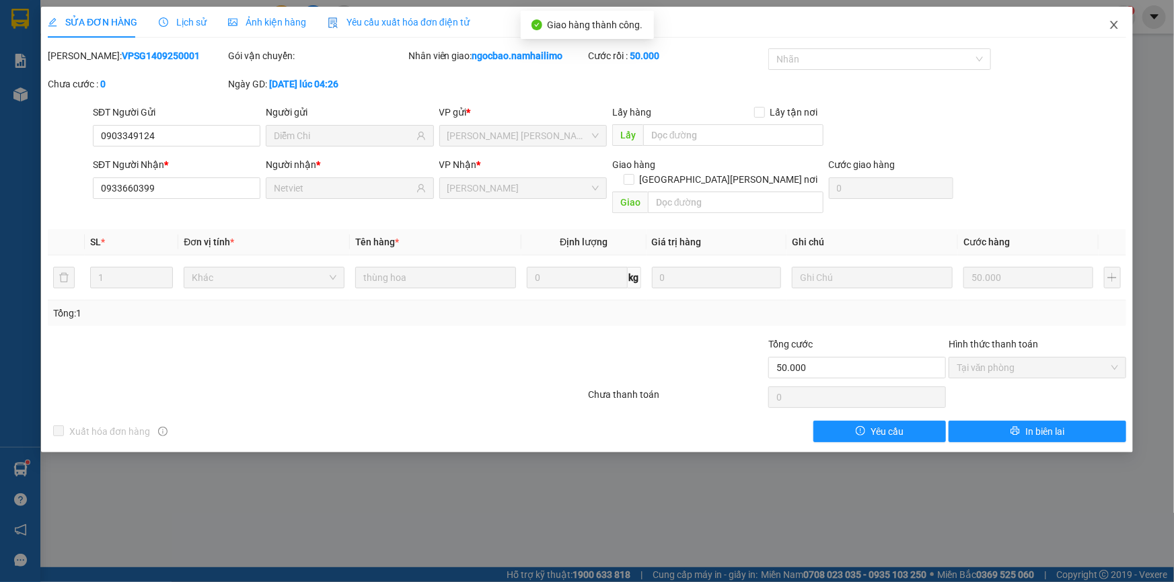
click at [1116, 28] on icon "close" at bounding box center [1113, 25] width 7 height 8
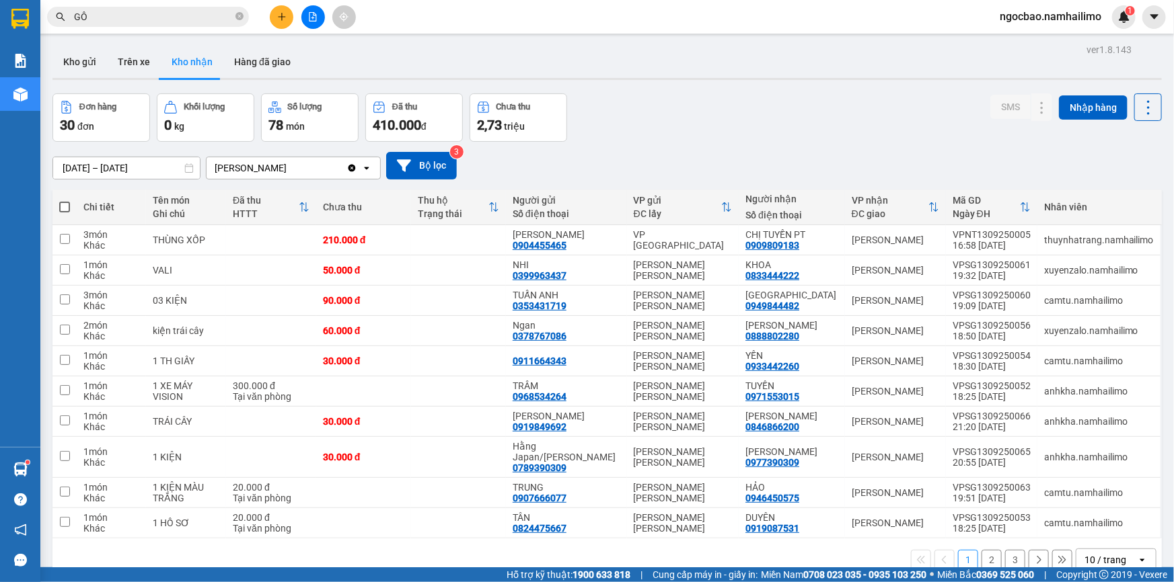
click at [962, 550] on button "1" at bounding box center [968, 560] width 20 height 20
click at [985, 550] on button "2" at bounding box center [991, 560] width 20 height 20
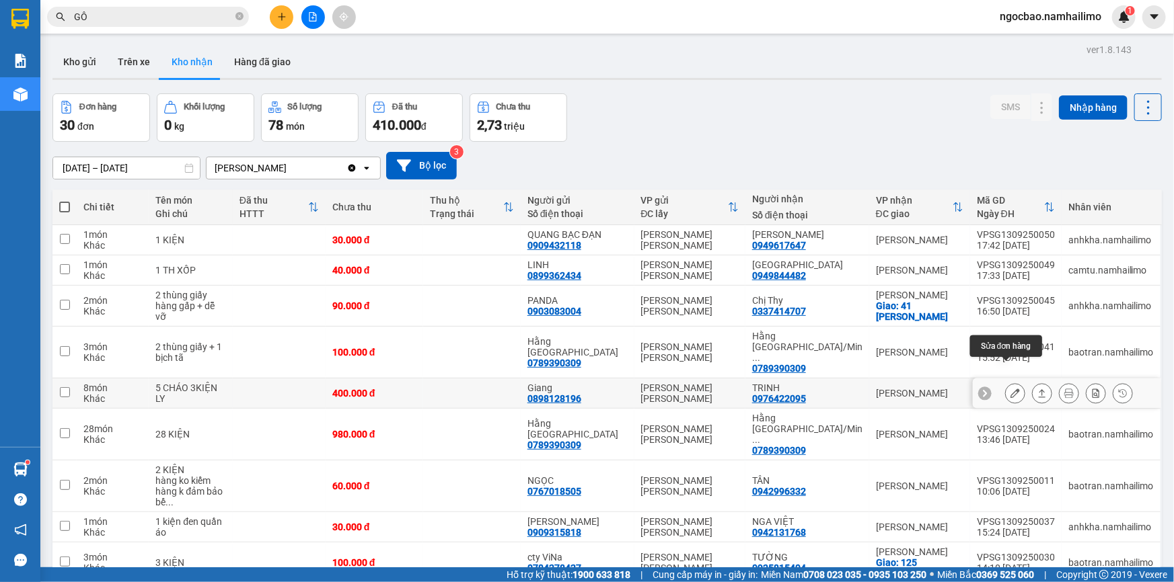
click at [1010, 389] on icon at bounding box center [1014, 393] width 9 height 9
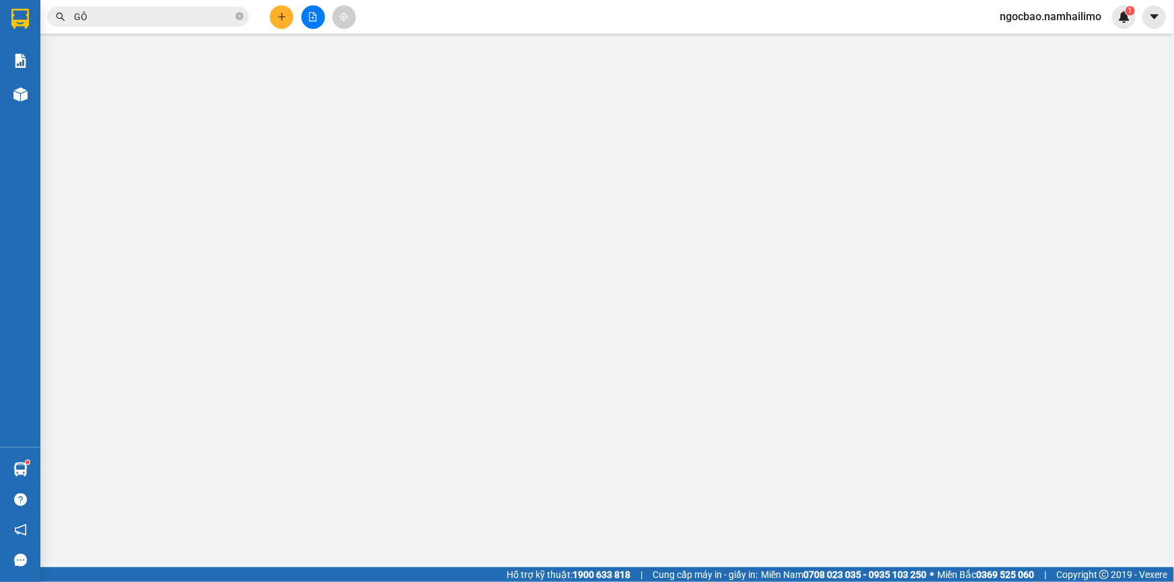
type input "0898128196"
type input "Giang"
type input "0976422095"
type input "TRINH"
type input "400.000"
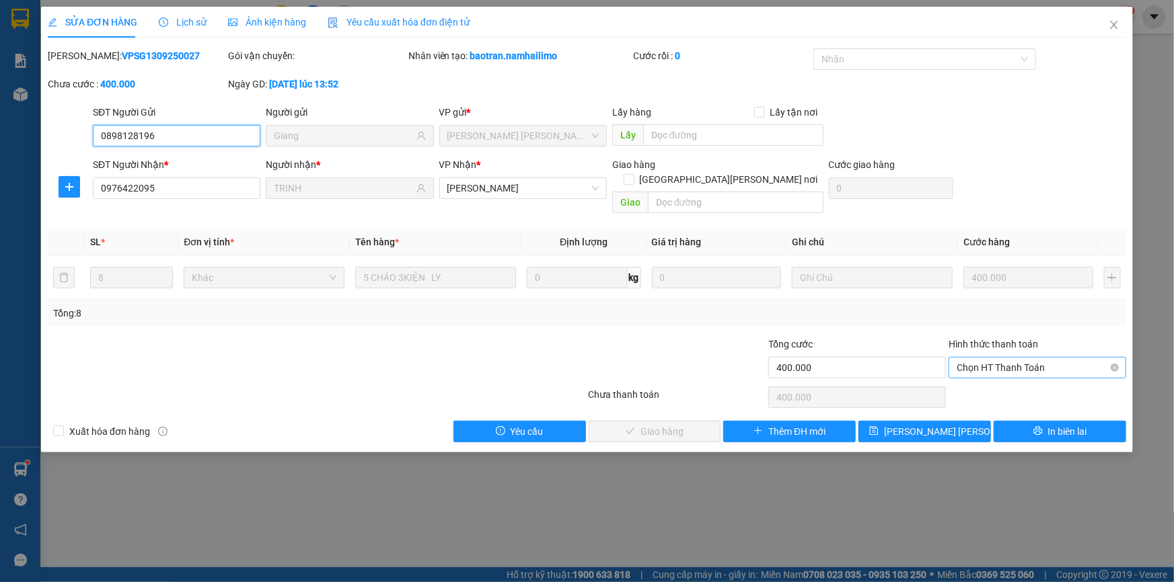
click at [1038, 358] on span "Chọn HT Thanh Toán" at bounding box center [1036, 368] width 161 height 20
click at [1028, 387] on div "Tại văn phòng" at bounding box center [1037, 380] width 178 height 22
type input "0"
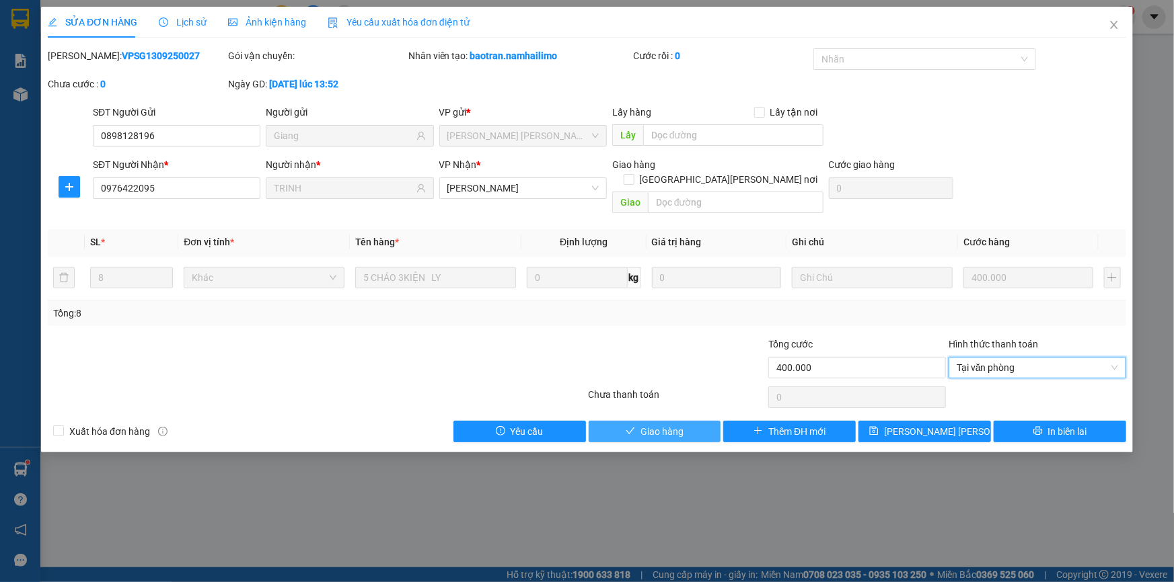
drag, startPoint x: 677, startPoint y: 415, endPoint x: 688, endPoint y: 407, distance: 14.0
click at [678, 424] on span "Giao hàng" at bounding box center [661, 431] width 43 height 15
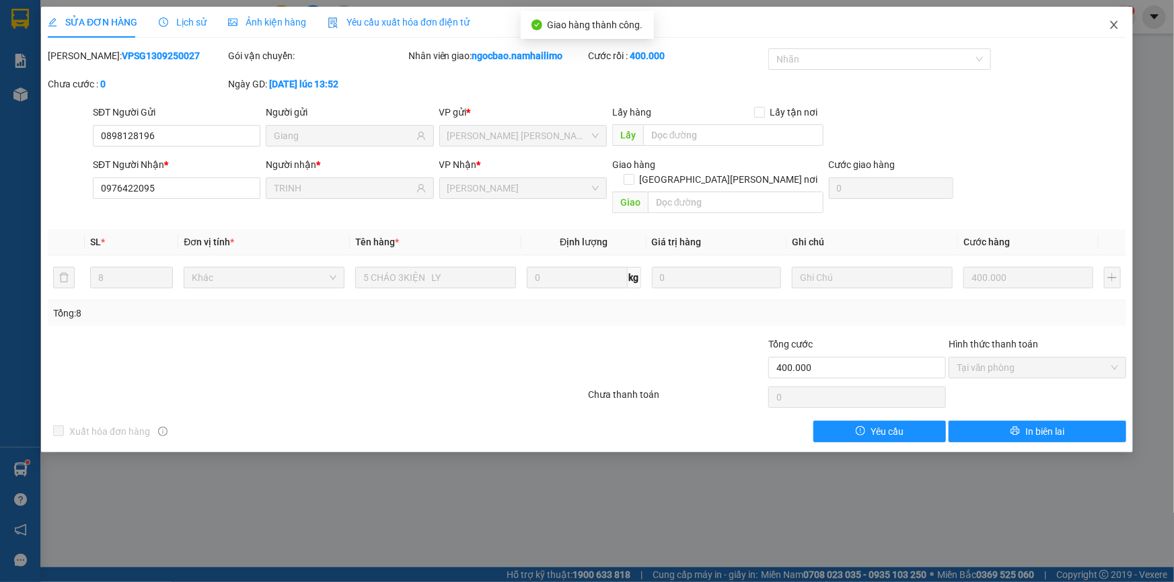
click at [1114, 26] on icon "close" at bounding box center [1113, 25] width 7 height 8
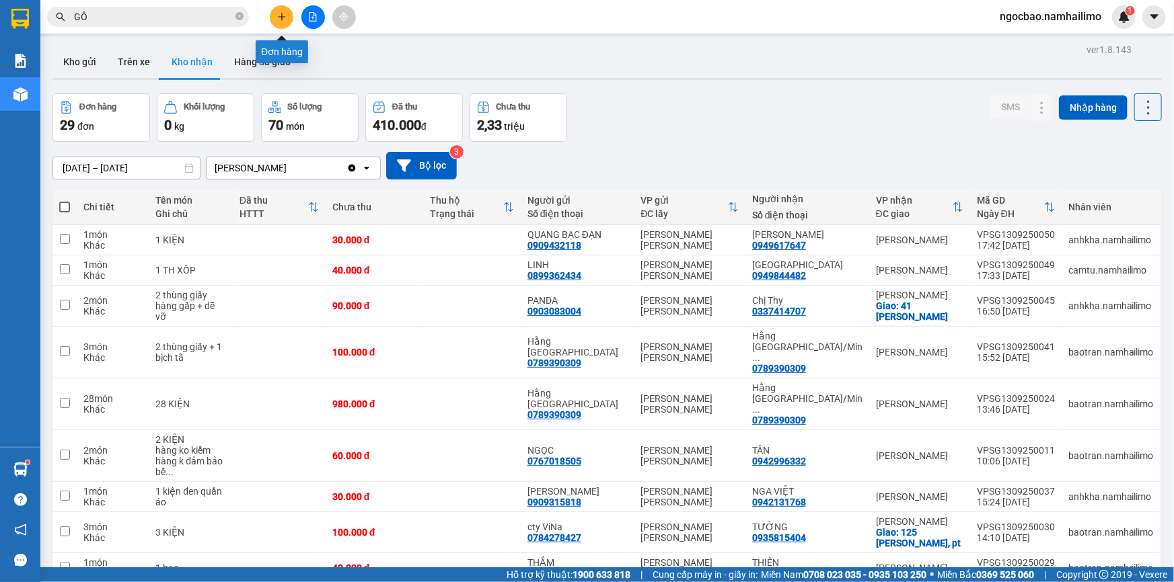
click at [280, 13] on button at bounding box center [282, 17] width 24 height 24
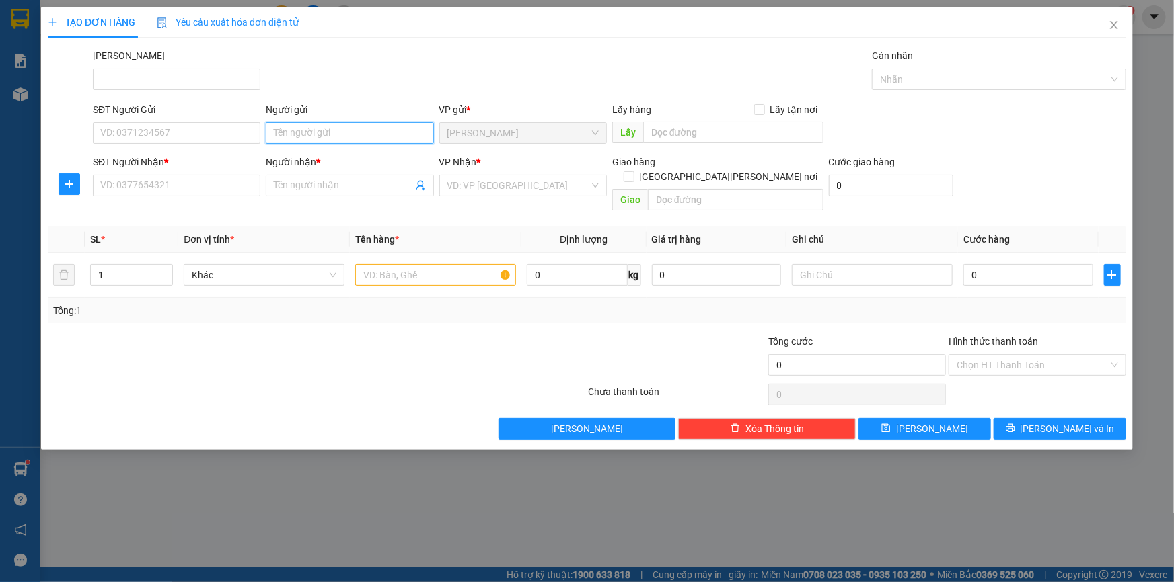
click at [315, 135] on input "Người gửi" at bounding box center [349, 133] width 167 height 22
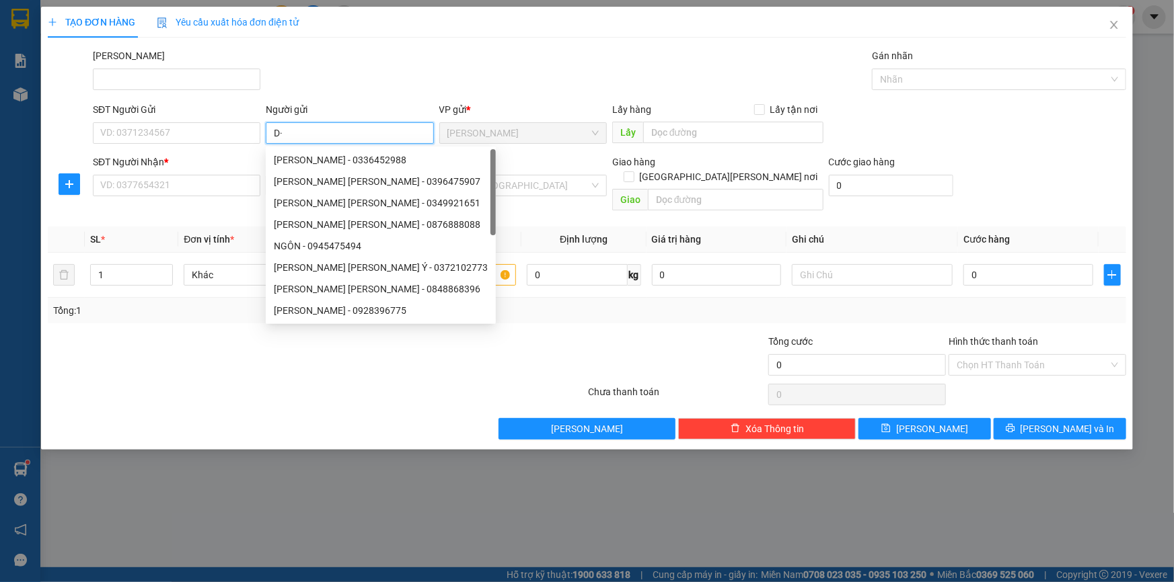
type input "D"
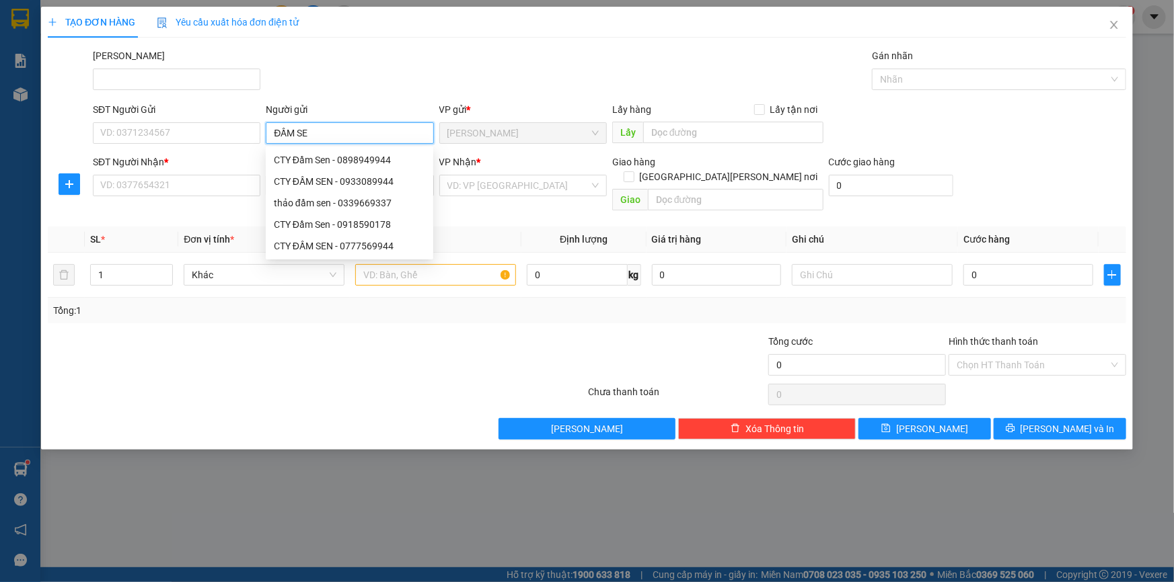
type input "ĐẦM SEN"
click at [309, 161] on div "CTY Đầm Sen - 0898949944" at bounding box center [349, 160] width 151 height 15
type input "0898949944"
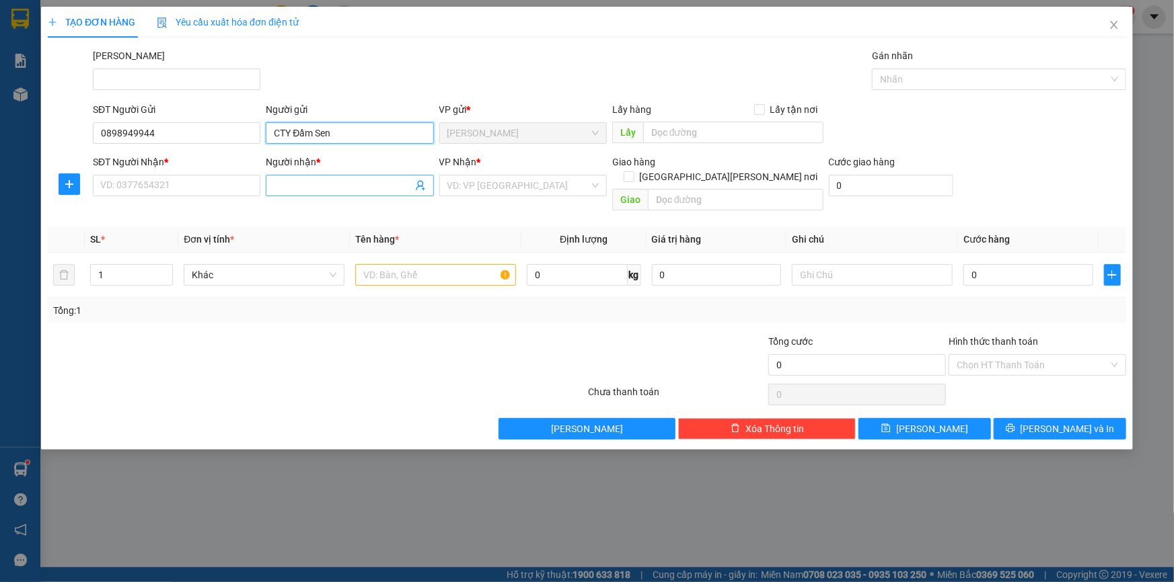
type input "CTY Đầm Sen"
click at [315, 188] on input "Người nhận *" at bounding box center [343, 185] width 138 height 15
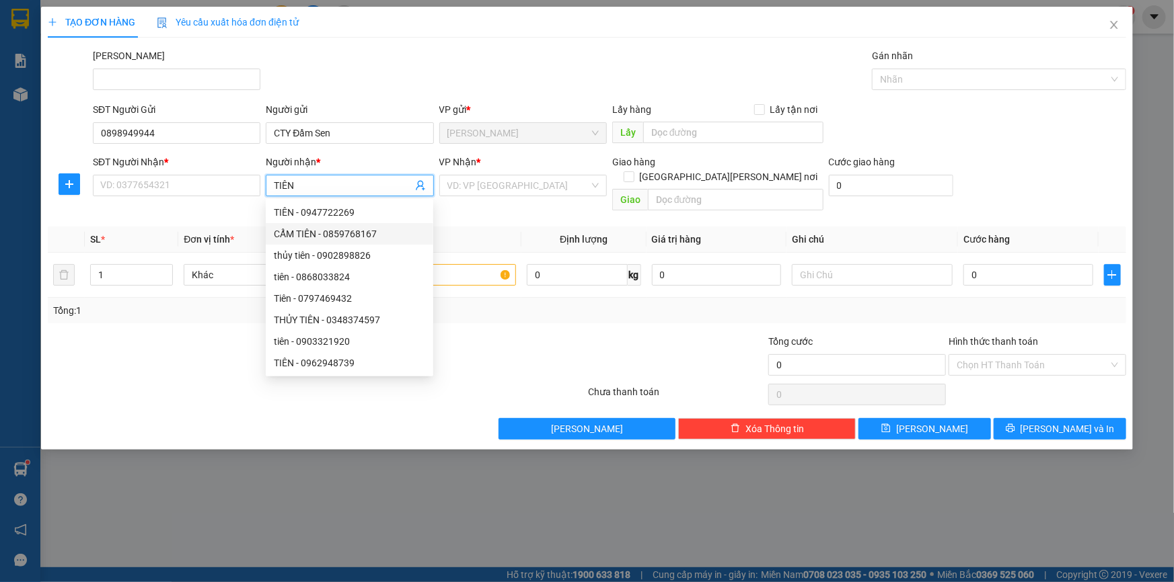
drag, startPoint x: 308, startPoint y: 185, endPoint x: 268, endPoint y: 186, distance: 39.7
click at [271, 186] on span "TIÊN" at bounding box center [349, 186] width 167 height 22
type input "B"
type input "[PERSON_NAME]"
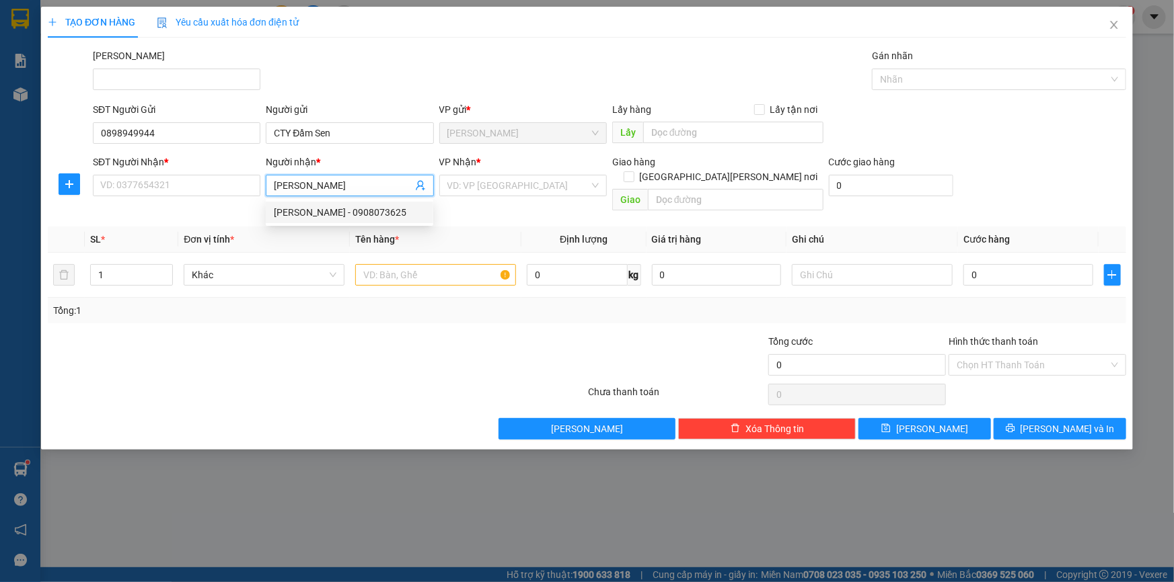
click at [376, 213] on div "[PERSON_NAME] - 0908073625" at bounding box center [349, 212] width 151 height 15
type input "0908073625"
click at [377, 264] on input "text" at bounding box center [435, 275] width 161 height 22
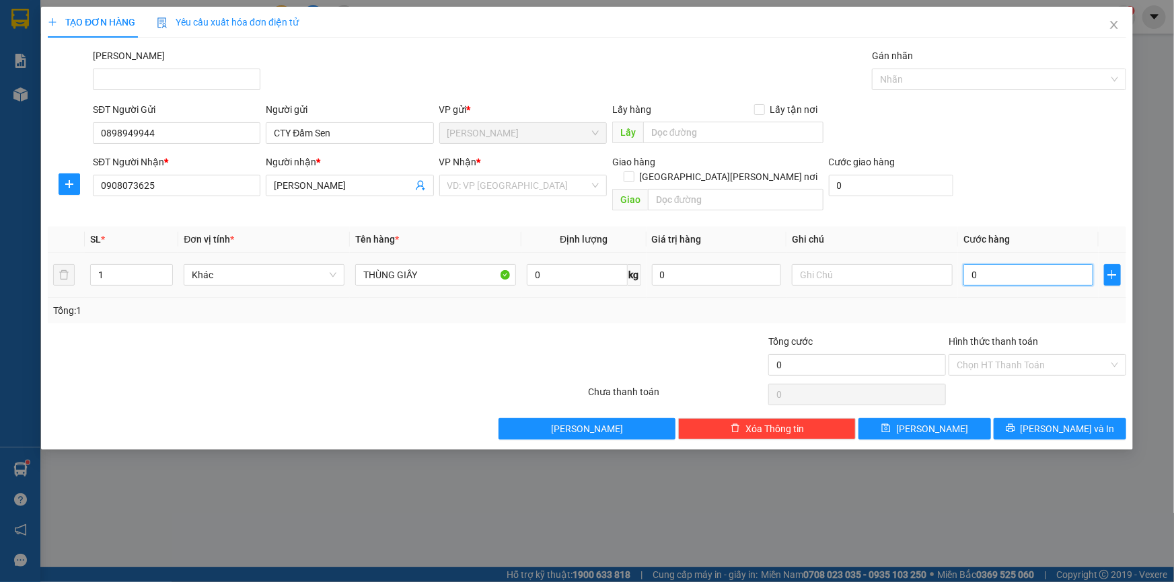
click at [1035, 264] on input "0" at bounding box center [1028, 275] width 130 height 22
click at [1003, 355] on input "Hình thức thanh toán" at bounding box center [1032, 365] width 152 height 20
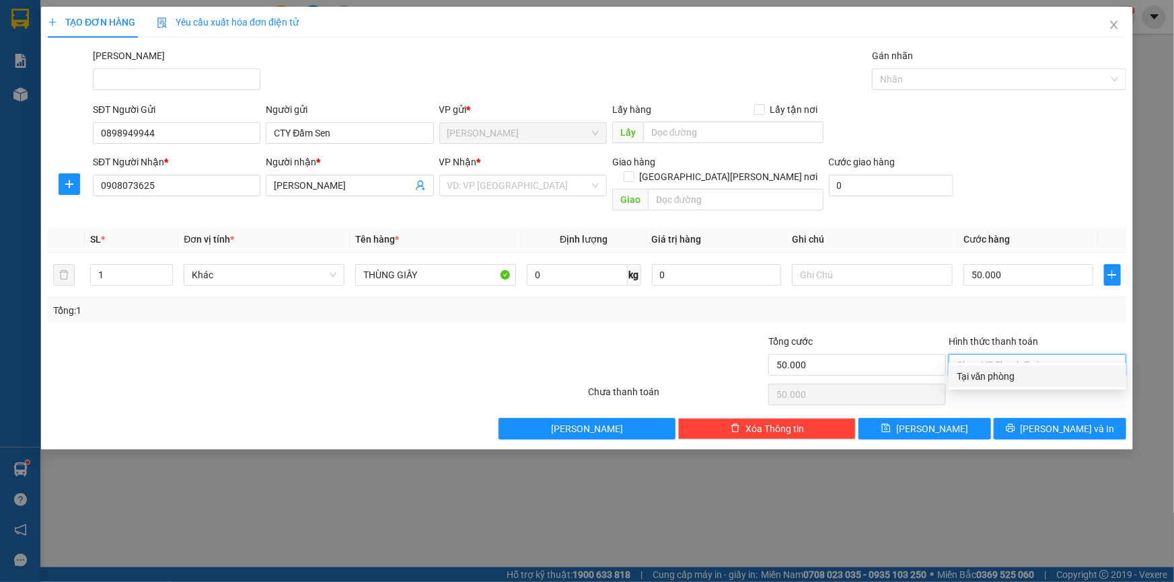
click at [1005, 378] on div "Tại văn phòng" at bounding box center [1036, 376] width 161 height 15
click at [576, 187] on input "search" at bounding box center [518, 186] width 142 height 20
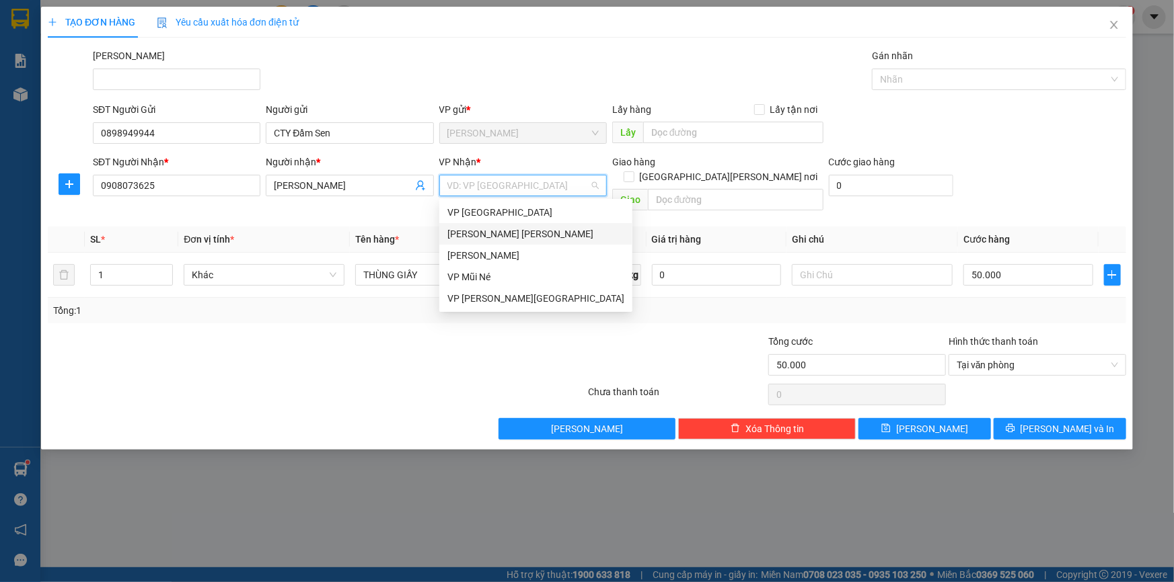
drag, startPoint x: 498, startPoint y: 233, endPoint x: 658, endPoint y: 318, distance: 181.1
click at [502, 237] on div "[PERSON_NAME] [PERSON_NAME]" at bounding box center [535, 234] width 177 height 15
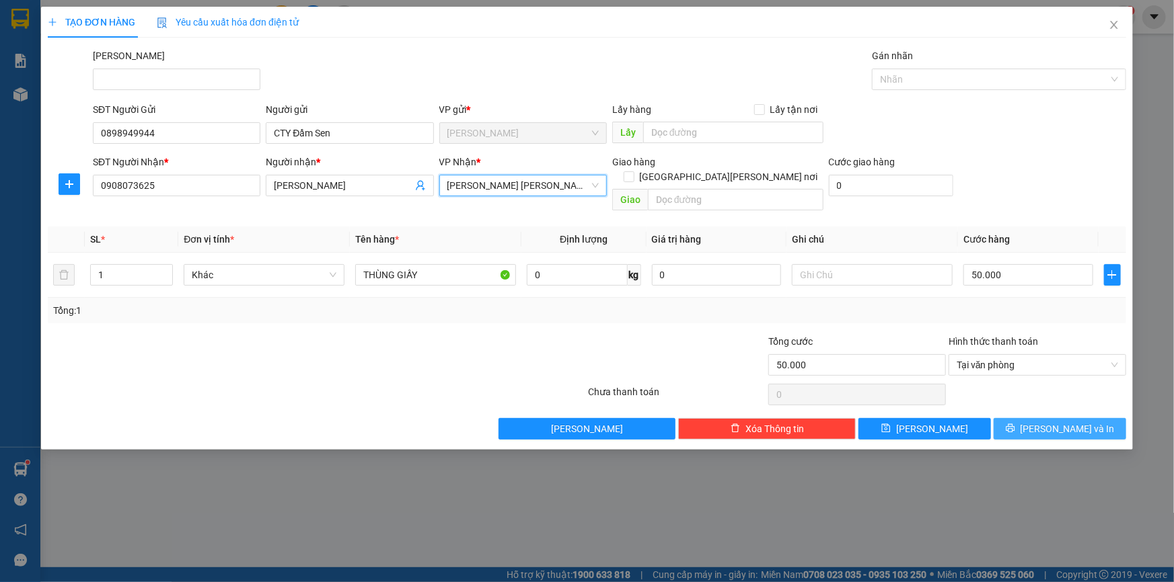
click at [1034, 420] on button "[PERSON_NAME] và In" at bounding box center [1059, 429] width 132 height 22
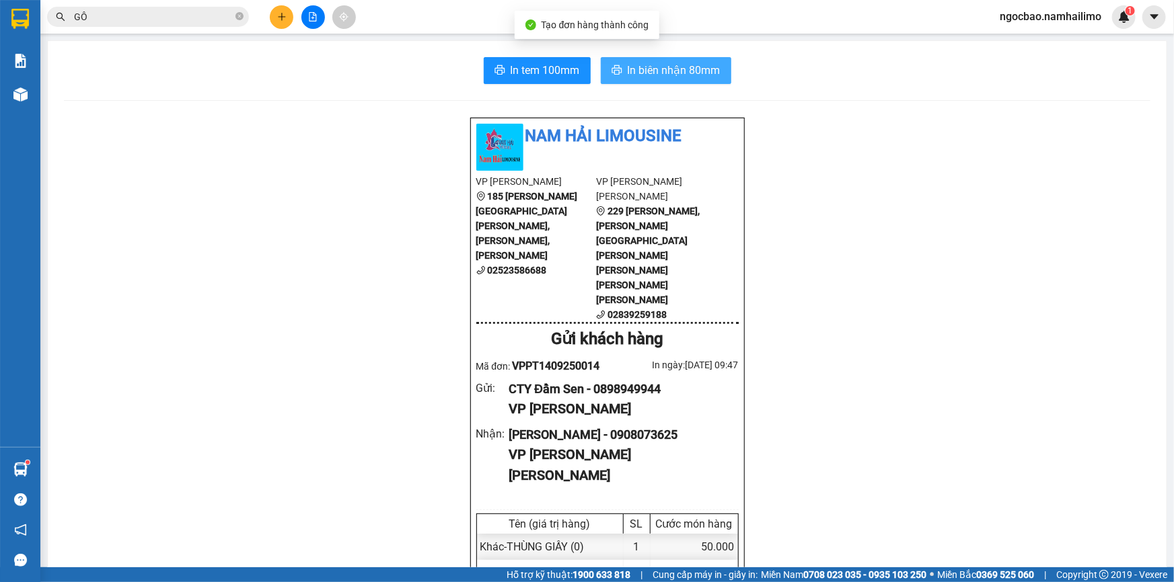
click at [688, 73] on span "In biên nhận 80mm" at bounding box center [673, 70] width 93 height 17
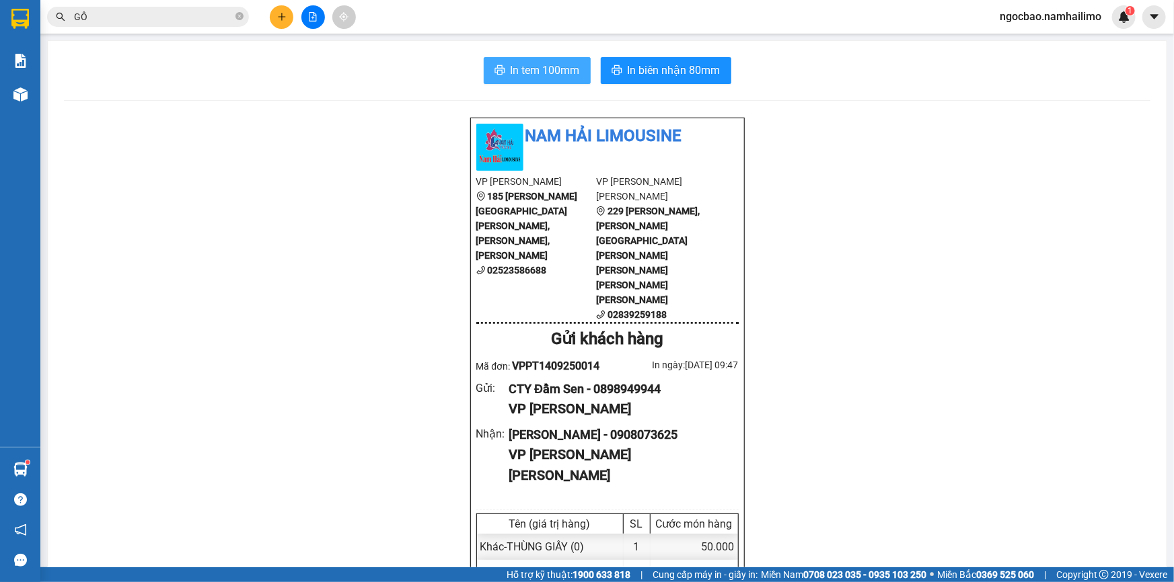
click at [510, 67] on span "In tem 100mm" at bounding box center [544, 70] width 69 height 17
click at [284, 14] on icon "plus" at bounding box center [281, 16] width 9 height 9
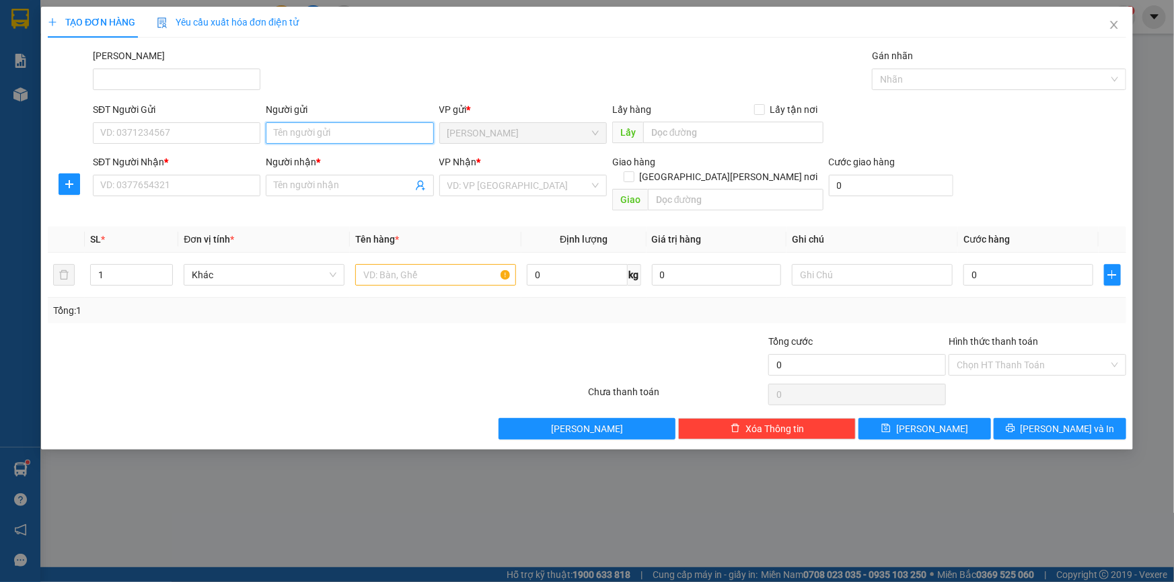
click at [294, 130] on input "Người gửi" at bounding box center [349, 133] width 167 height 22
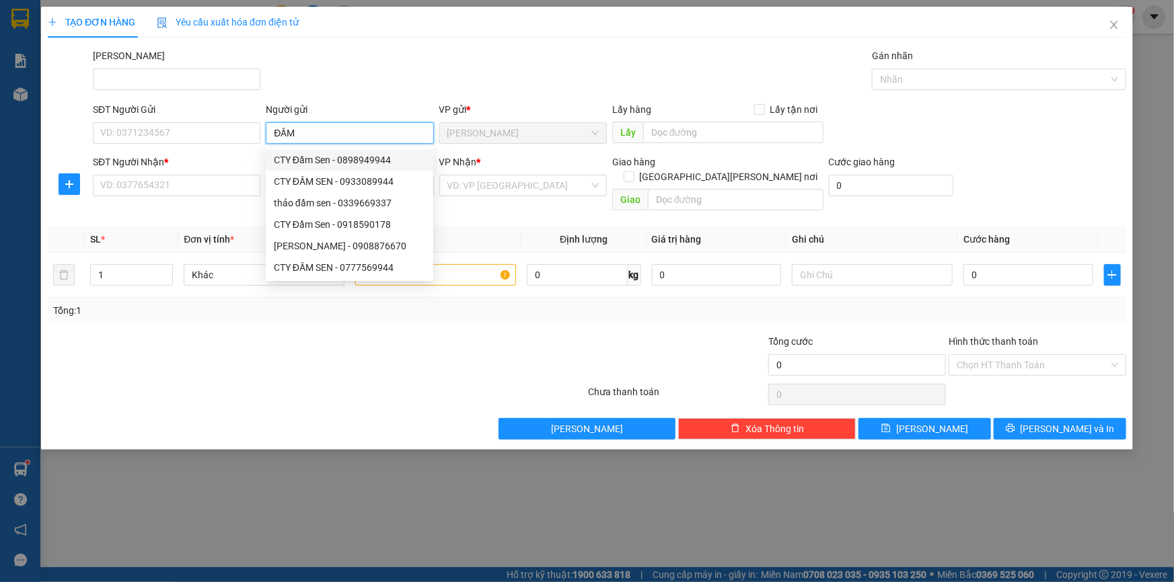
click at [315, 157] on div "CTY Đầm Sen - 0898949944" at bounding box center [349, 160] width 151 height 15
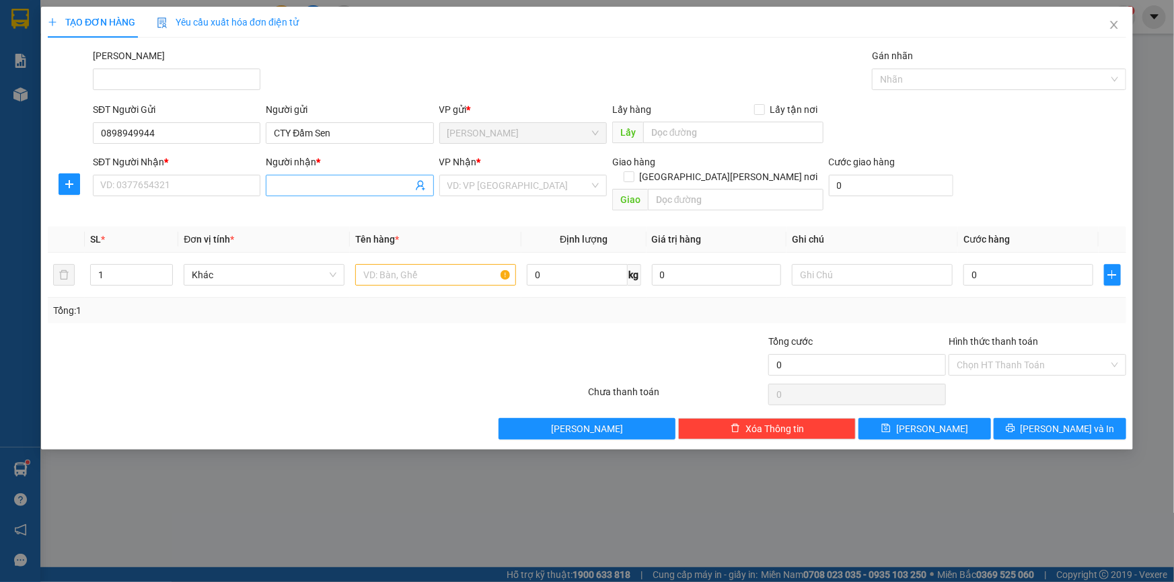
click at [291, 185] on input "Người nhận *" at bounding box center [343, 185] width 138 height 15
click at [317, 215] on div "LINH TRẦN - 0704950839" at bounding box center [349, 212] width 151 height 15
click at [429, 264] on input "text" at bounding box center [435, 275] width 161 height 22
click at [514, 186] on input "search" at bounding box center [518, 186] width 142 height 20
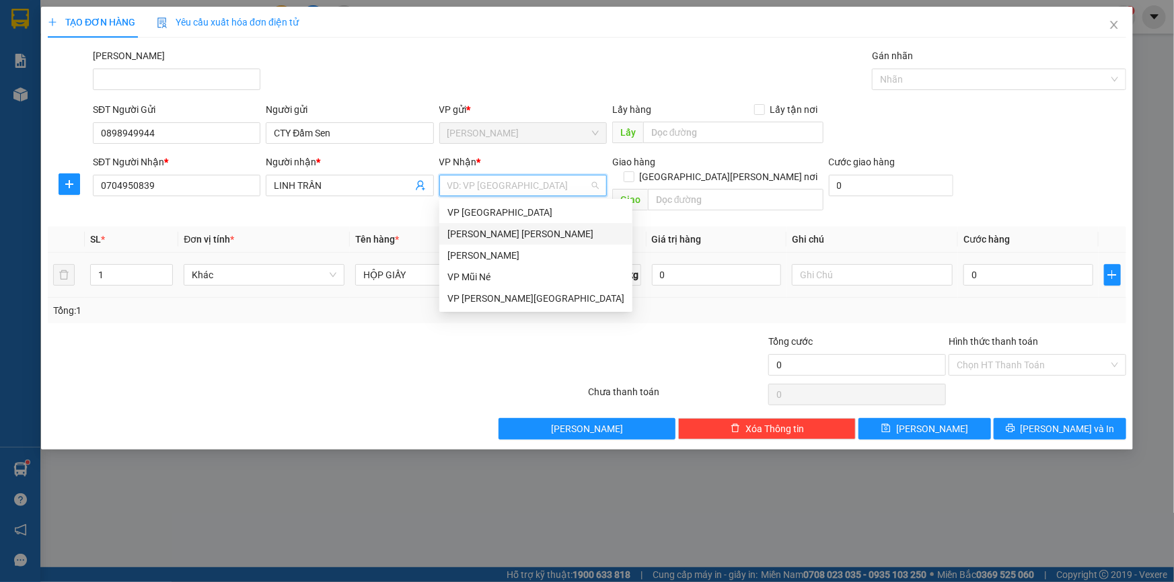
drag, startPoint x: 505, startPoint y: 234, endPoint x: 516, endPoint y: 239, distance: 11.7
click at [506, 234] on div "[PERSON_NAME] [PERSON_NAME]" at bounding box center [535, 234] width 177 height 15
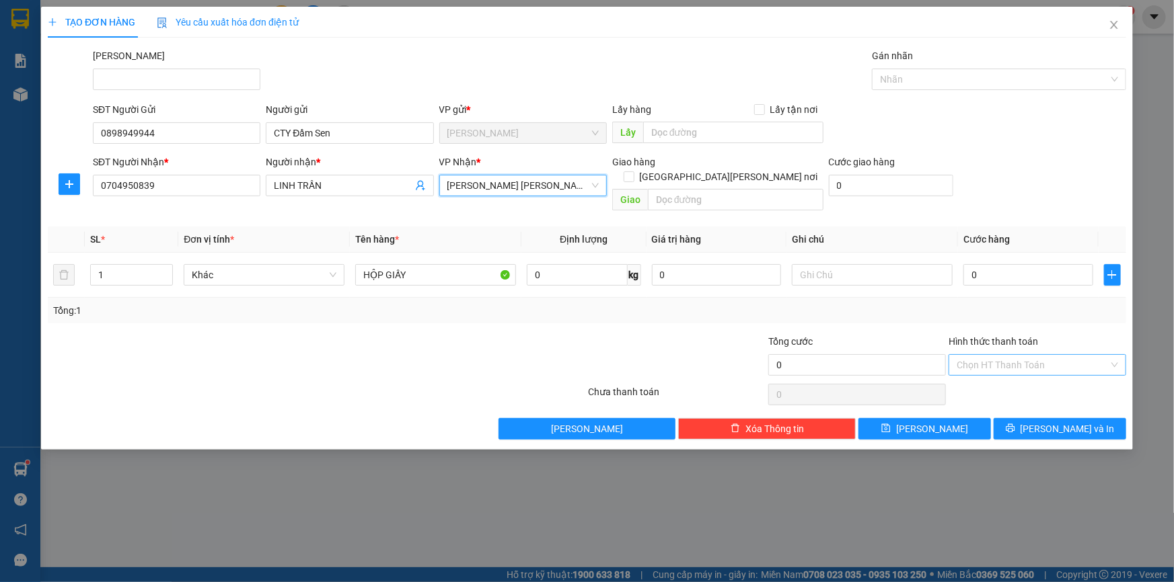
click at [1003, 355] on input "Hình thức thanh toán" at bounding box center [1032, 365] width 152 height 20
click at [996, 355] on input "Hình thức thanh toán" at bounding box center [1032, 365] width 152 height 20
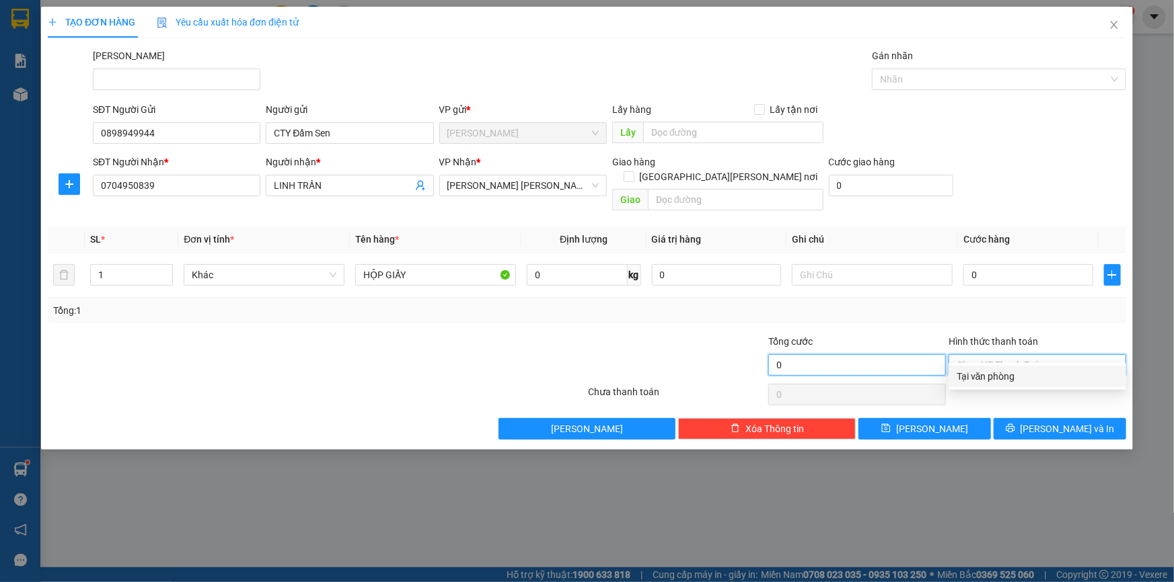
click at [891, 356] on input "0" at bounding box center [857, 365] width 178 height 22
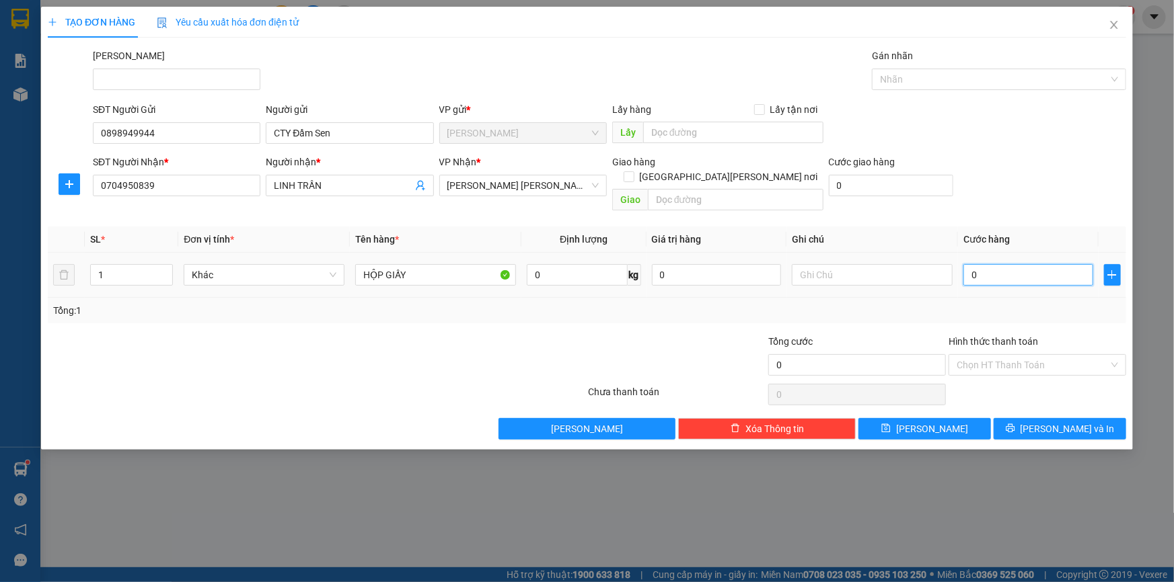
click at [991, 264] on input "0" at bounding box center [1028, 275] width 130 height 22
click at [1049, 422] on span "[PERSON_NAME] và In" at bounding box center [1067, 429] width 94 height 15
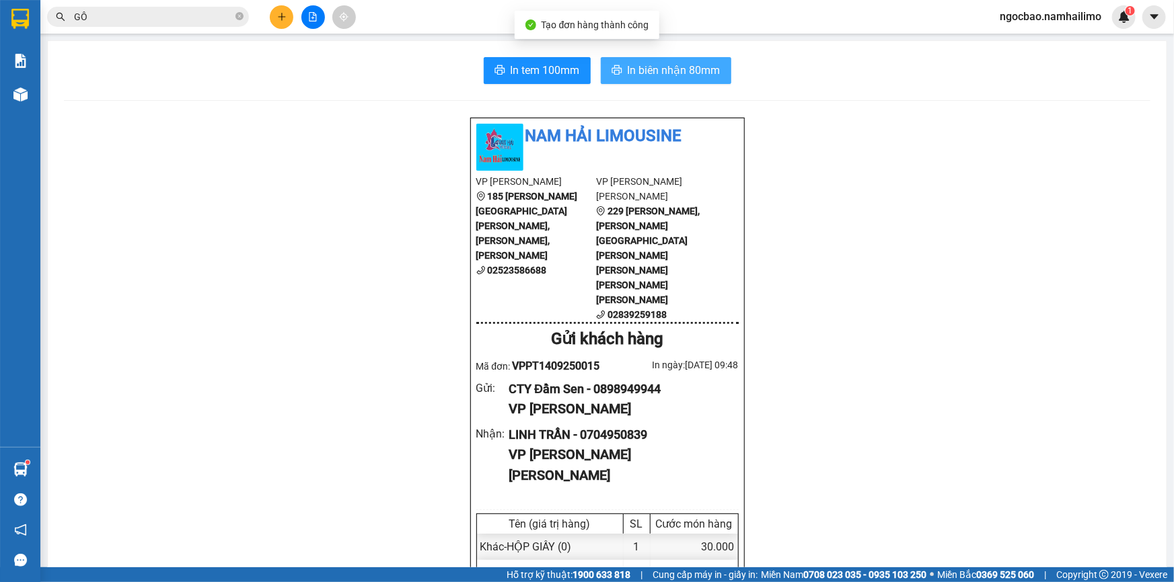
click at [627, 73] on span "In biên nhận 80mm" at bounding box center [673, 70] width 93 height 17
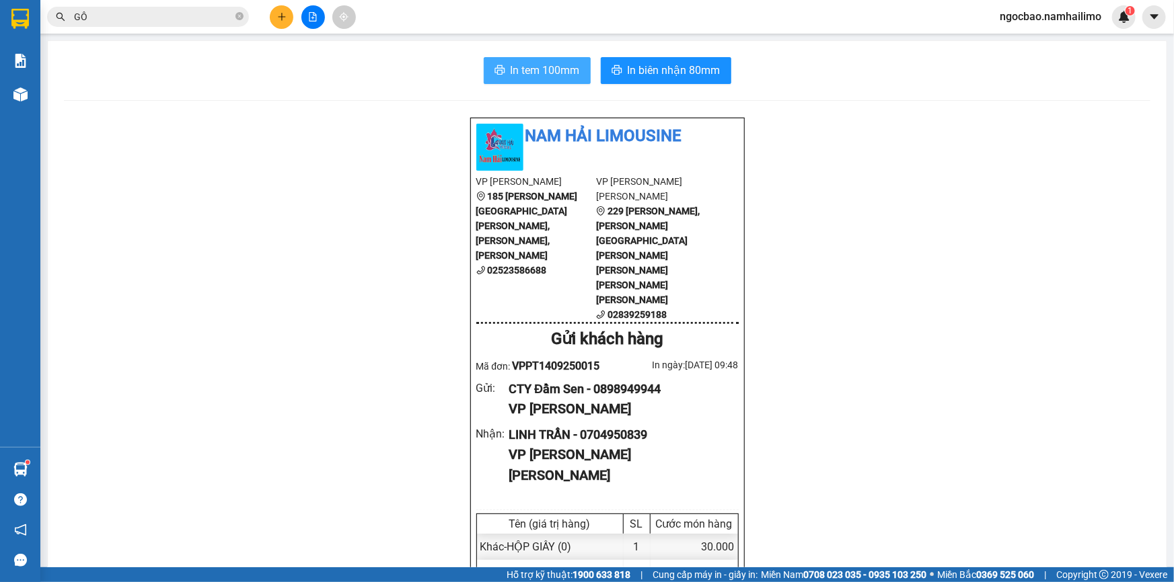
drag, startPoint x: 551, startPoint y: 73, endPoint x: 648, endPoint y: 87, distance: 97.9
click at [552, 73] on span "In tem 100mm" at bounding box center [544, 70] width 69 height 17
